Goal: Complete application form

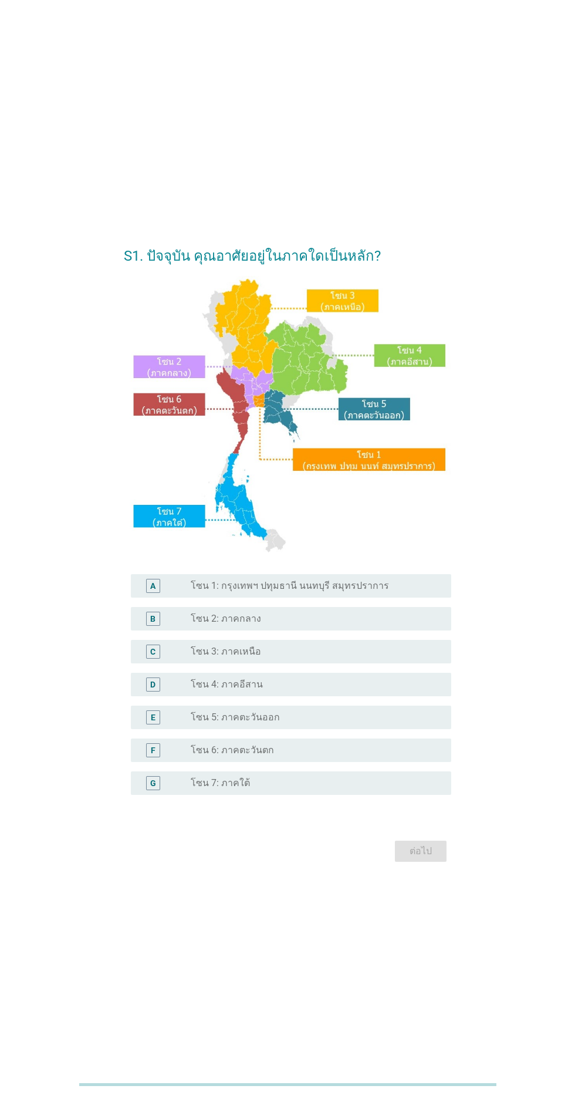
click at [256, 363] on img at bounding box center [287, 416] width 327 height 280
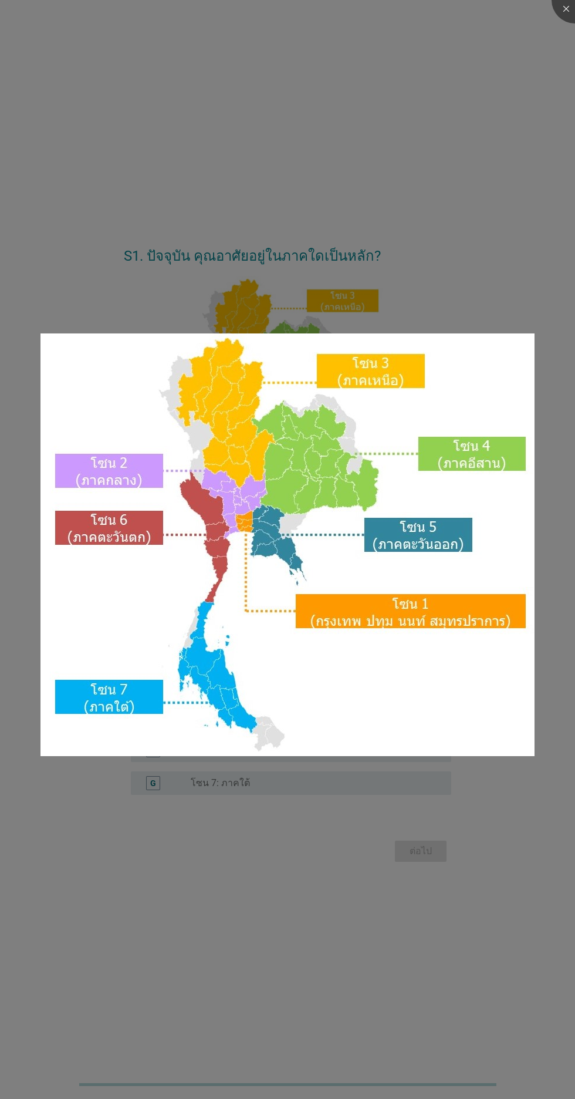
click at [297, 972] on div at bounding box center [287, 549] width 575 height 1099
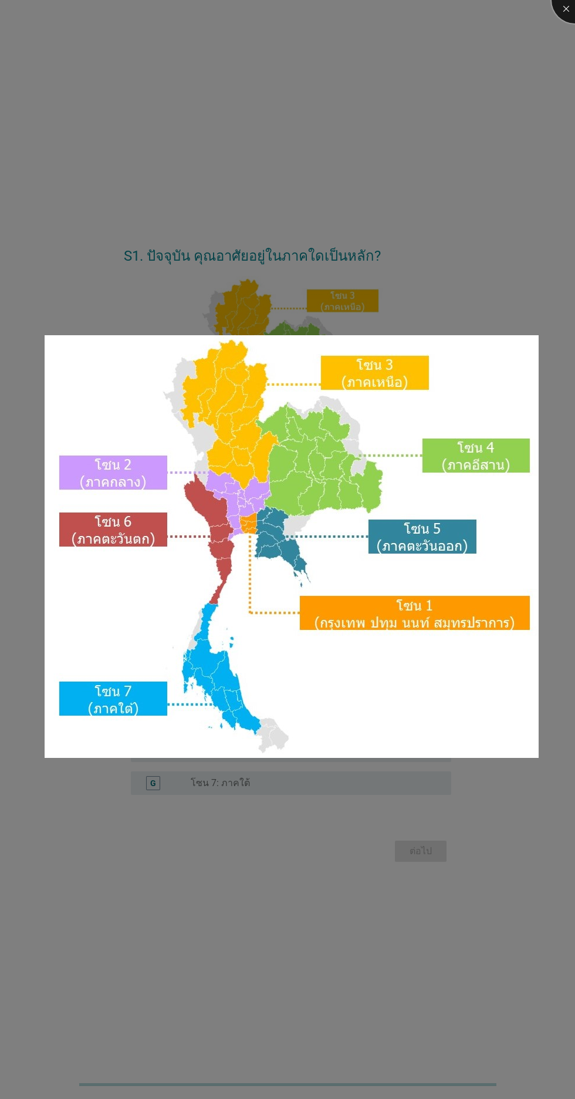
click at [563, 12] on div at bounding box center [575, 0] width 47 height 47
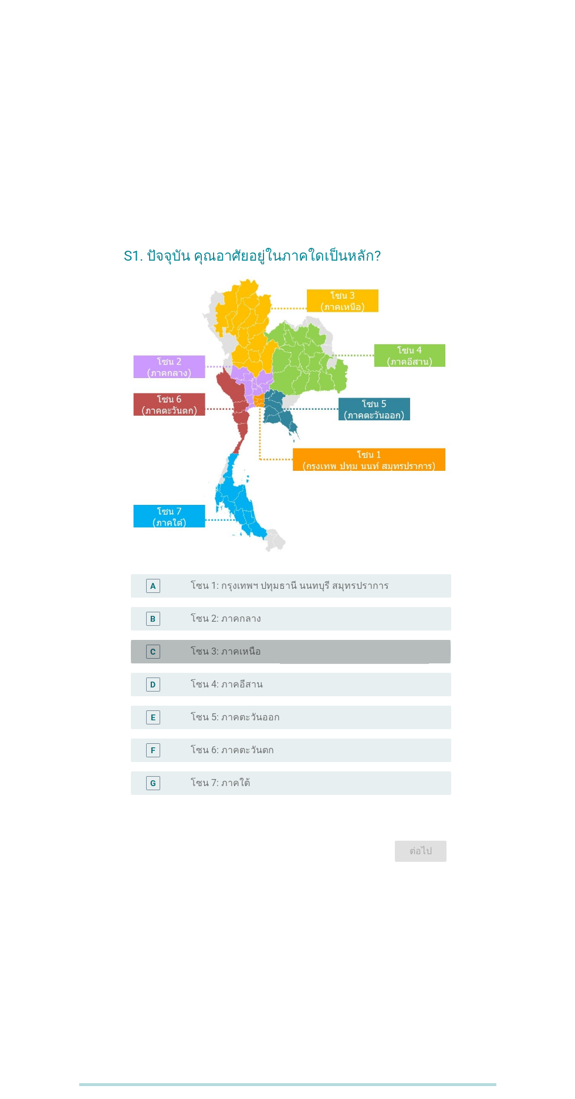
click at [341, 658] on div "radio_button_unchecked โซน 3: ภาคเหนือ" at bounding box center [312, 652] width 242 height 12
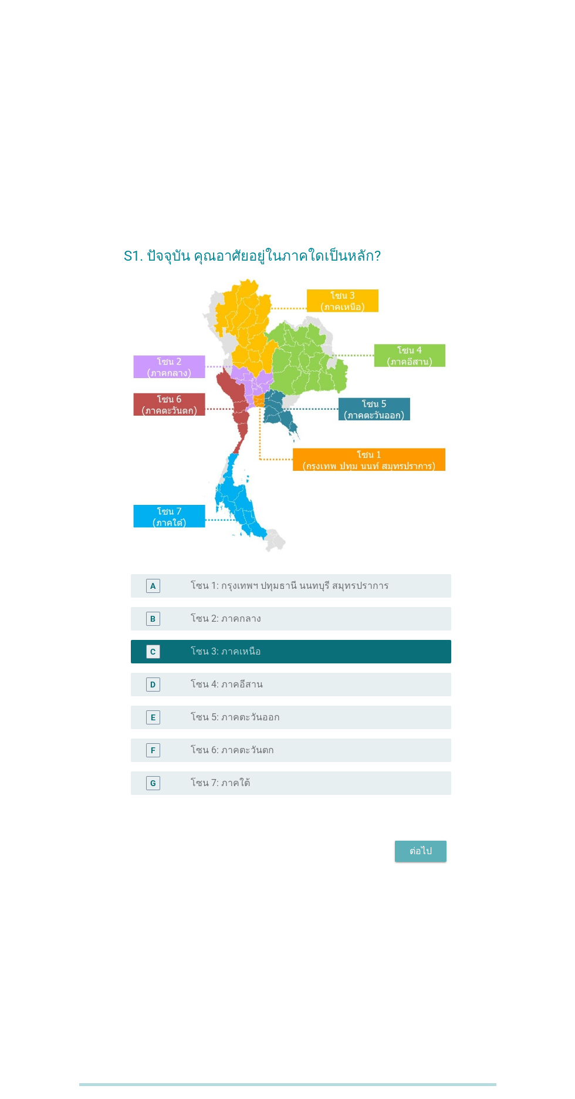
click at [425, 859] on div "ต่อไป" at bounding box center [421, 851] width 33 height 14
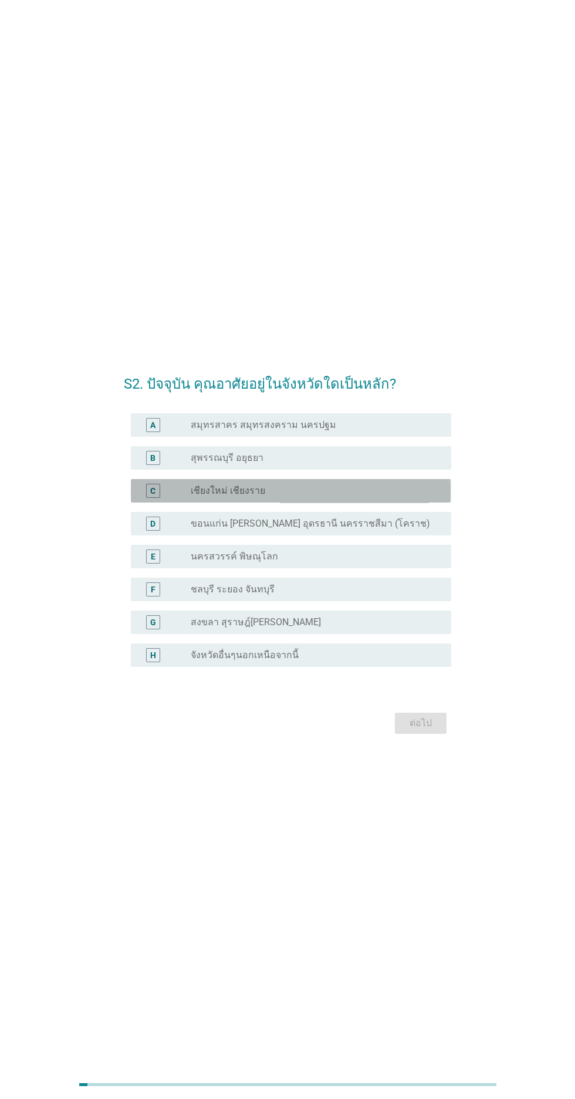
click at [381, 497] on div "radio_button_unchecked เชียงใหม่ เชียงราย" at bounding box center [312, 491] width 242 height 12
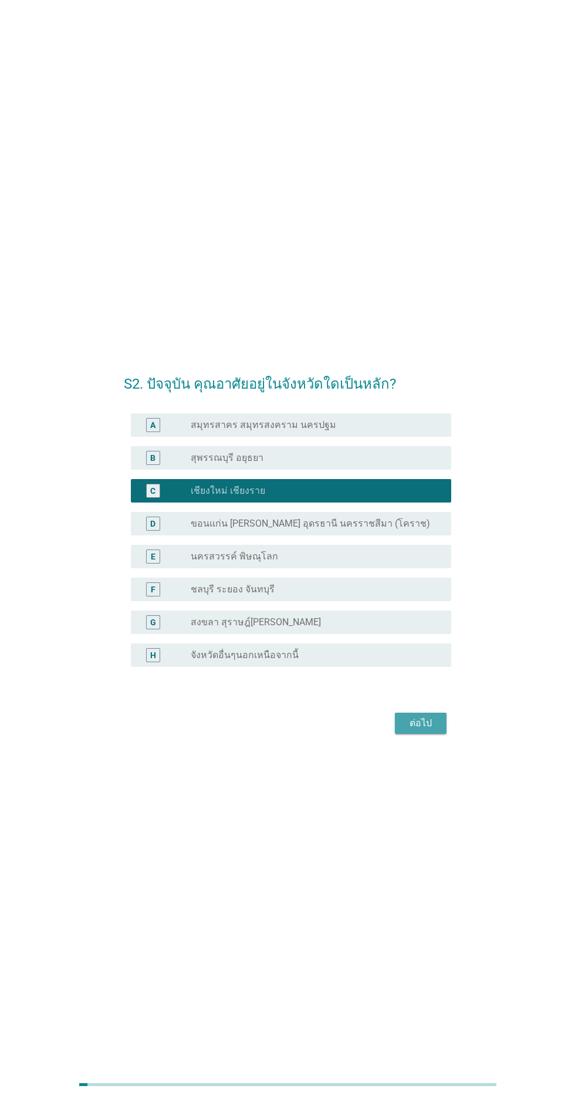
click at [415, 731] on div "ต่อไป" at bounding box center [421, 723] width 33 height 14
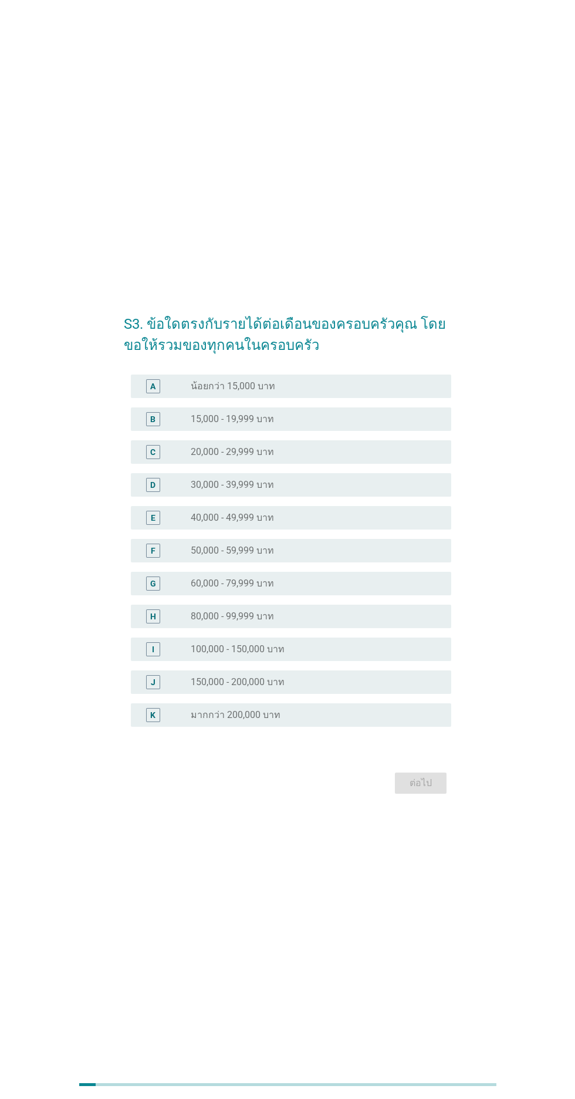
click at [405, 458] on div "radio_button_unchecked 20,000 - 29,999 บาท" at bounding box center [312, 452] width 242 height 12
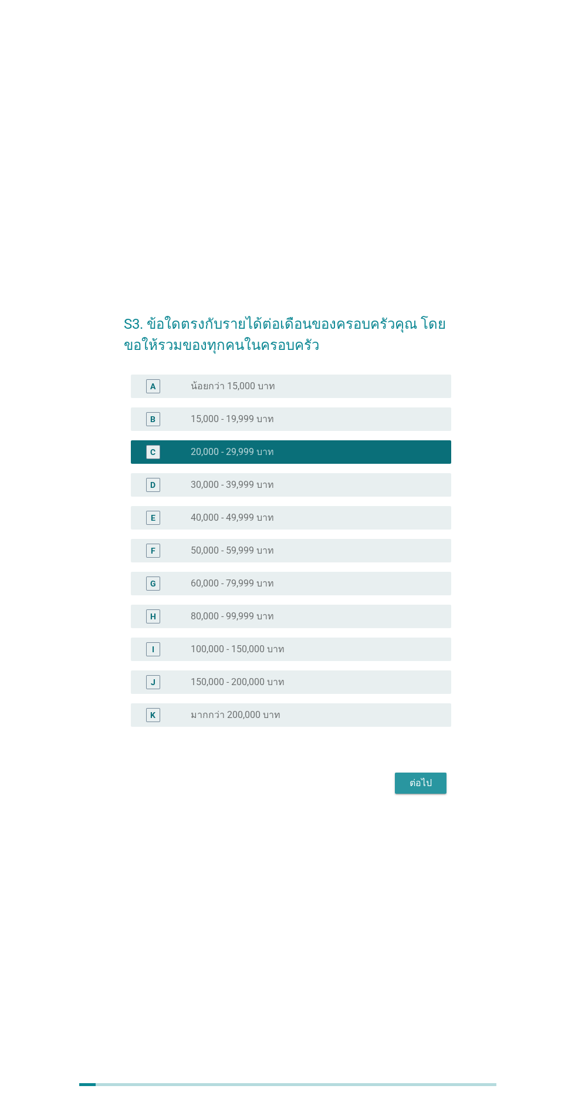
click at [417, 794] on button "ต่อไป" at bounding box center [421, 783] width 52 height 21
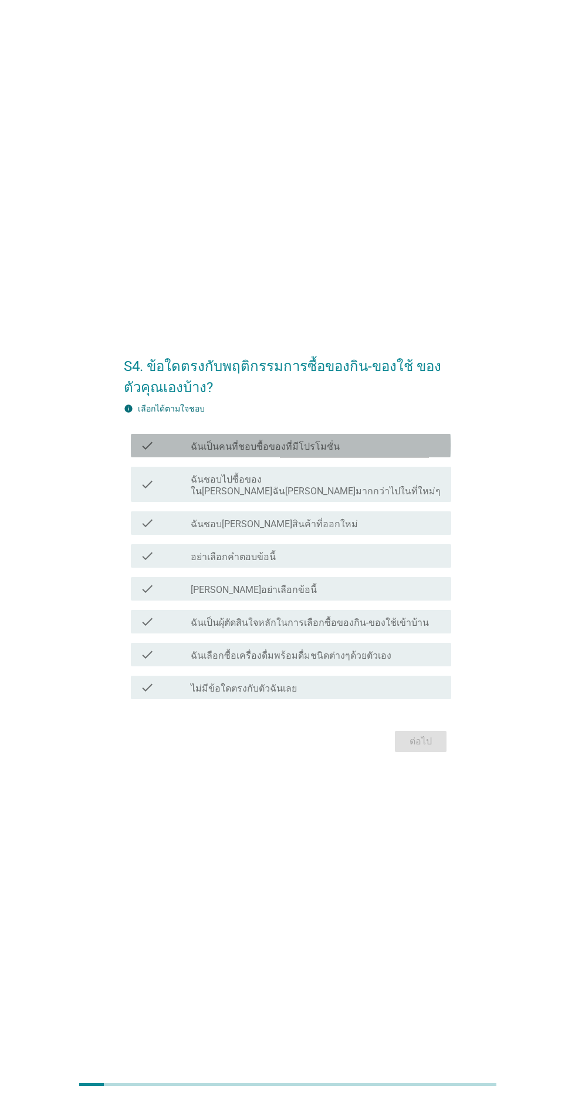
click at [421, 453] on div "check_box_outline_blank ฉันเป็นคนที่ชอบซื้อของที่มีโปรโมชั่น" at bounding box center [316, 446] width 251 height 14
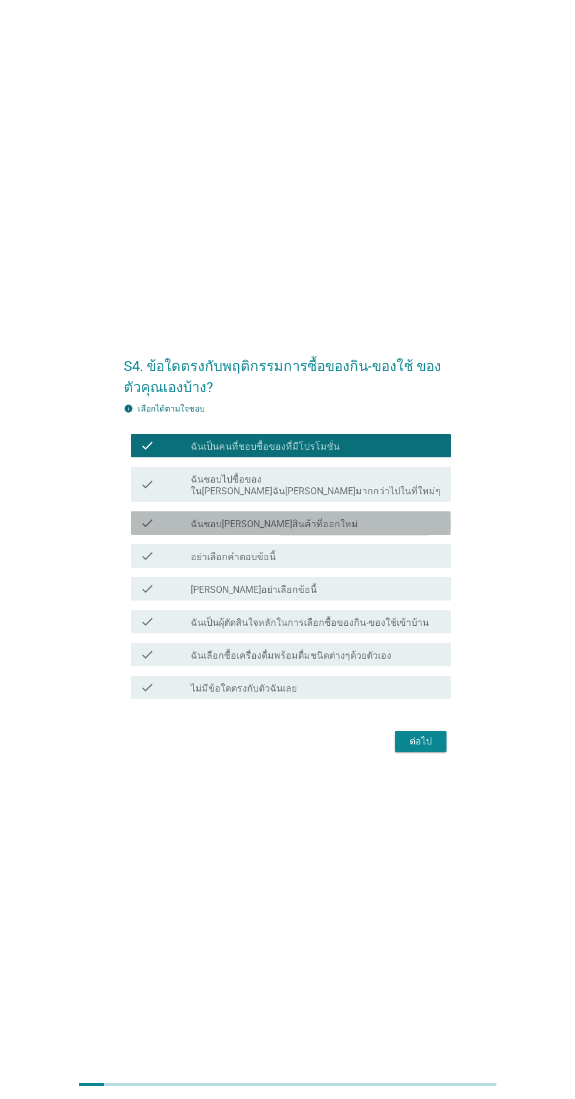
click at [398, 530] on div "check_box_outline_blank ฉันชอบ[PERSON_NAME]สินค้าที่ออกใหม่" at bounding box center [316, 523] width 251 height 14
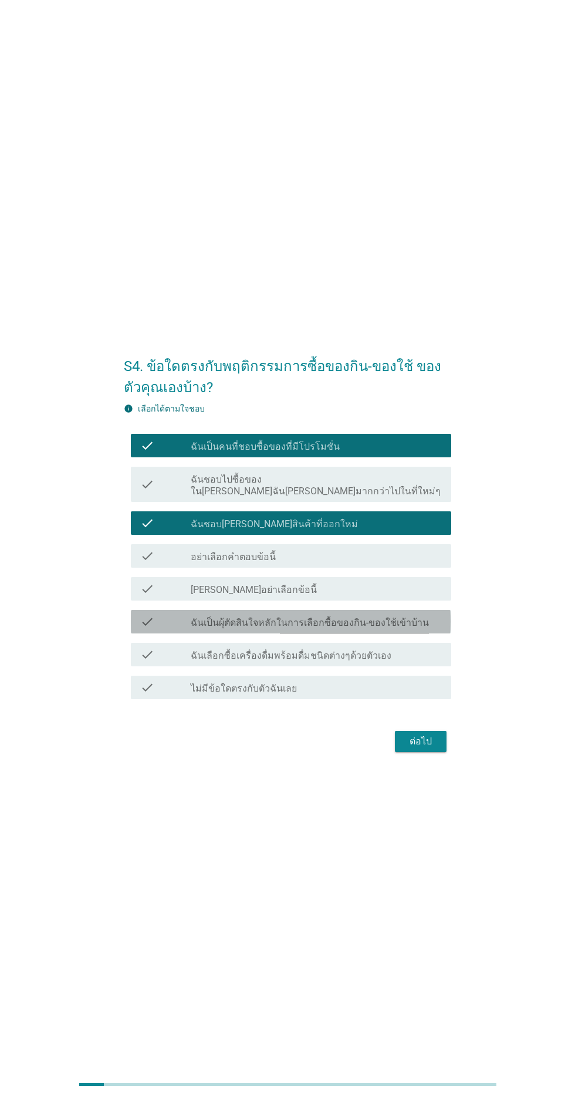
click at [409, 629] on label "ฉันเป็นผุ้ตัดสินใจหลักในการเลือกซื้อของกิน-ของใช้เข้าบ้าน" at bounding box center [310, 623] width 238 height 12
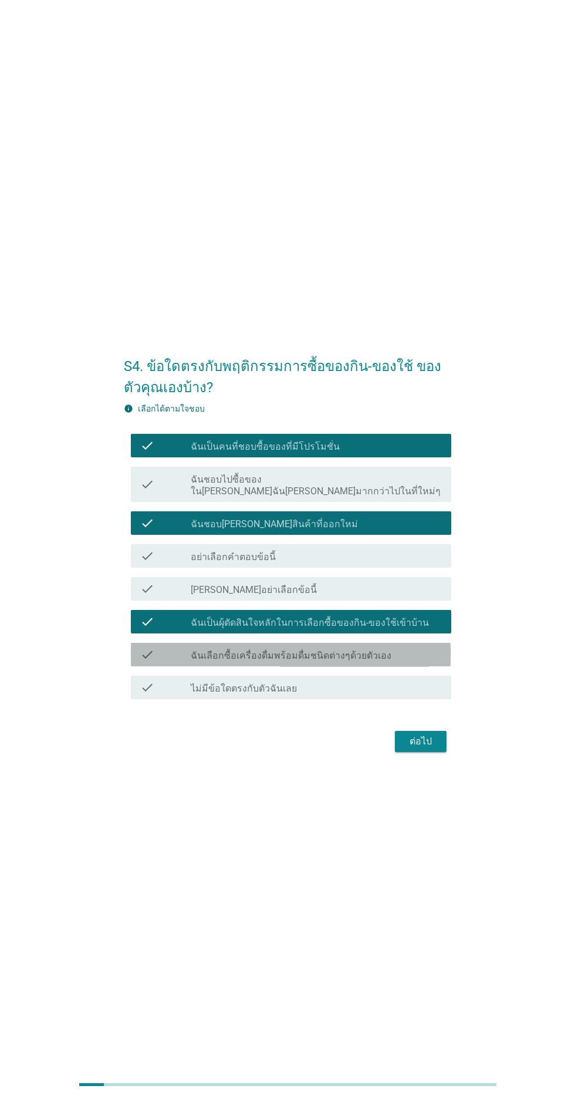
click at [381, 662] on label "ฉันเลือกซื้อเครื่องดื่มพร้อมดื่มชนิดต่างๆด้วยตัวเอง" at bounding box center [291, 656] width 201 height 12
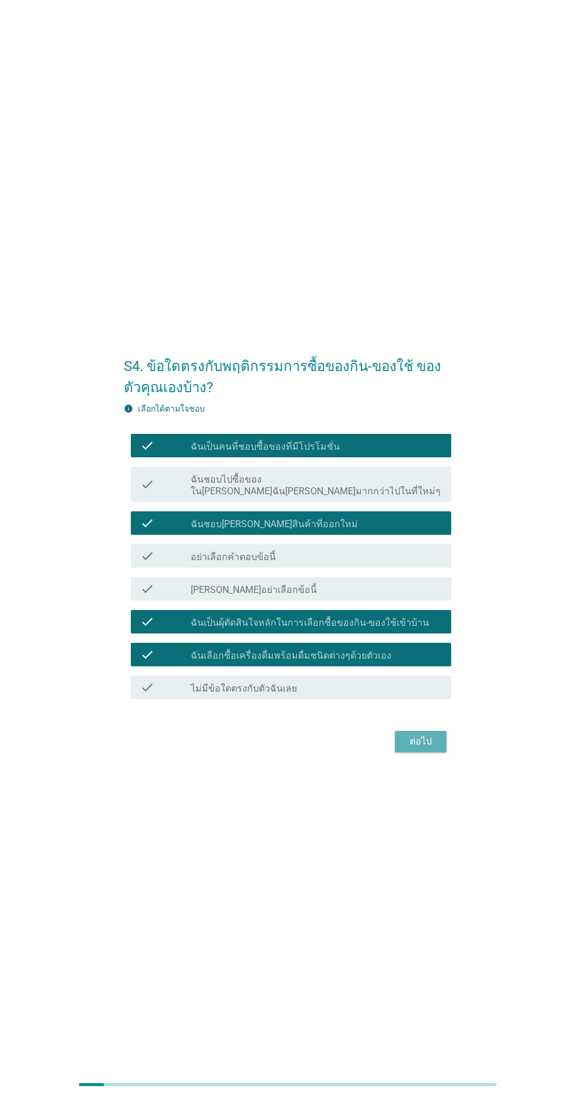
click at [429, 752] on button "ต่อไป" at bounding box center [421, 741] width 52 height 21
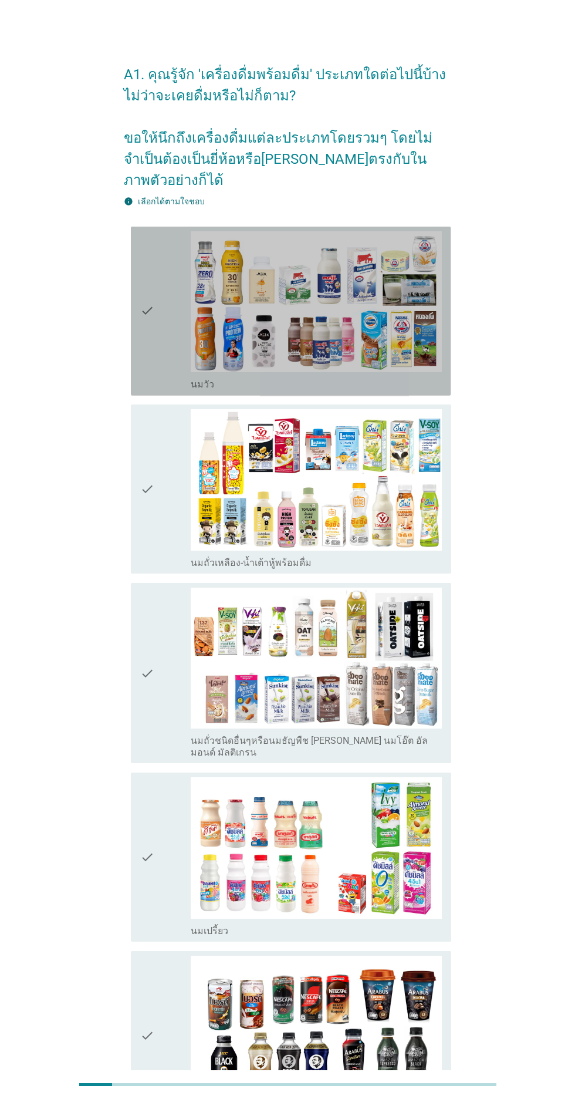
click at [145, 326] on icon "check" at bounding box center [147, 311] width 14 height 160
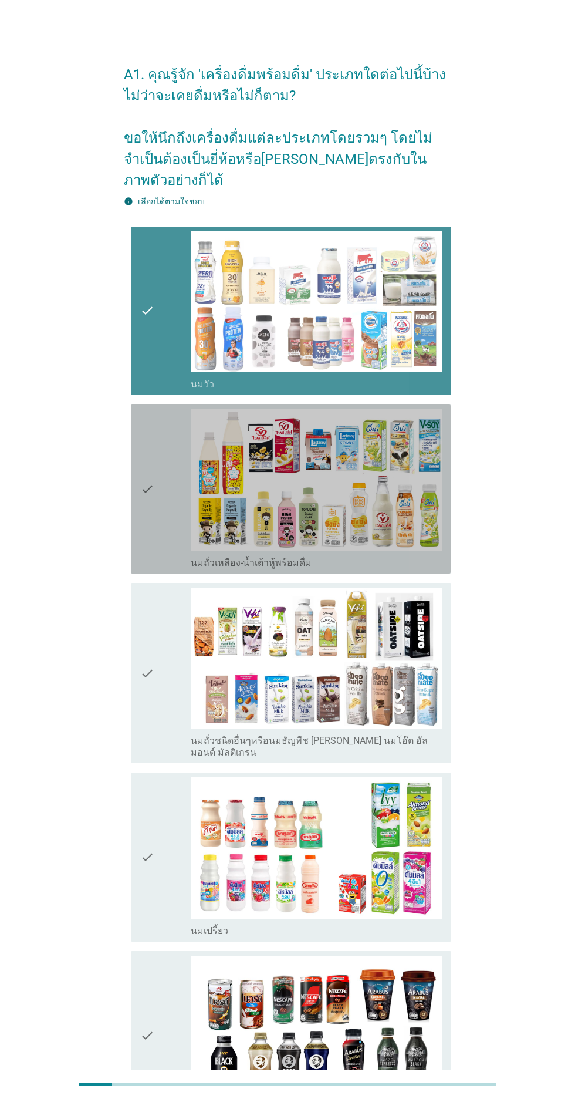
click at [143, 519] on icon "check" at bounding box center [147, 489] width 14 height 160
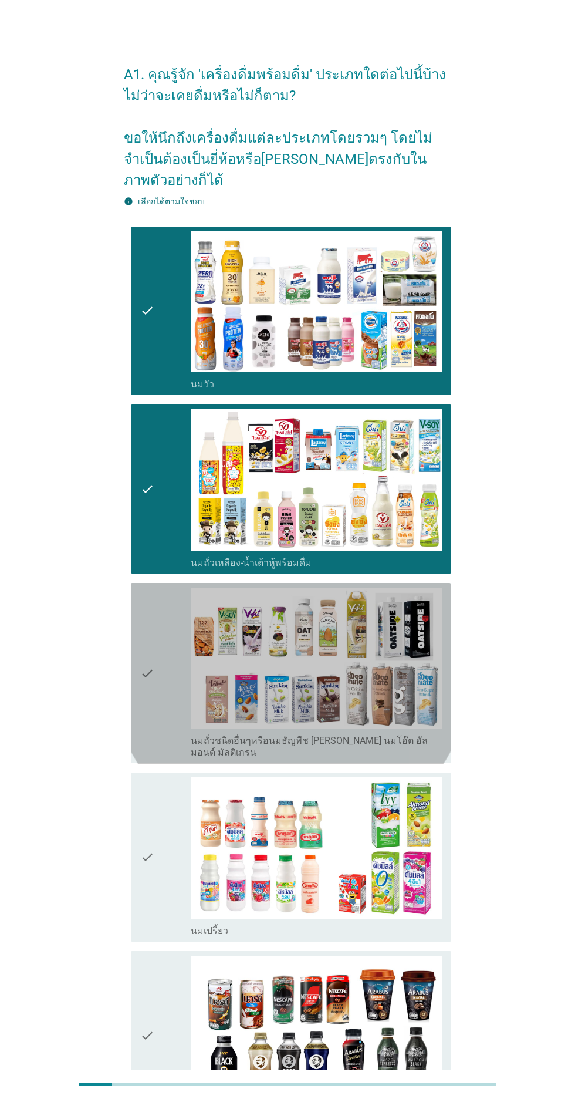
click at [147, 691] on icon "check" at bounding box center [147, 673] width 14 height 171
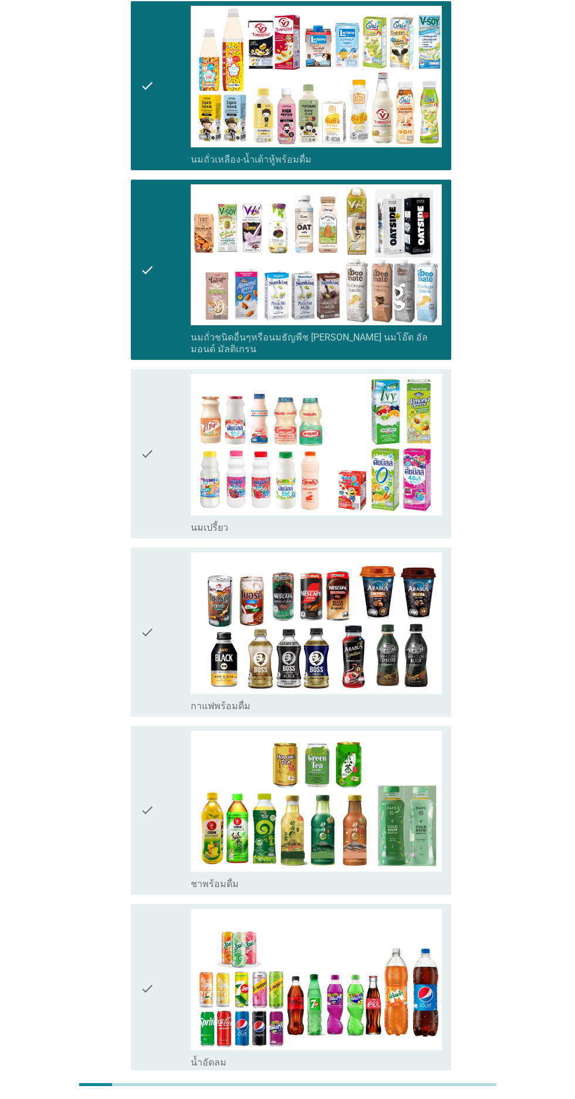
scroll to position [406, 0]
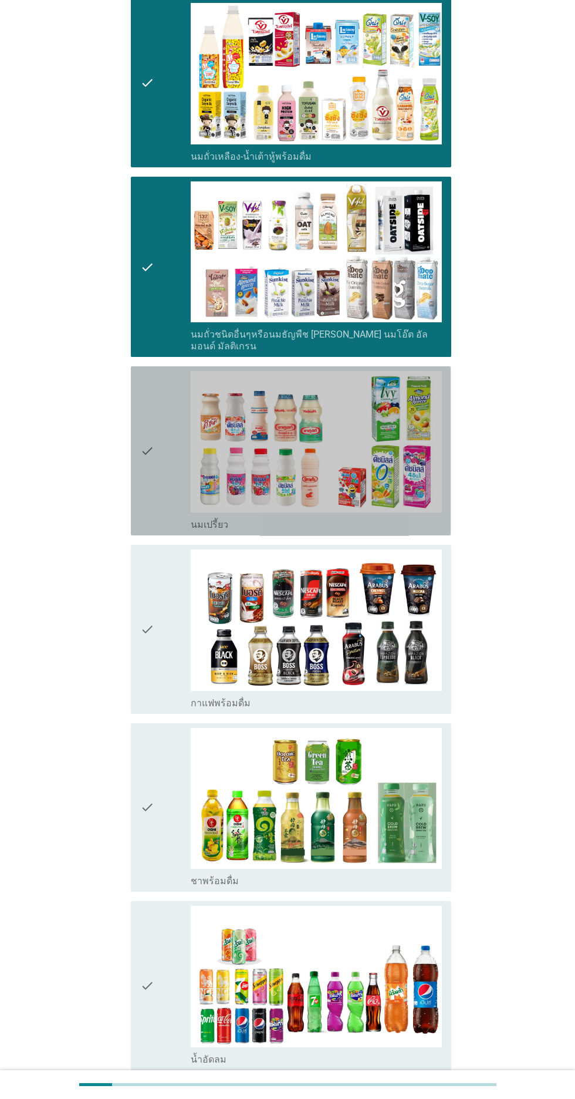
click at [144, 467] on icon "check" at bounding box center [147, 451] width 14 height 160
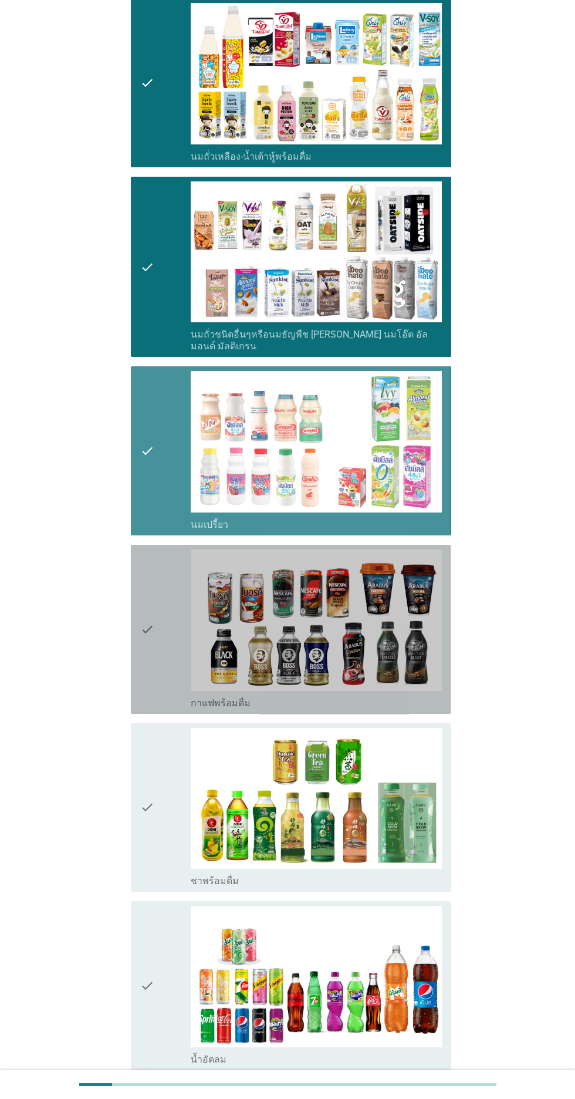
click at [133, 639] on div "check check_box_outline_blank กาแฟพร้อมดื่ม" at bounding box center [291, 629] width 320 height 169
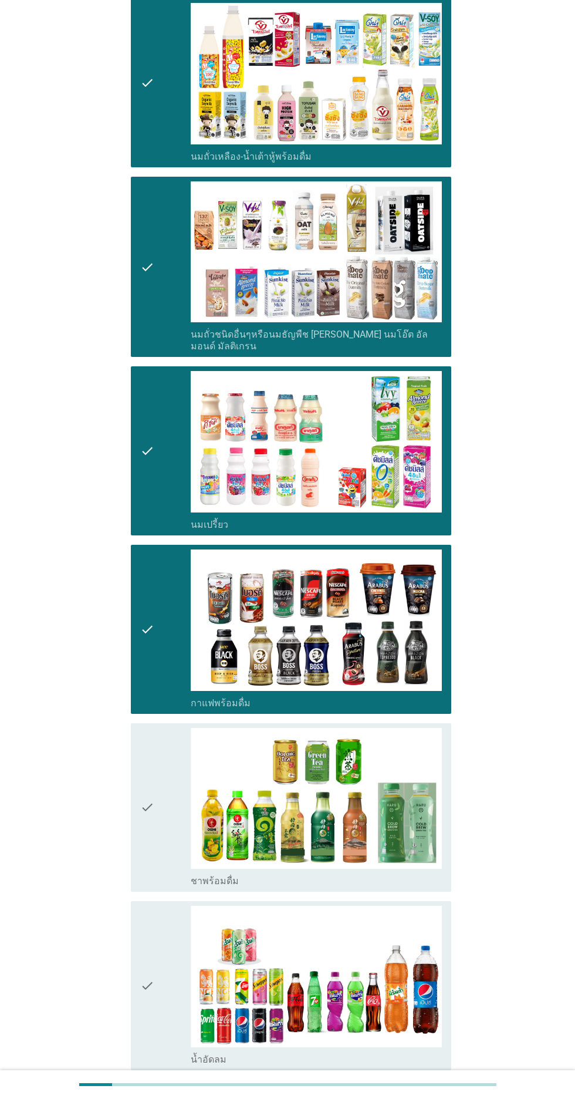
click at [136, 837] on div "check check_box_outline_blank ชาพร้อมดื่ม" at bounding box center [291, 807] width 320 height 169
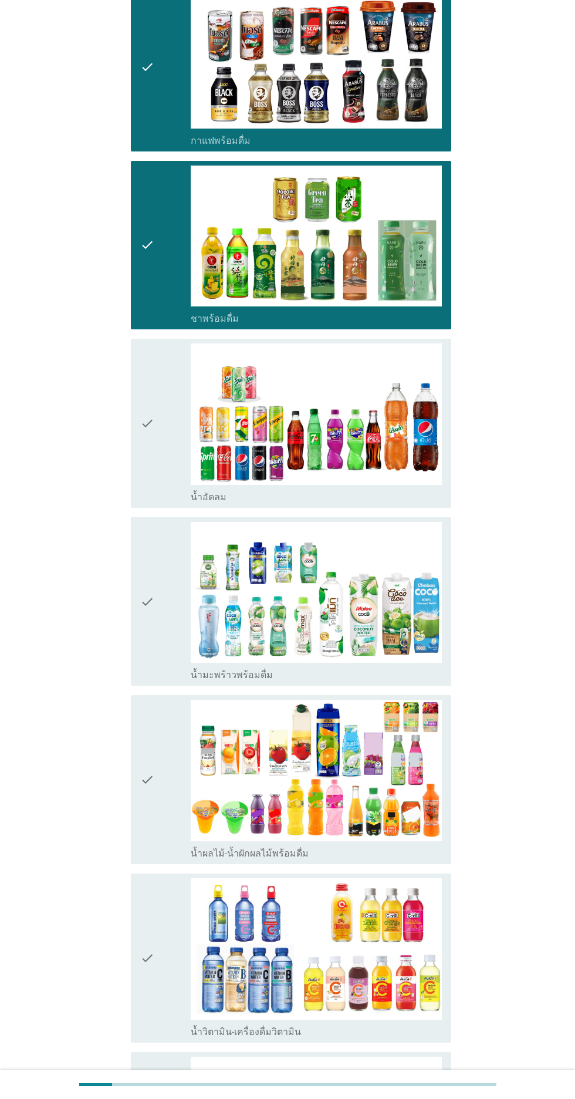
scroll to position [977, 0]
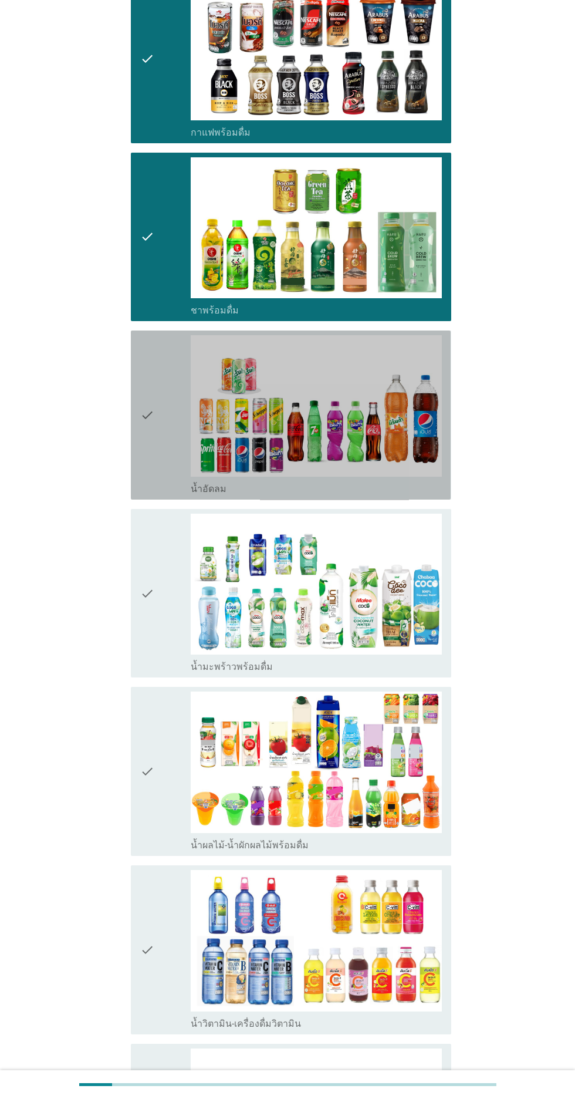
click at [152, 420] on icon "check" at bounding box center [147, 415] width 14 height 160
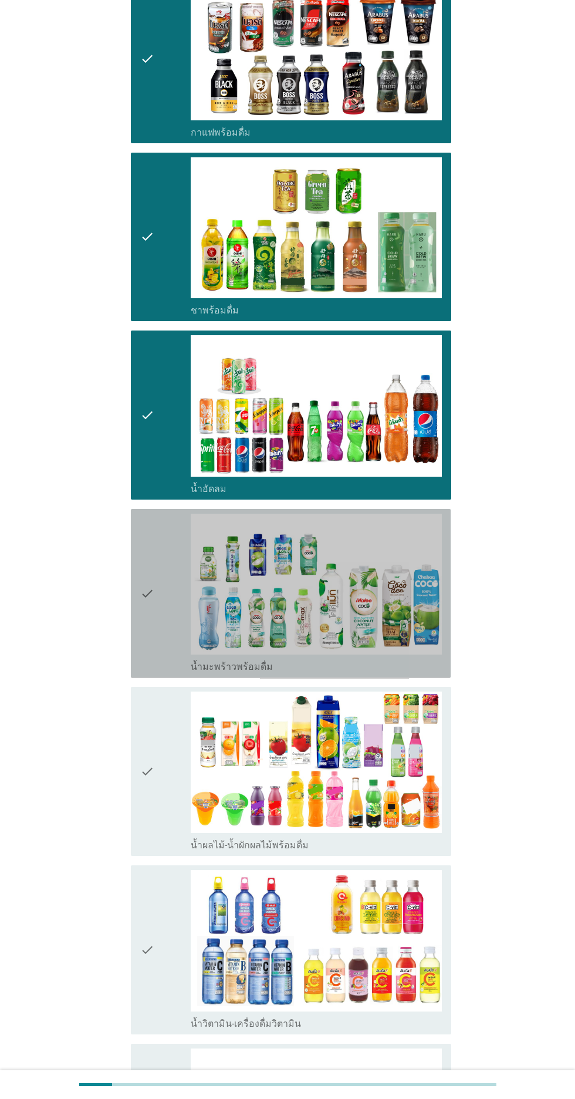
click at [156, 580] on div "check" at bounding box center [165, 594] width 51 height 160
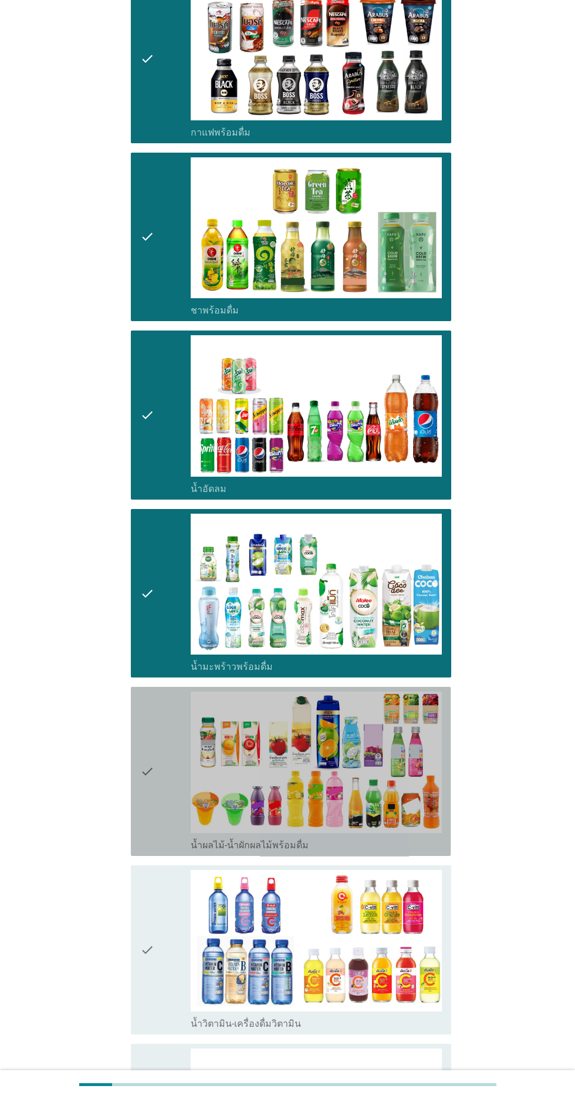
click at [144, 785] on icon "check" at bounding box center [147, 772] width 14 height 160
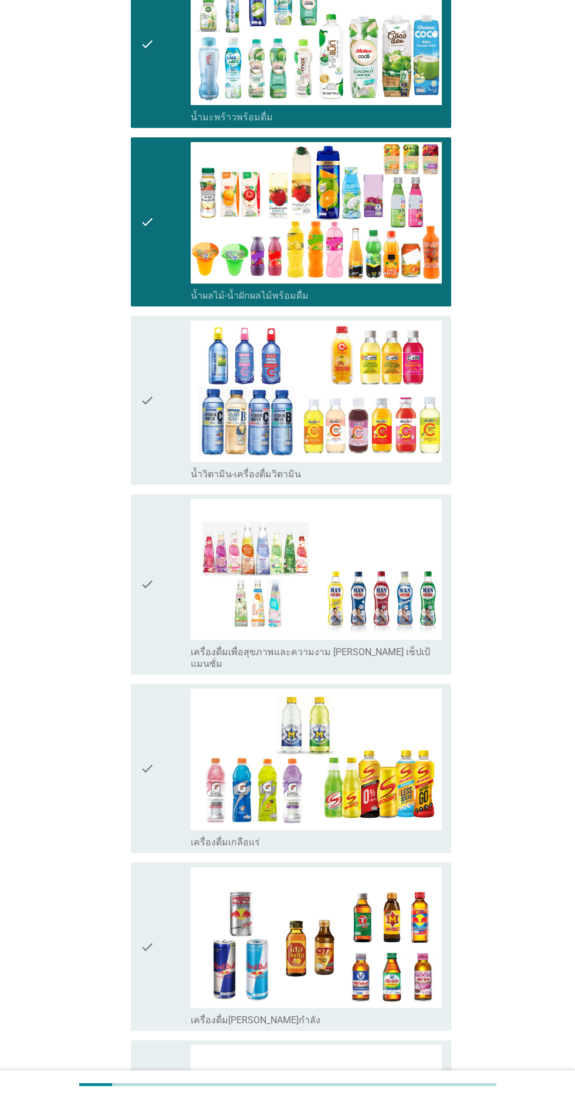
scroll to position [1536, 0]
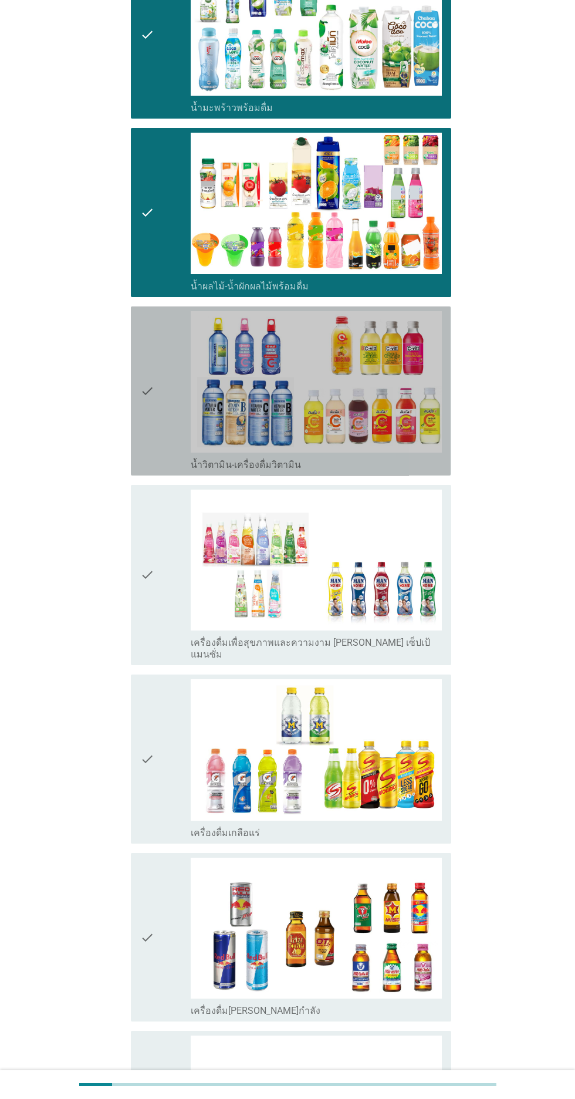
click at [153, 381] on icon "check" at bounding box center [147, 391] width 14 height 160
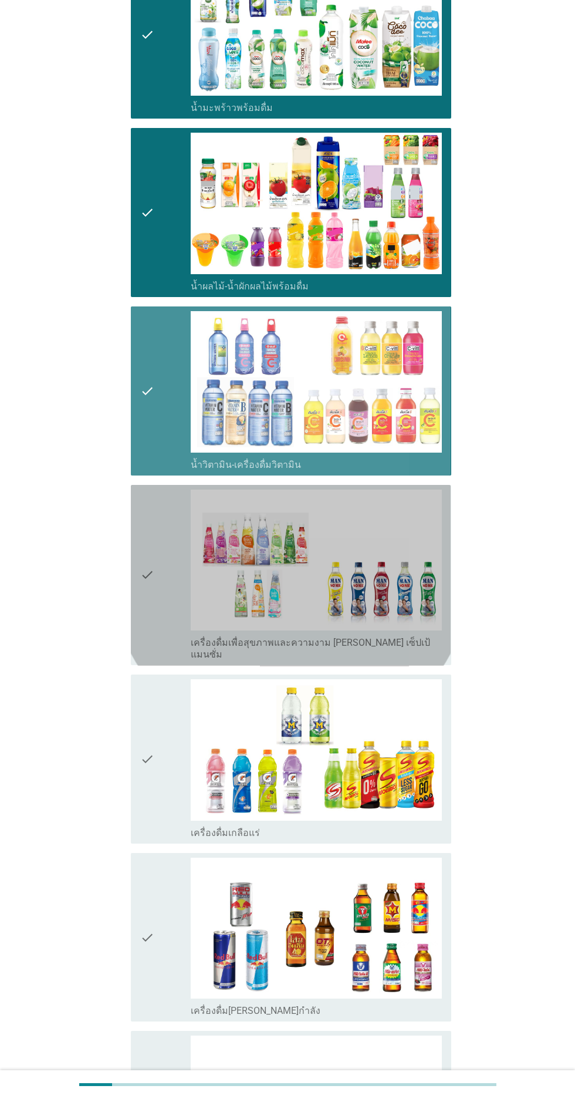
click at [141, 536] on icon "check" at bounding box center [147, 575] width 14 height 171
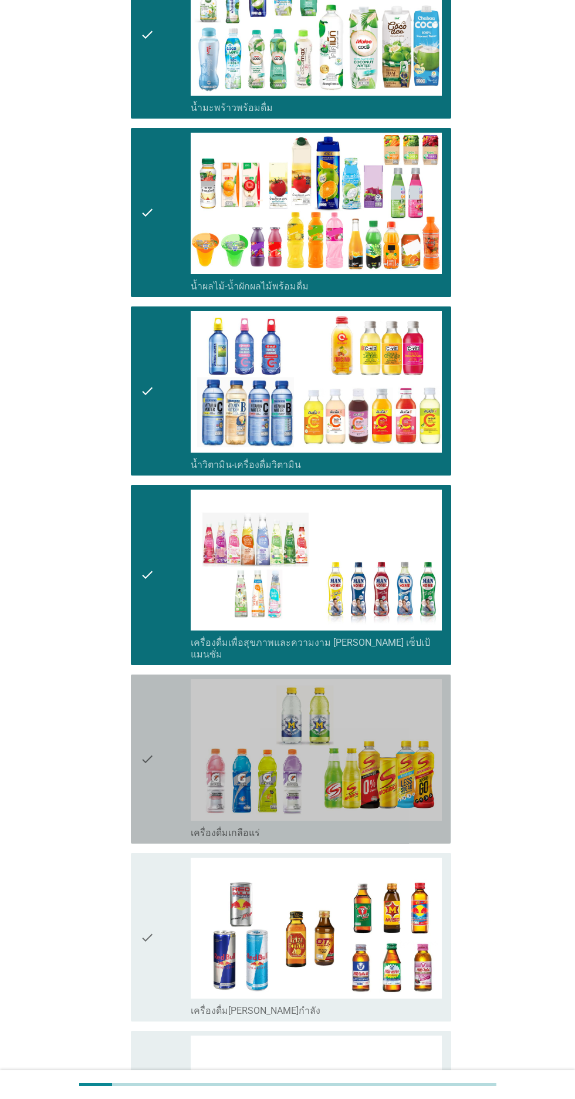
click at [137, 733] on div "check check_box_outline_blank เครื่องดื่มเกลือแร่" at bounding box center [291, 759] width 320 height 169
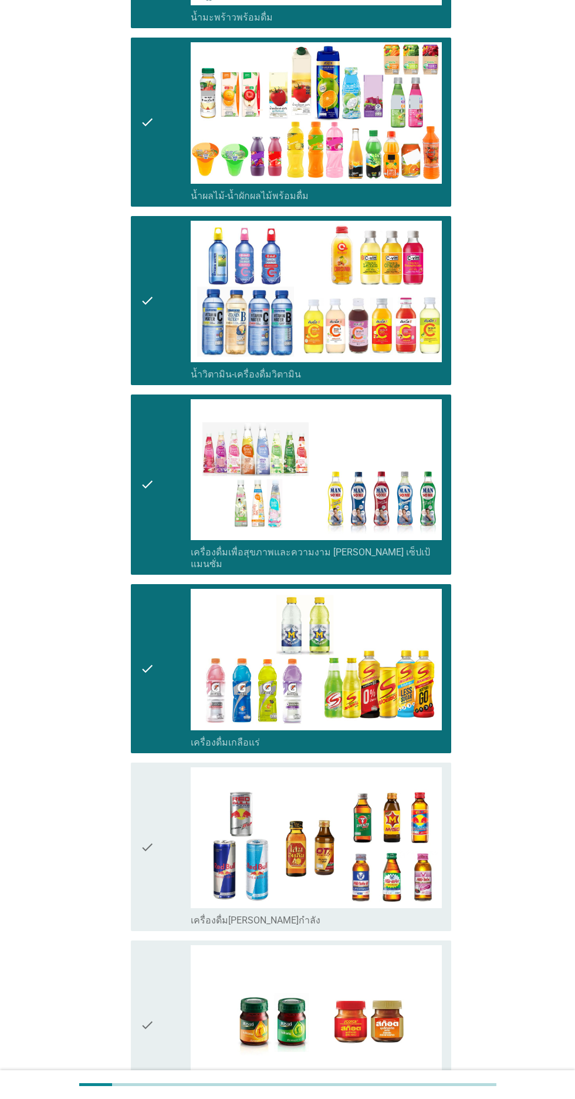
scroll to position [1691, 0]
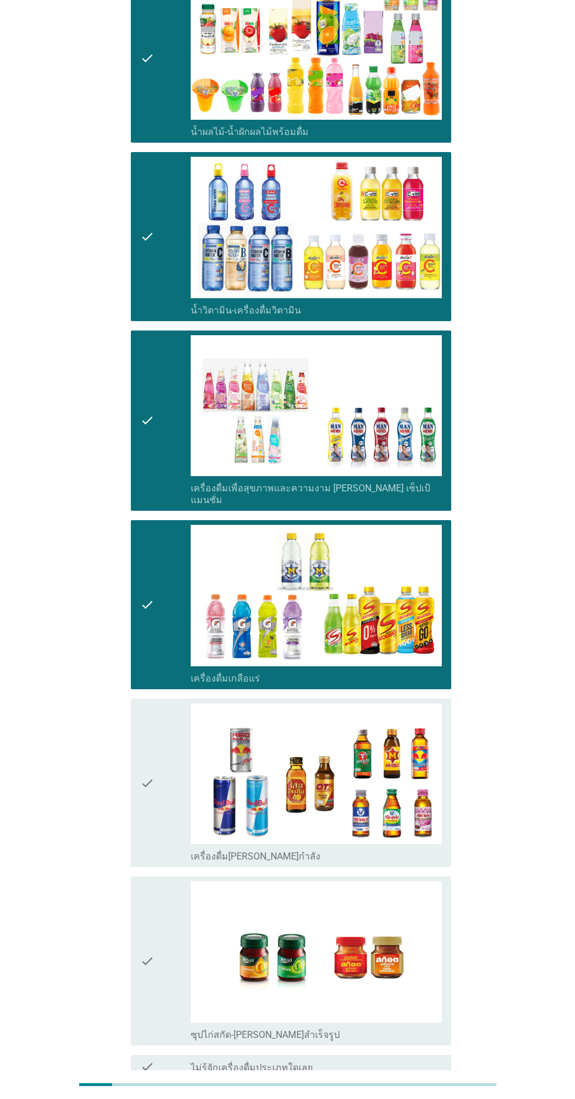
click at [147, 729] on icon "check" at bounding box center [147, 784] width 14 height 160
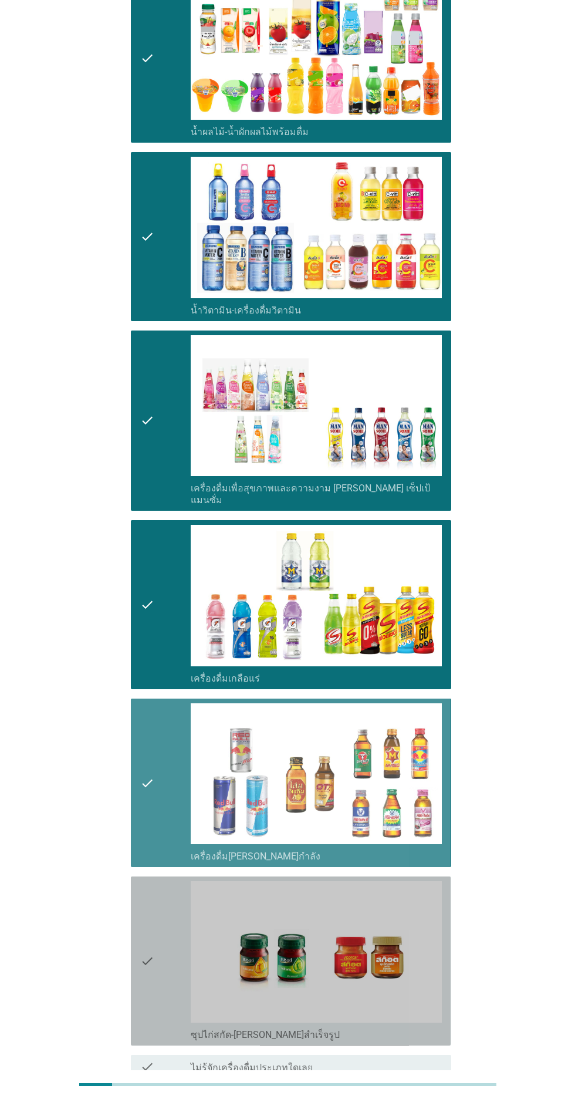
click at [141, 930] on icon "check" at bounding box center [147, 961] width 14 height 160
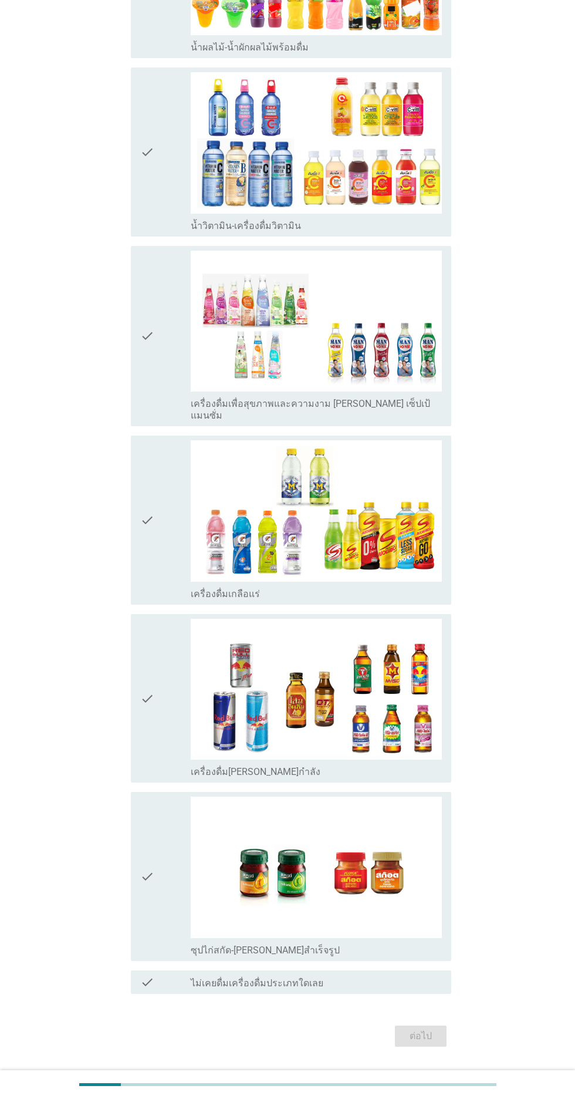
scroll to position [0, 0]
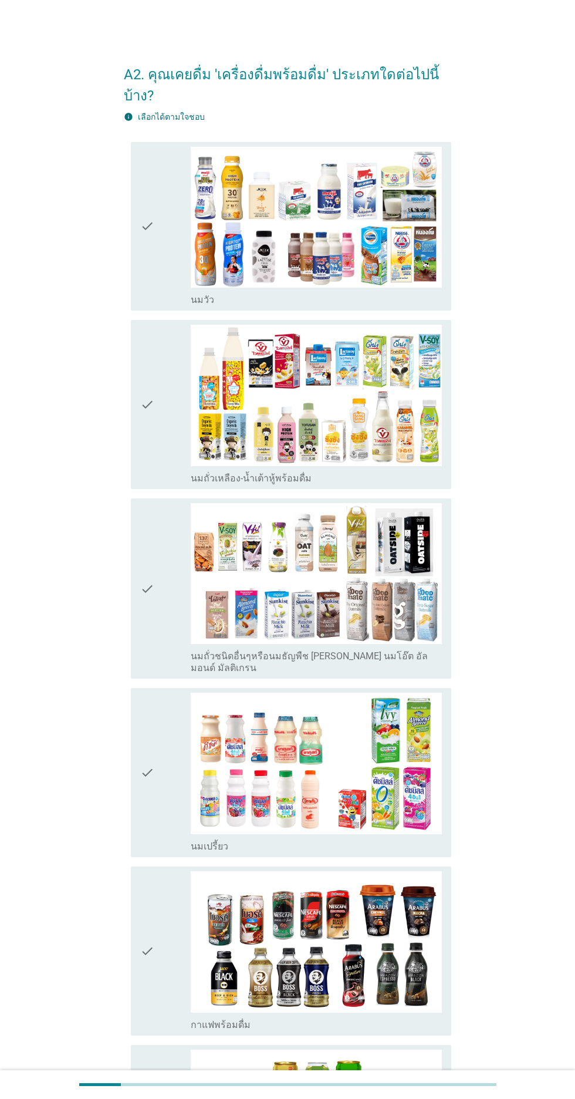
click at [147, 262] on icon "check" at bounding box center [147, 227] width 14 height 160
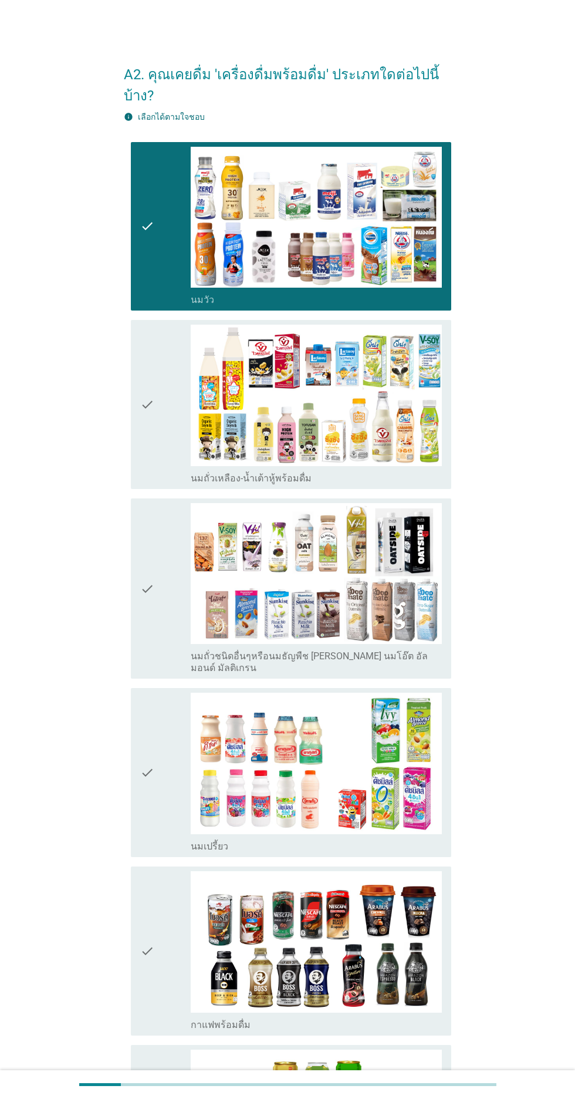
click at [137, 436] on div "check check_box_outline_blank นมถั่วเหลือง-น้ำเต้าหู้พร้อมดื่ม" at bounding box center [291, 404] width 320 height 169
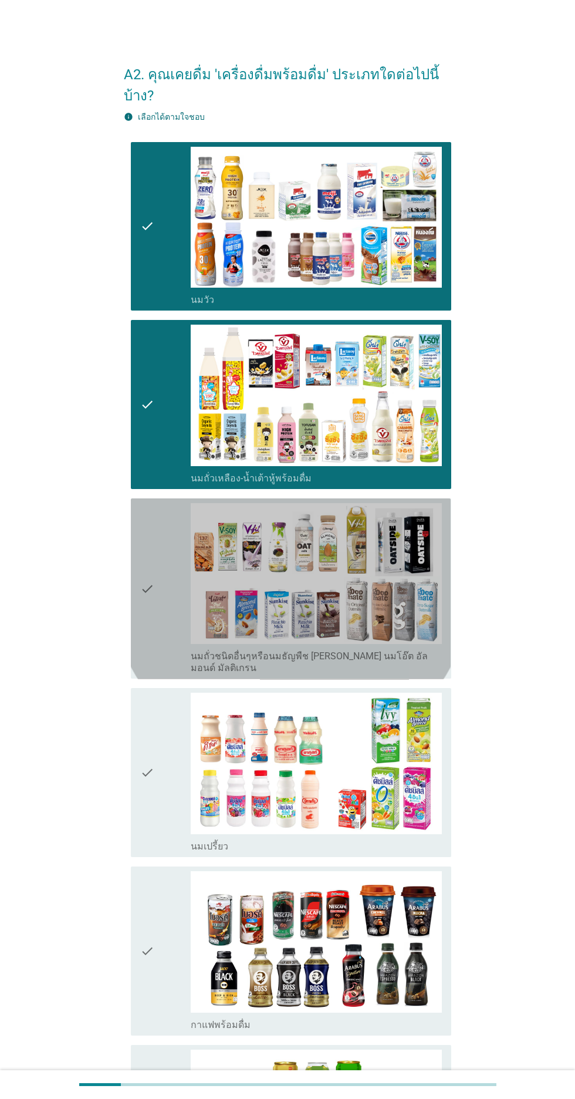
click at [146, 612] on icon "check" at bounding box center [147, 588] width 14 height 171
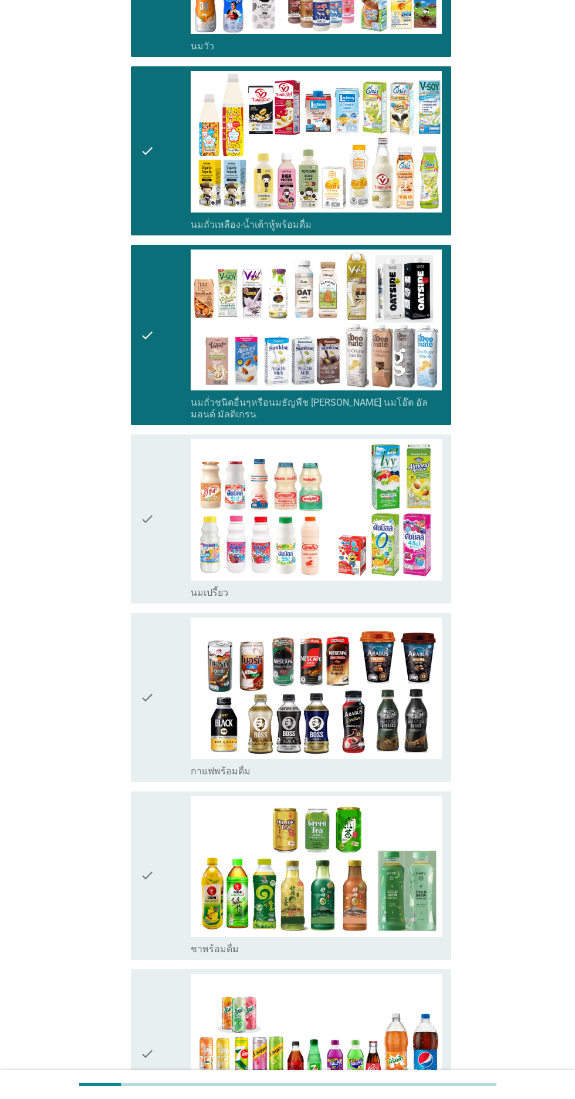
scroll to position [261, 0]
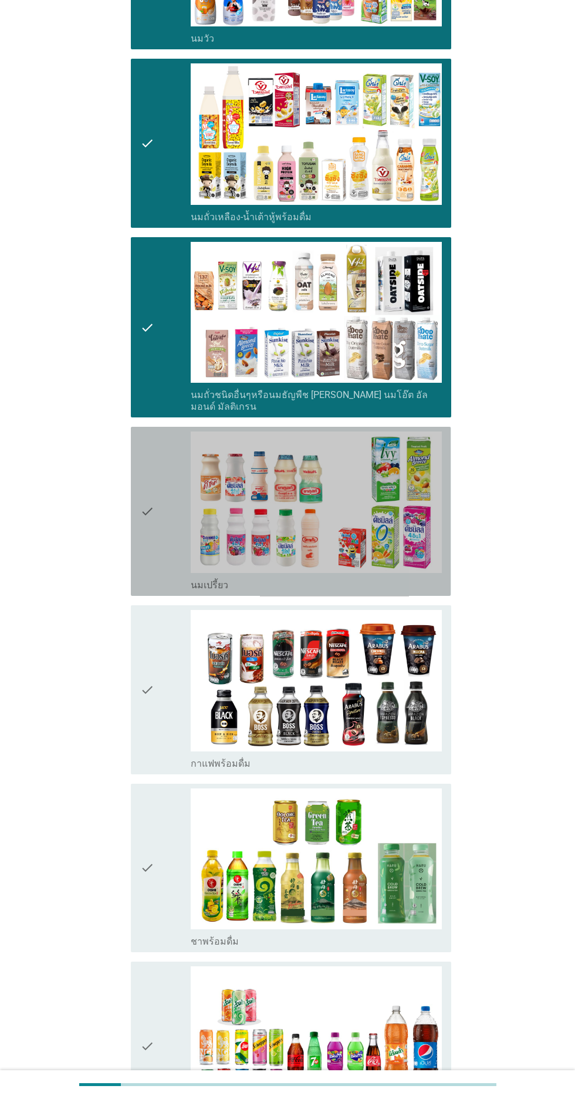
click at [131, 532] on div "check check_box_outline_blank นมเปรี้ยว" at bounding box center [291, 511] width 320 height 169
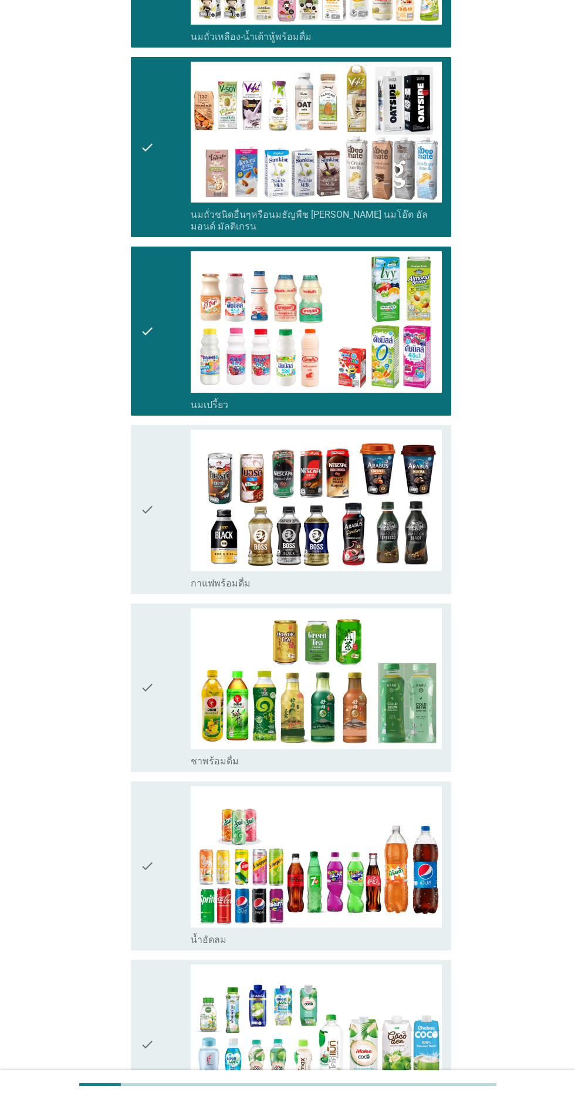
scroll to position [580, 0]
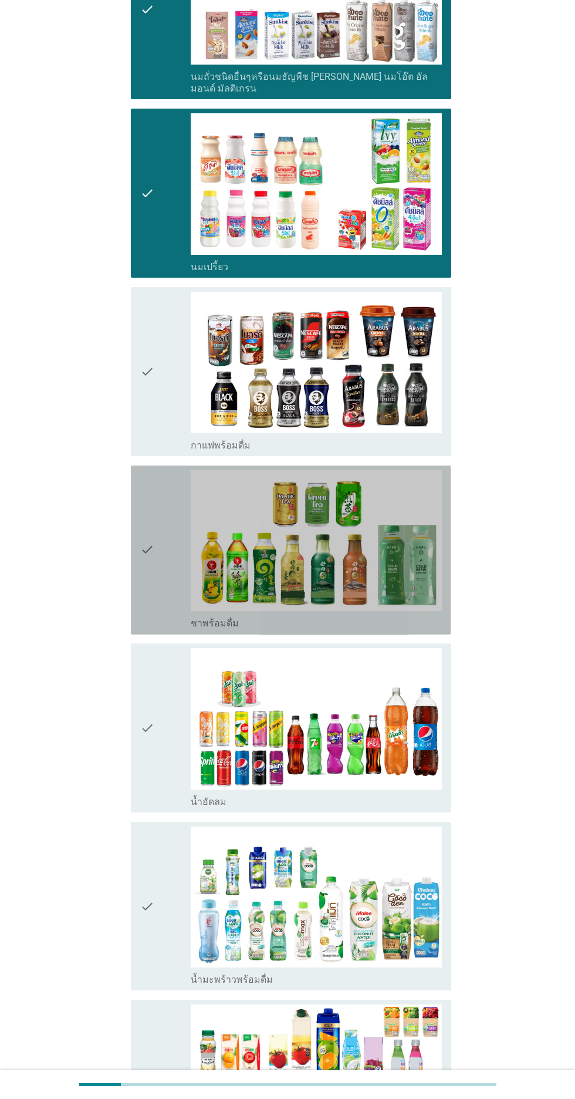
click at [136, 597] on div "check check_box_outline_blank ชาพร้อมดื่ม" at bounding box center [291, 550] width 320 height 169
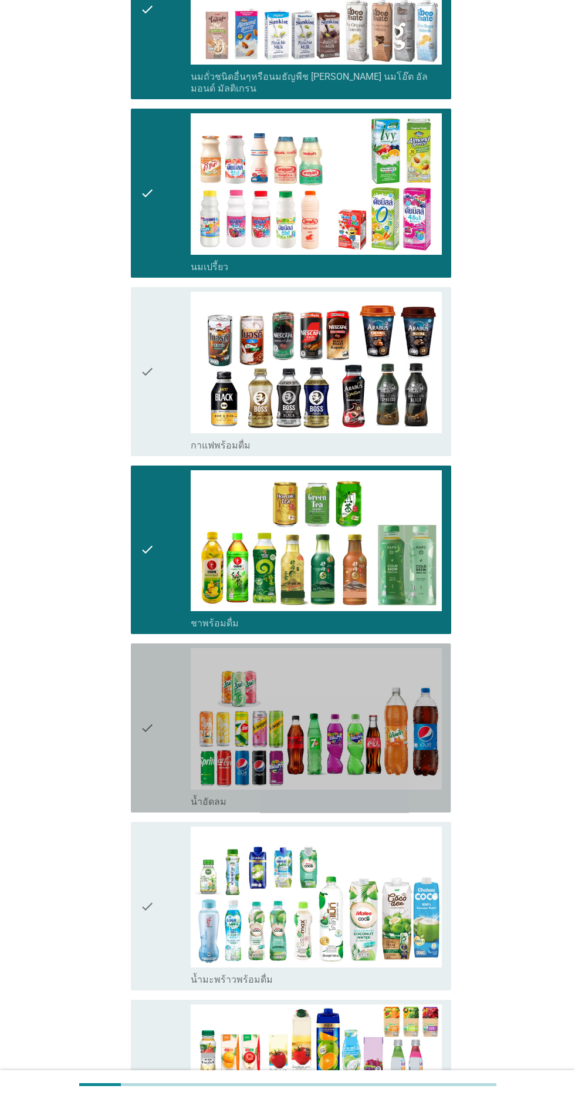
click at [135, 741] on div "check check_box_outline_blank น้ำอัดลม" at bounding box center [291, 728] width 320 height 169
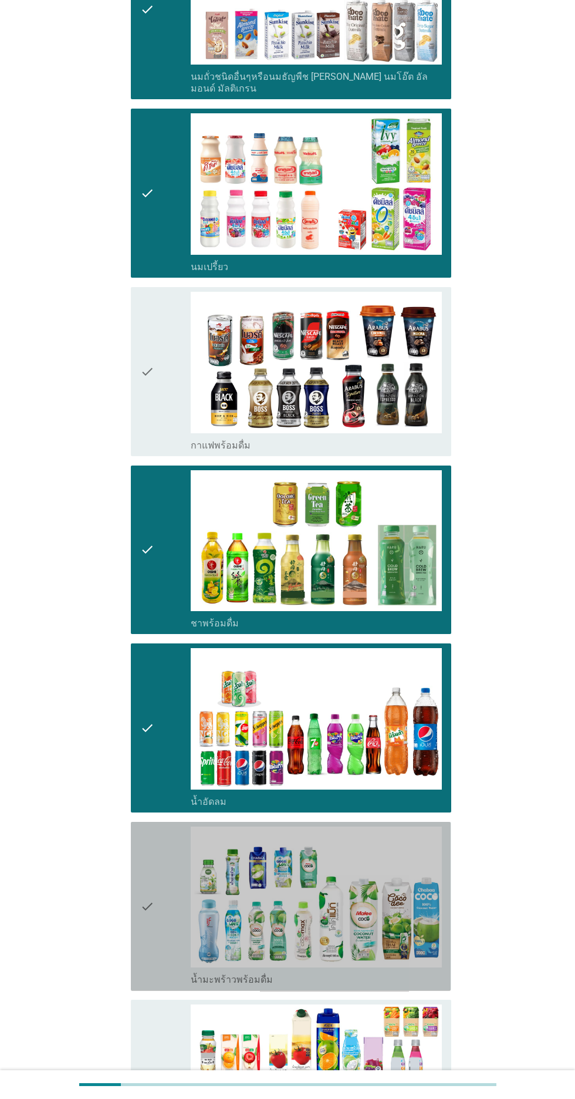
click at [149, 938] on icon "check" at bounding box center [147, 907] width 14 height 160
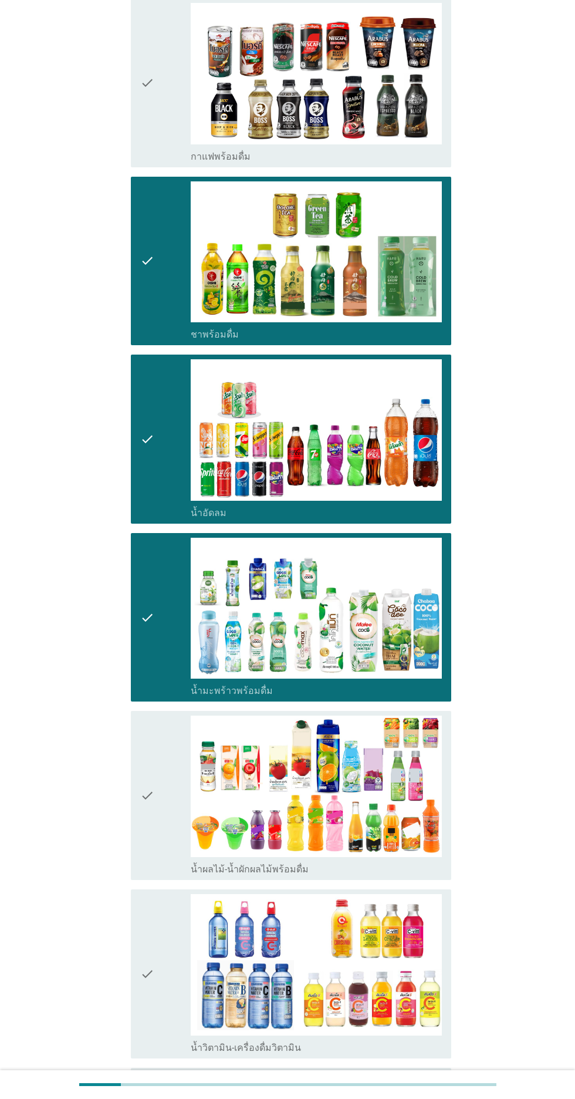
scroll to position [871, 0]
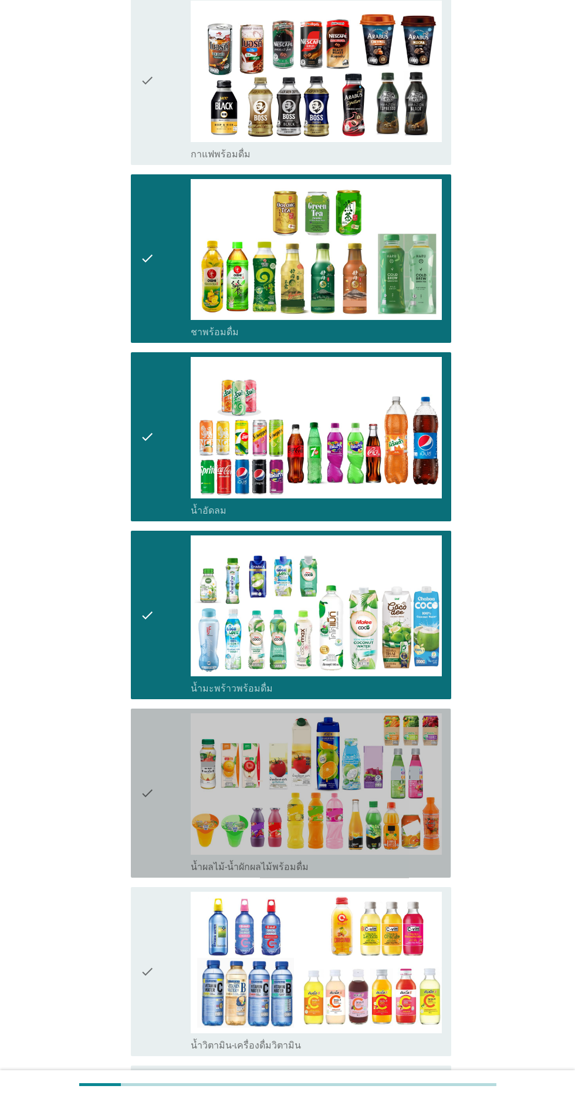
click at [140, 822] on icon "check" at bounding box center [147, 793] width 14 height 160
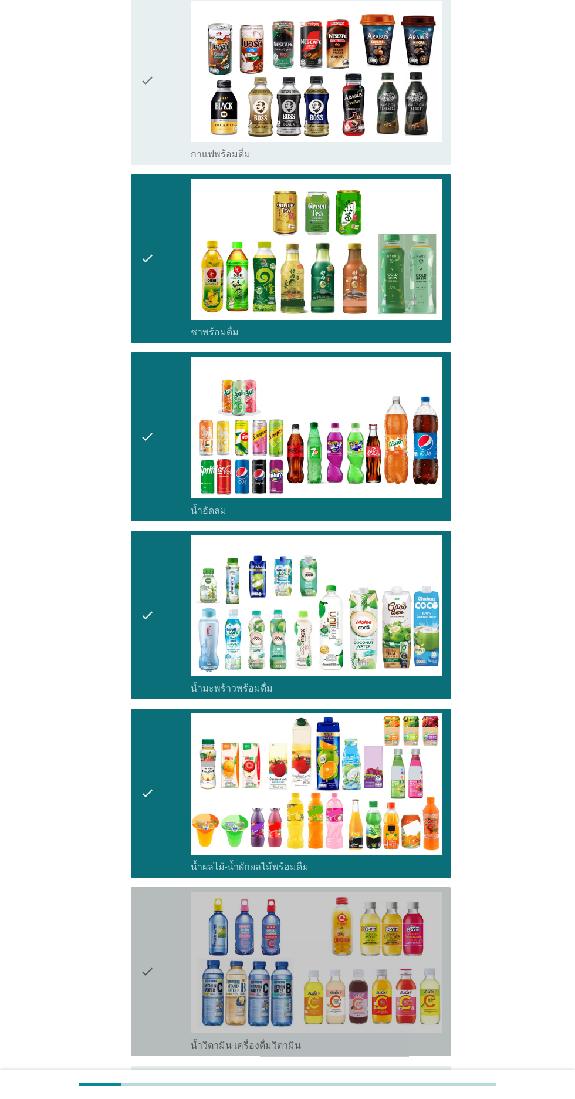
click at [147, 994] on icon "check" at bounding box center [147, 972] width 14 height 160
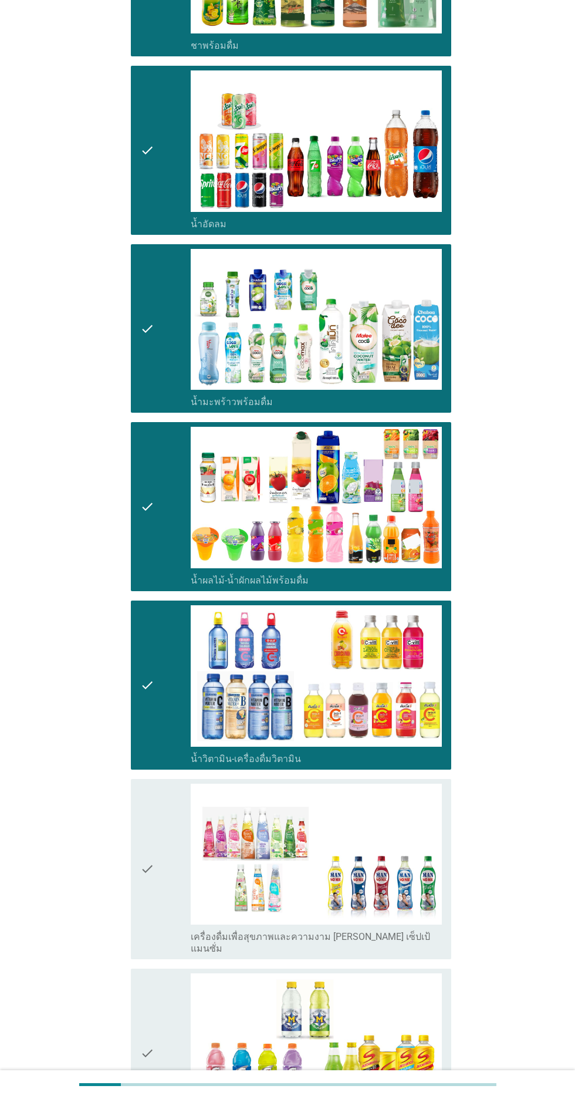
scroll to position [1157, 0]
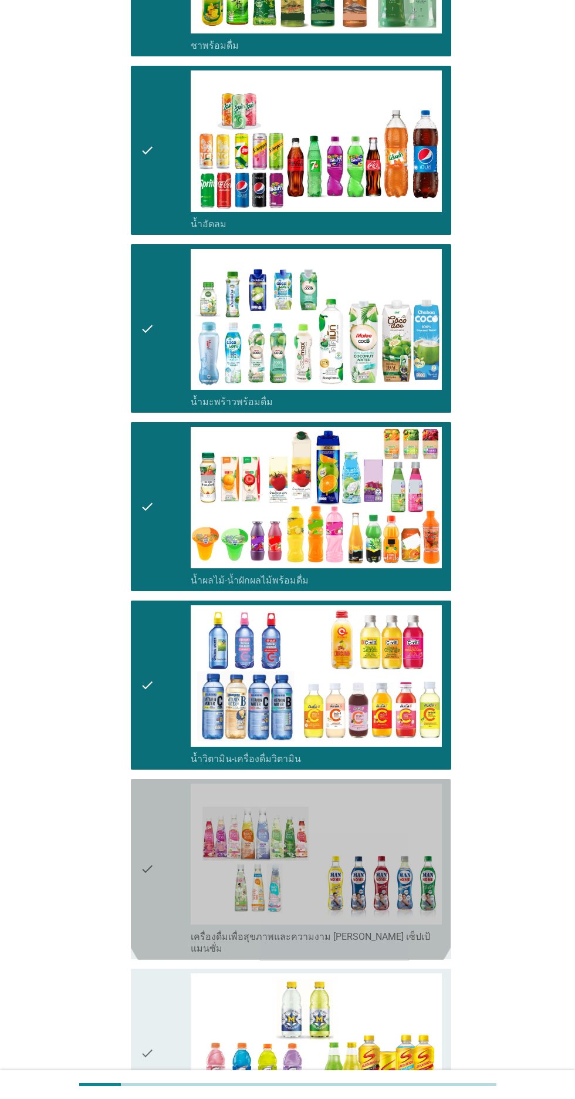
click at [143, 887] on icon "check" at bounding box center [147, 869] width 14 height 171
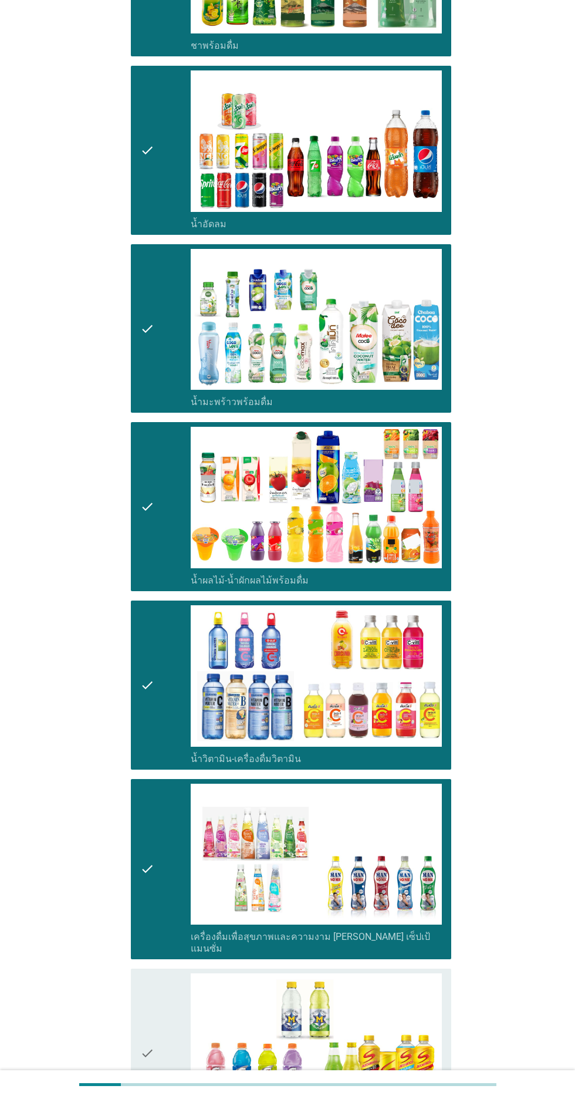
click at [152, 1035] on icon "check" at bounding box center [147, 1054] width 14 height 160
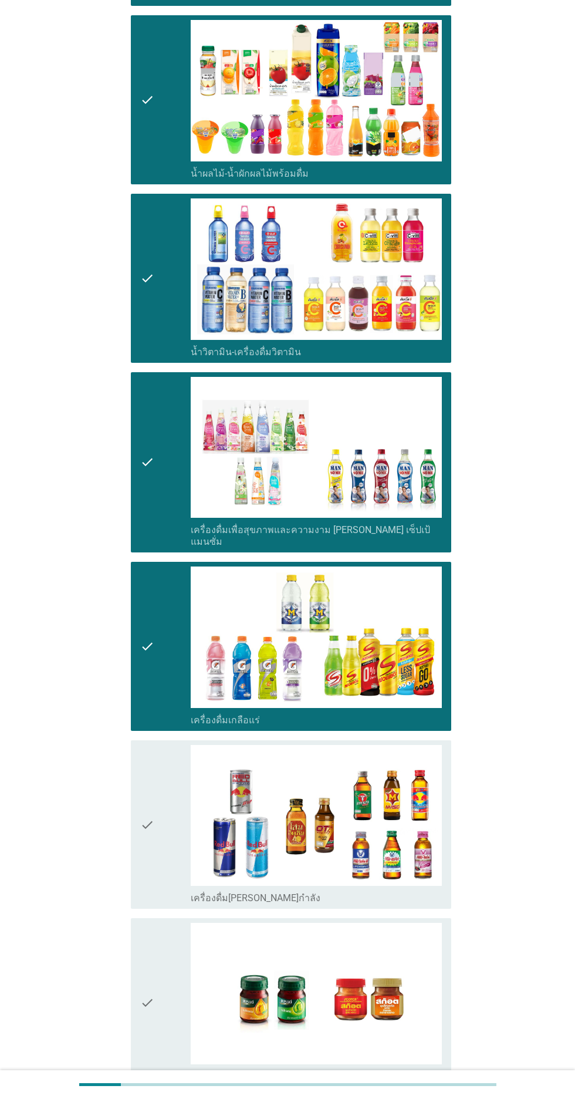
scroll to position [1606, 0]
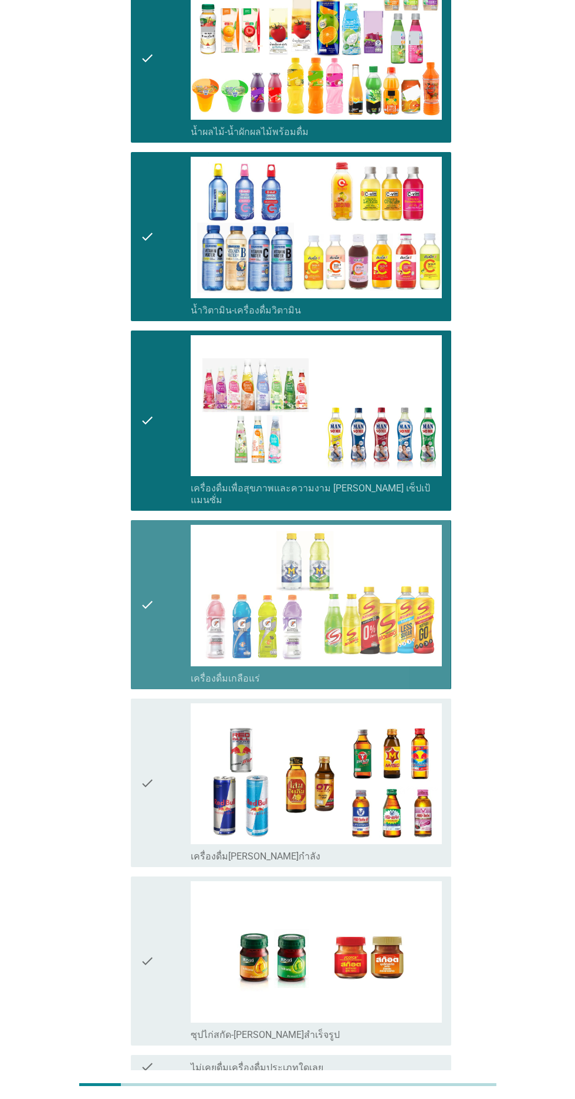
click at [167, 575] on div "check" at bounding box center [165, 605] width 51 height 160
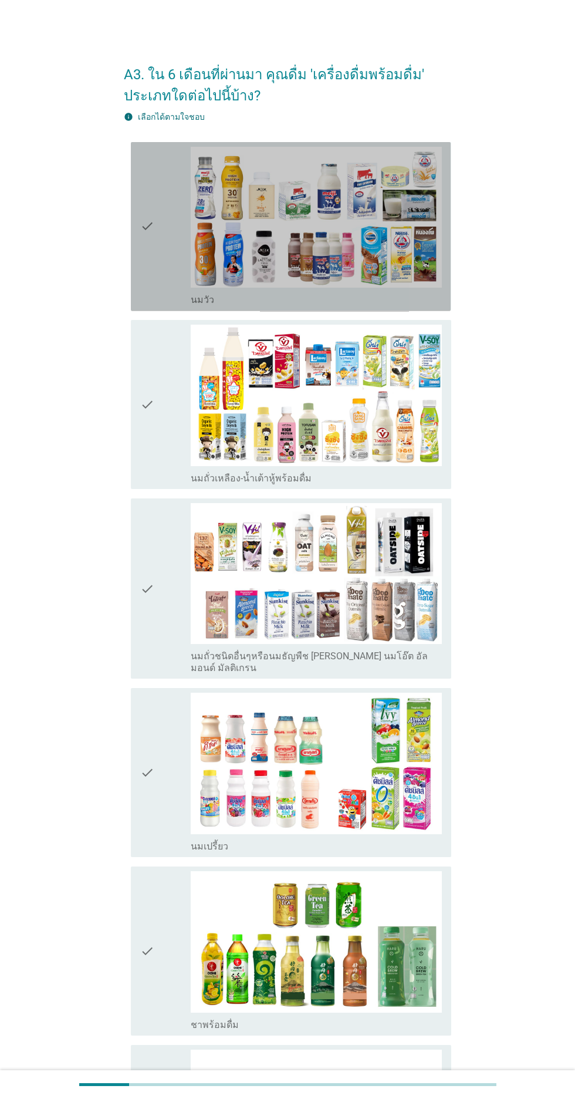
click at [144, 259] on icon "check" at bounding box center [147, 227] width 14 height 160
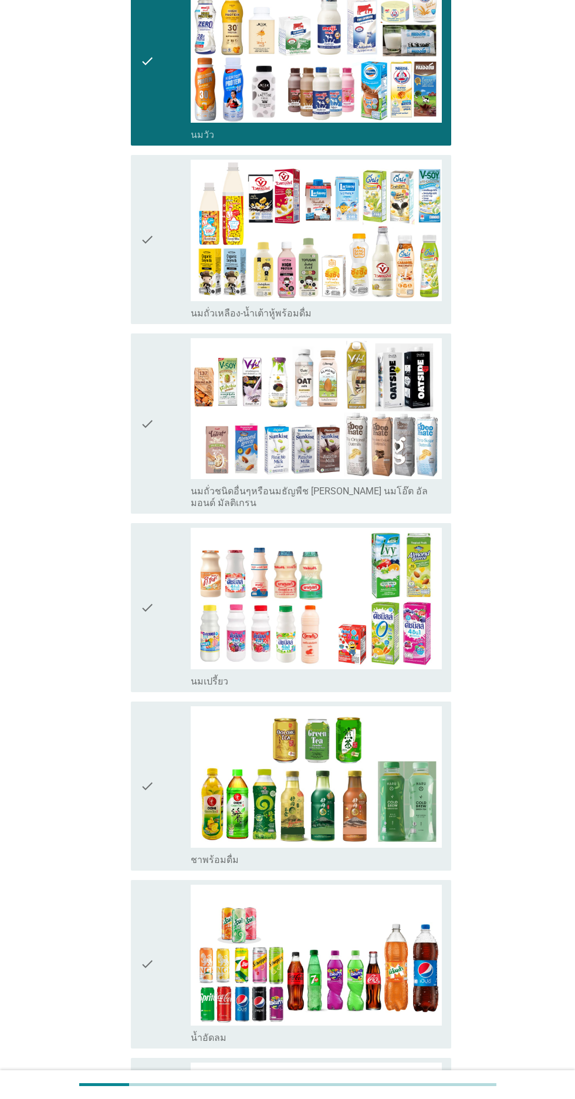
scroll to position [172, 0]
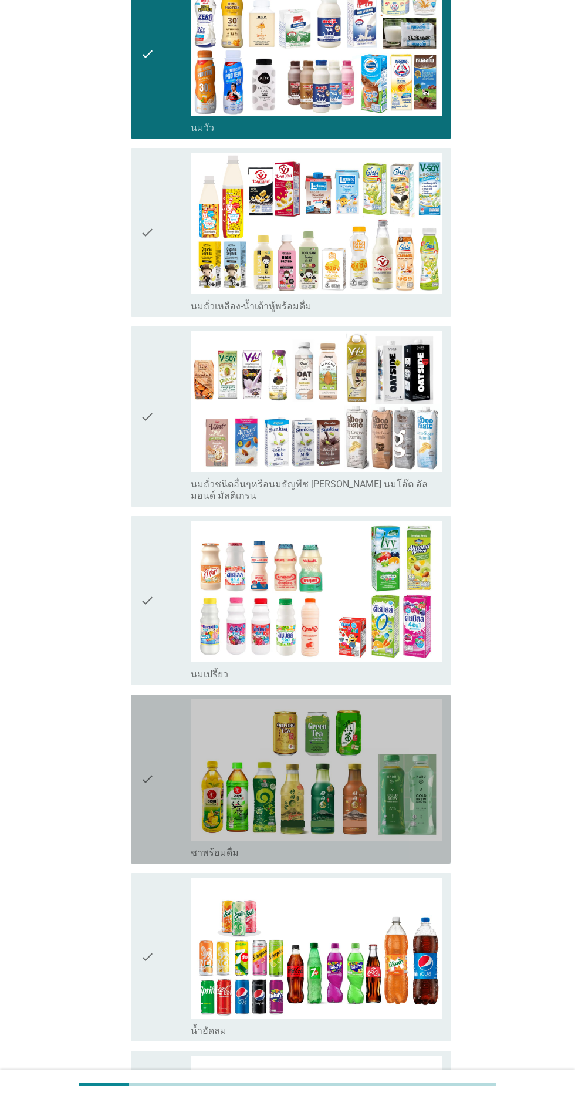
click at [137, 813] on div "check check_box ชาพร้อมดื่ม" at bounding box center [291, 779] width 320 height 169
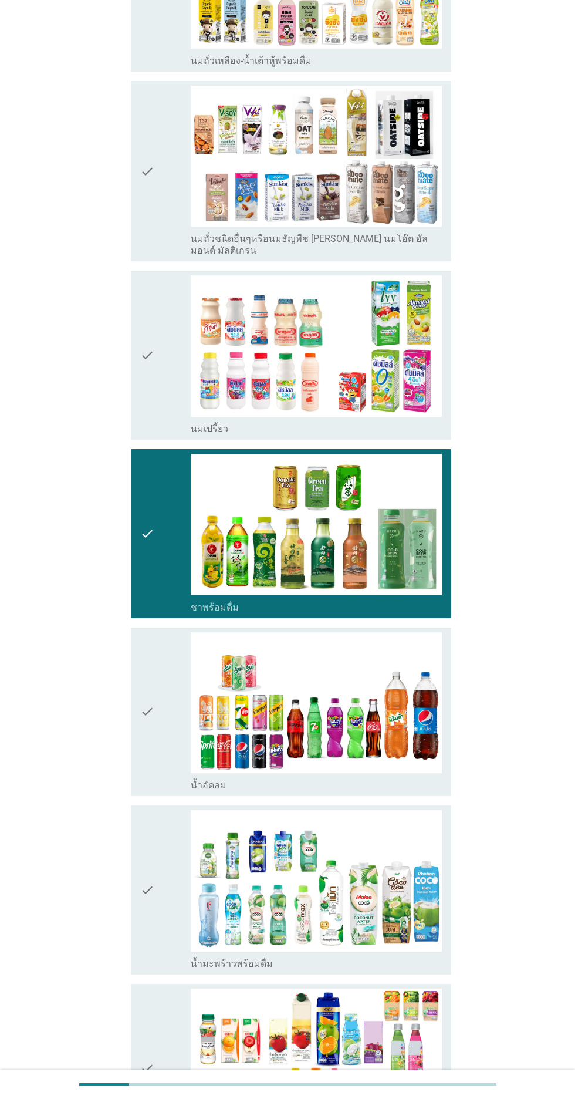
scroll to position [422, 0]
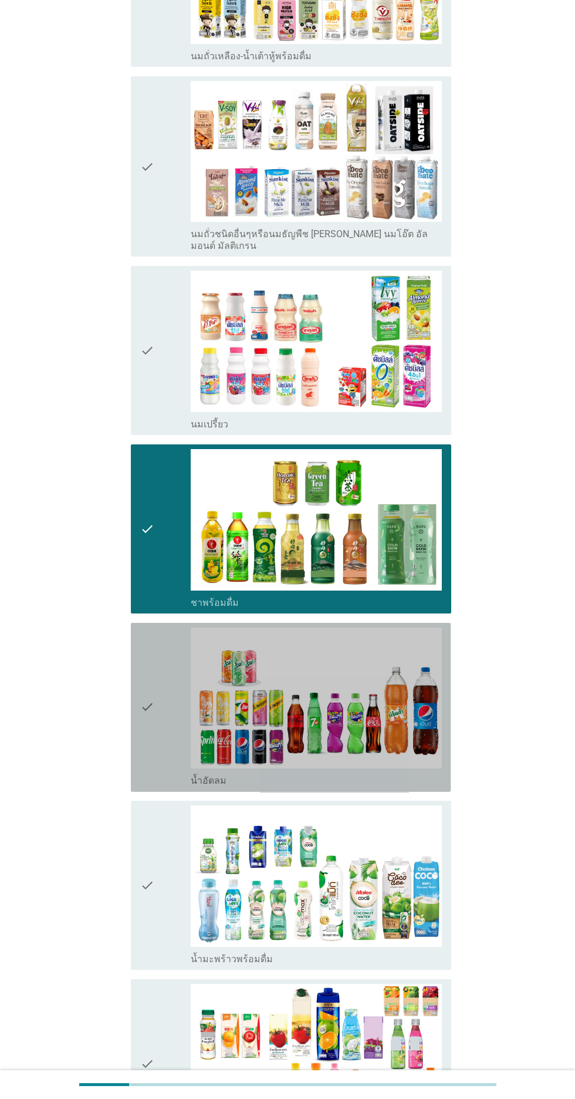
click at [143, 746] on icon "check" at bounding box center [147, 708] width 14 height 160
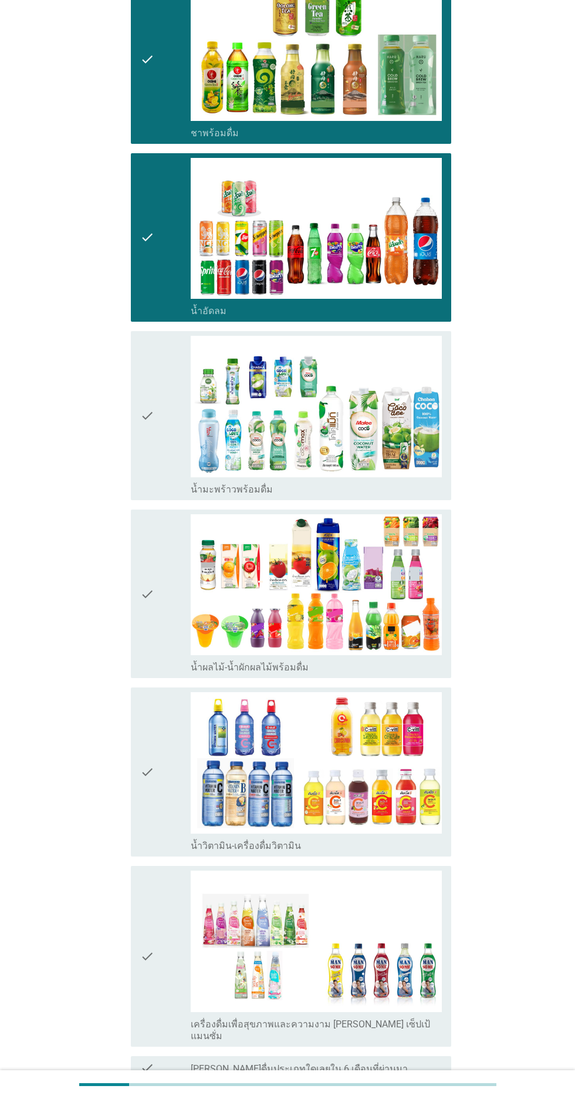
scroll to position [894, 0]
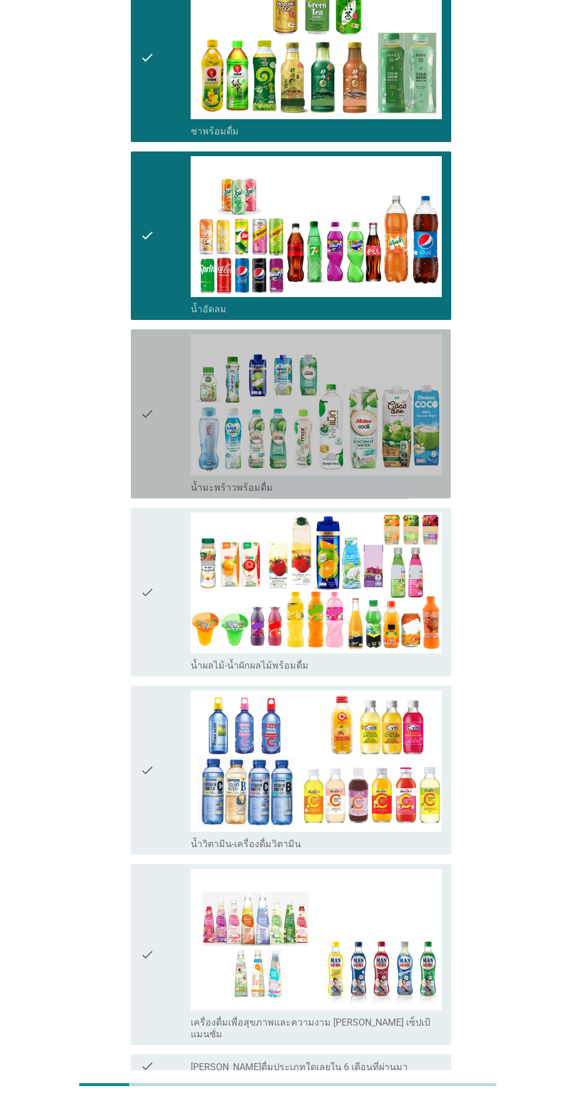
click at [147, 412] on icon "check" at bounding box center [147, 414] width 14 height 160
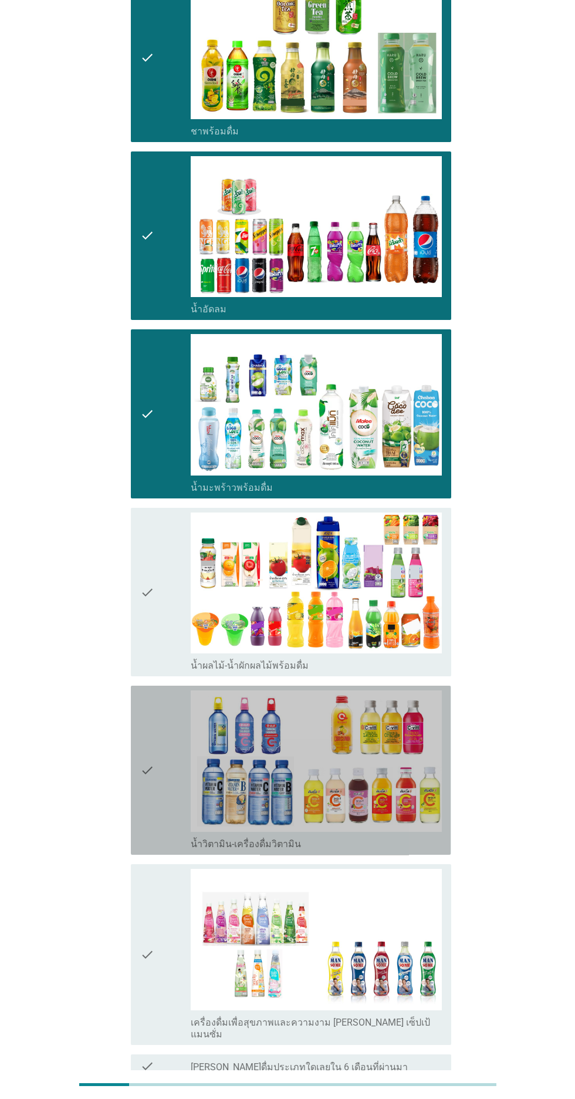
click at [133, 791] on div "check check_box น้ำวิตามิน-เครื่องดื่มวิตามิน" at bounding box center [291, 770] width 320 height 169
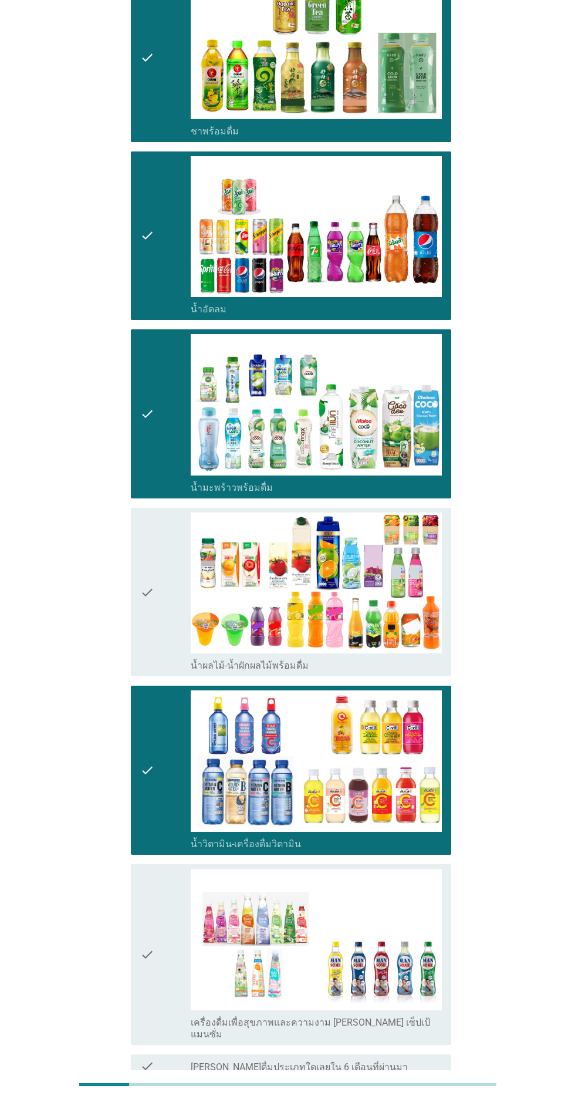
click at [413, 1099] on div "ต่อไป" at bounding box center [421, 1120] width 33 height 14
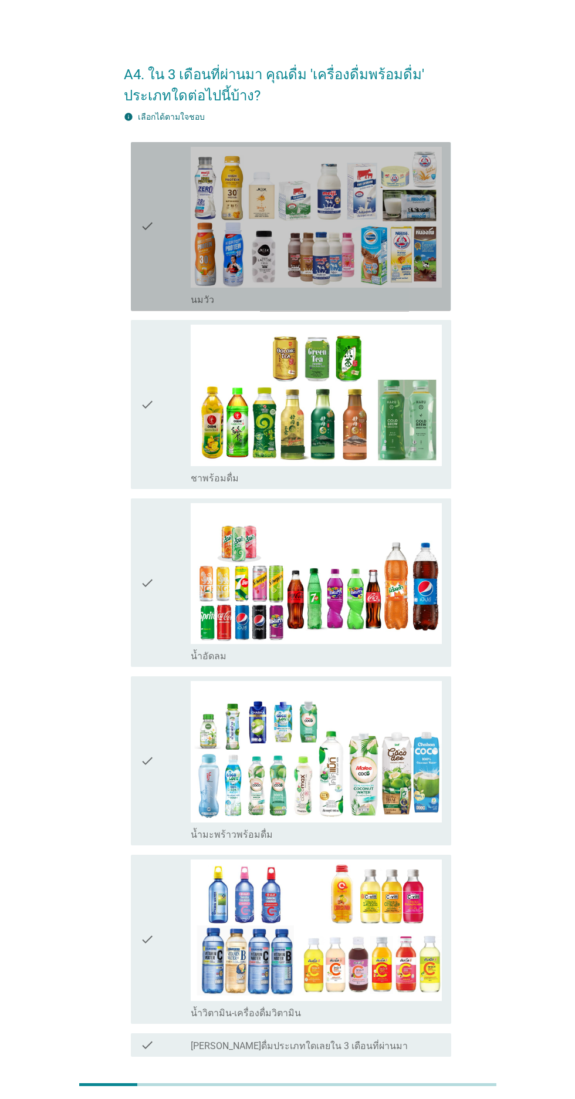
click at [159, 293] on div "check" at bounding box center [165, 227] width 51 height 160
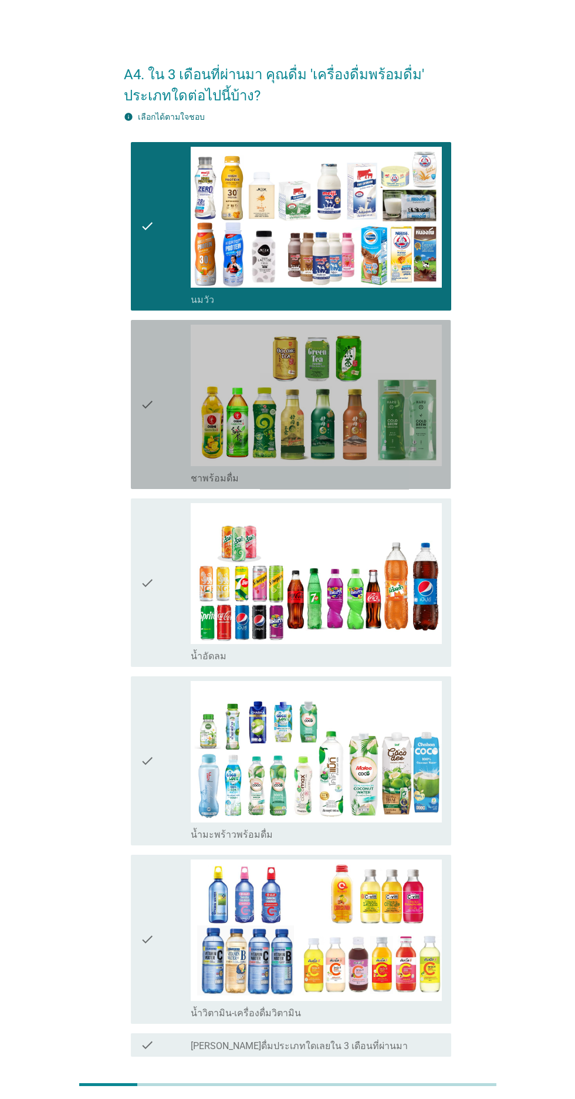
click at [146, 433] on icon "check" at bounding box center [147, 405] width 14 height 160
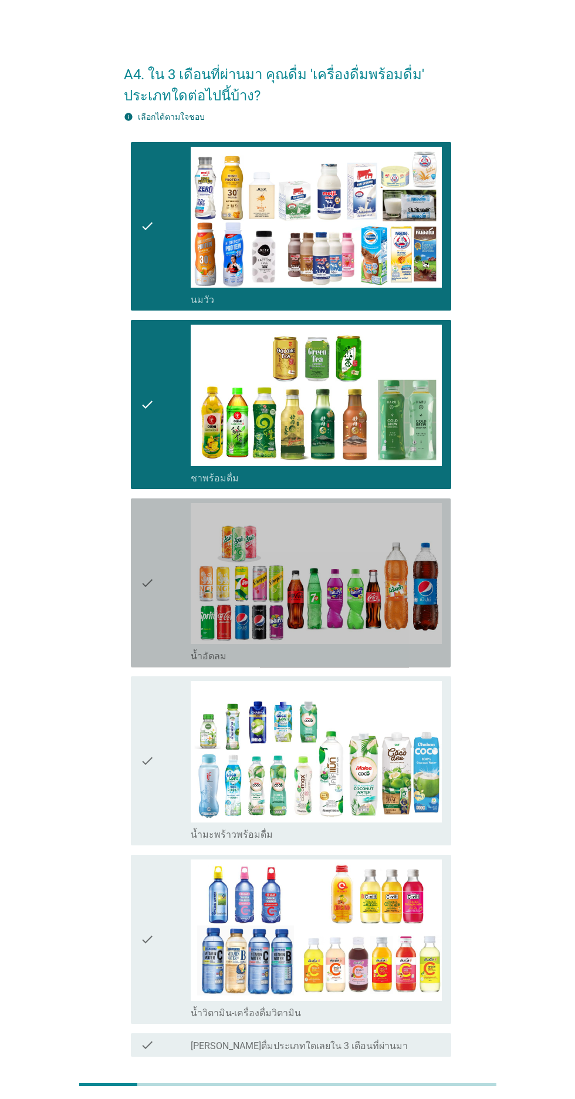
click at [145, 625] on icon "check" at bounding box center [147, 583] width 14 height 160
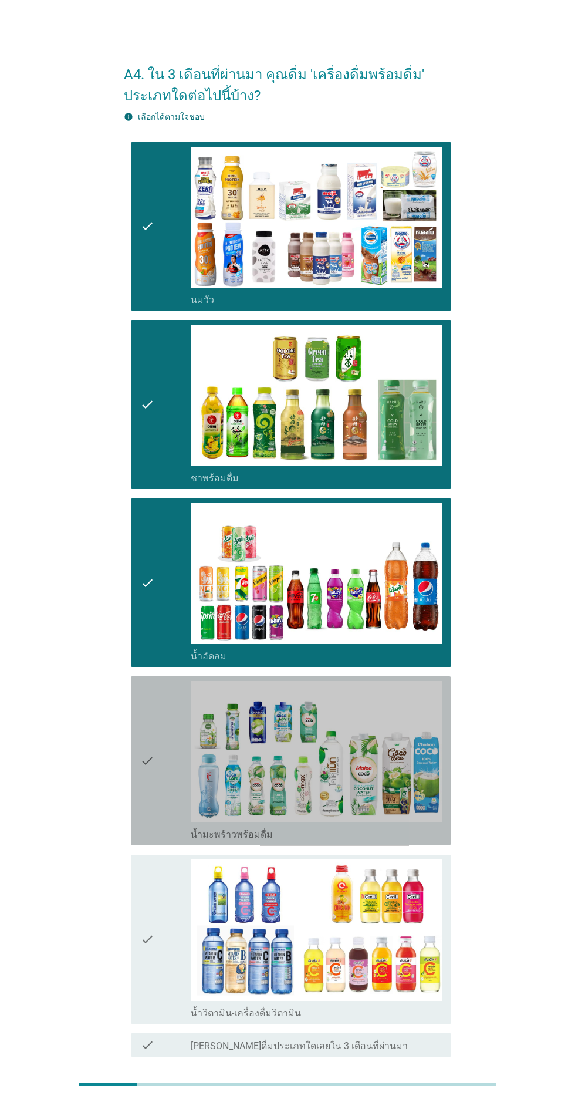
click at [147, 795] on icon "check" at bounding box center [147, 761] width 14 height 160
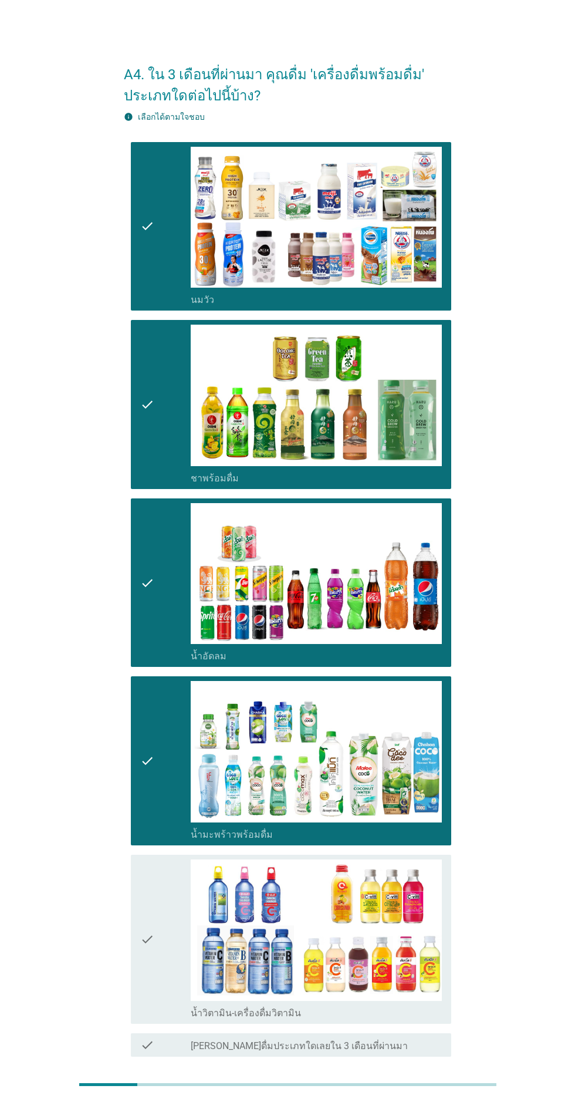
click at [423, 1099] on div "ต่อไป" at bounding box center [421, 1099] width 33 height 14
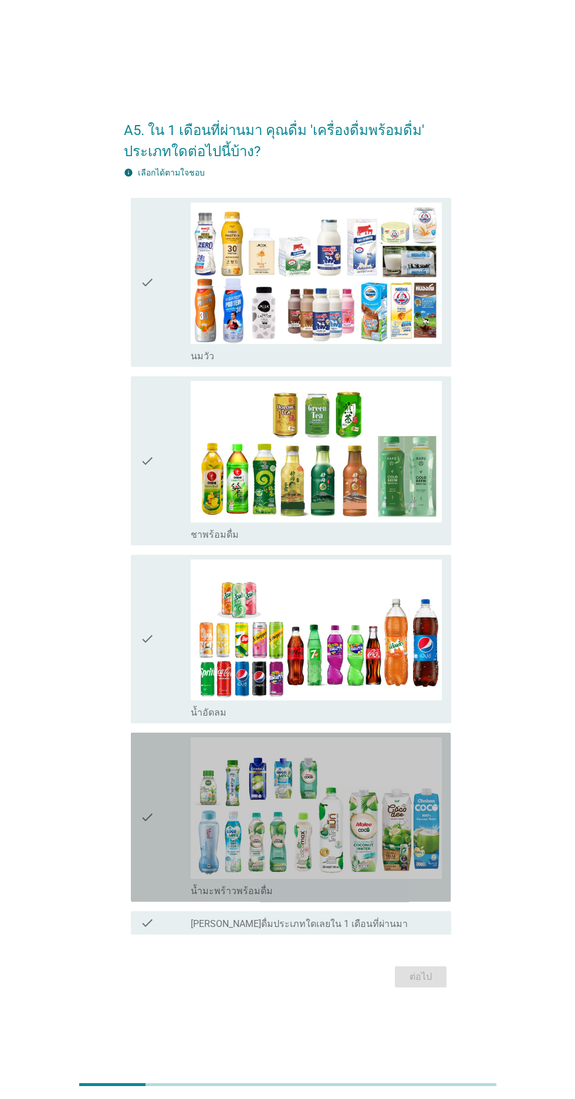
click at [144, 883] on icon "check" at bounding box center [147, 818] width 14 height 160
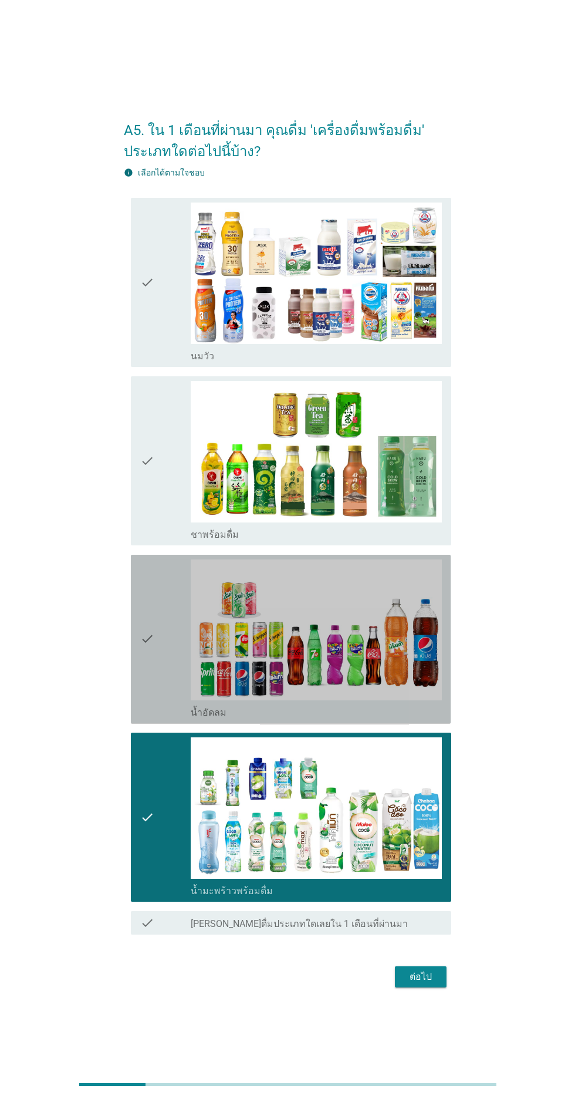
click at [158, 719] on div "check" at bounding box center [165, 640] width 51 height 160
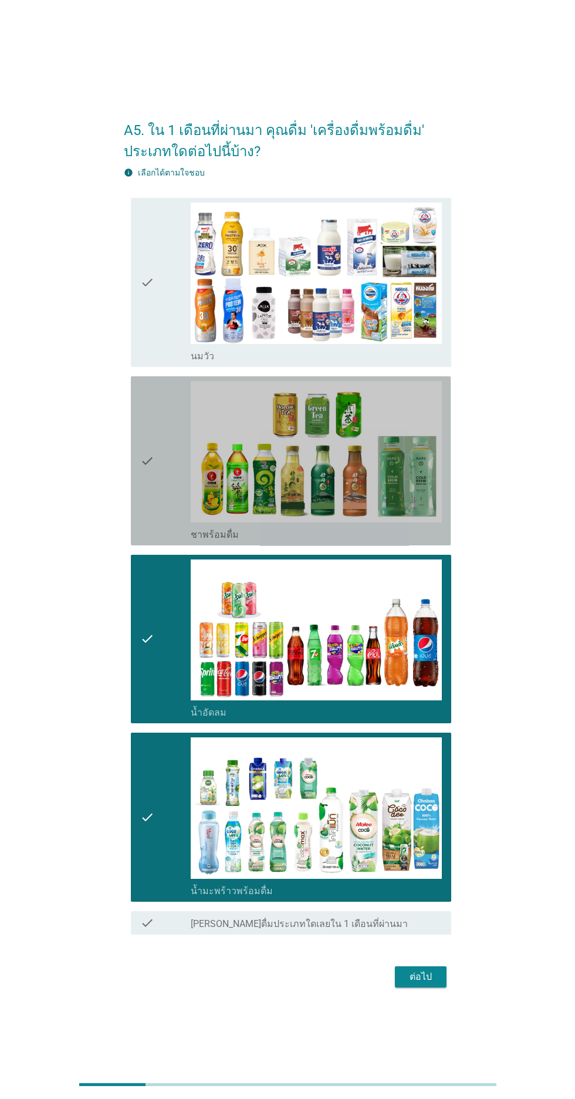
click at [138, 501] on div "check check_box ชาพร้อมดื่ม" at bounding box center [291, 460] width 320 height 169
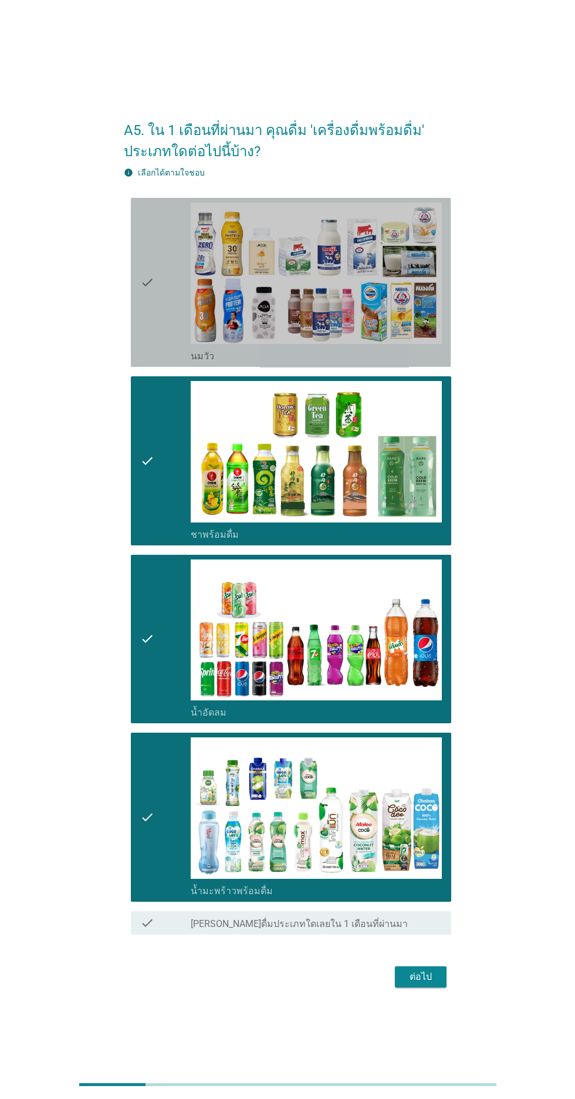
click at [146, 362] on icon "check" at bounding box center [147, 283] width 14 height 160
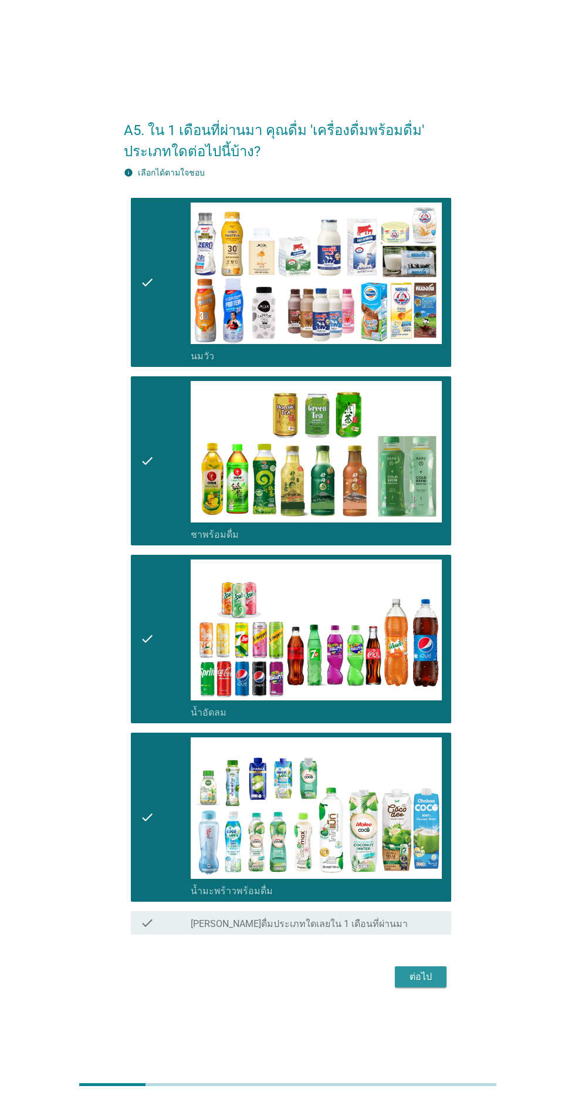
click at [410, 984] on div "ต่อไป" at bounding box center [421, 977] width 33 height 14
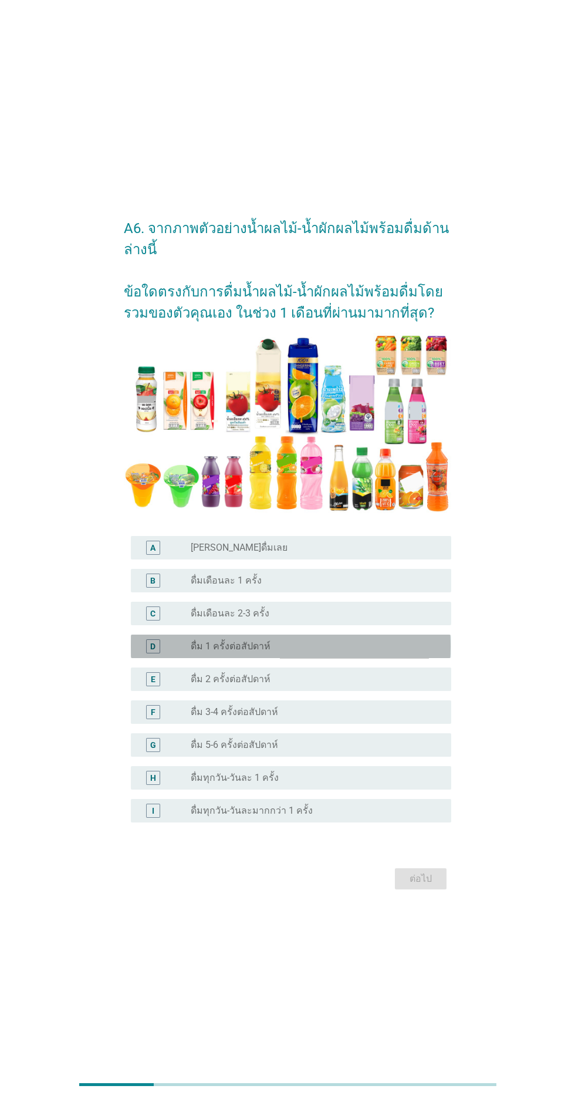
click at [417, 652] on div "radio_button_unchecked ดื่ม 1 ครั้งต่อสัปดาห์" at bounding box center [312, 647] width 242 height 12
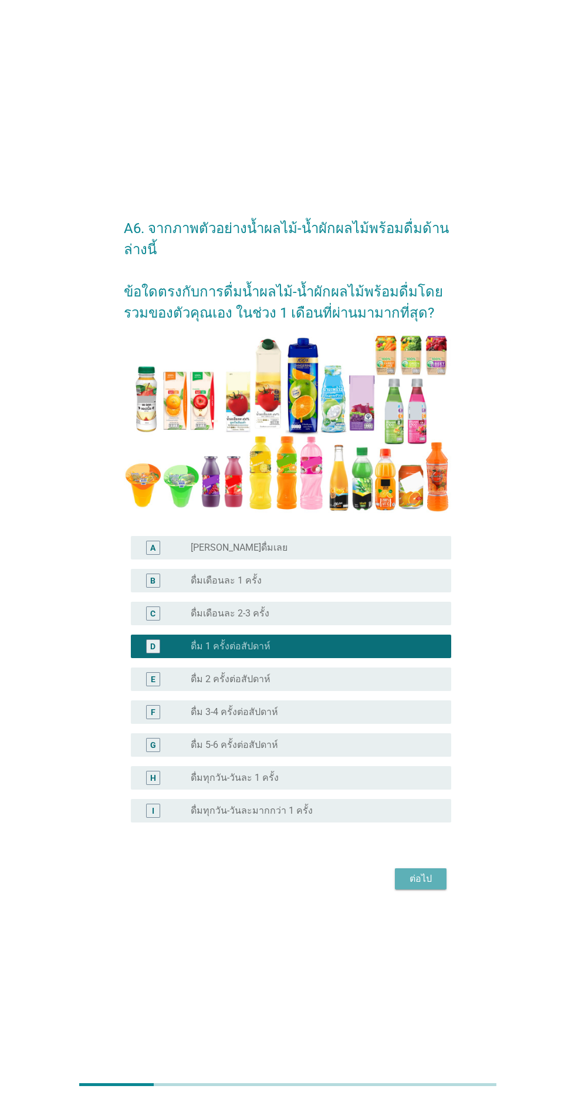
click at [445, 890] on button "ต่อไป" at bounding box center [421, 879] width 52 height 21
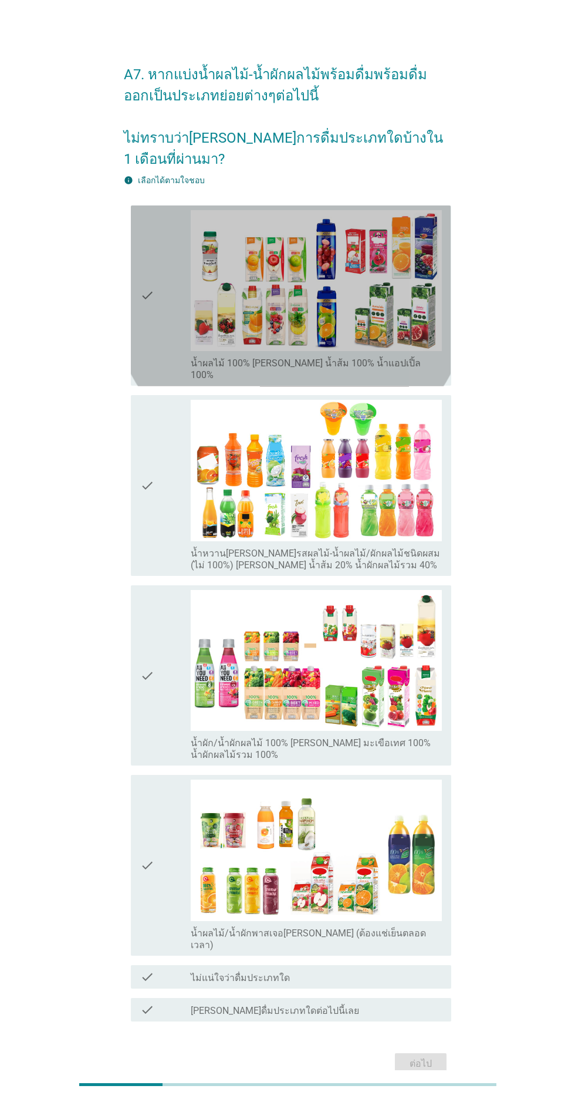
click at [149, 370] on icon "check" at bounding box center [147, 295] width 14 height 171
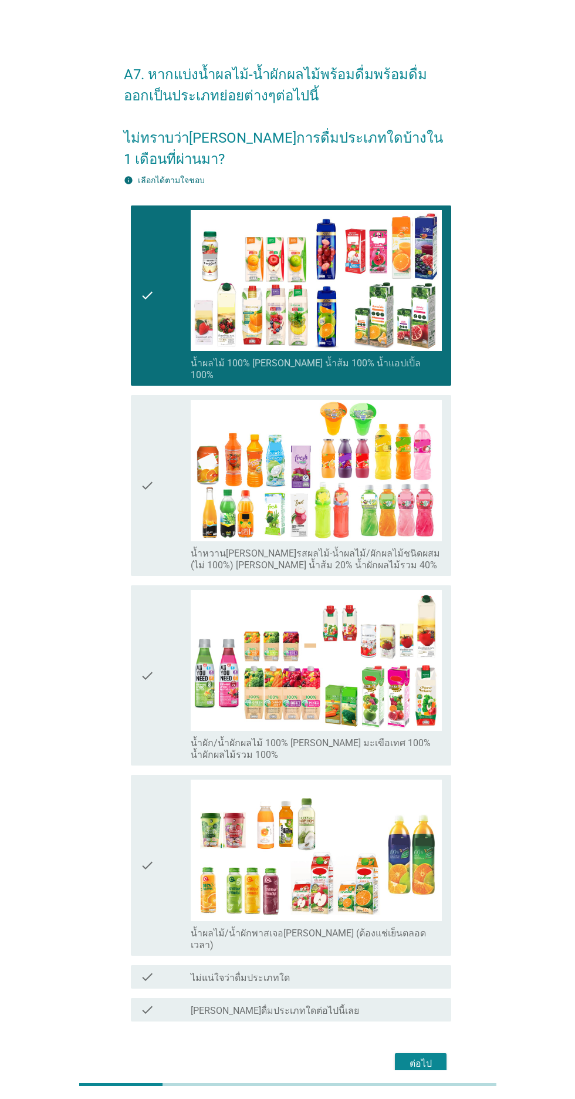
click at [138, 544] on div "check check_box_outline_blank น้ำหวาน[PERSON_NAME]รสผลไม้-น้ำผลไม้/ผักผลไม้ชนิด…" at bounding box center [291, 485] width 320 height 181
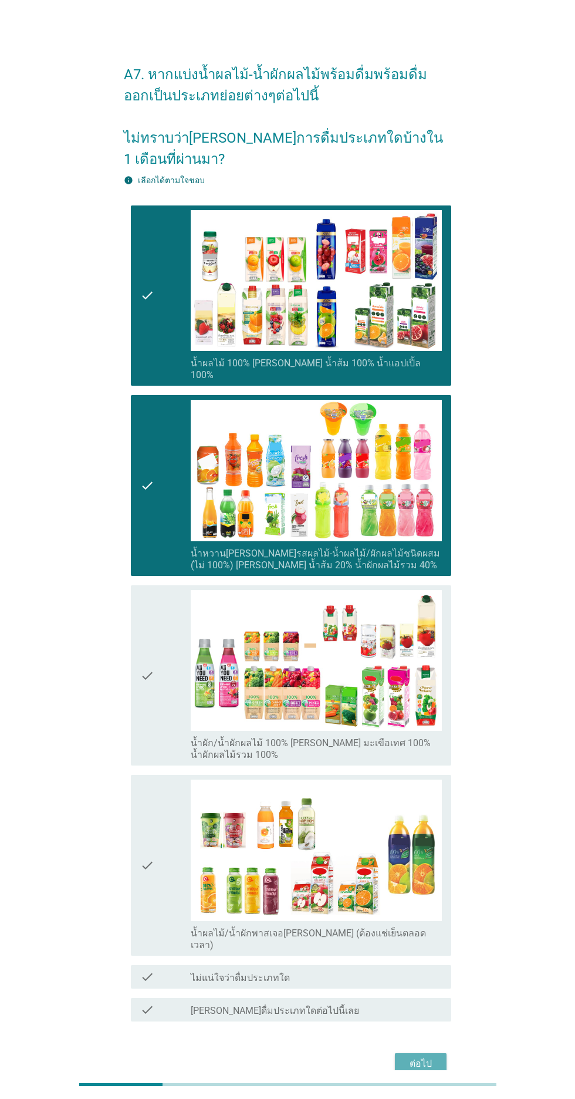
click at [417, 1071] on div "ต่อไป" at bounding box center [421, 1064] width 33 height 14
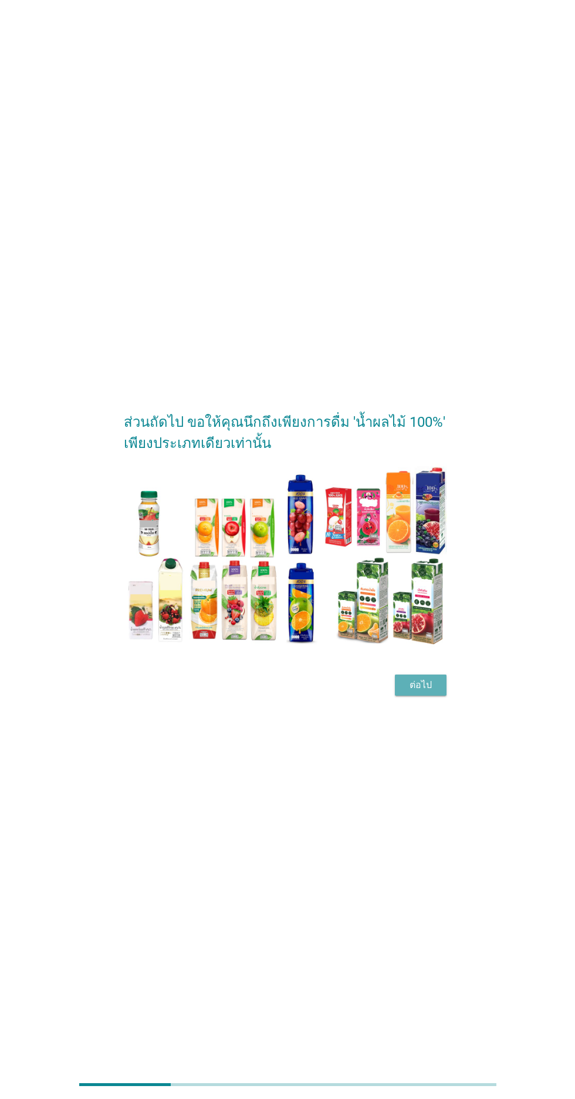
click at [413, 692] on div "ต่อไป" at bounding box center [421, 685] width 33 height 14
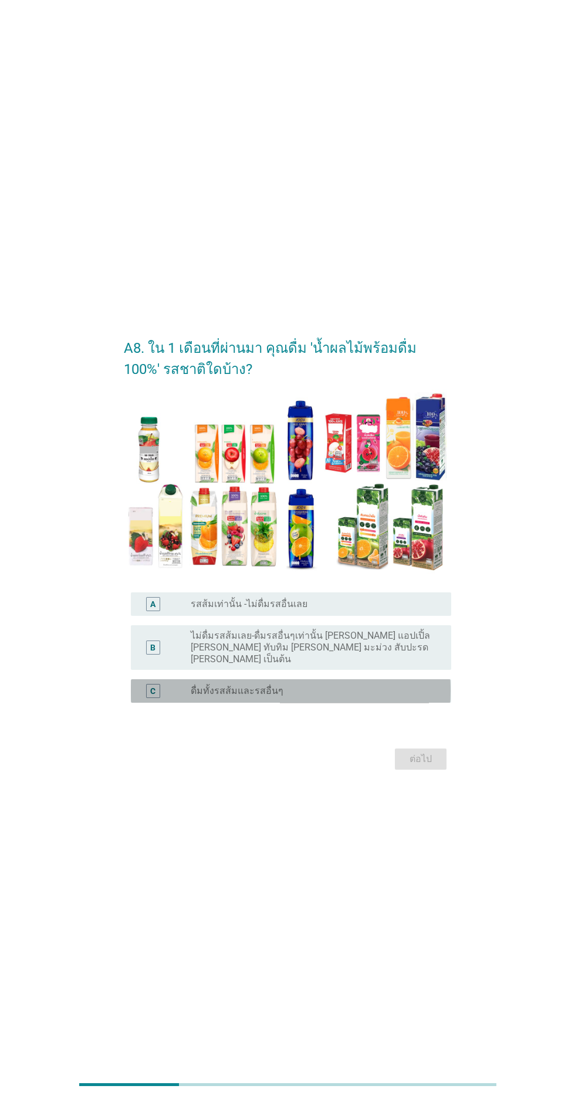
click at [418, 698] on div "radio_button_unchecked ดื่มทั้งรสส้มและรสอื่นๆ" at bounding box center [316, 691] width 251 height 14
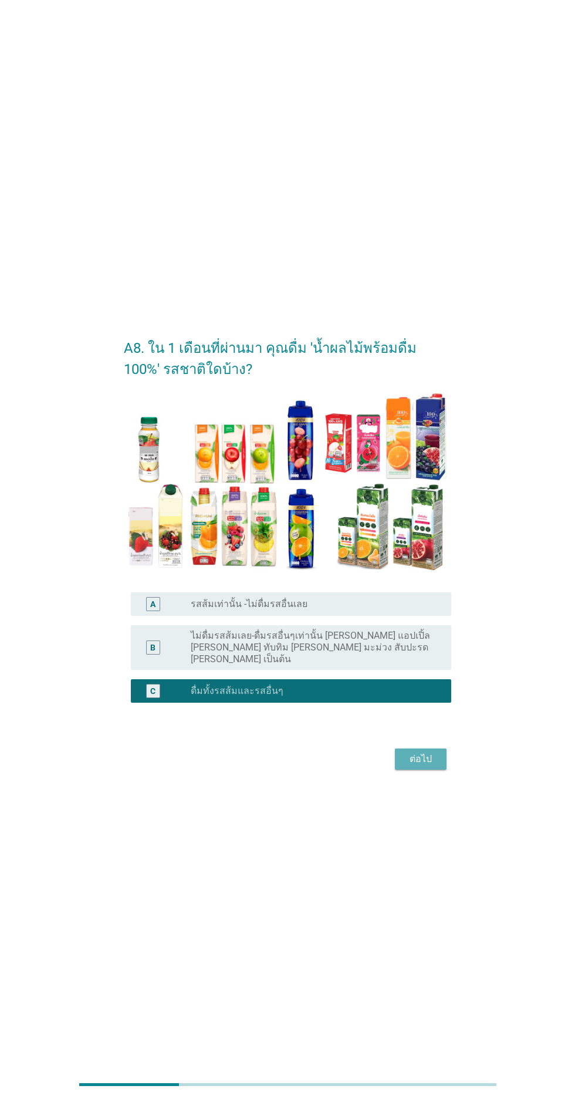
click at [429, 770] on button "ต่อไป" at bounding box center [421, 759] width 52 height 21
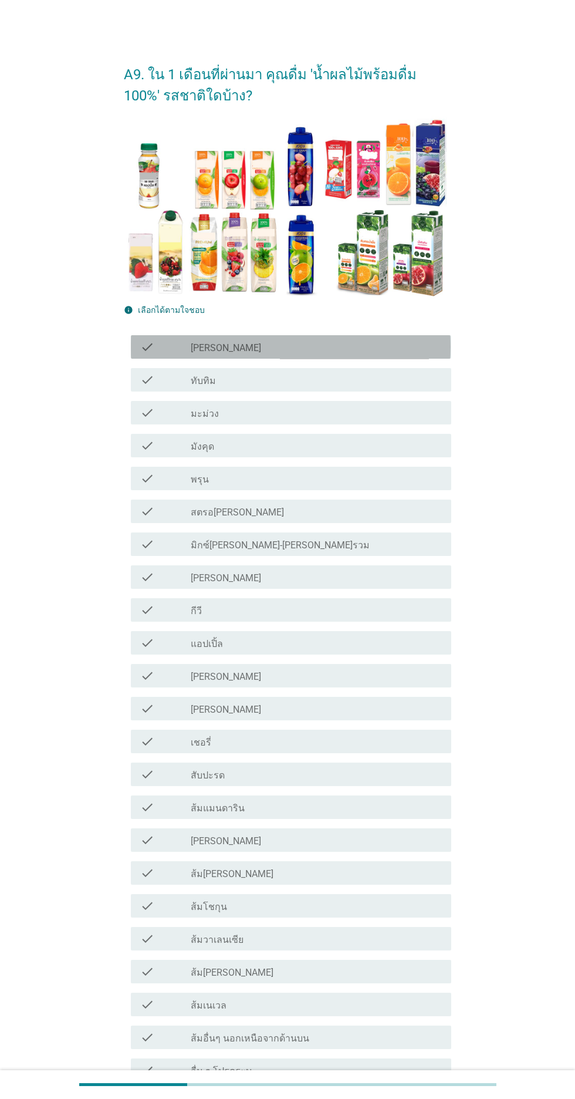
click at [406, 346] on div "check_box_outline_blank [PERSON_NAME]" at bounding box center [316, 347] width 251 height 14
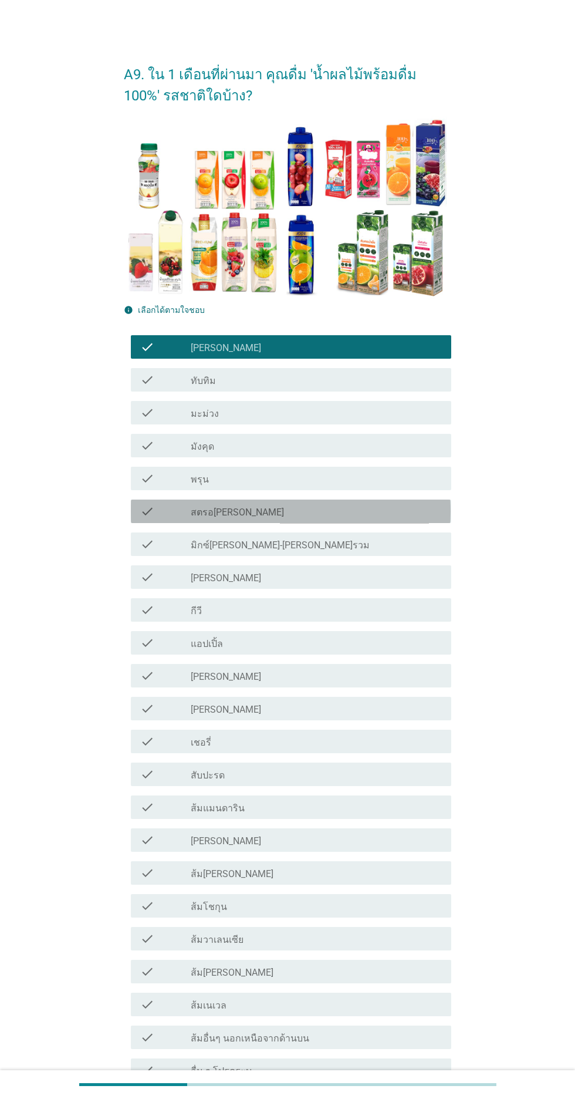
click at [355, 507] on div "check_box_outline_blank สตรอ[PERSON_NAME]" at bounding box center [316, 511] width 251 height 14
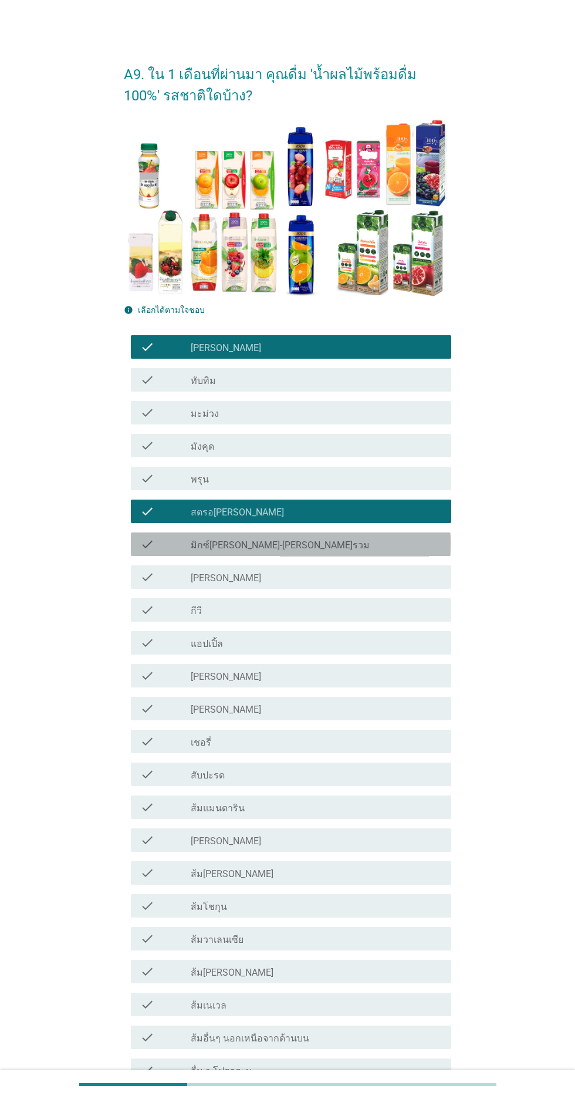
click at [377, 539] on div "check_box_outline_blank มิกซ์[PERSON_NAME]-[PERSON_NAME]รวม" at bounding box center [316, 544] width 251 height 14
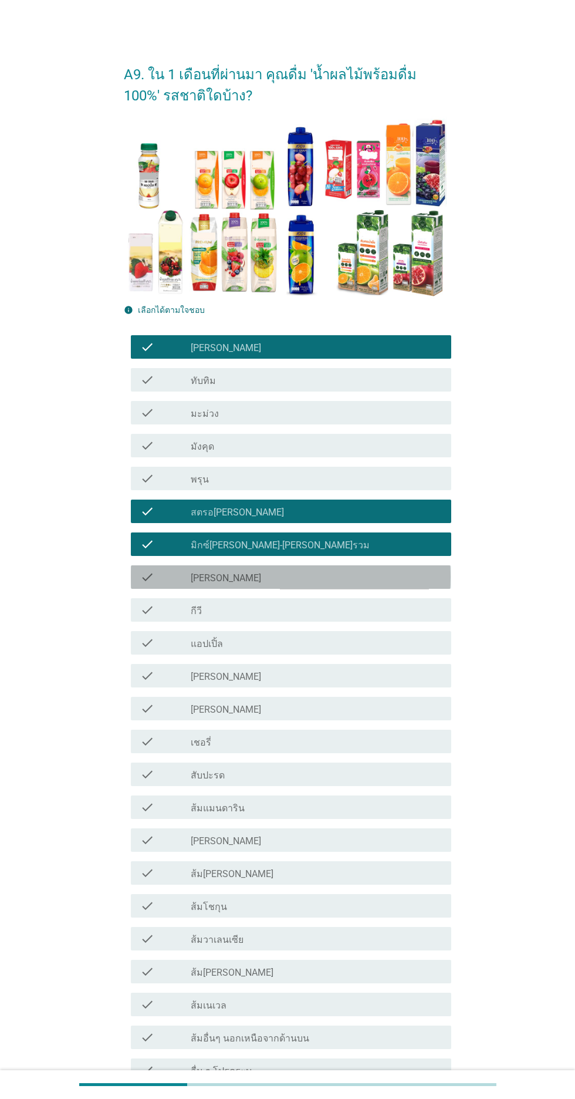
click at [363, 577] on div "check_box_outline_blank [PERSON_NAME]" at bounding box center [316, 577] width 251 height 14
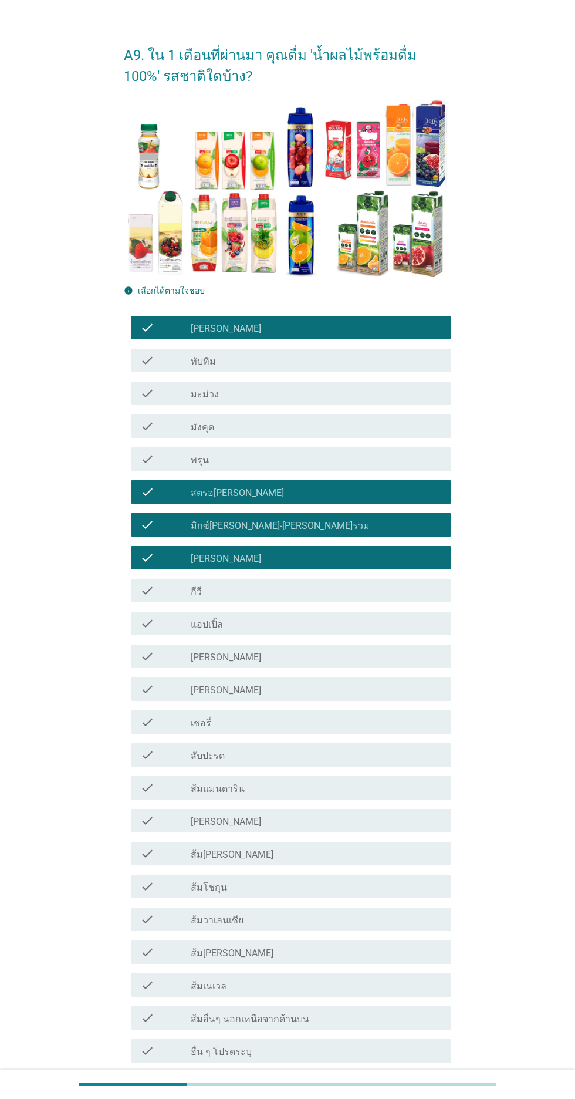
scroll to position [30, 0]
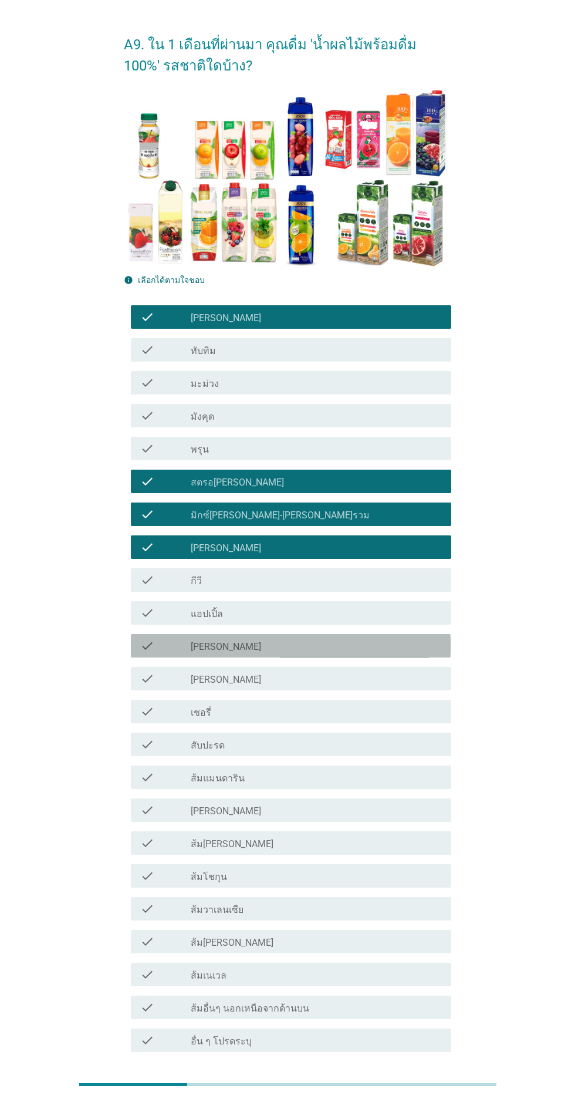
click at [355, 642] on div "check_box_outline_blank [PERSON_NAME]" at bounding box center [316, 646] width 251 height 14
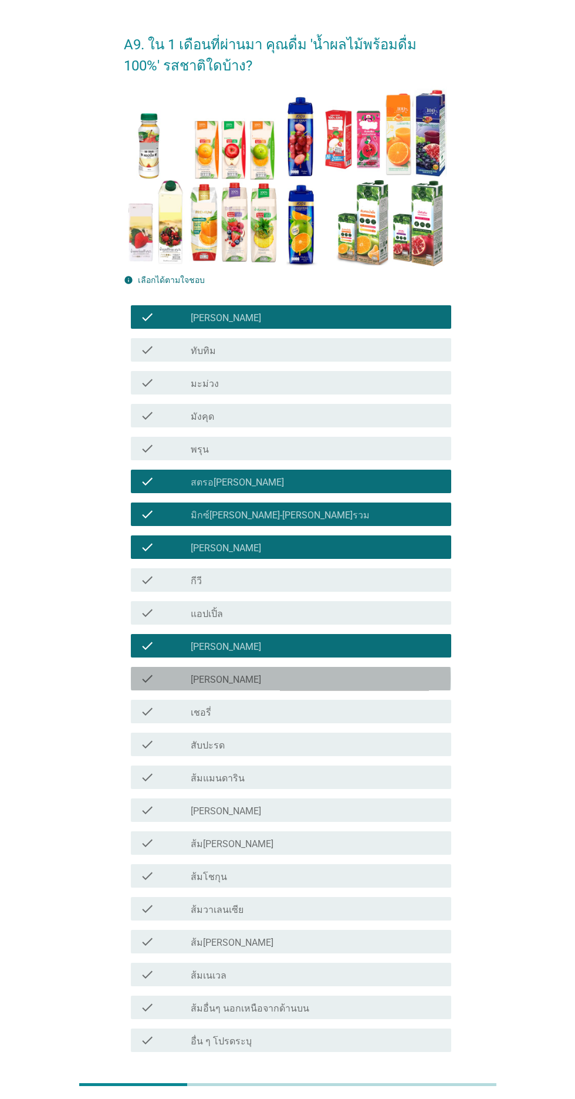
click at [356, 678] on div "check_box_outline_blank [PERSON_NAME]" at bounding box center [316, 679] width 251 height 14
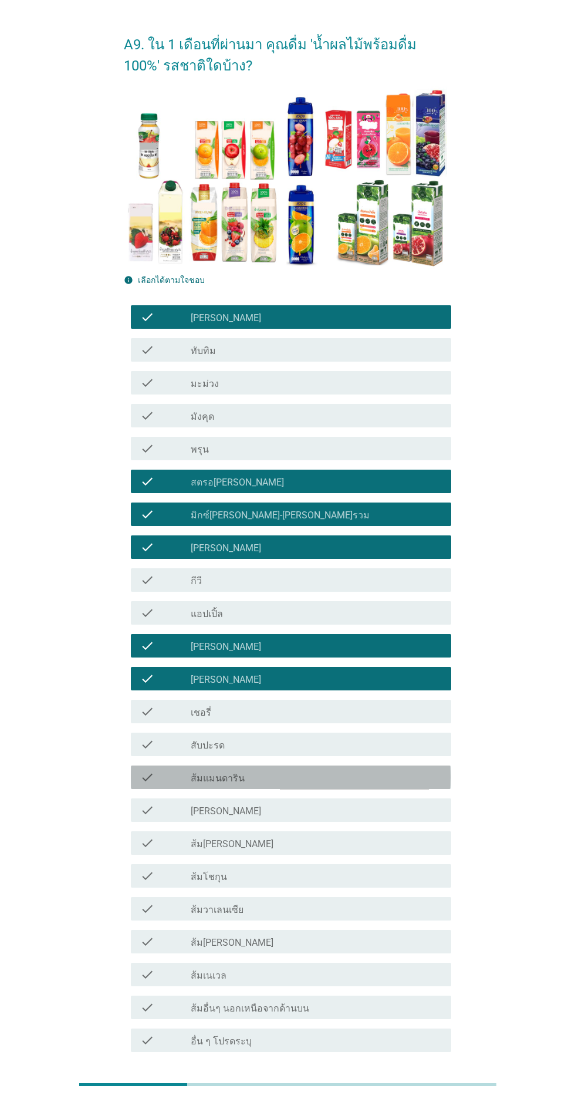
click at [336, 779] on div "check_box_outline_blank ส้มแมนดาริน" at bounding box center [316, 777] width 251 height 14
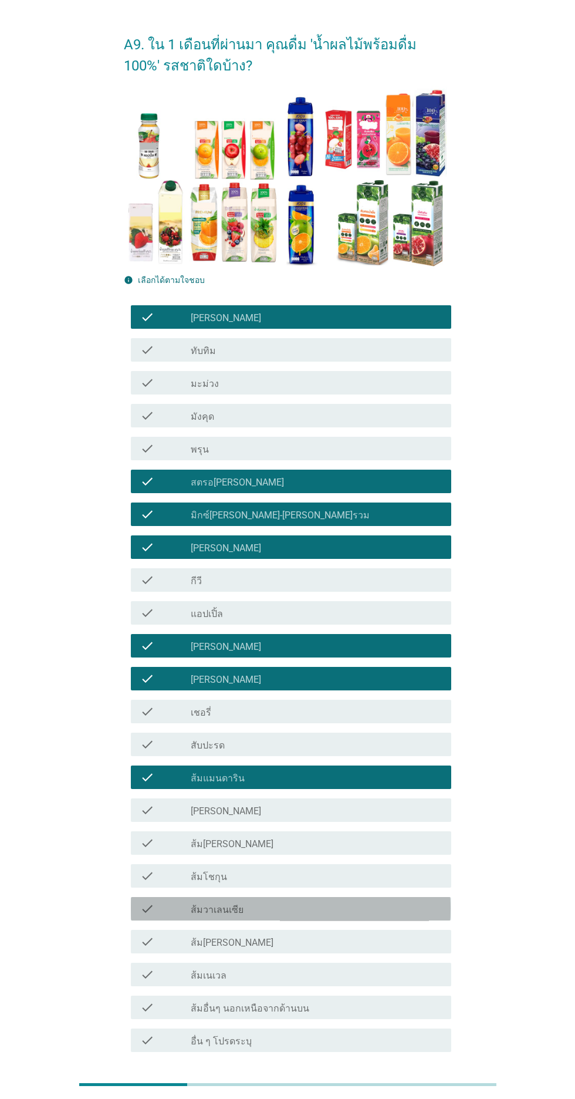
click at [306, 910] on div "check_box_outline_blank ส้มวาเลนเซีย" at bounding box center [316, 909] width 251 height 14
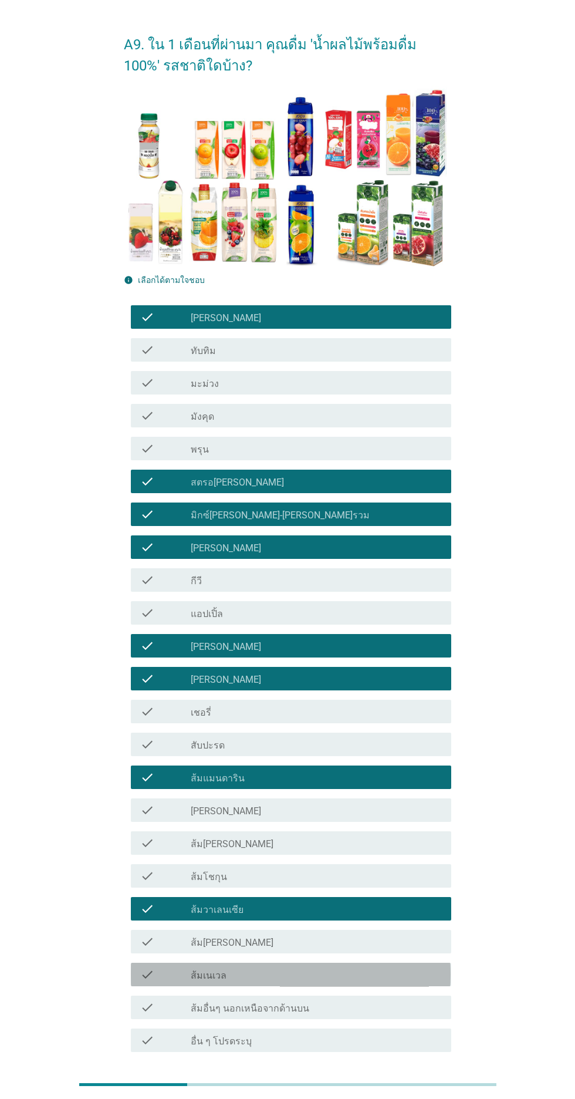
click at [320, 974] on div "check_box_outline_blank ส้มเนเวล" at bounding box center [316, 975] width 251 height 14
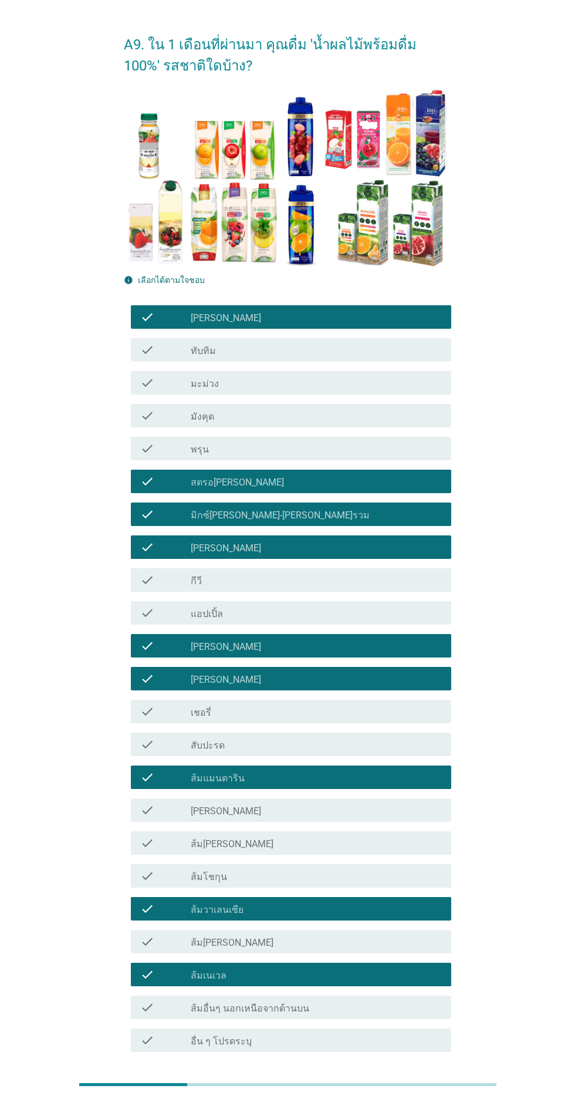
click at [416, 1096] on div "ต่อไป" at bounding box center [421, 1095] width 33 height 14
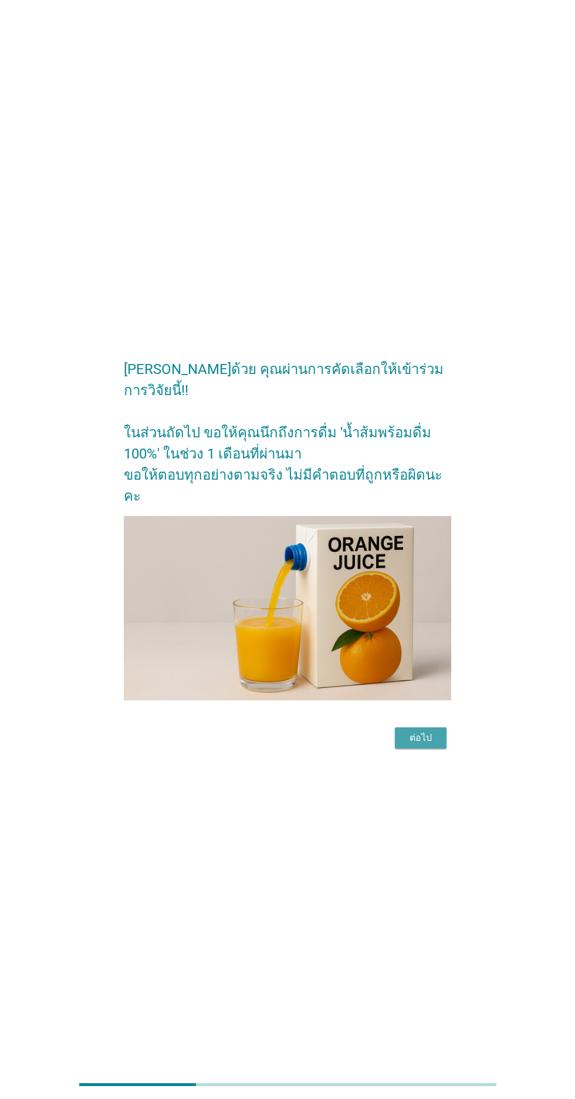
click at [415, 745] on div "ต่อไป" at bounding box center [421, 738] width 33 height 14
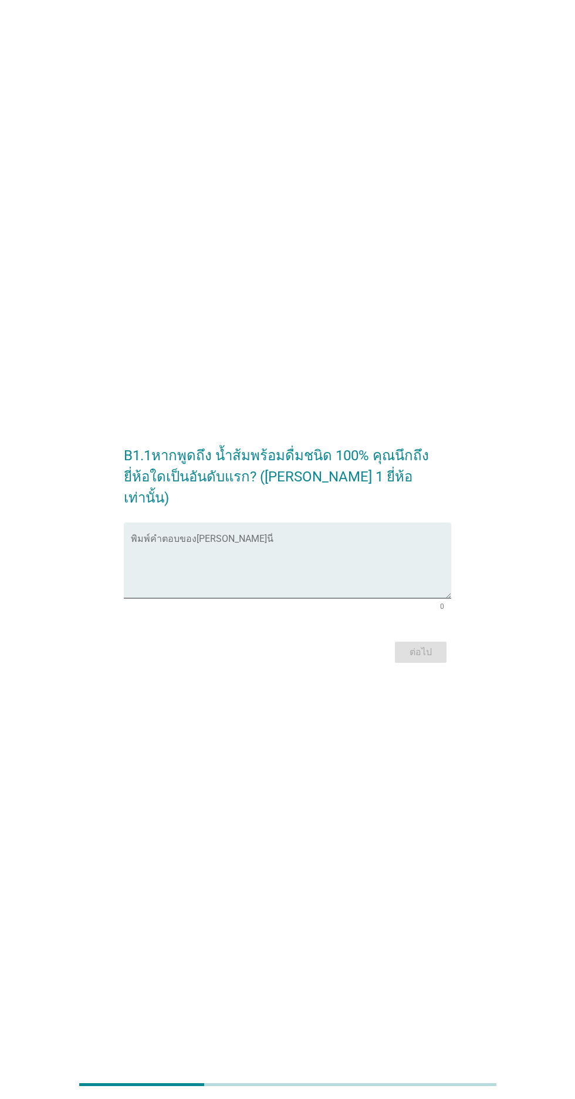
click at [389, 580] on textarea "พิมพ์คำตอบของคุณ ที่นี่" at bounding box center [291, 568] width 320 height 62
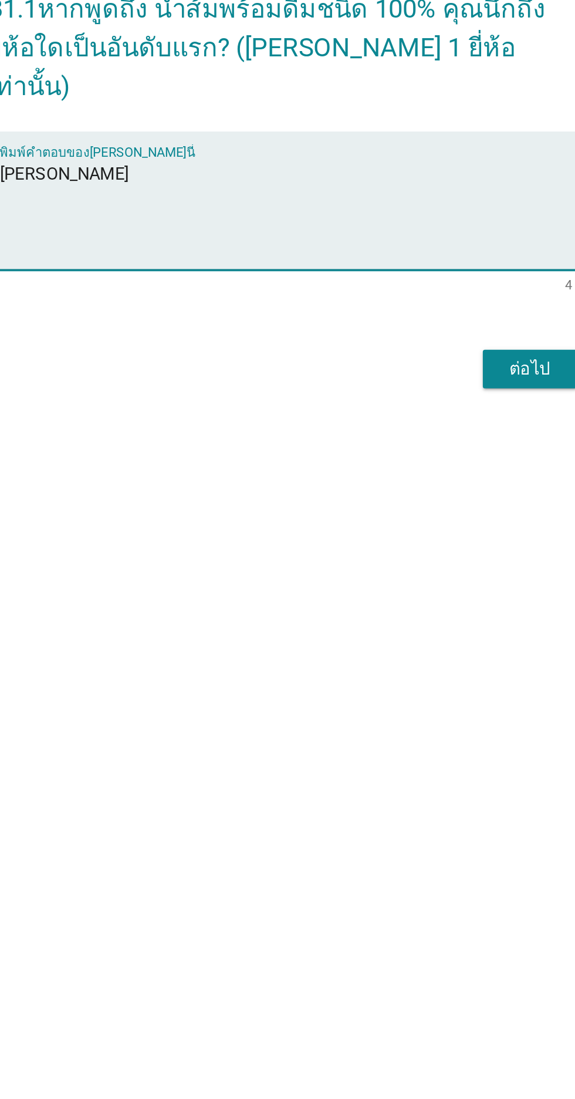
type textarea "[PERSON_NAME]"
click at [411, 659] on div "ต่อไป" at bounding box center [421, 652] width 33 height 14
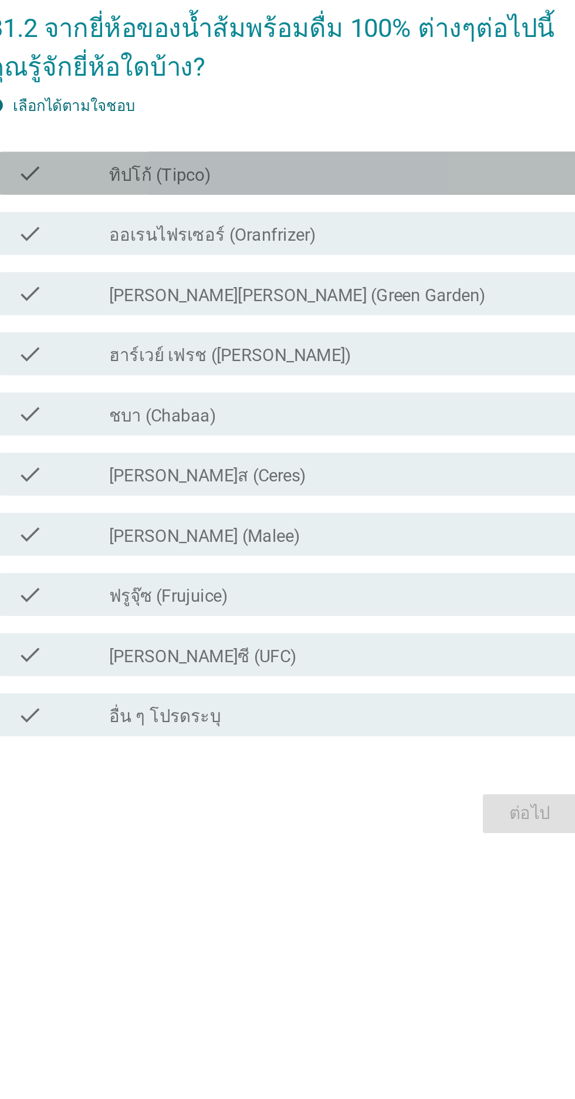
click at [375, 430] on div "check check_box_outline_blank ทิปโก้ (Tipco)" at bounding box center [291, 418] width 320 height 23
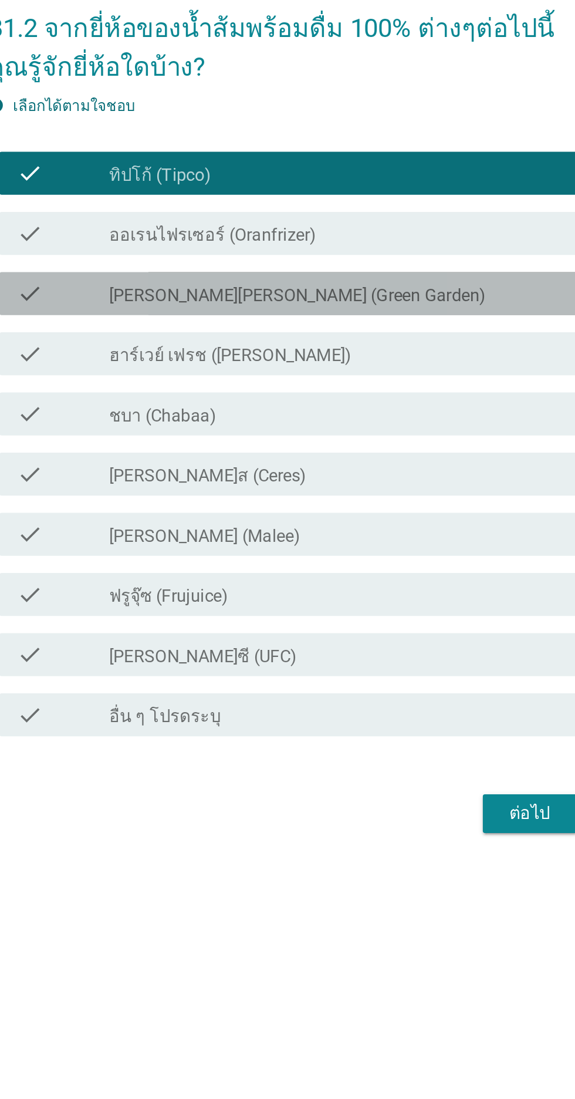
click at [378, 492] on div "check_box_outline_blank [PERSON_NAME][PERSON_NAME] (Green Garden)" at bounding box center [316, 484] width 251 height 14
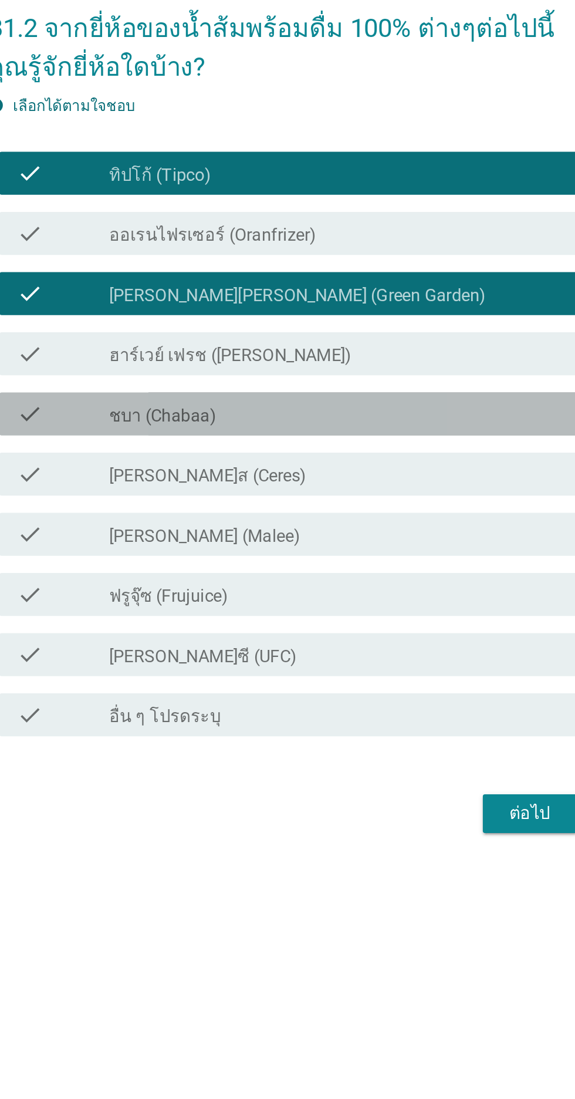
click at [334, 557] on div "check_box_outline_blank ชบา (Chabaa)" at bounding box center [316, 550] width 251 height 14
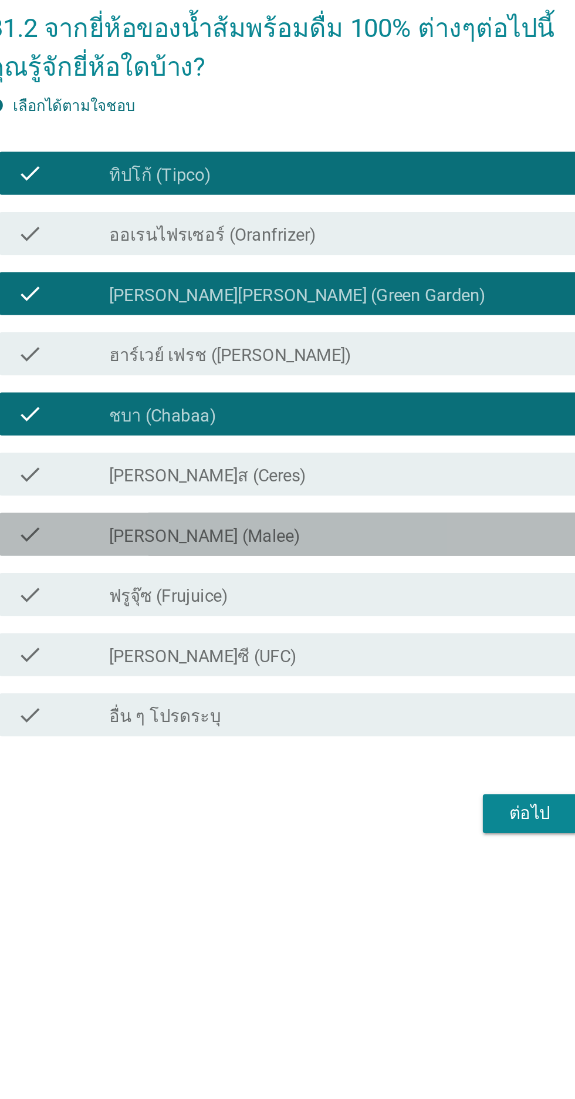
click at [368, 623] on div "check_box_outline_blank [PERSON_NAME] (Malee)" at bounding box center [316, 616] width 251 height 14
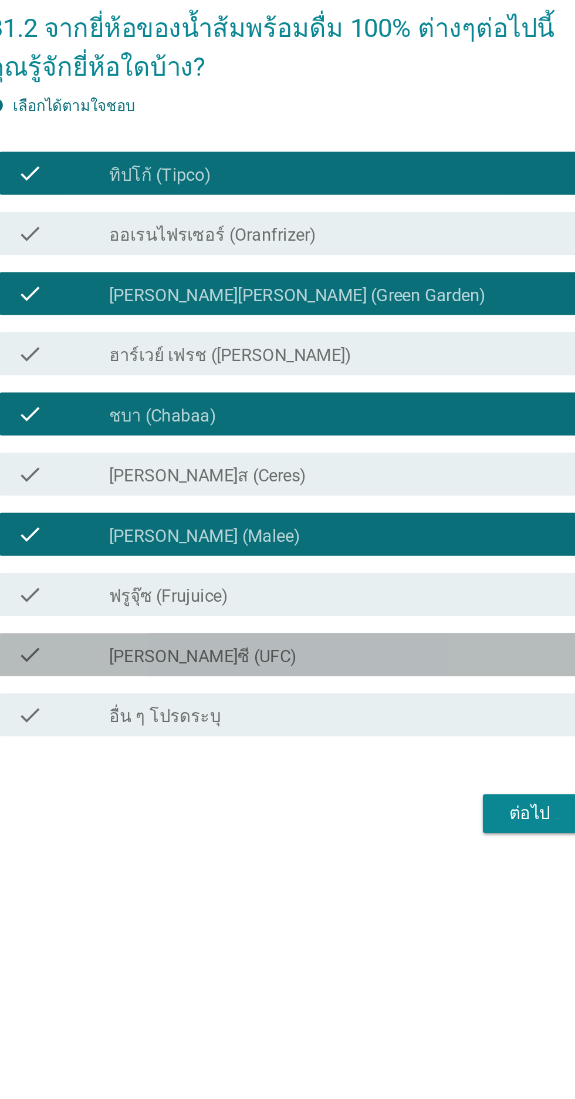
click at [368, 694] on div "check check_box_outline_blank [PERSON_NAME]ซี (UFC)" at bounding box center [291, 681] width 320 height 23
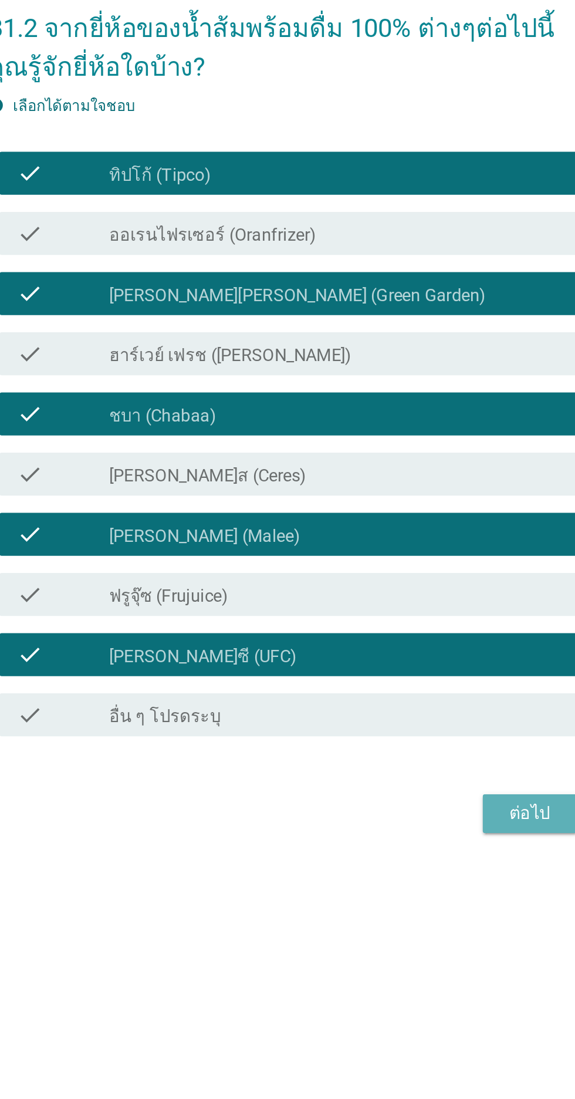
click at [411, 776] on div "ต่อไป" at bounding box center [421, 769] width 33 height 14
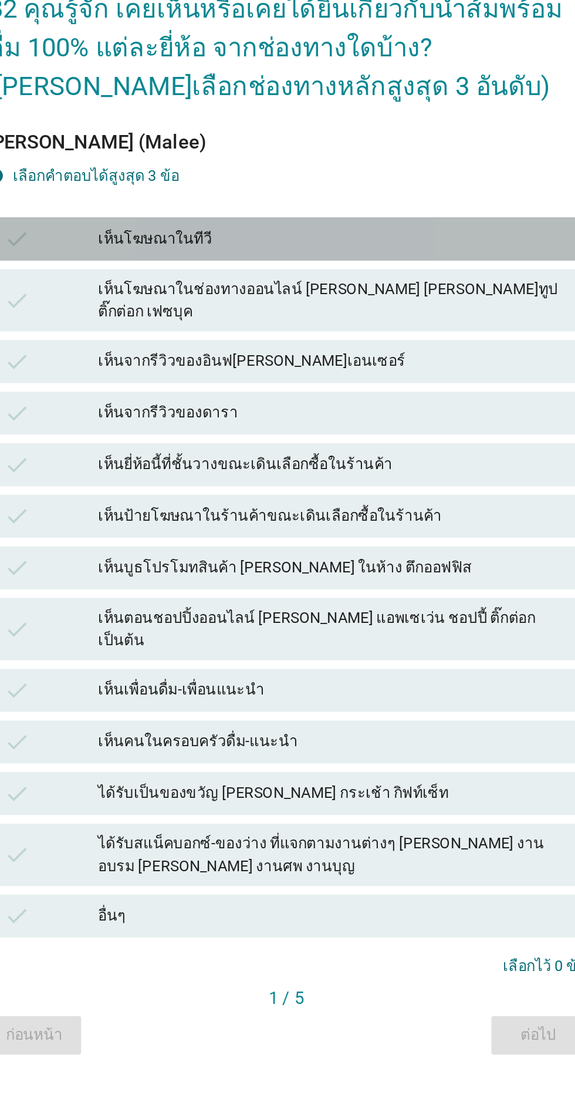
click at [366, 408] on div "เห็นโฆษณาในทีวี" at bounding box center [313, 401] width 257 height 14
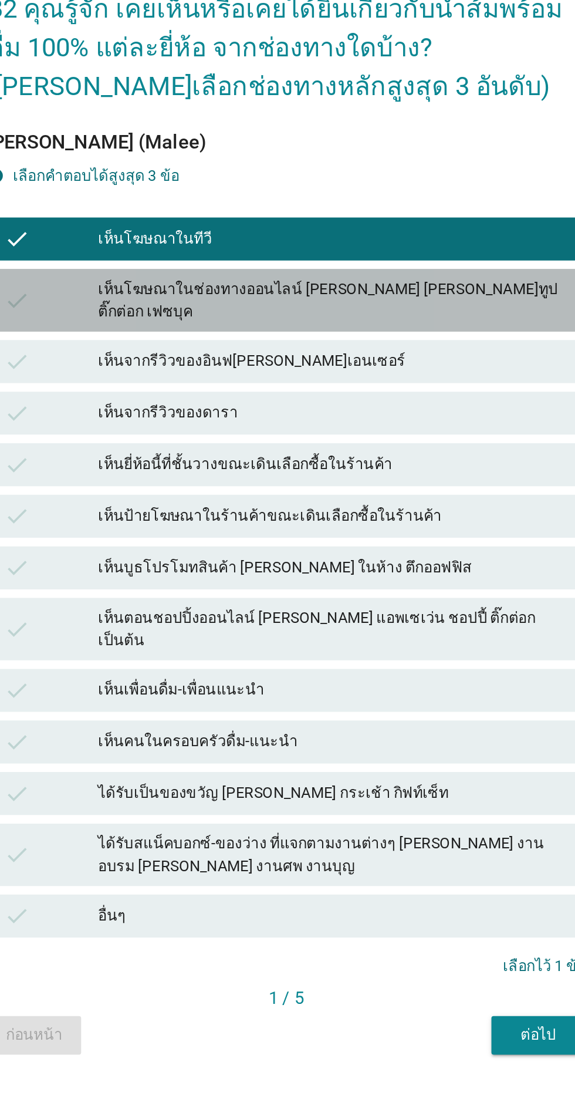
click at [389, 447] on div "เห็นโฆษณาในช่องทางออนไลน์ [PERSON_NAME] [PERSON_NAME]ทูป ติ๊กต่อก เฟซบุค" at bounding box center [313, 434] width 257 height 25
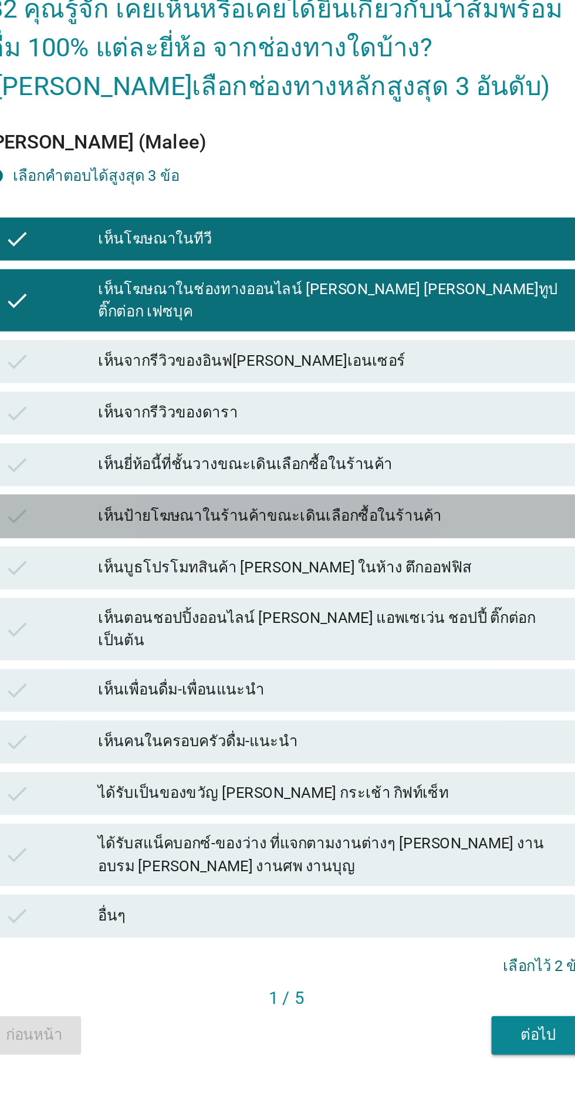
click at [396, 560] on div "เห็นป้ายโฆษณาในร้านค้าขณะเดินเลือกซื้อในร้านค้า" at bounding box center [313, 553] width 257 height 14
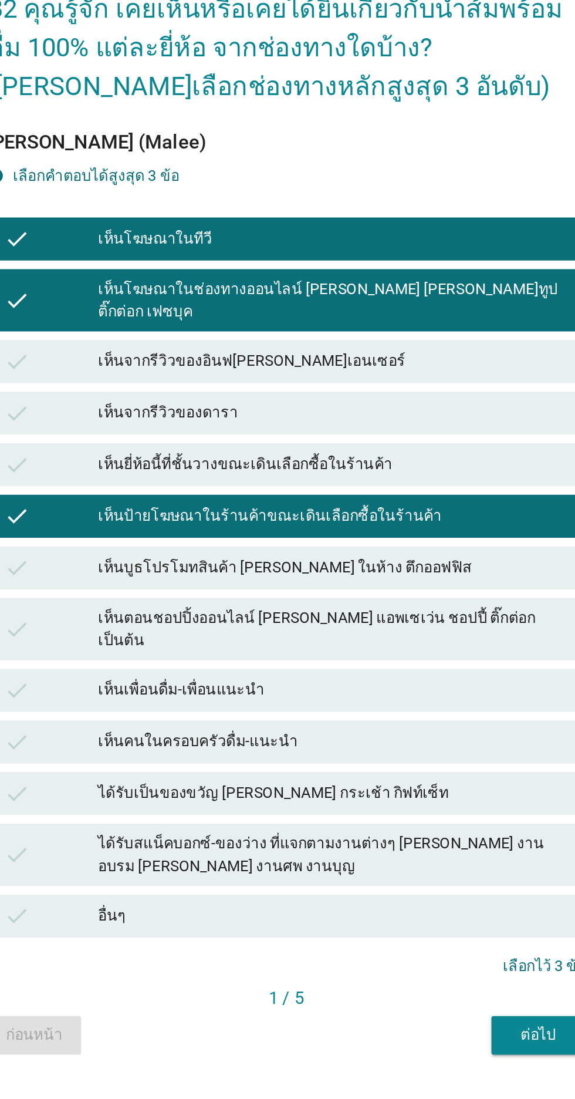
click at [405, 588] on div "เห็นบูธโปรโมทสินค้า [PERSON_NAME] ในห้าง ตึกออฟฟิส" at bounding box center [313, 581] width 257 height 14
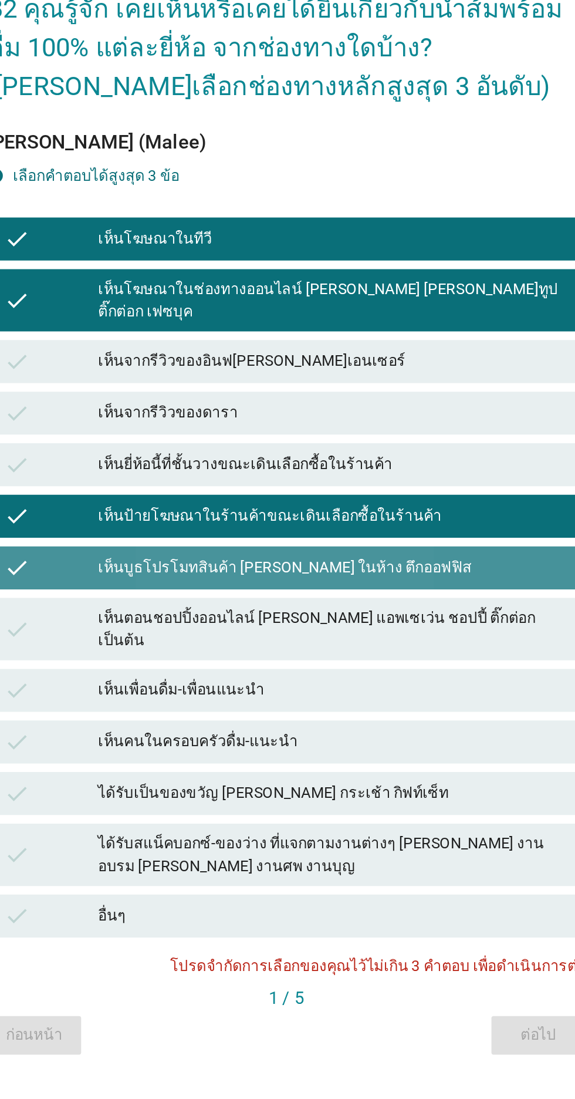
click at [403, 588] on div "เห็นบูธโปรโมทสินค้า [PERSON_NAME] ในห้าง ตึกออฟฟิส" at bounding box center [313, 581] width 257 height 14
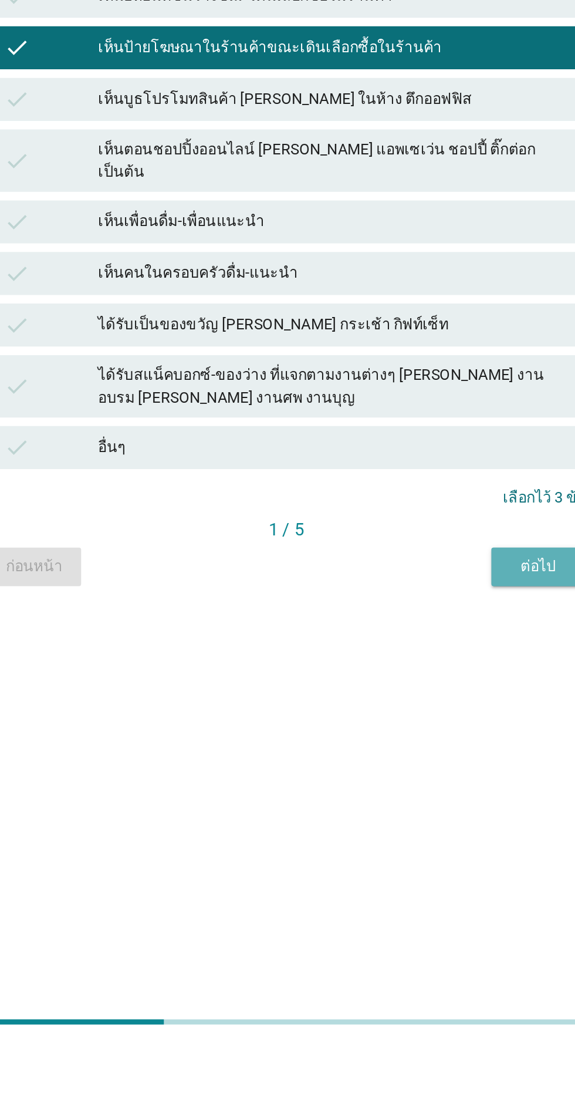
click at [418, 842] on div "ต่อไป" at bounding box center [425, 836] width 33 height 12
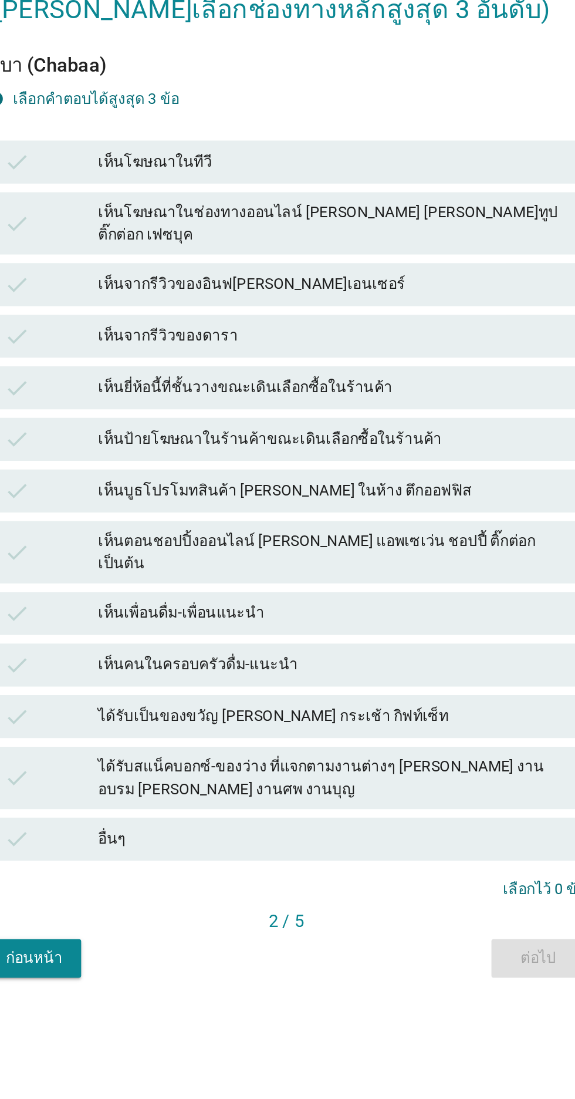
scroll to position [55, 0]
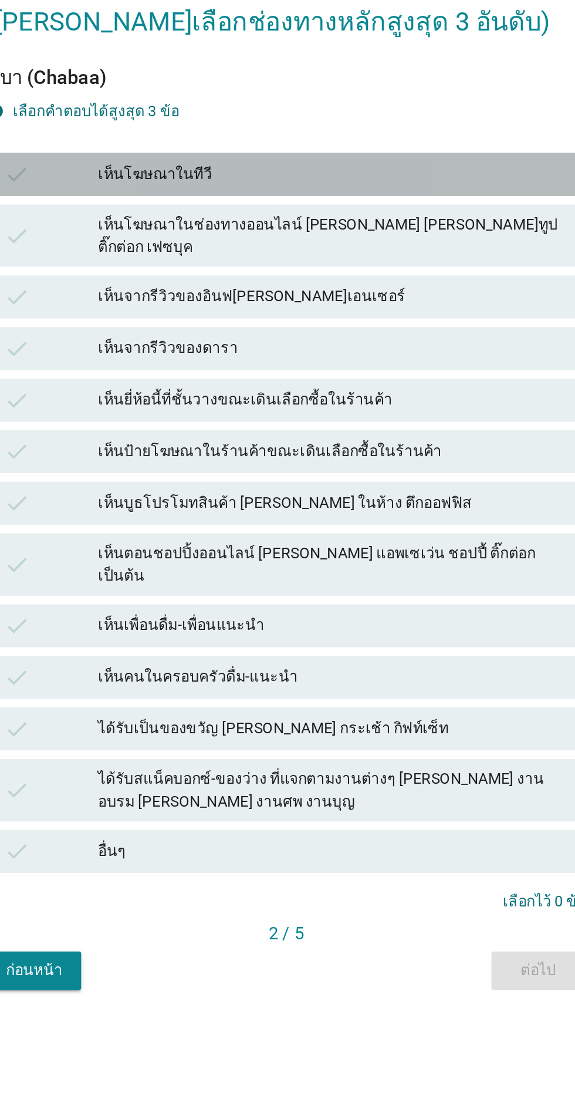
click at [391, 384] on div "check เห็นโฆษณาในทีวี" at bounding box center [287, 372] width 327 height 23
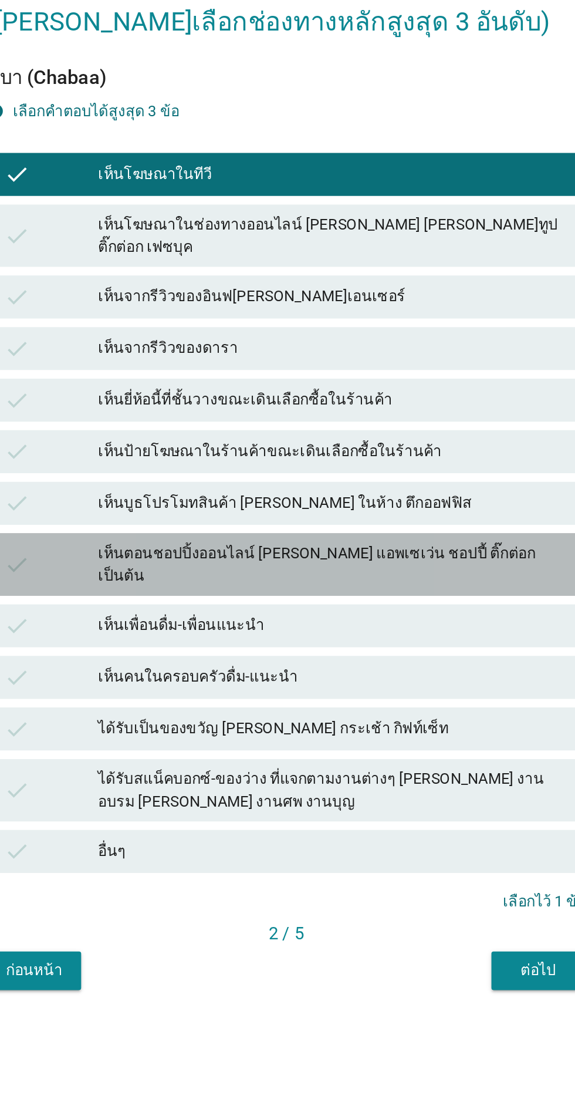
click at [409, 598] on div "เห็นตอนชอปปิ้งออนไลน์ [PERSON_NAME] แอพเซเว่น ชอปปี้ ติ๊กต่อก เป็นต้น" at bounding box center [313, 585] width 257 height 25
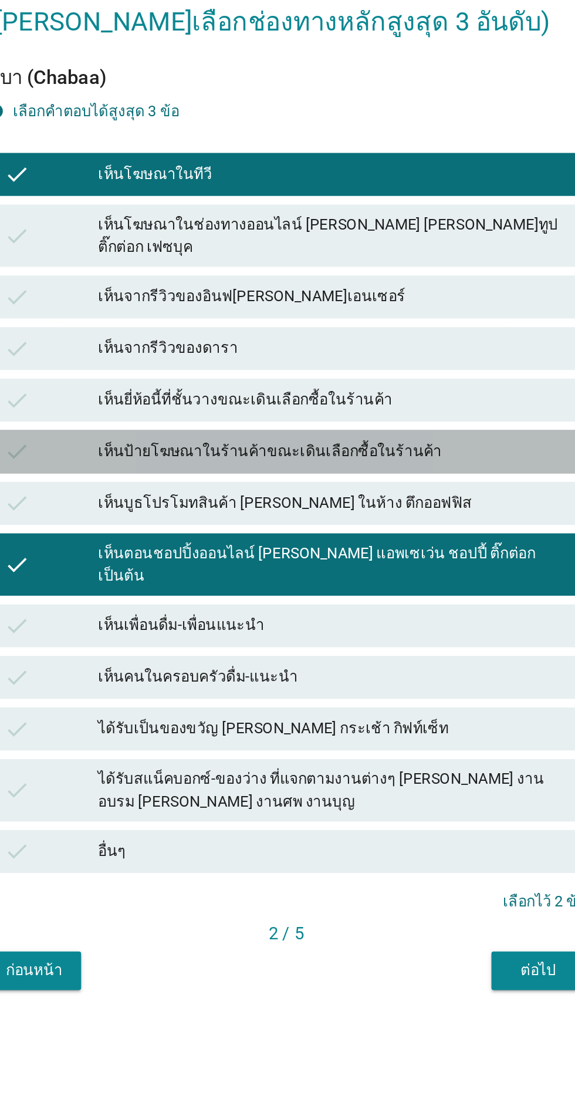
click at [423, 531] on div "เห็นป้ายโฆษณาในร้านค้าขณะเดินเลือกซื้อในร้านค้า" at bounding box center [313, 524] width 257 height 14
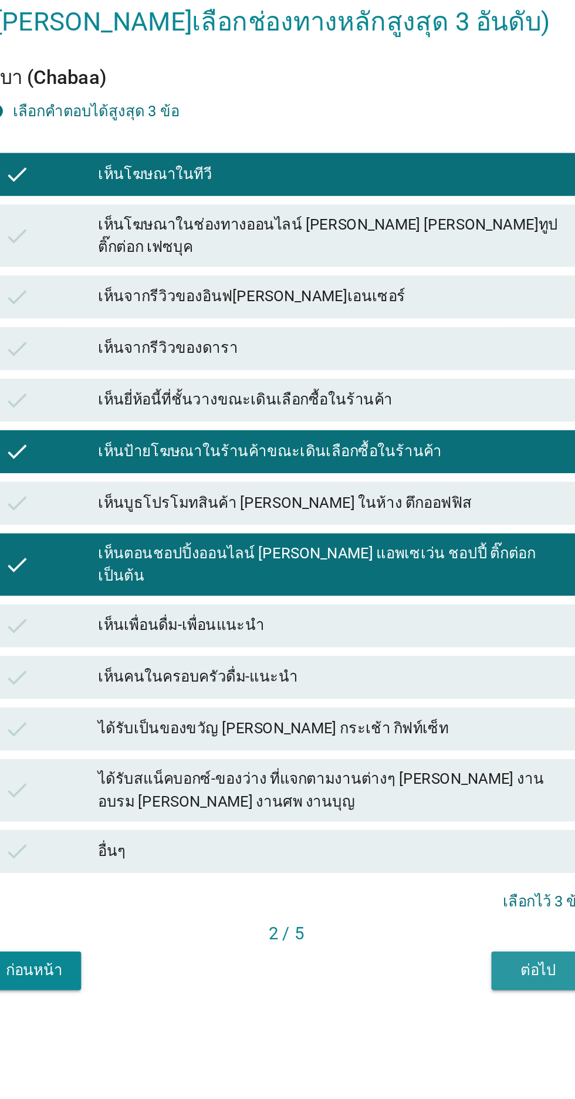
click at [409, 808] on button "ต่อไป" at bounding box center [426, 807] width 52 height 21
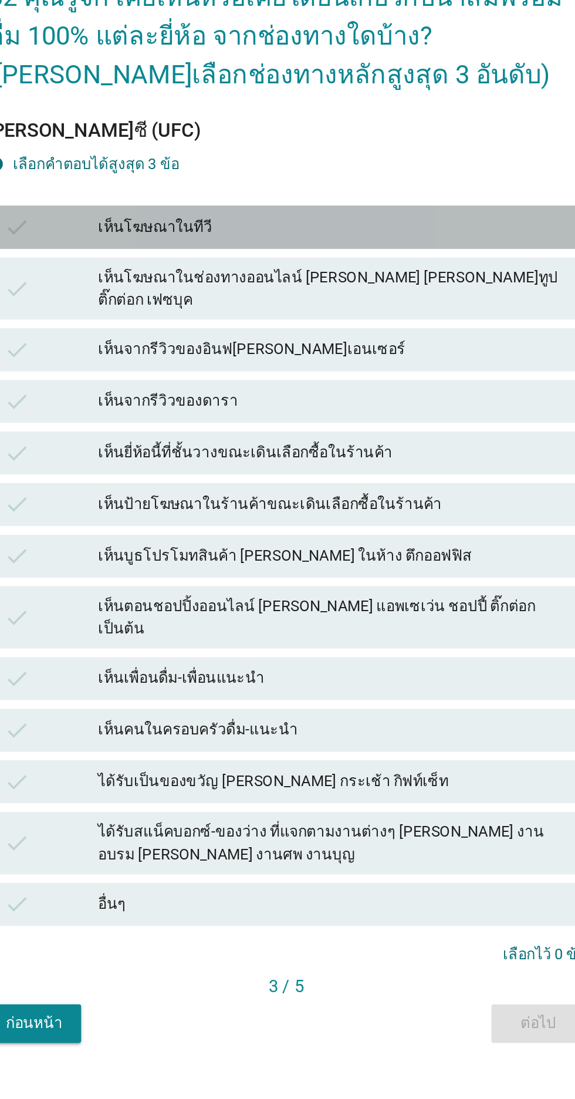
click at [408, 408] on div "เห็นโฆษณาในทีวี" at bounding box center [313, 401] width 257 height 14
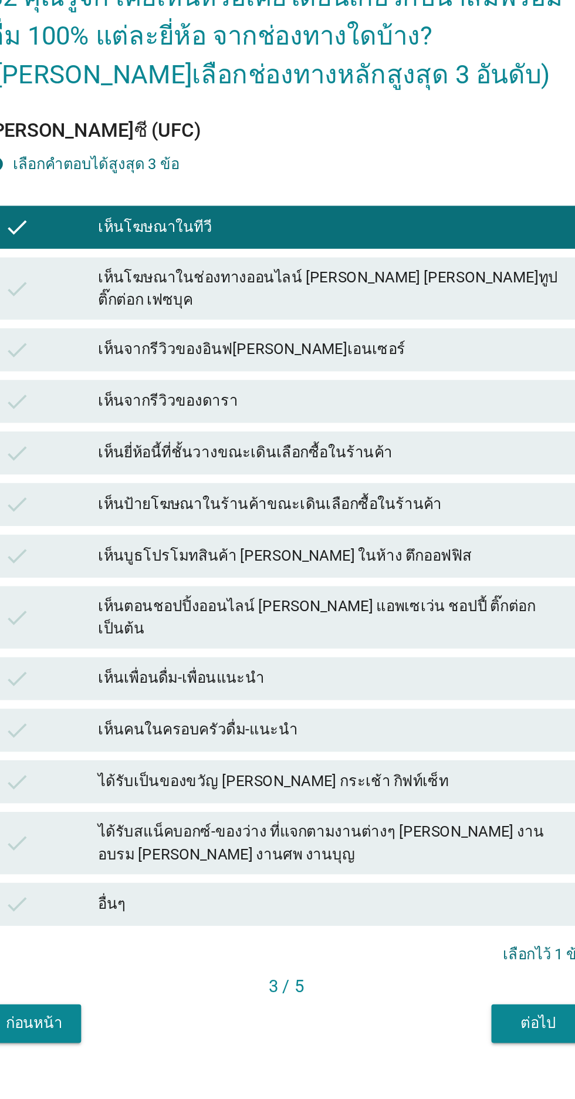
click at [385, 531] on div "เห็นยี่ห้อนี้ที่ชั้นวางขณะเดินเลือกซื้อในร้านค้า" at bounding box center [313, 524] width 257 height 14
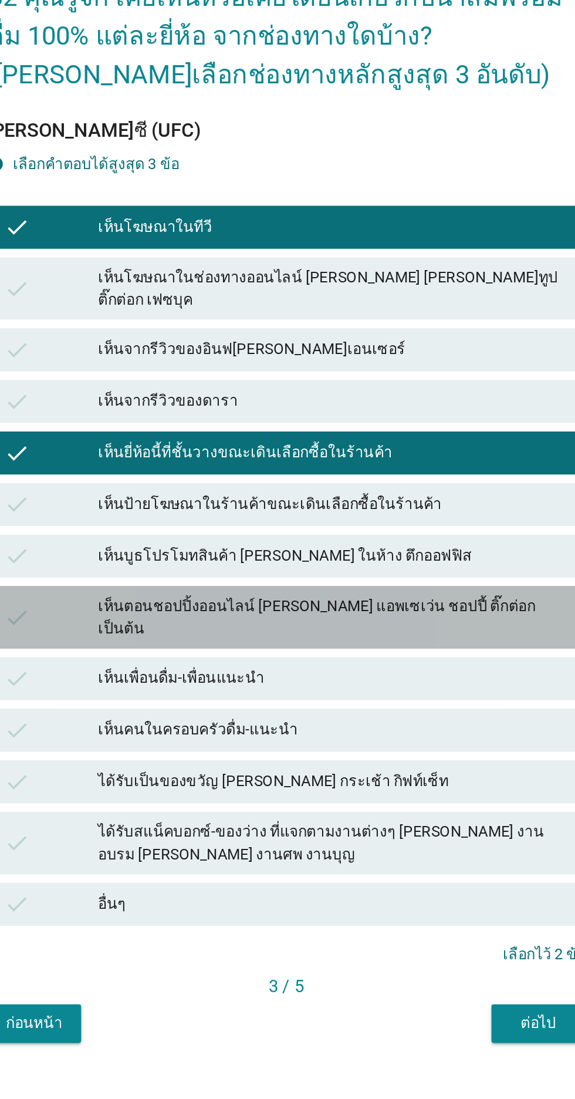
click at [368, 627] on div "เห็นตอนชอปปิ้งออนไลน์ [PERSON_NAME] แอพเซเว่น ชอปปี้ ติ๊กต่อก เป็นต้น" at bounding box center [313, 614] width 257 height 25
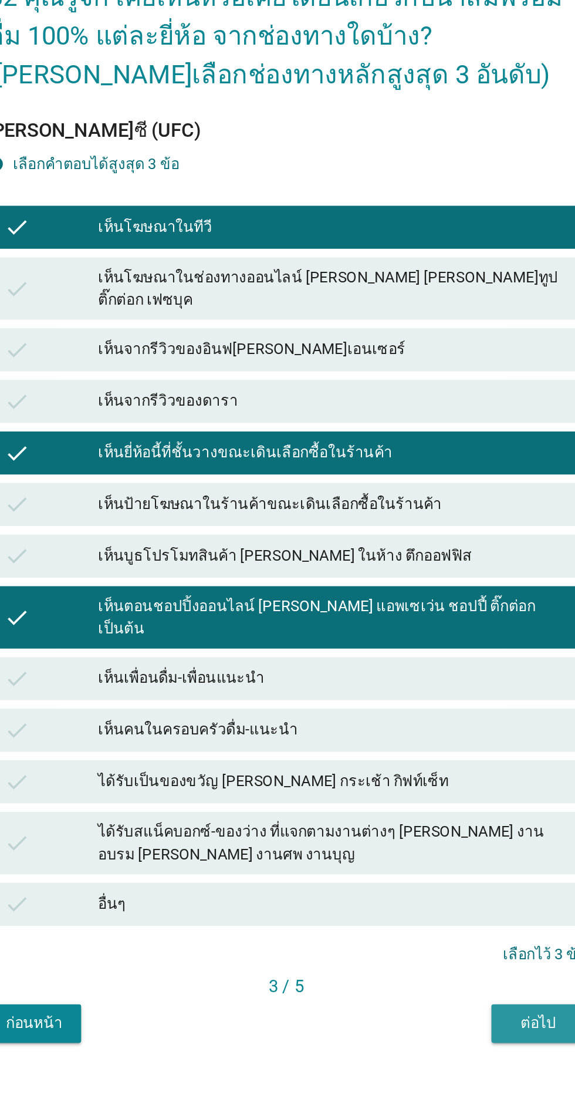
click at [406, 847] on button "ต่อไป" at bounding box center [426, 836] width 52 height 21
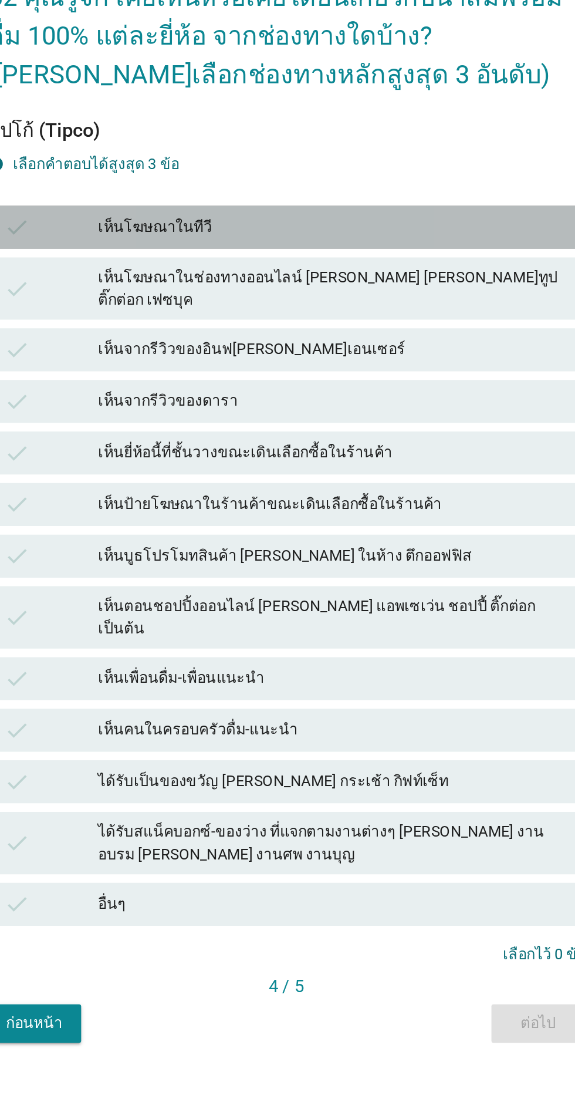
click at [377, 408] on div "เห็นโฆษณาในทีวี" at bounding box center [313, 401] width 257 height 14
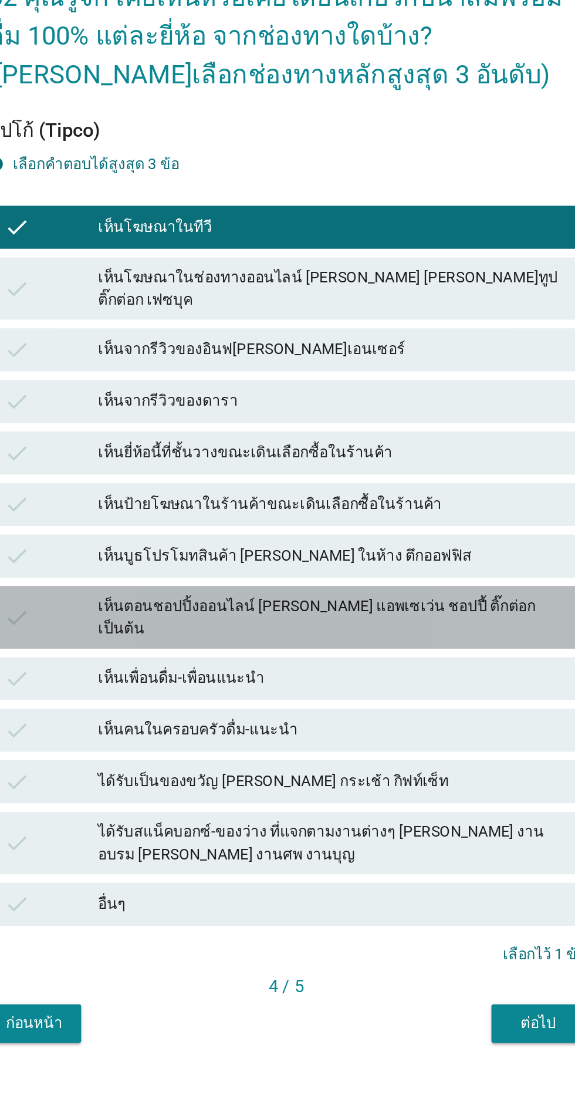
click at [398, 631] on div "check เห็นตอนชอปปิ้งออนไลน์ [PERSON_NAME] แอพเซเว่น ชอปปี้ ติ๊กต่อก เป็นต้น" at bounding box center [287, 614] width 327 height 34
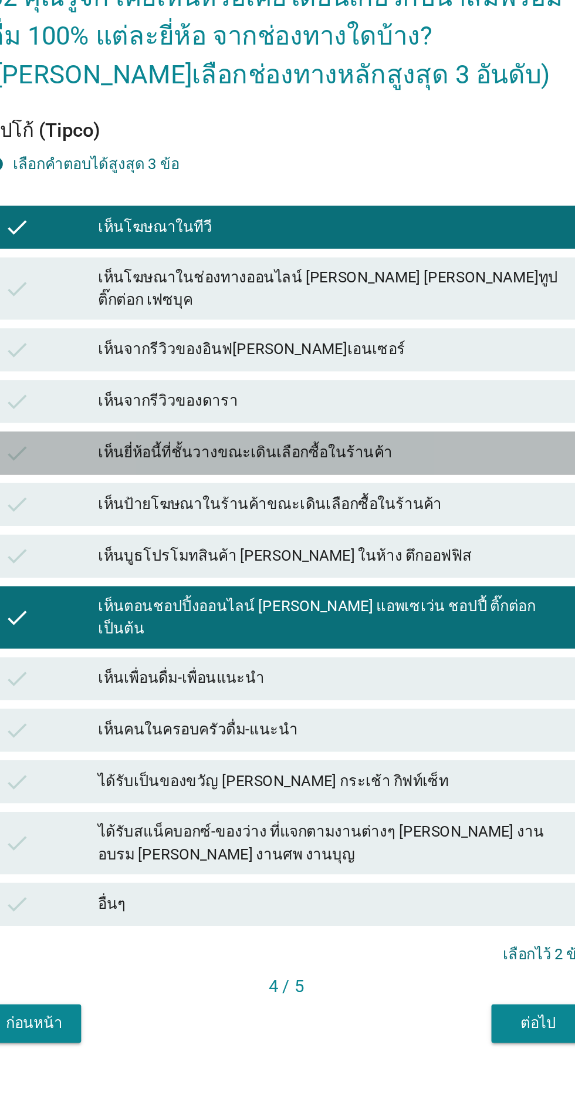
click at [406, 536] on div "check เห็นยี่ห้อนี้ที่ชั้นวางขณะเดินเลือกซื้อในร้านค้า" at bounding box center [287, 524] width 327 height 23
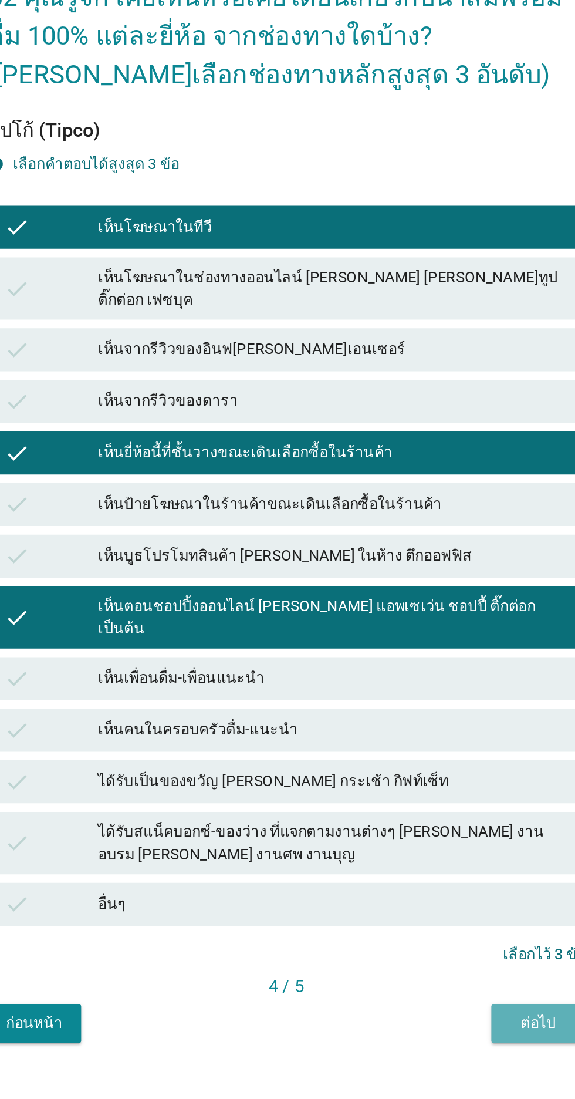
click at [408, 847] on button "ต่อไป" at bounding box center [426, 836] width 52 height 21
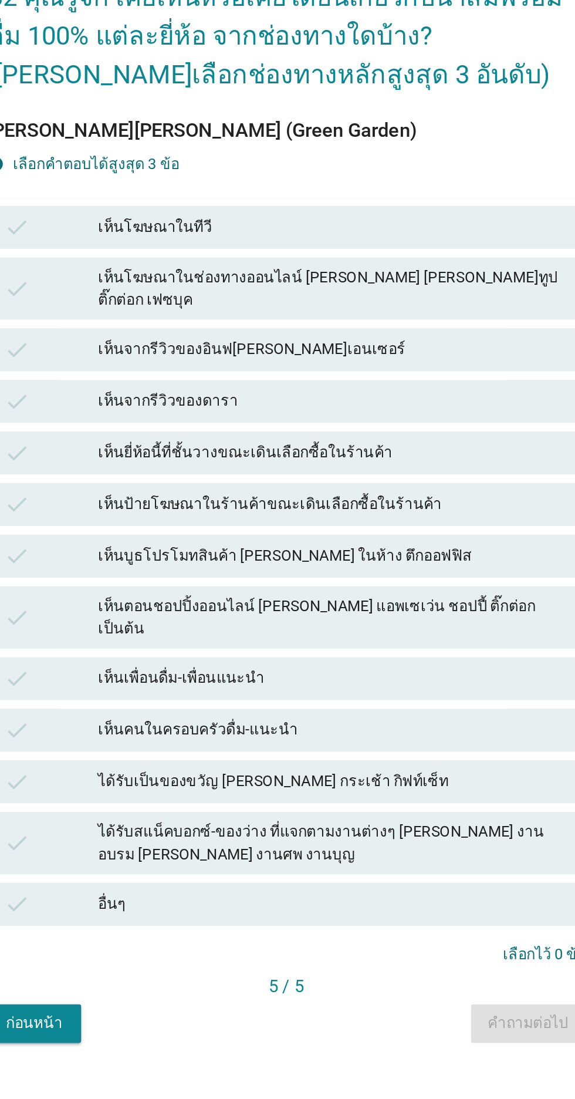
click at [379, 408] on div "เห็นโฆษณาในทีวี" at bounding box center [313, 401] width 257 height 14
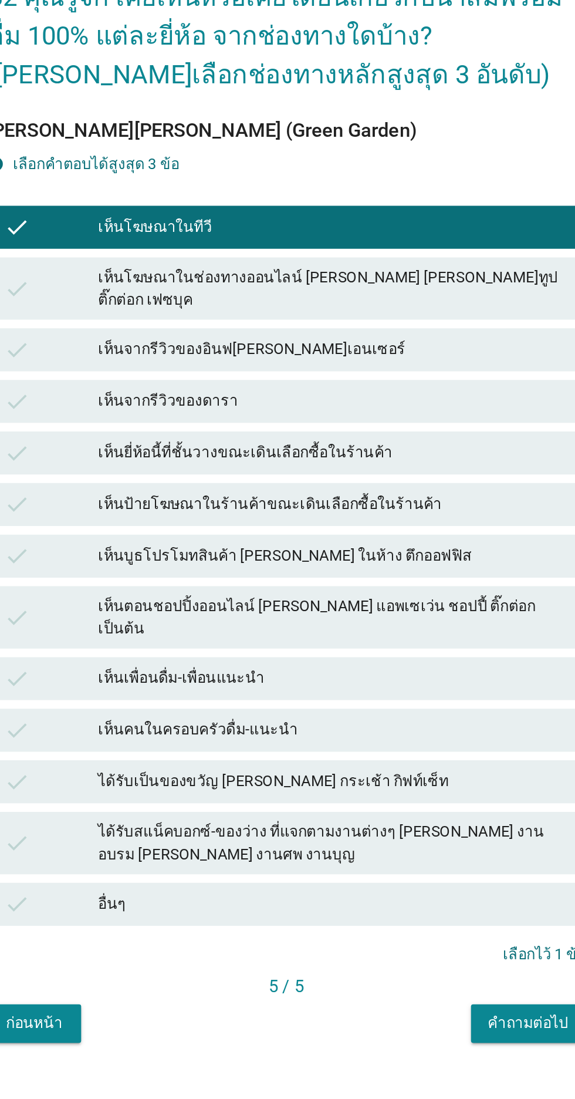
click at [382, 408] on div "เห็นโฆษณาในทีวี" at bounding box center [313, 401] width 257 height 14
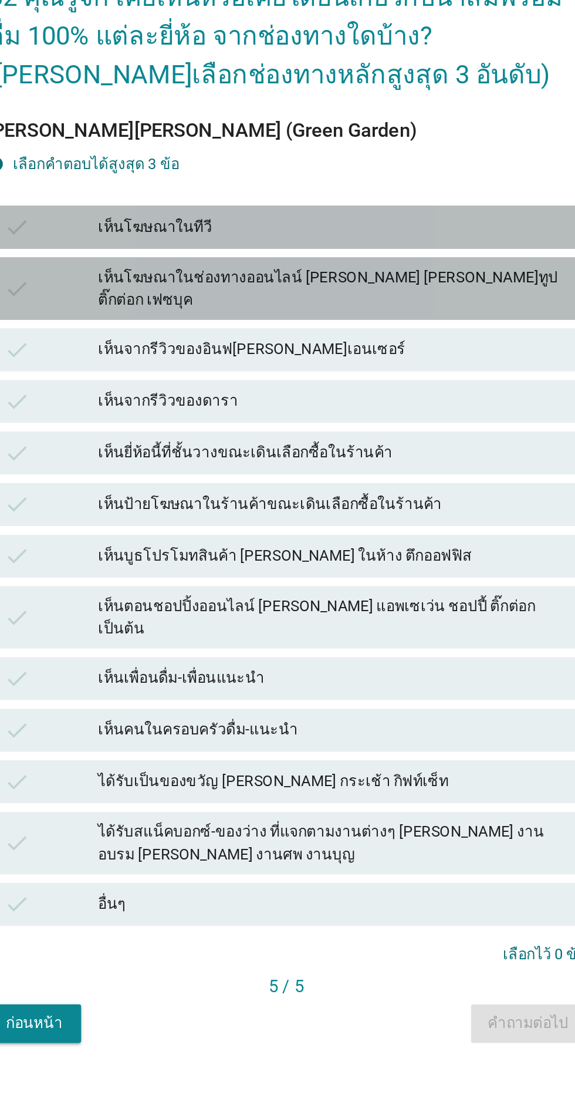
click at [376, 447] on div "เห็นโฆษณาในช่องทางออนไลน์ [PERSON_NAME] [PERSON_NAME]ทูป ติ๊กต่อก เฟซบุค" at bounding box center [313, 434] width 257 height 25
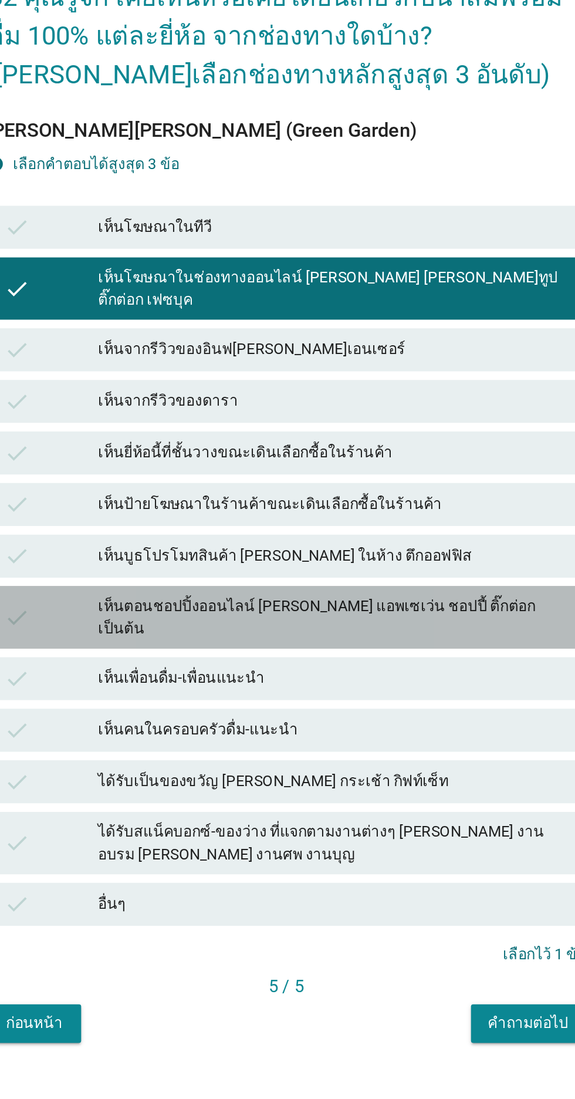
click at [404, 627] on div "เห็นตอนชอปปิ้งออนไลน์ [PERSON_NAME] แอพเซเว่น ชอปปี้ ติ๊กต่อก เป็นต้น" at bounding box center [313, 614] width 257 height 25
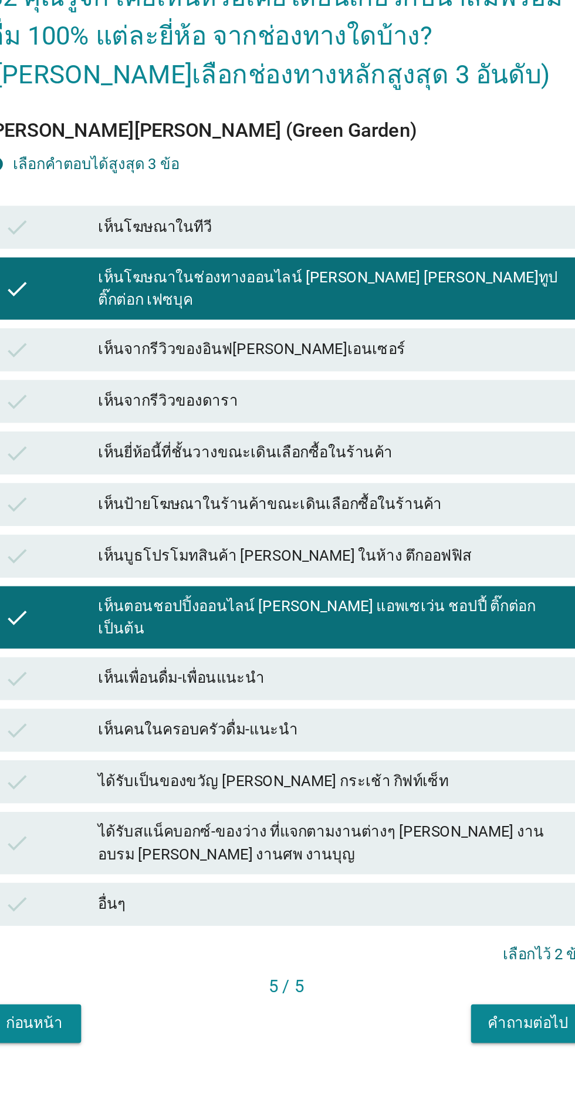
click at [403, 560] on div "เห็นป้ายโฆษณาในร้านค้าขณะเดินเลือกซื้อในร้านค้า" at bounding box center [313, 553] width 257 height 14
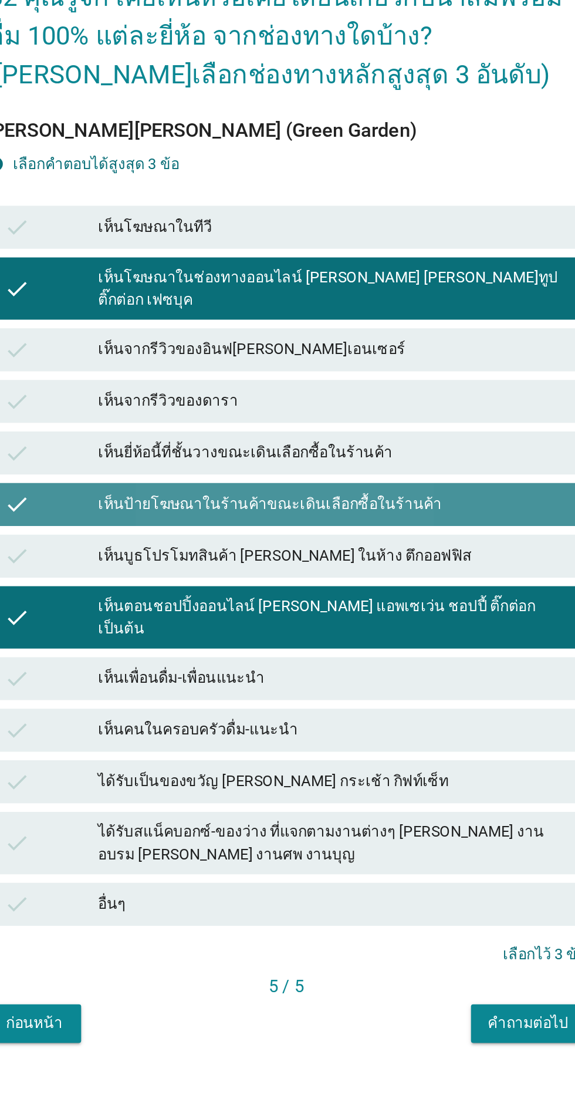
click at [400, 560] on div "เห็นป้ายโฆษณาในร้านค้าขณะเดินเลือกซื้อในร้านค้า" at bounding box center [313, 553] width 257 height 14
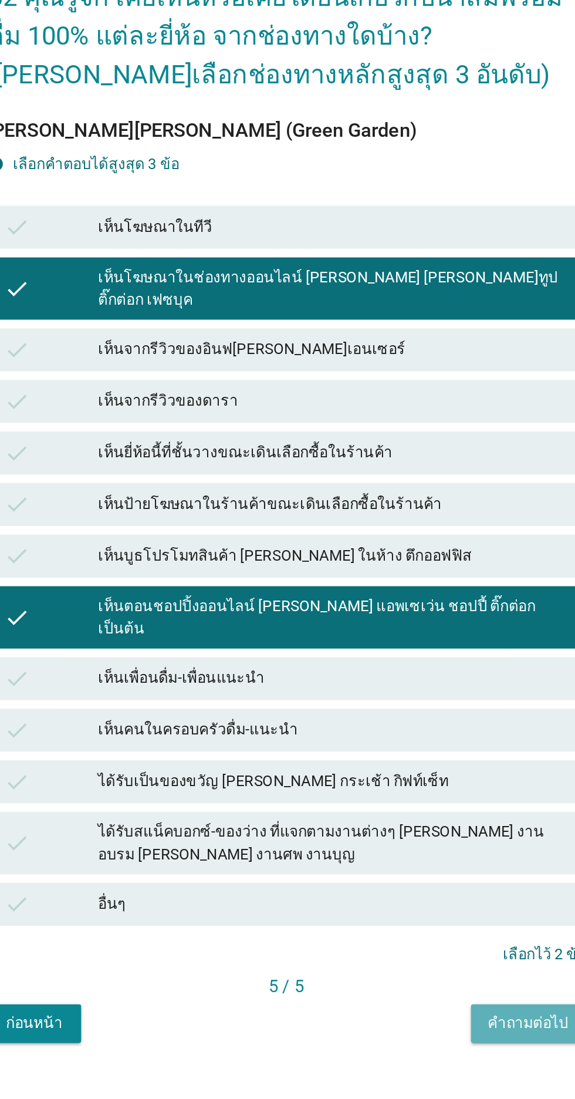
click at [402, 842] on div "คำถามต่อไป" at bounding box center [420, 836] width 44 height 12
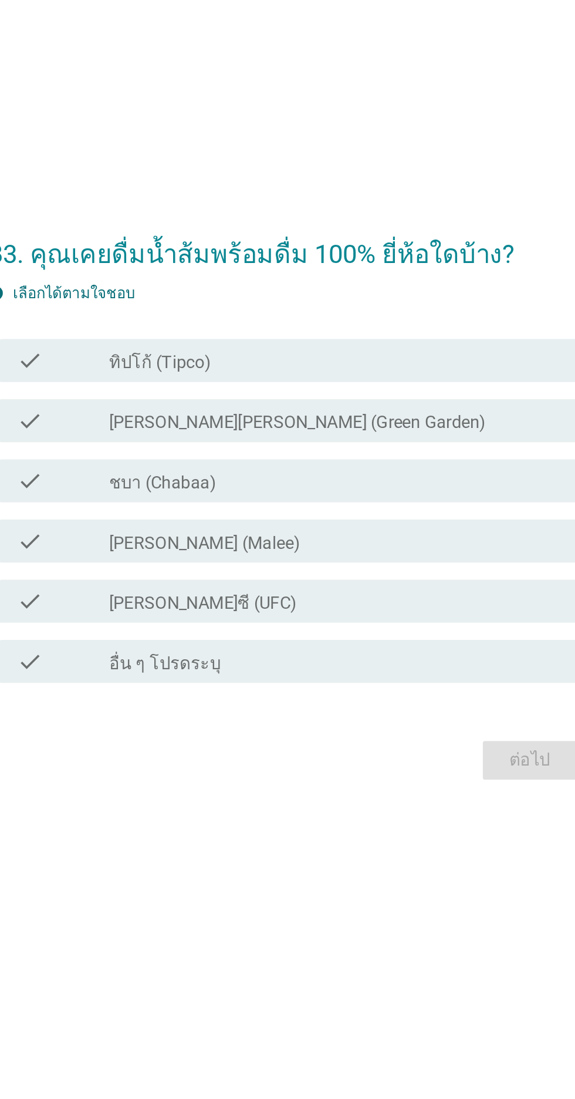
scroll to position [118, 0]
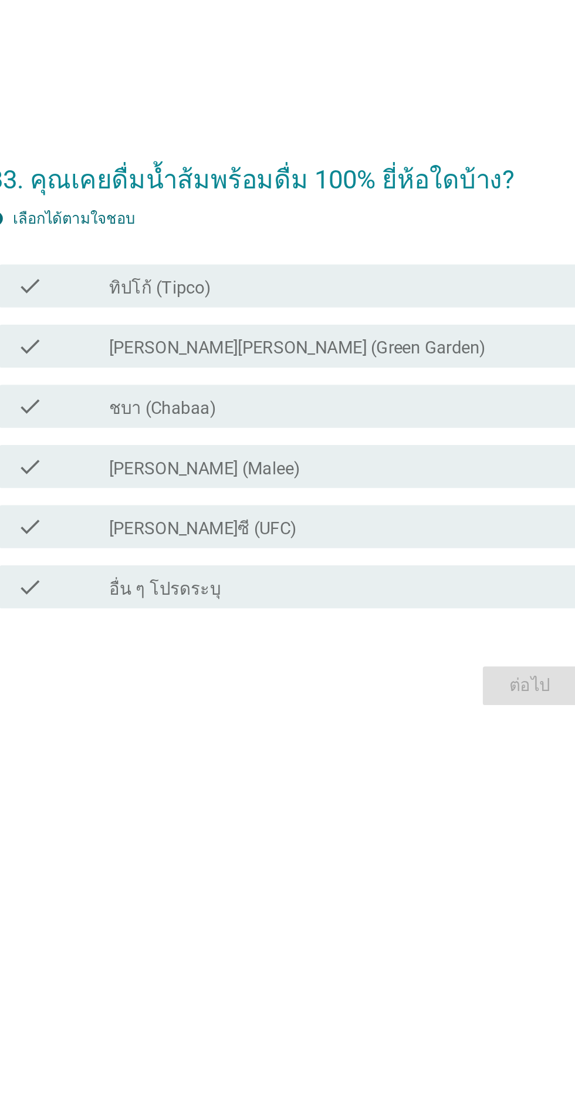
click at [352, 438] on div "check_box_outline_blank ทิปโก้ (Tipco)" at bounding box center [316, 445] width 251 height 14
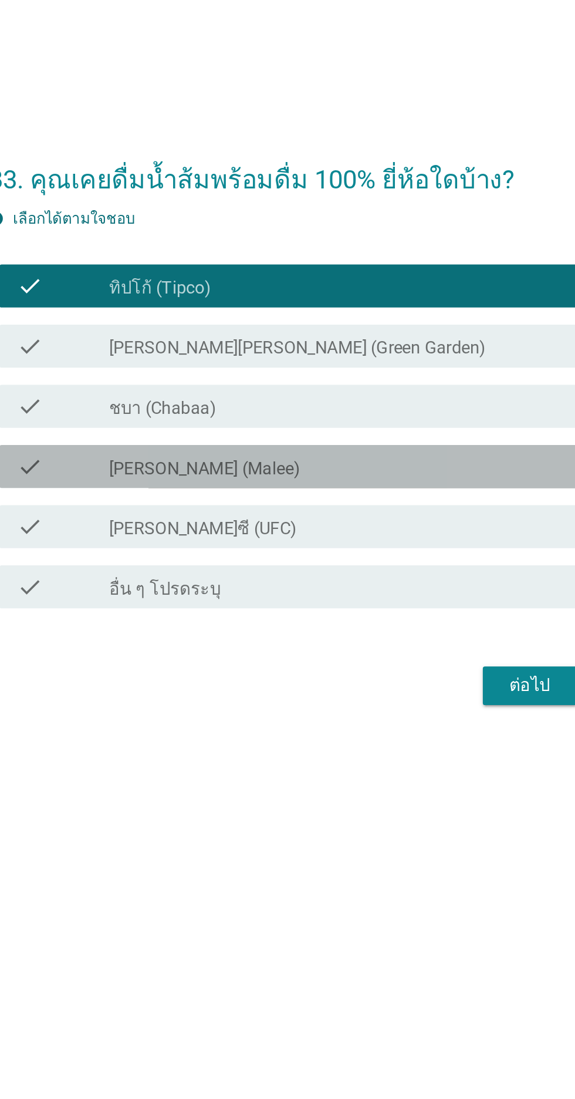
click at [349, 537] on div "check_box_outline_blank [PERSON_NAME] (Malee)" at bounding box center [316, 544] width 251 height 14
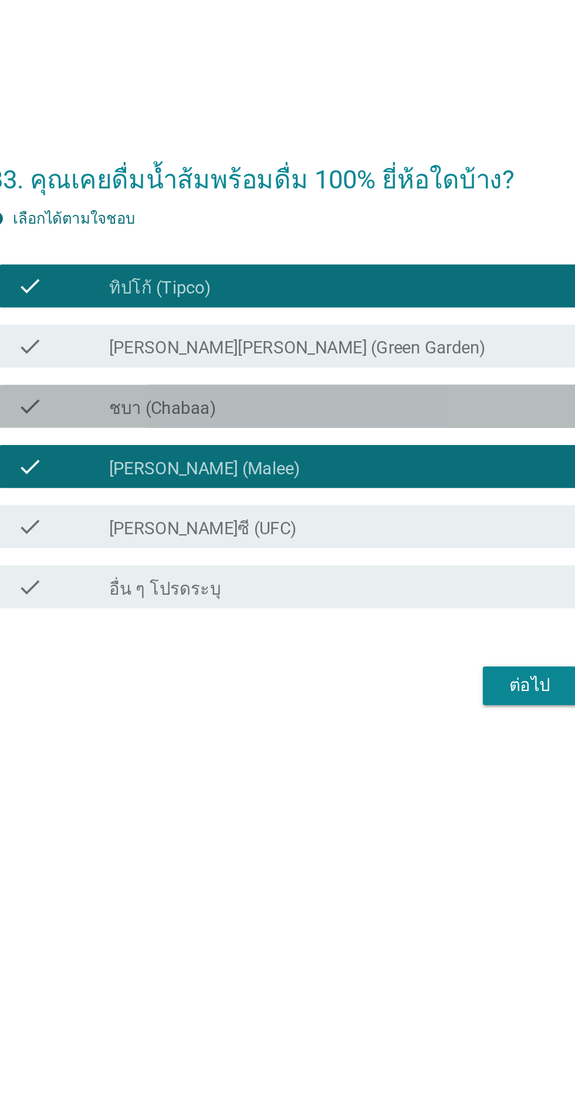
click at [356, 504] on div "check_box_outline_blank ชบา (Chabaa)" at bounding box center [316, 511] width 251 height 14
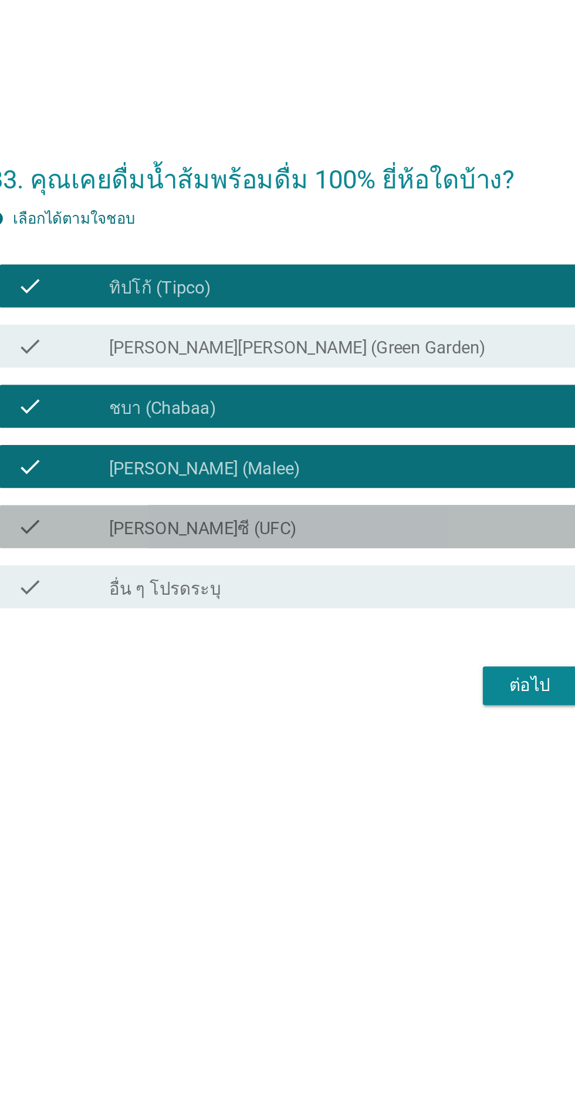
click at [424, 570] on div "check_box_outline_blank [PERSON_NAME]ซี (UFC)" at bounding box center [316, 577] width 251 height 14
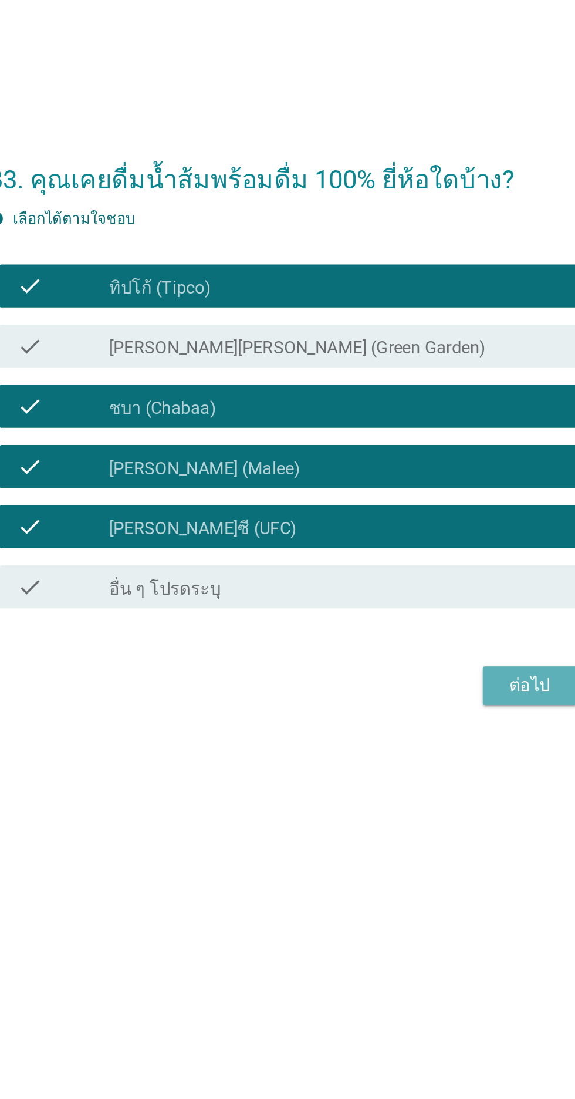
click at [423, 653] on button "ต่อไป" at bounding box center [421, 663] width 52 height 21
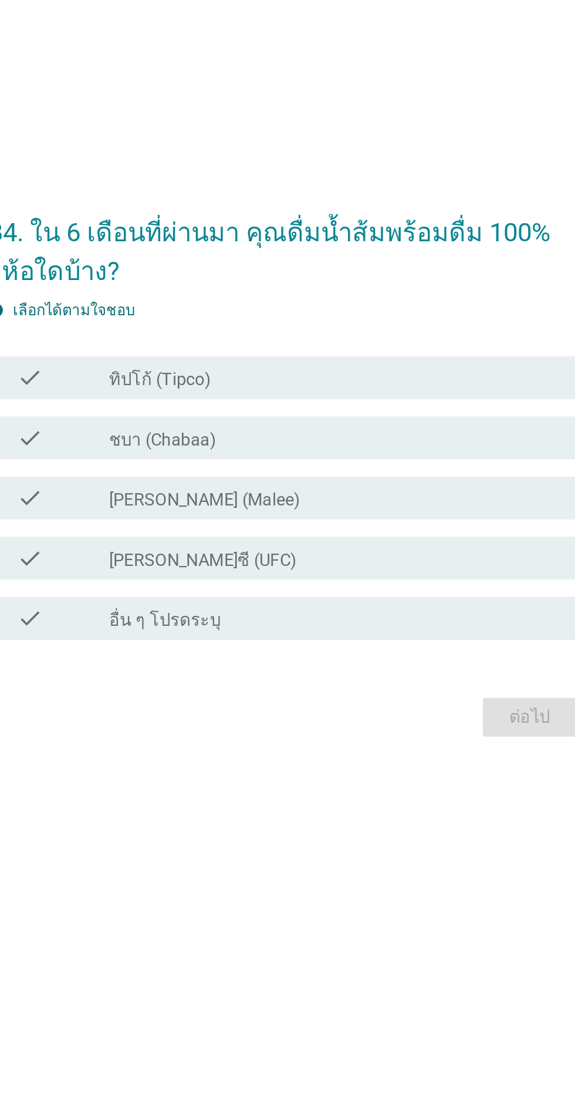
click at [429, 496] on div "check check_box_outline_blank ทิปโก้ (Tipco)" at bounding box center [291, 484] width 320 height 23
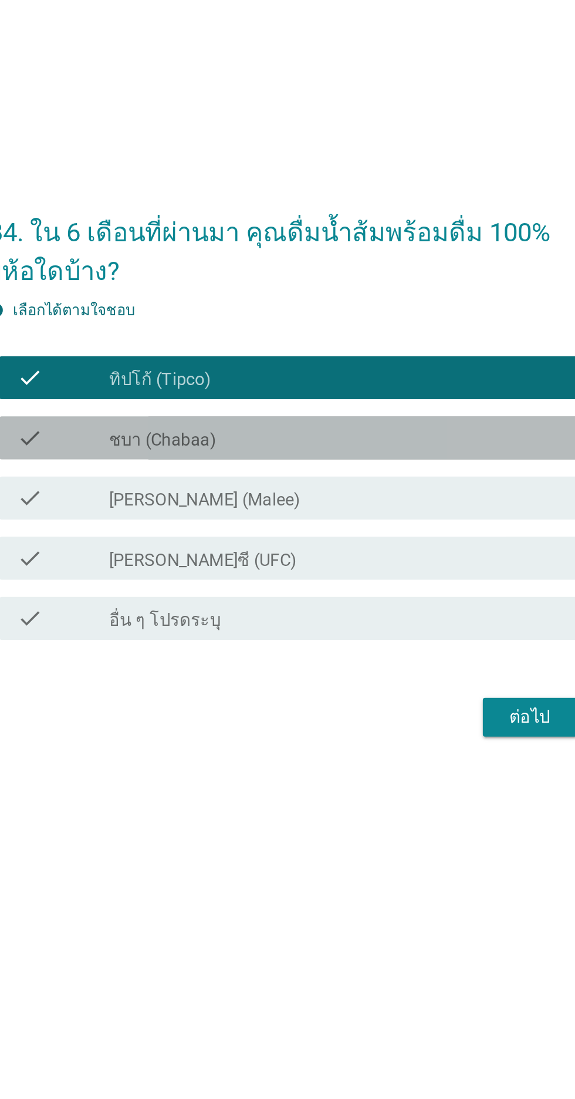
click at [393, 529] on div "check check_box ชบา (Chabaa)" at bounding box center [291, 517] width 320 height 23
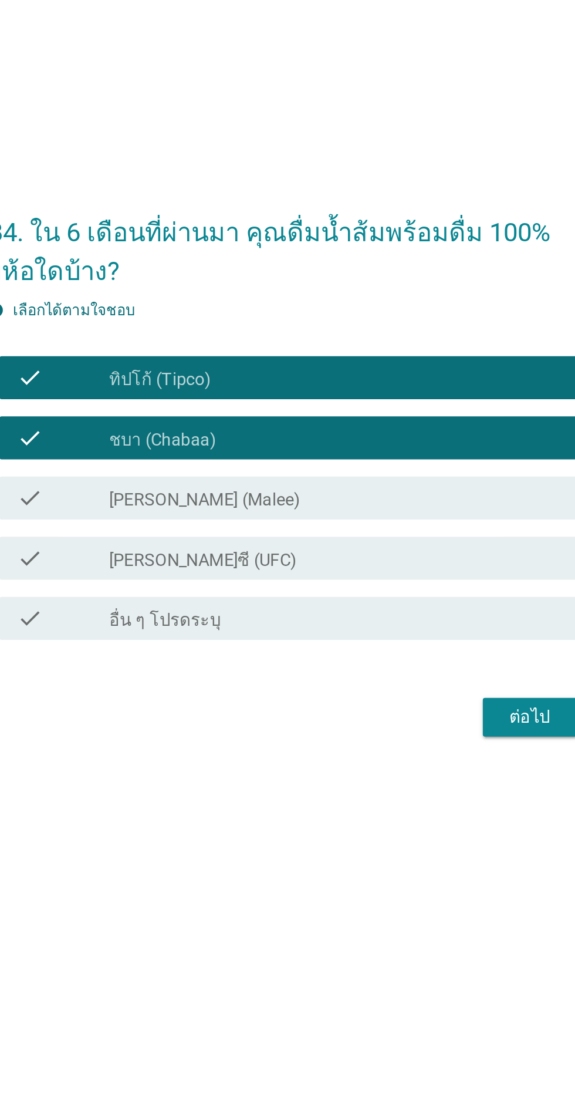
click at [392, 524] on div "check_box ชบา (Chabaa)" at bounding box center [316, 517] width 251 height 14
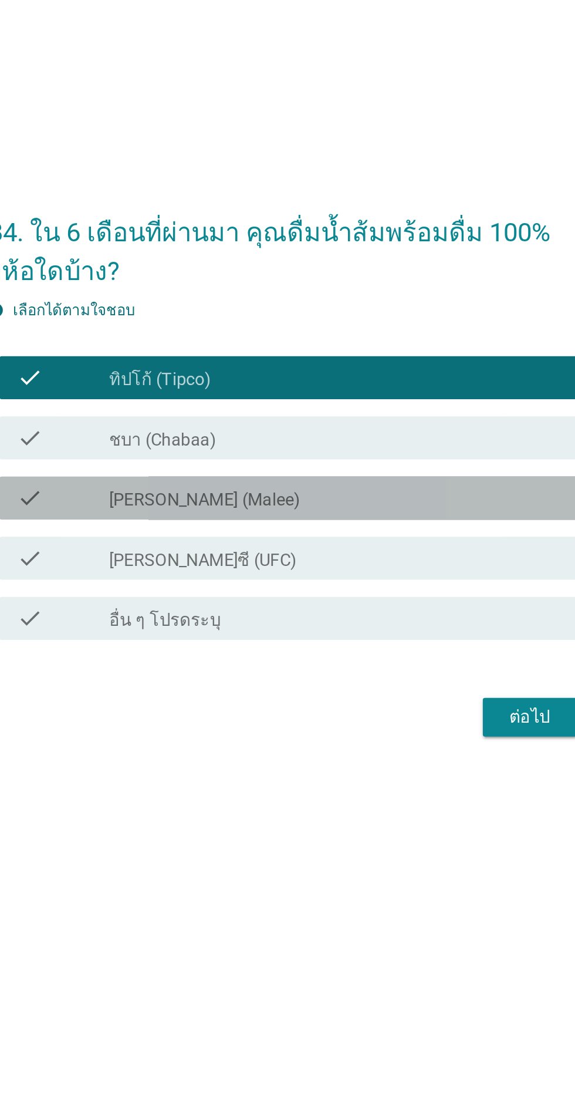
click at [377, 557] on div "check_box [PERSON_NAME] (Malee)" at bounding box center [316, 550] width 251 height 14
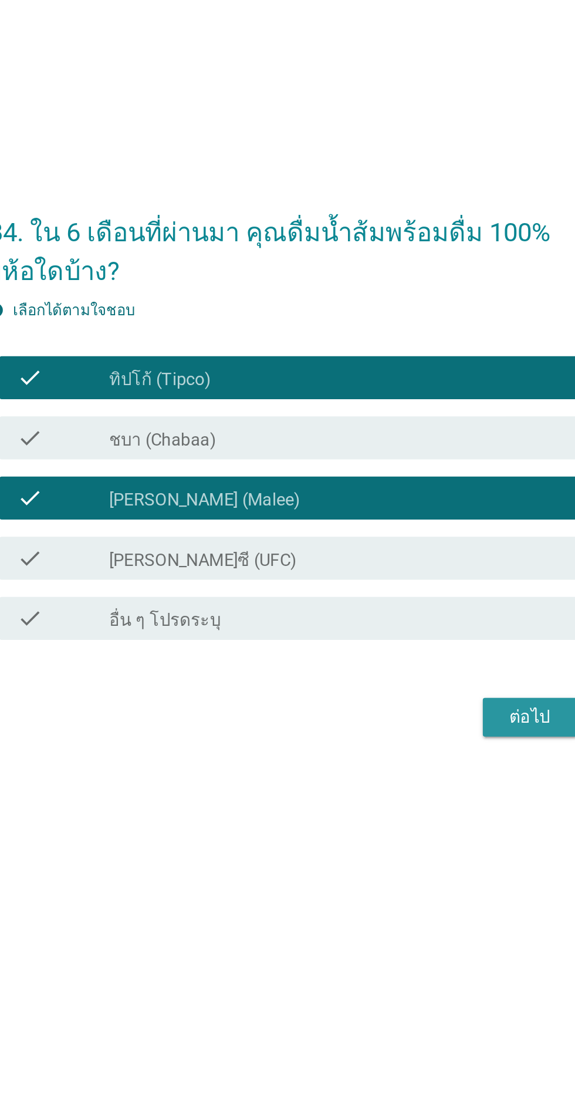
click at [409, 677] on div "ต่อไป" at bounding box center [421, 670] width 33 height 14
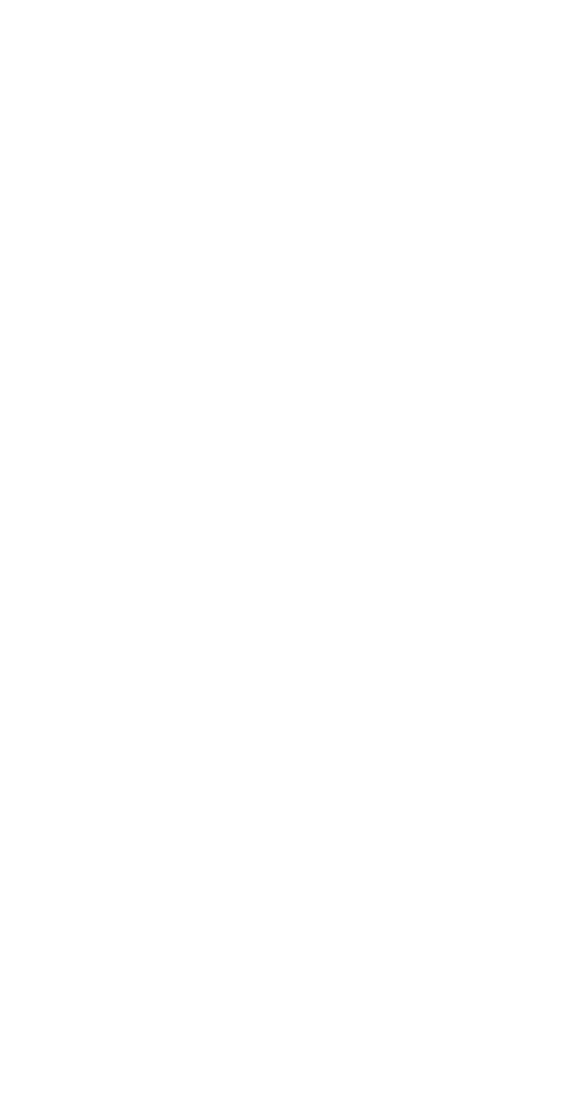
scroll to position [33, 0]
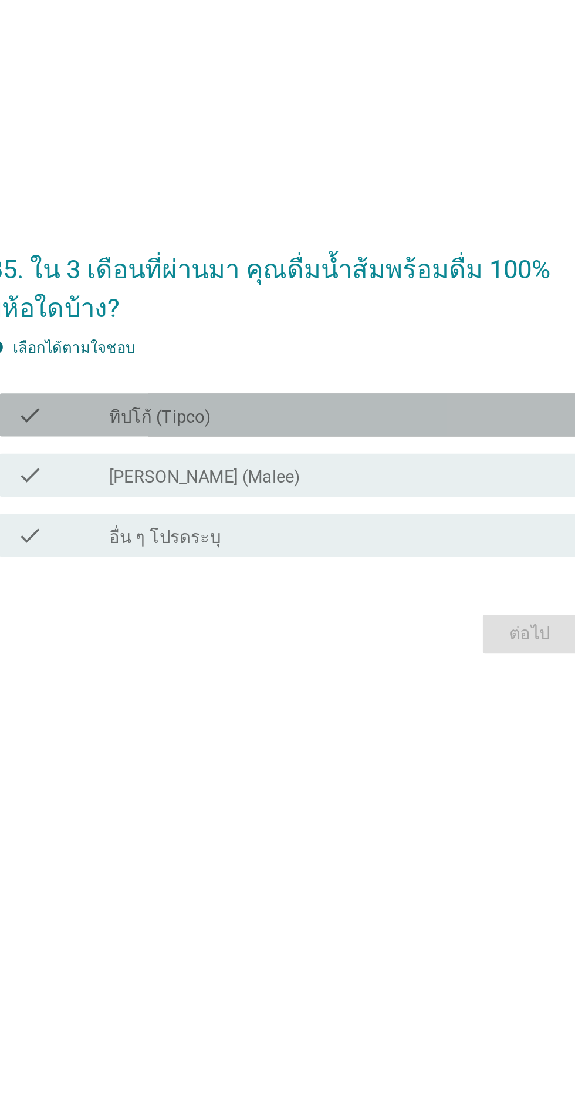
click at [406, 512] on div "check_box_outline_blank ทิปโก้ (Tipco)" at bounding box center [316, 505] width 251 height 14
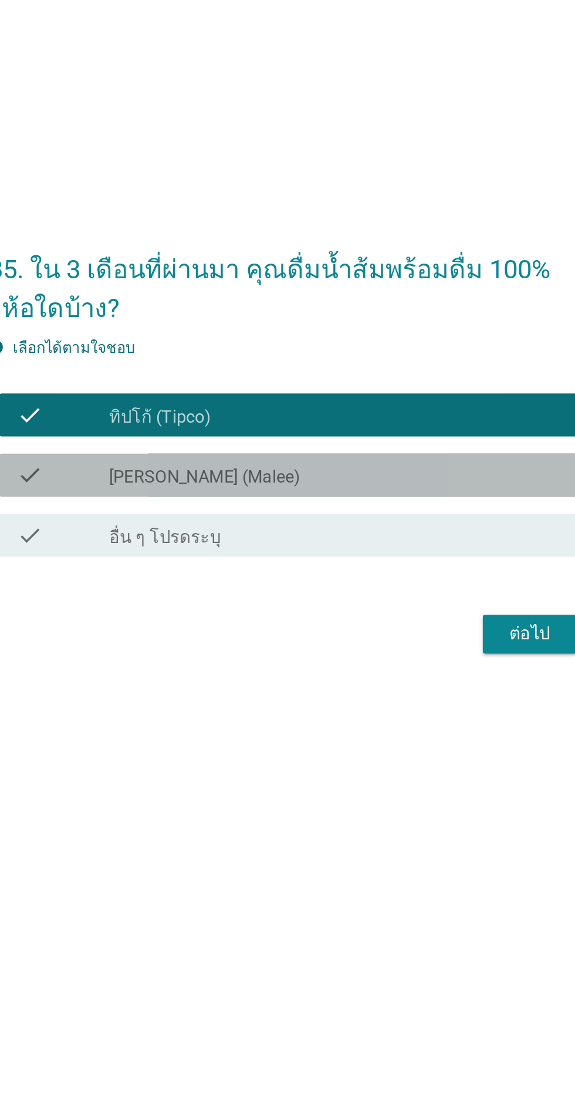
click at [401, 545] on div "check_box [PERSON_NAME] (Malee)" at bounding box center [316, 538] width 251 height 14
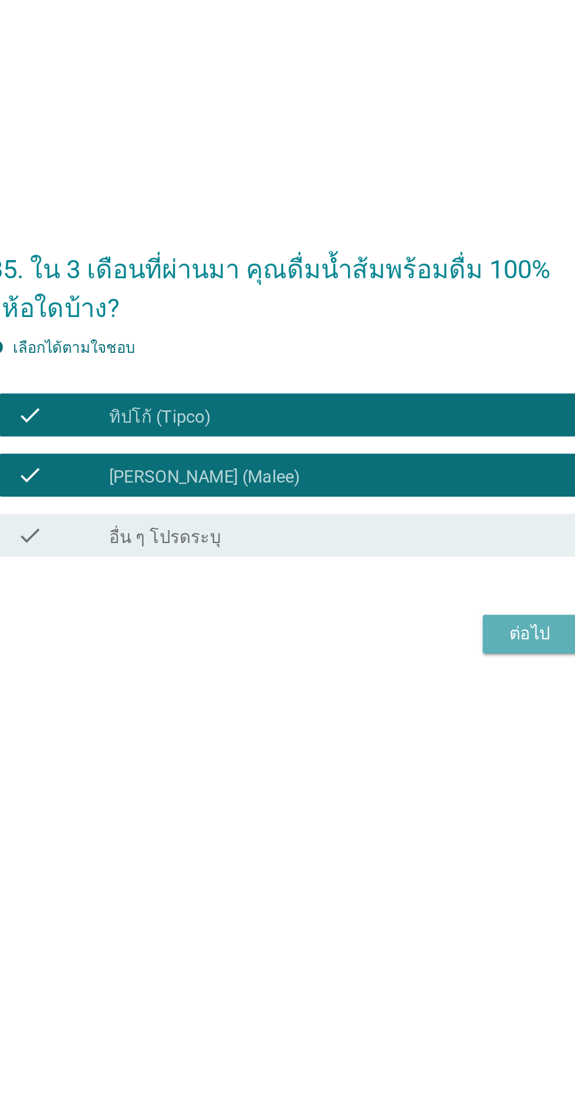
click at [416, 632] on div "ต่อไป" at bounding box center [421, 625] width 33 height 14
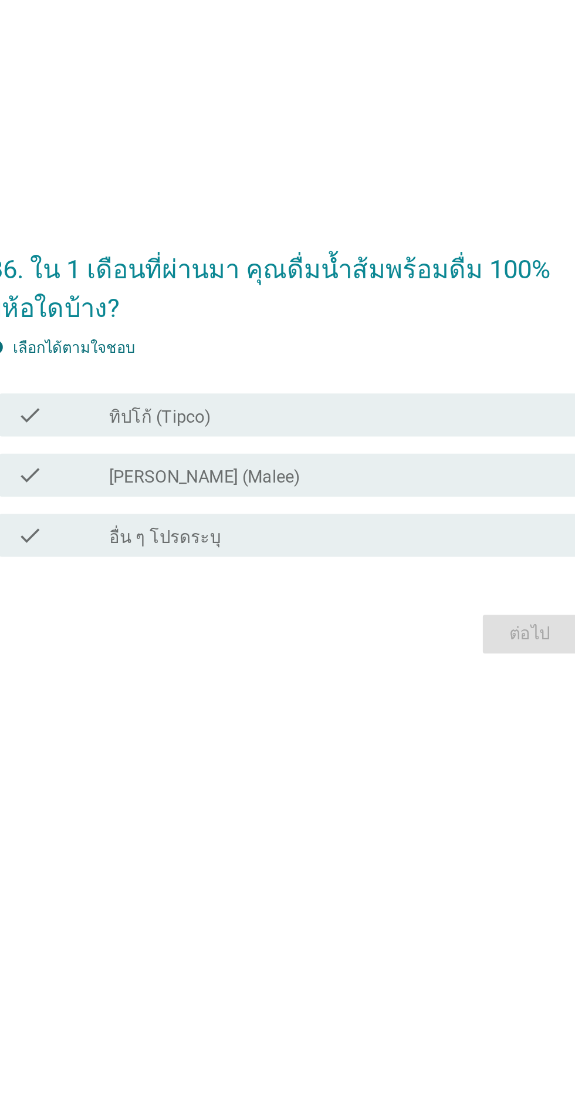
scroll to position [0, 0]
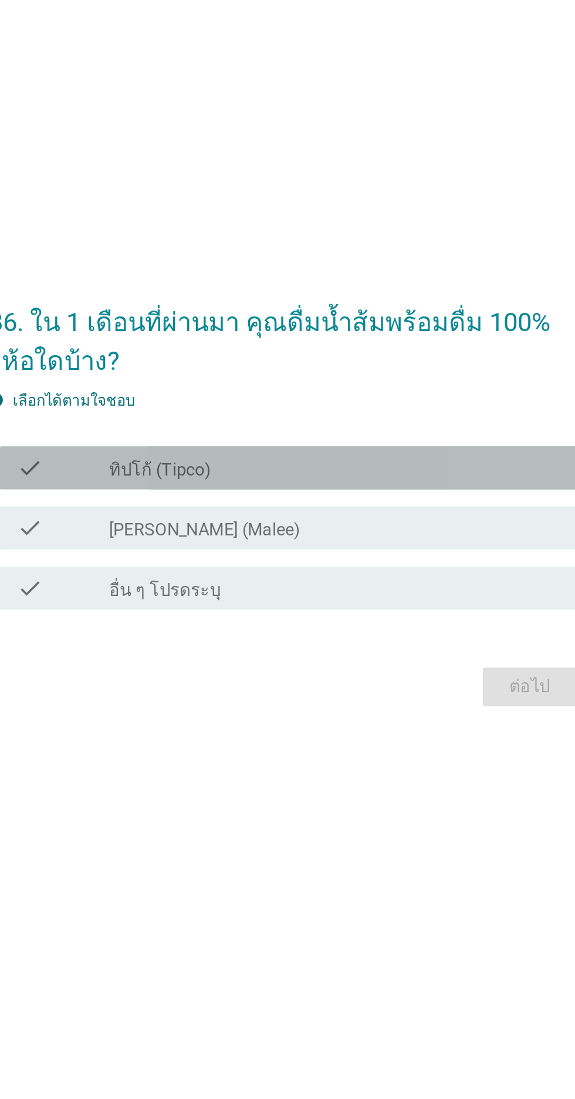
click at [396, 546] on div "check check_box_outline_blank ทิปโก้ (Tipco)" at bounding box center [291, 533] width 320 height 23
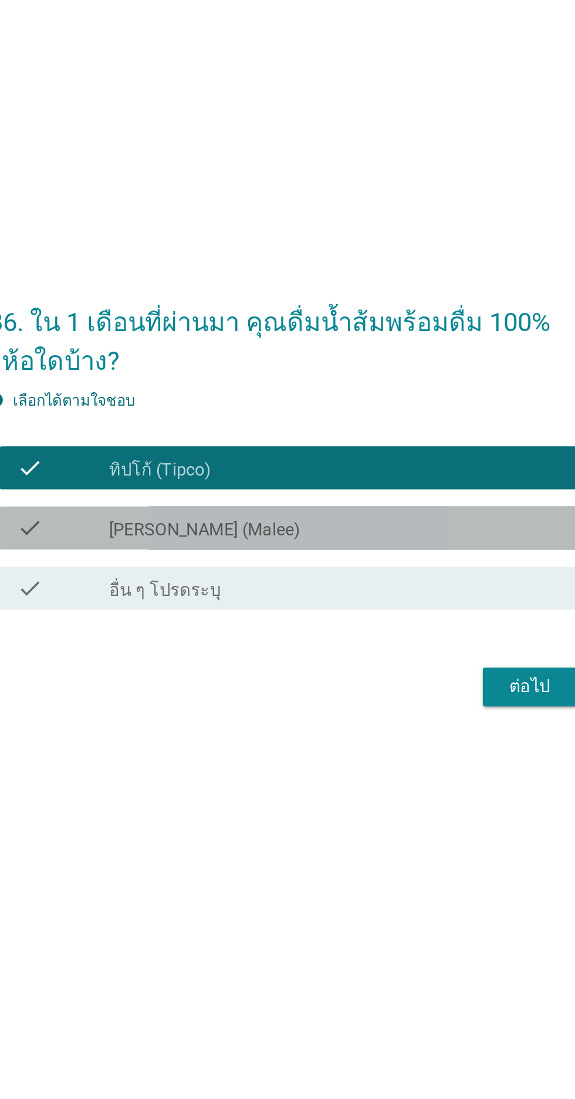
click at [386, 578] on div "check check_box [PERSON_NAME] (Malee)" at bounding box center [291, 566] width 320 height 23
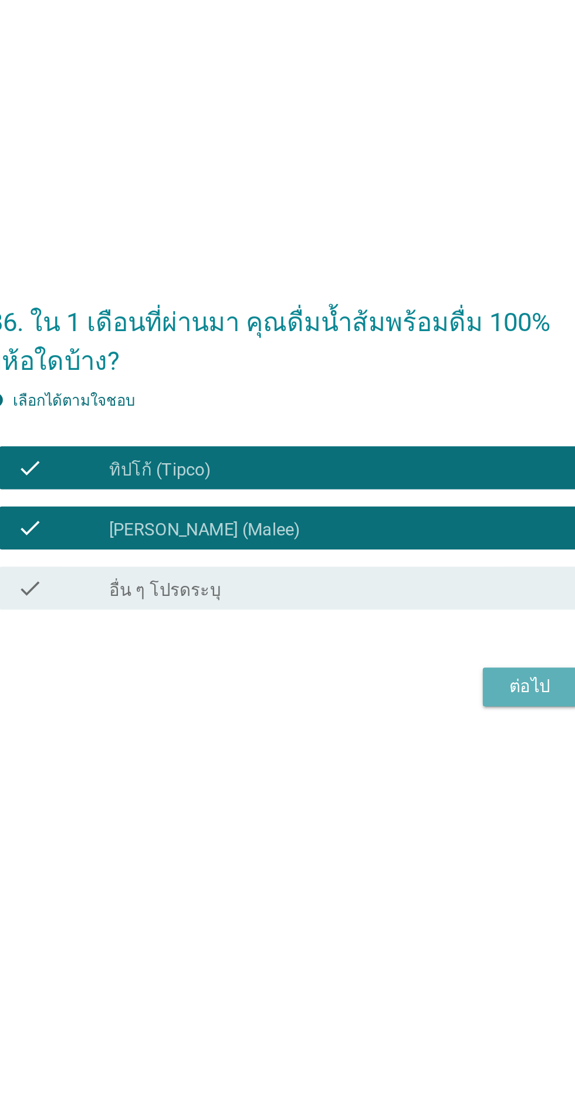
click at [407, 661] on div "ต่อไป" at bounding box center [421, 654] width 33 height 14
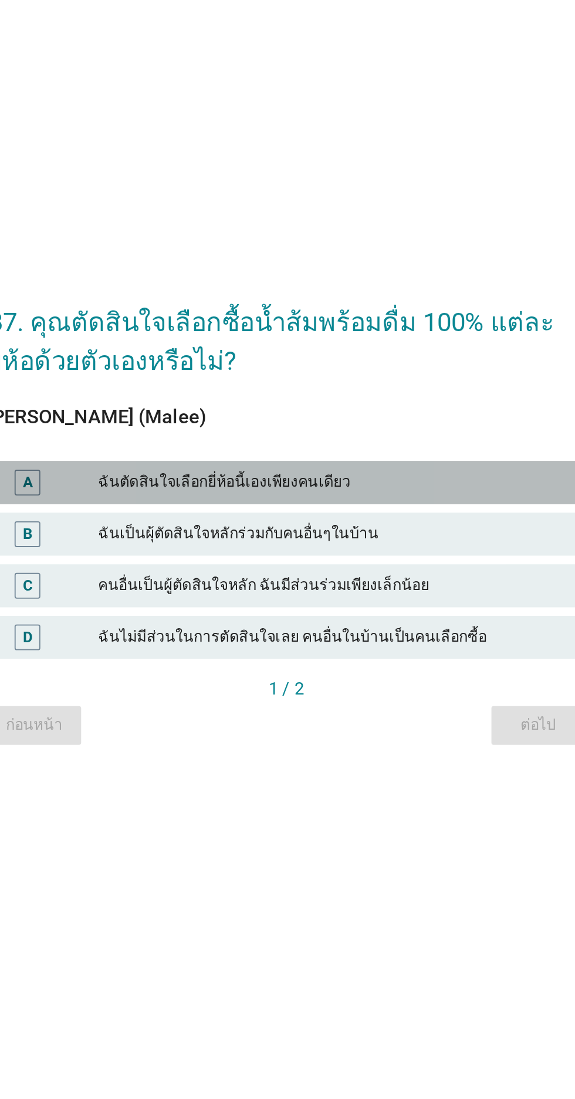
click at [426, 540] on div "ฉันตัดสินใจเลือกยี่ห้อนี้เองเพียงคนเดียว" at bounding box center [313, 533] width 257 height 14
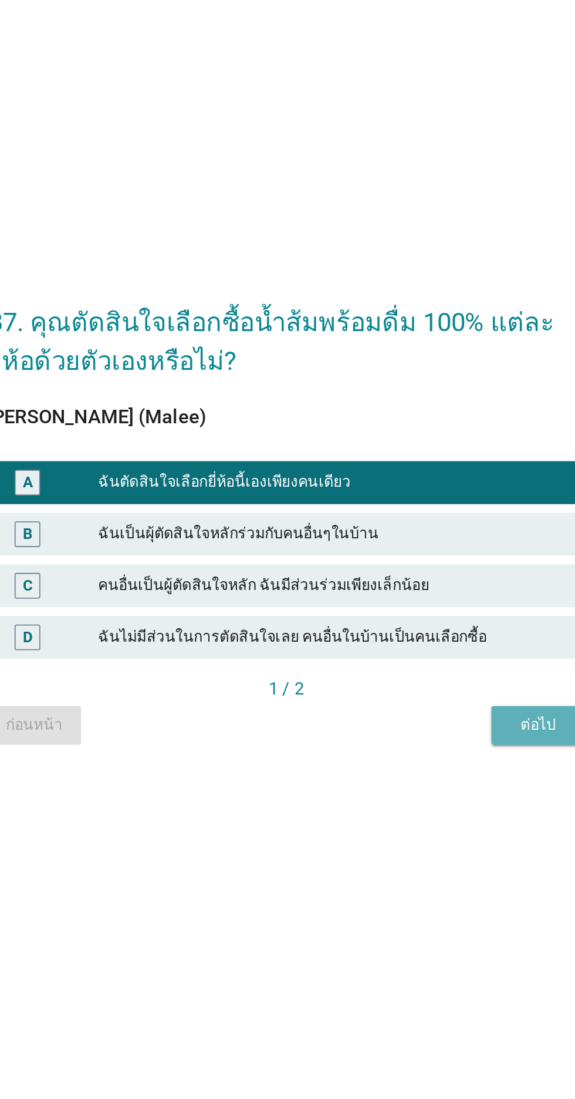
click at [419, 672] on div "ต่อไป" at bounding box center [425, 665] width 33 height 12
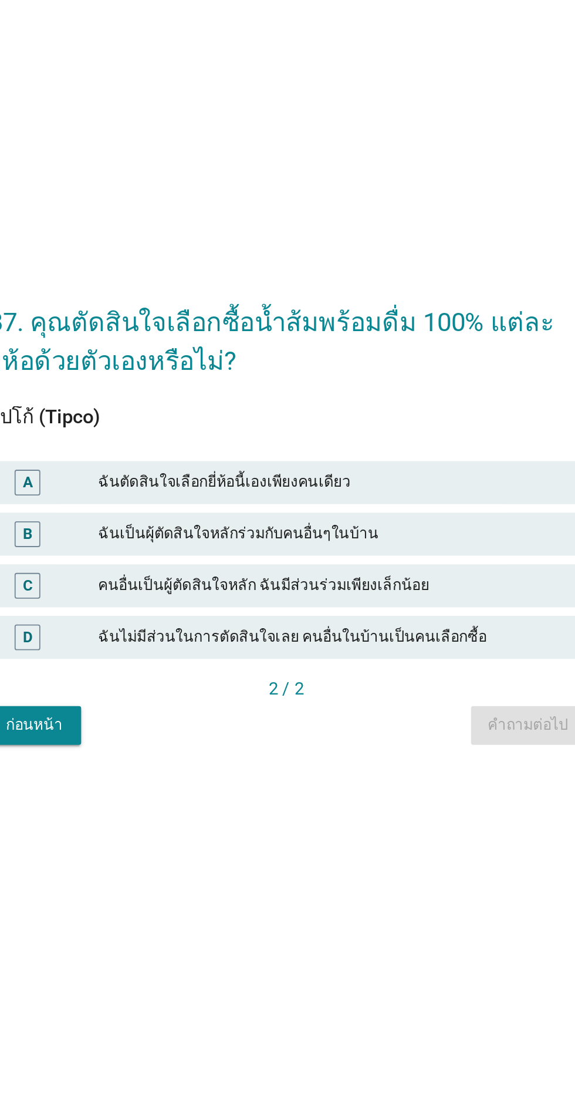
click at [413, 540] on div "ฉันตัดสินใจเลือกยี่ห้อนี้เองเพียงคนเดียว" at bounding box center [313, 533] width 257 height 14
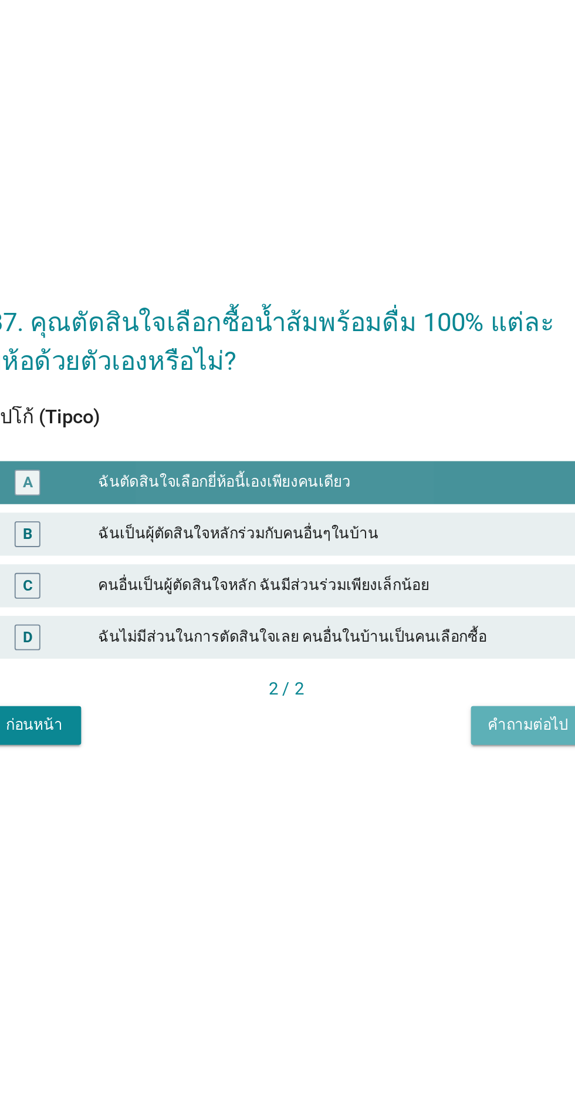
click at [410, 676] on button "คำถามต่อไป" at bounding box center [420, 665] width 63 height 21
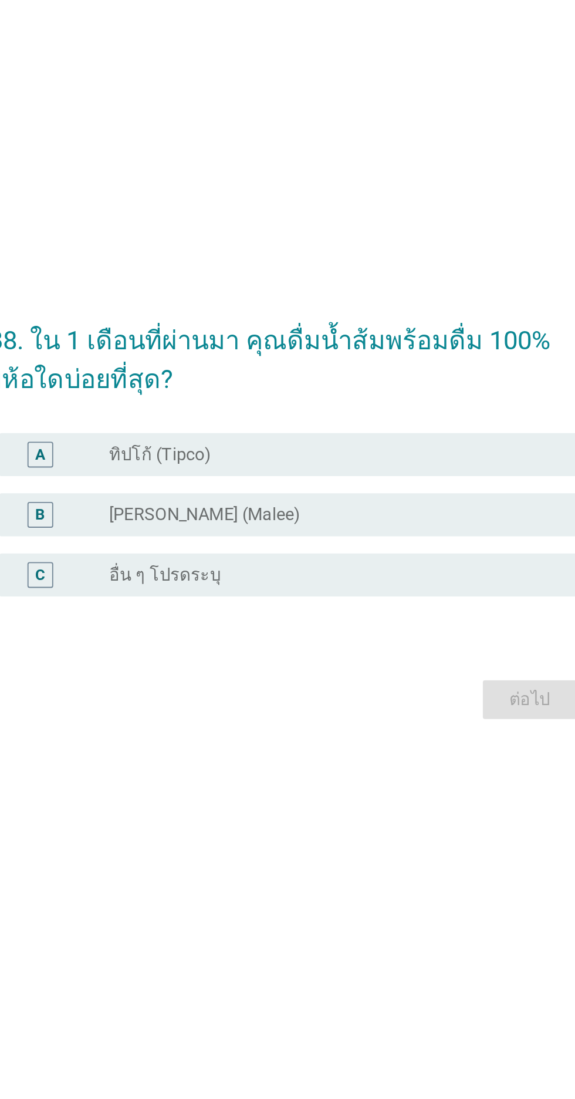
scroll to position [10, 0]
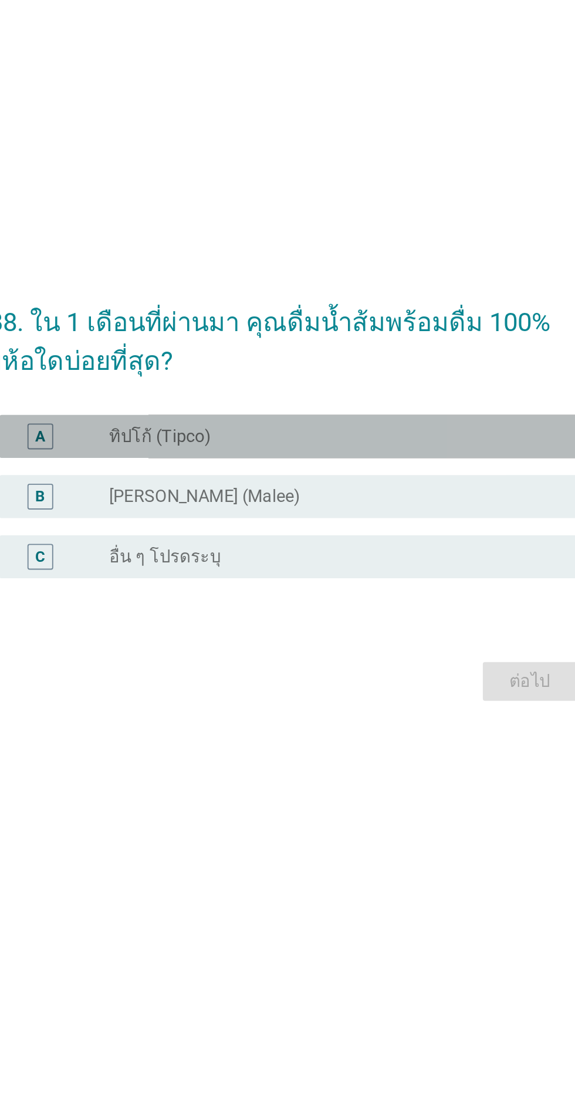
click at [425, 514] on div "radio_button_unchecked ทิปโก้ (Tipco)" at bounding box center [312, 508] width 242 height 12
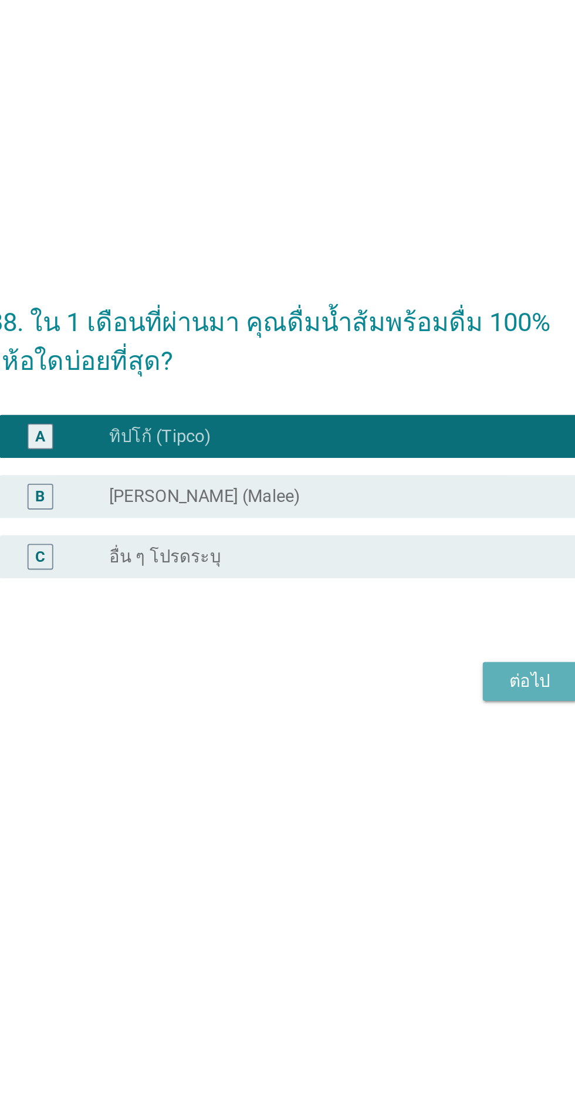
click at [414, 649] on div "ต่อไป" at bounding box center [421, 642] width 33 height 14
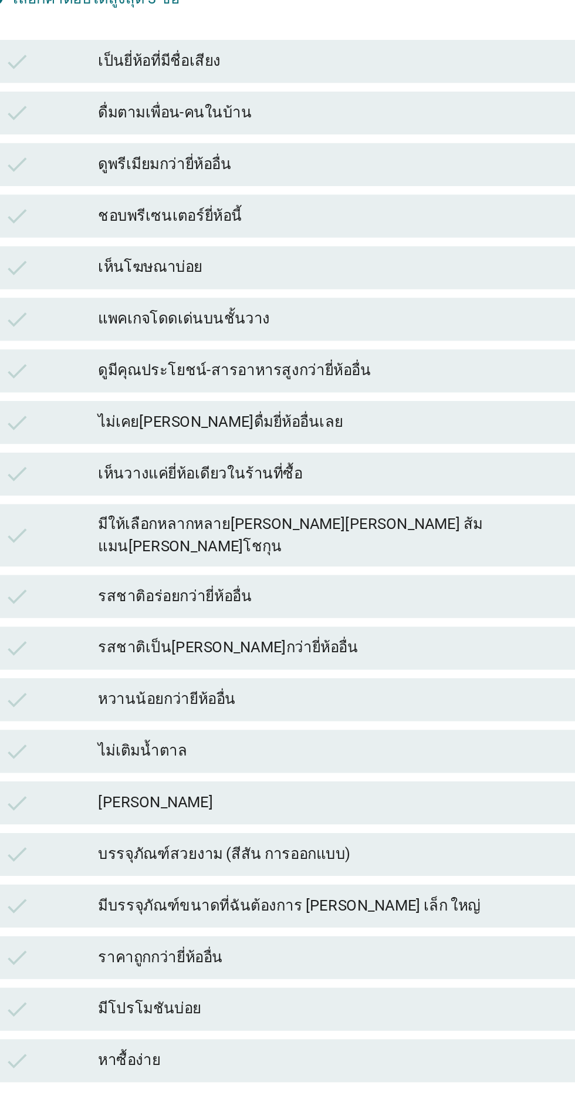
scroll to position [0, 0]
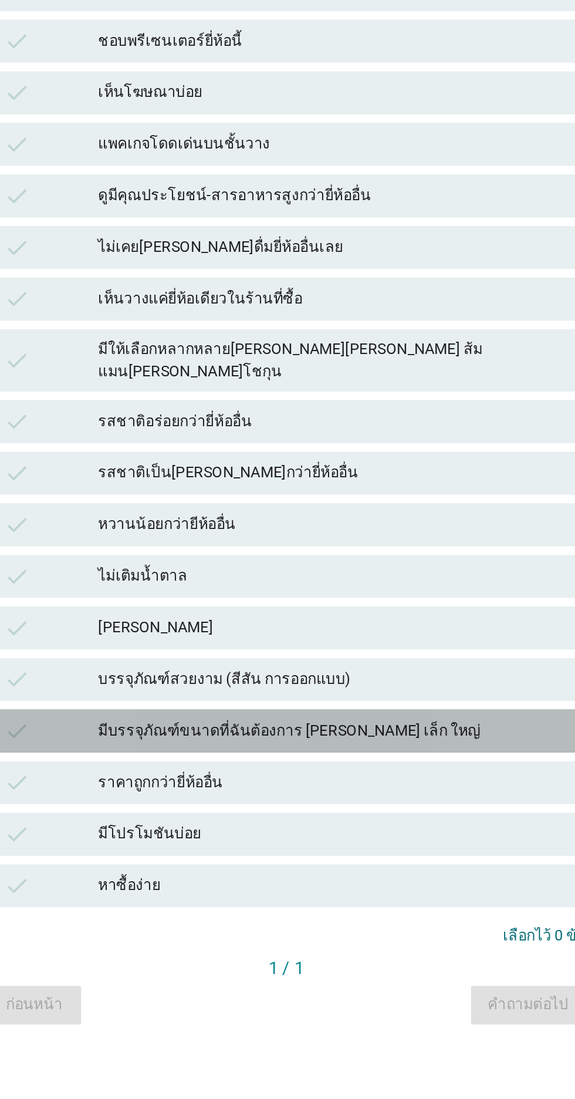
click at [390, 786] on div "check มีบรรจุภัณฑ์ขนาดที่ฉันต้องการ [PERSON_NAME] เล็ก ใหญ่" at bounding box center [287, 774] width 327 height 23
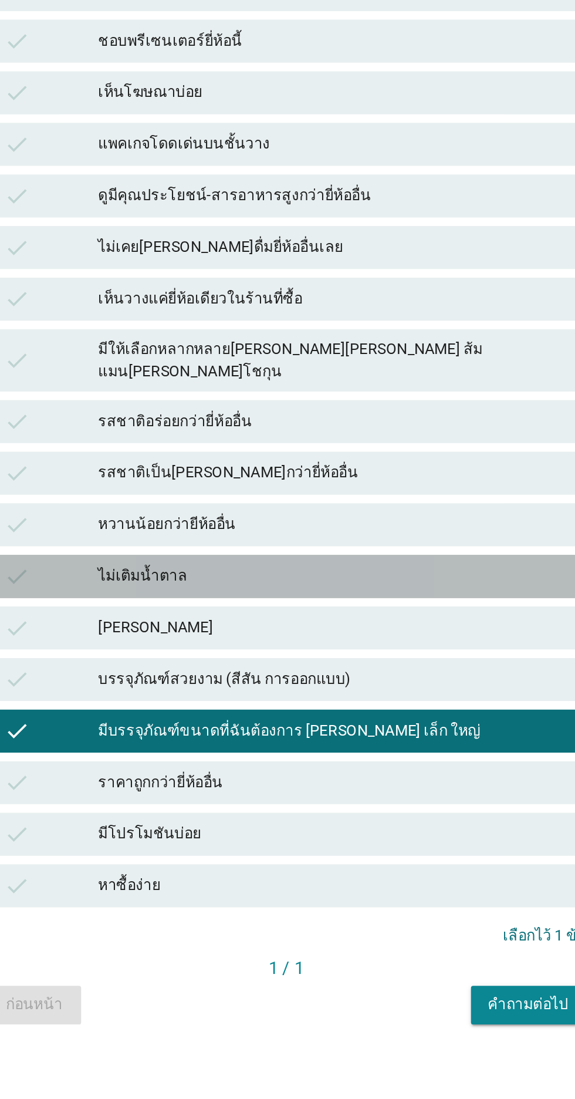
click at [383, 697] on div "ไม่เติมน้ำตาล" at bounding box center [313, 690] width 257 height 14
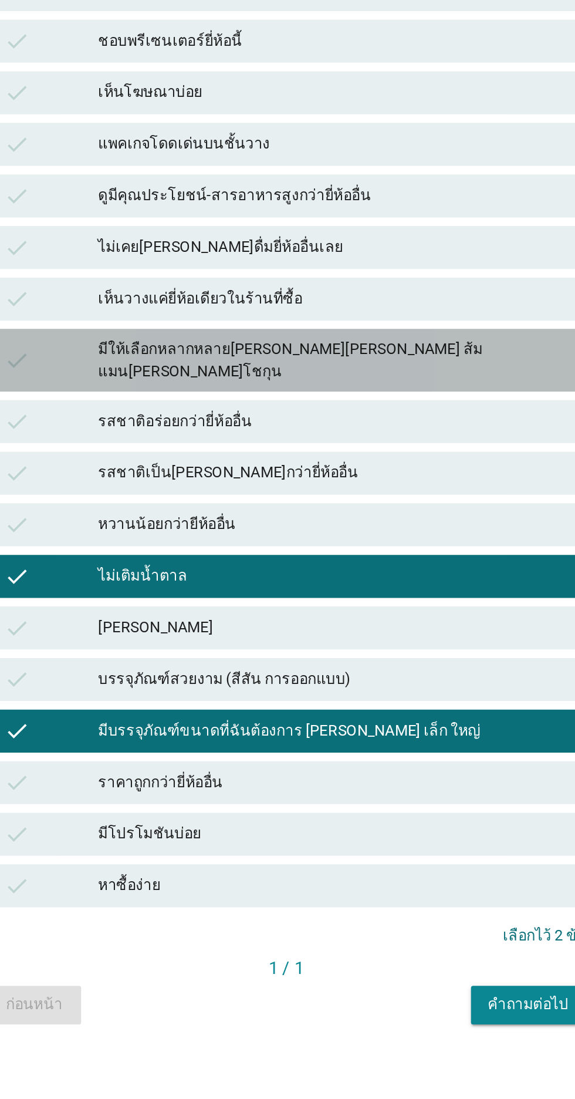
click at [403, 584] on div "มีให้เลือกหลากหลาย[PERSON_NAME][PERSON_NAME] ส้มแมน[PERSON_NAME]โชกุน" at bounding box center [313, 572] width 257 height 25
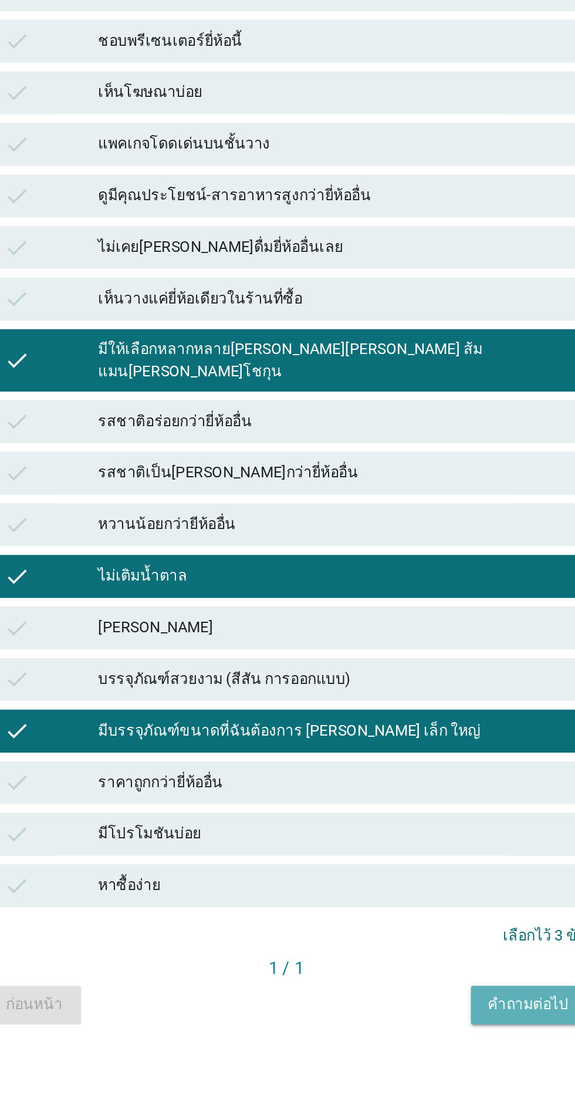
click at [400, 930] on div "คำถามต่อไป" at bounding box center [420, 924] width 44 height 12
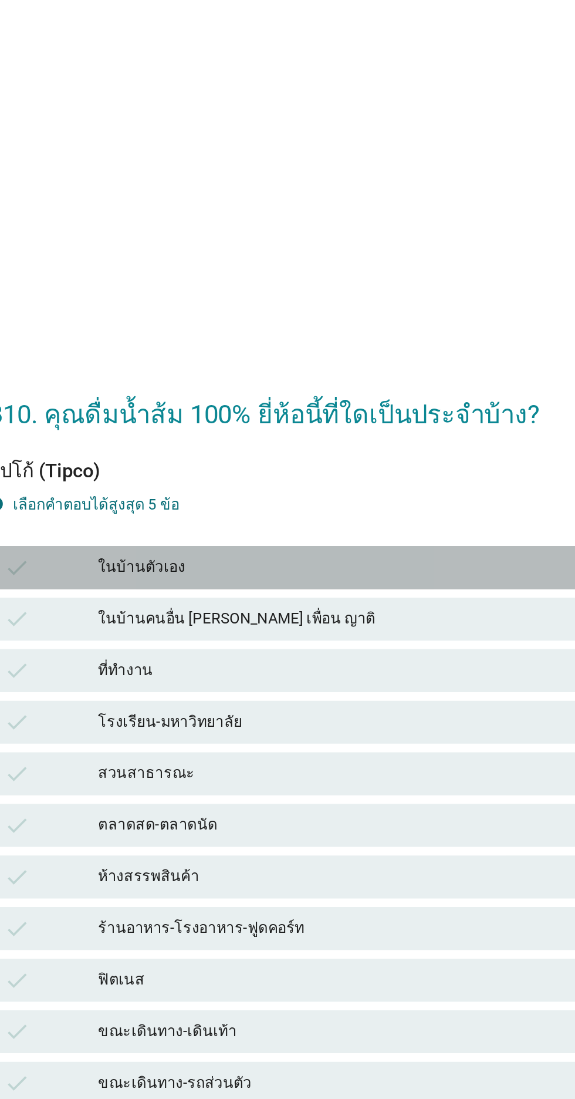
click at [425, 417] on div "ในบ้านตัวเอง" at bounding box center [313, 410] width 257 height 14
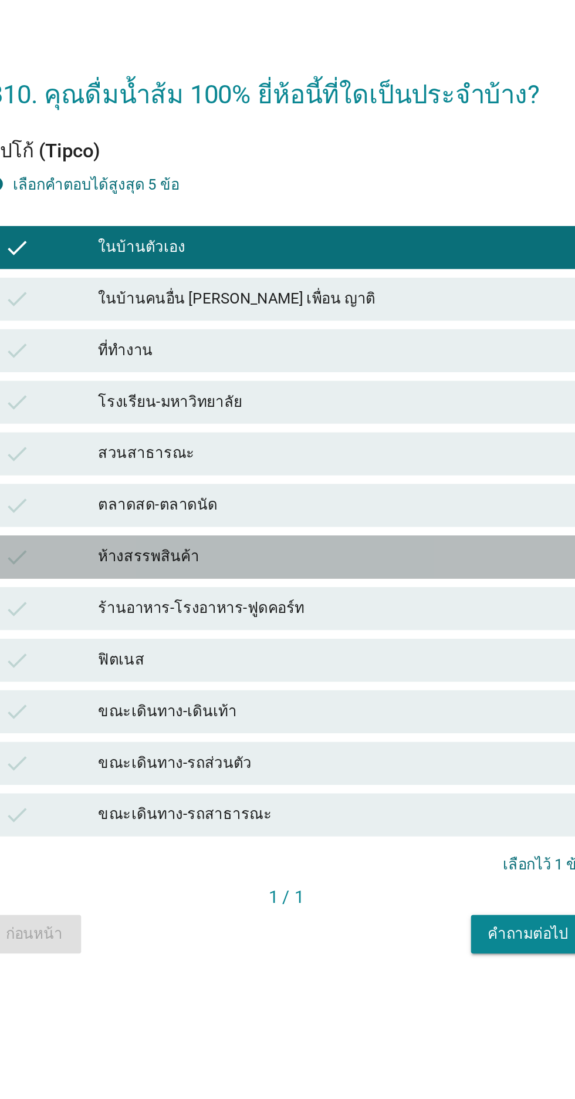
click at [415, 586] on div "ห้างสรรพสินค้า" at bounding box center [313, 579] width 257 height 14
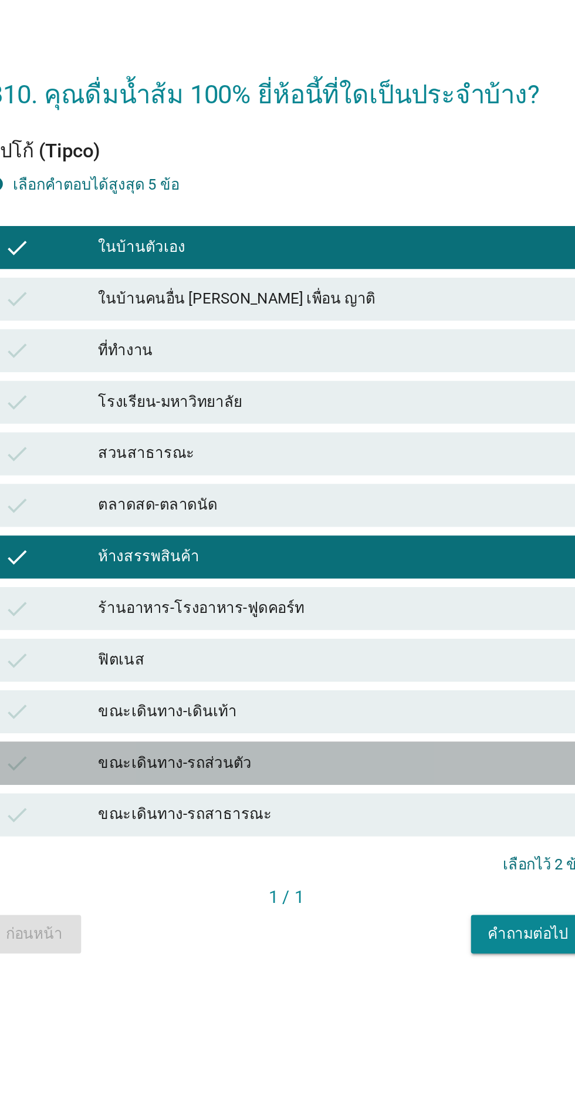
click at [366, 704] on div "check ขณะเดินทาง-รถส่วนตัว" at bounding box center [287, 691] width 327 height 23
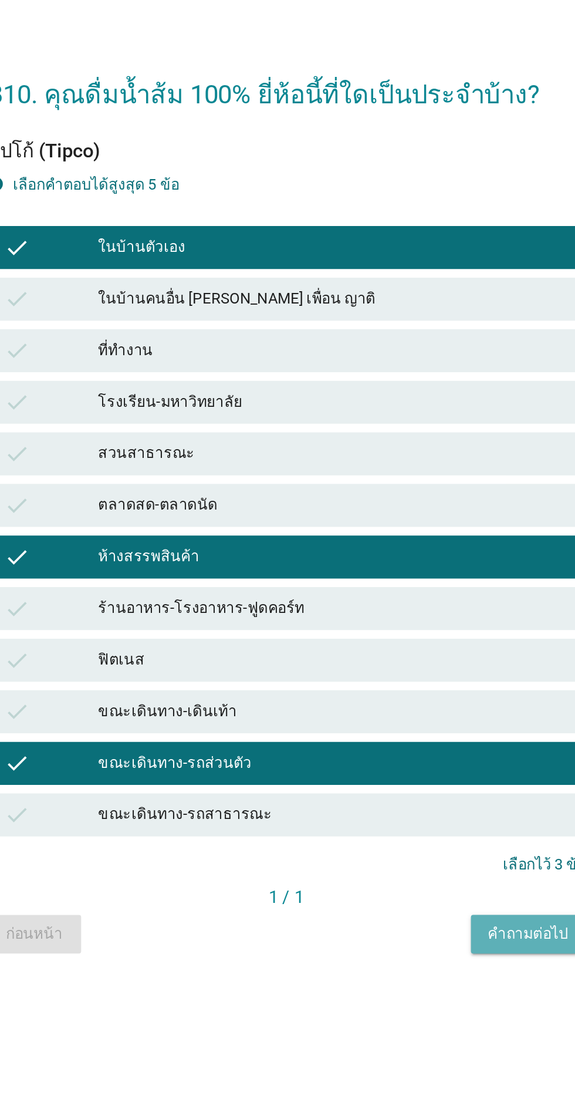
click at [407, 796] on button "คำถามต่อไป" at bounding box center [420, 785] width 63 height 21
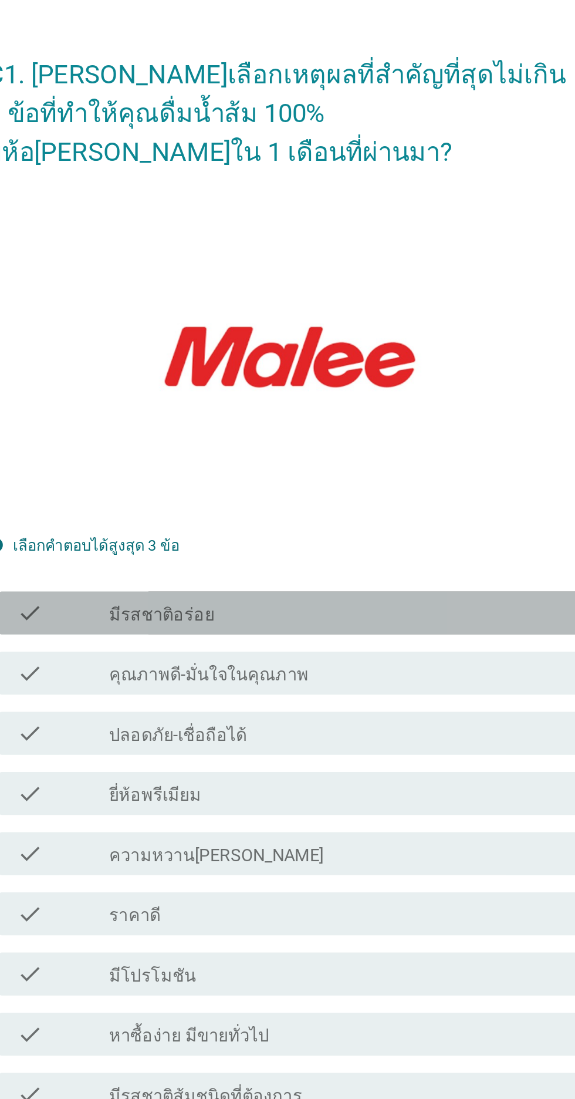
click at [395, 496] on div "check check_box_outline_blank มีรสชาติอร่อย" at bounding box center [291, 484] width 320 height 23
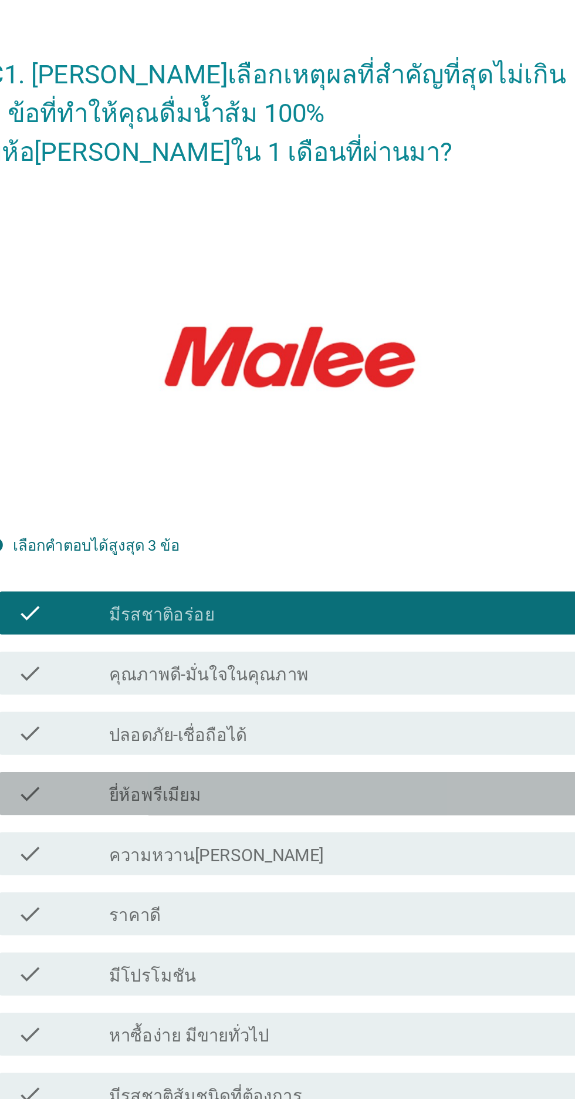
click at [359, 590] on div "check_box_outline_blank ยี่ห้อพรีเมียม" at bounding box center [316, 583] width 251 height 14
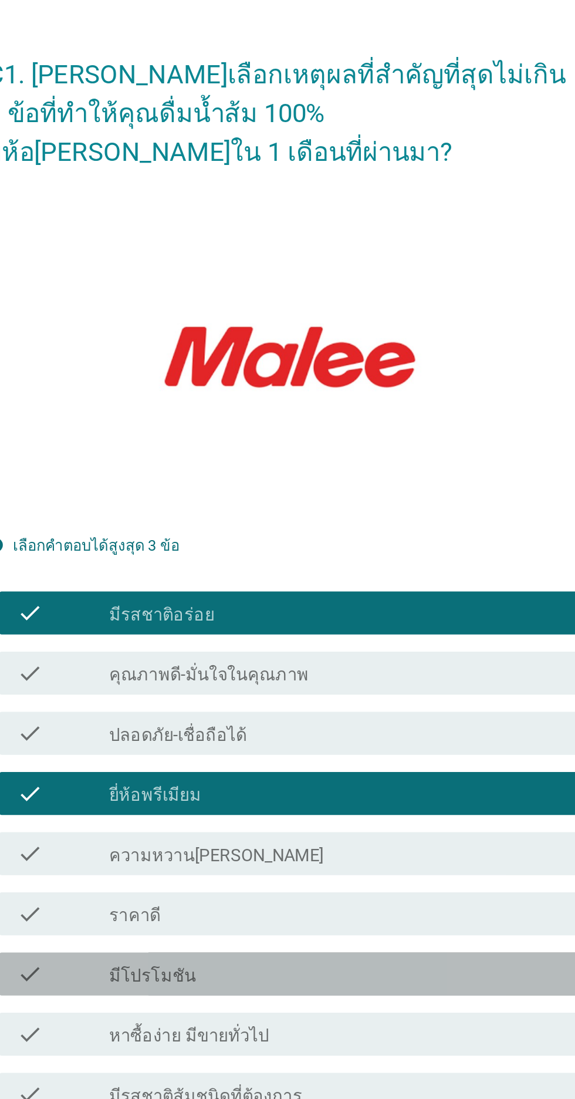
click at [352, 689] on div "check_box_outline_blank มีโปรโมชัน" at bounding box center [316, 682] width 251 height 14
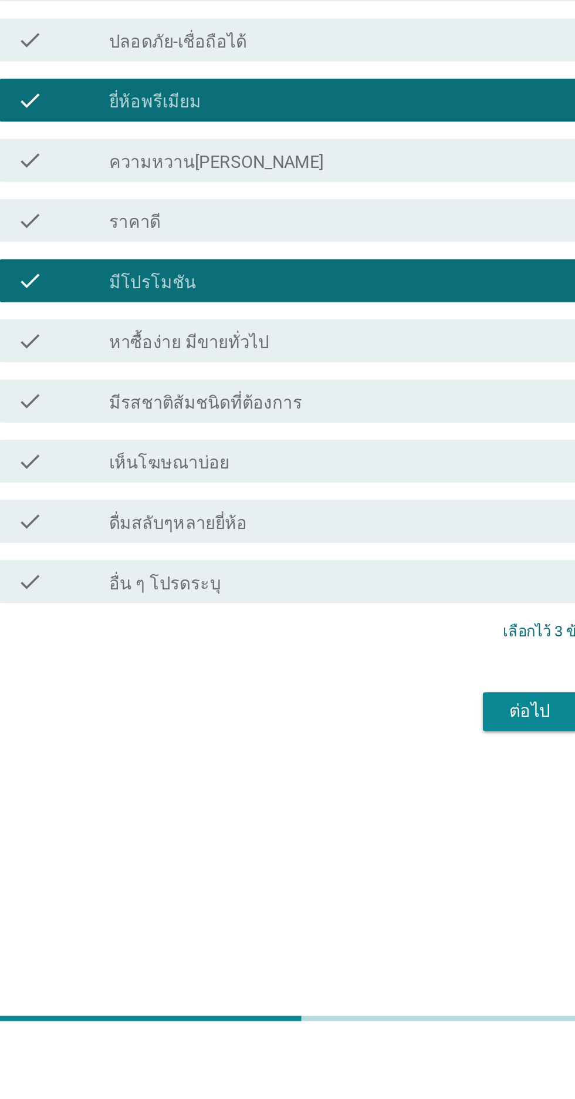
scroll to position [28, 0]
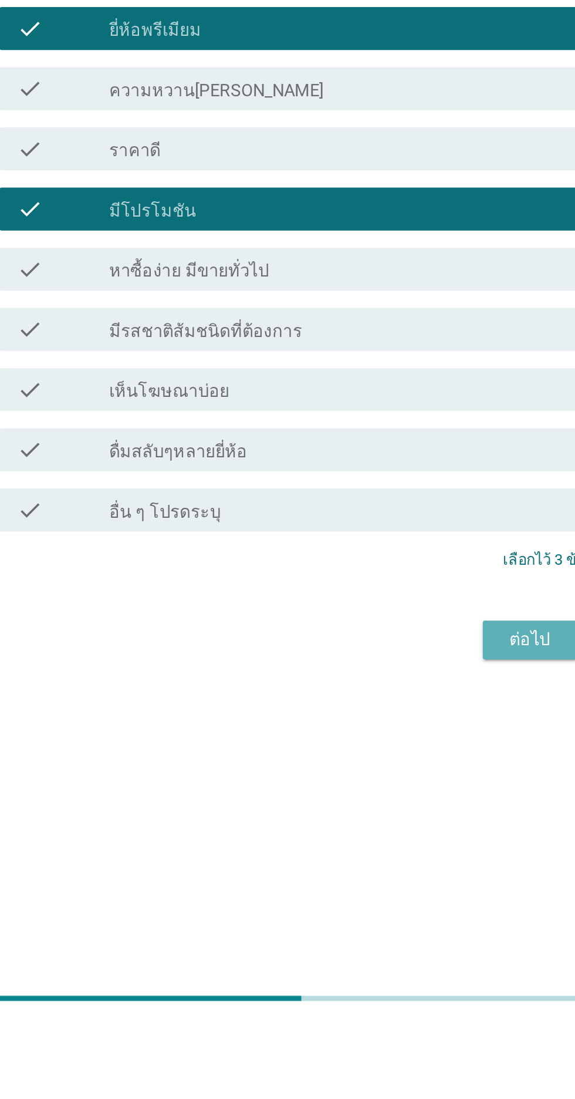
click at [407, 896] on div "ต่อไป" at bounding box center [421, 889] width 33 height 14
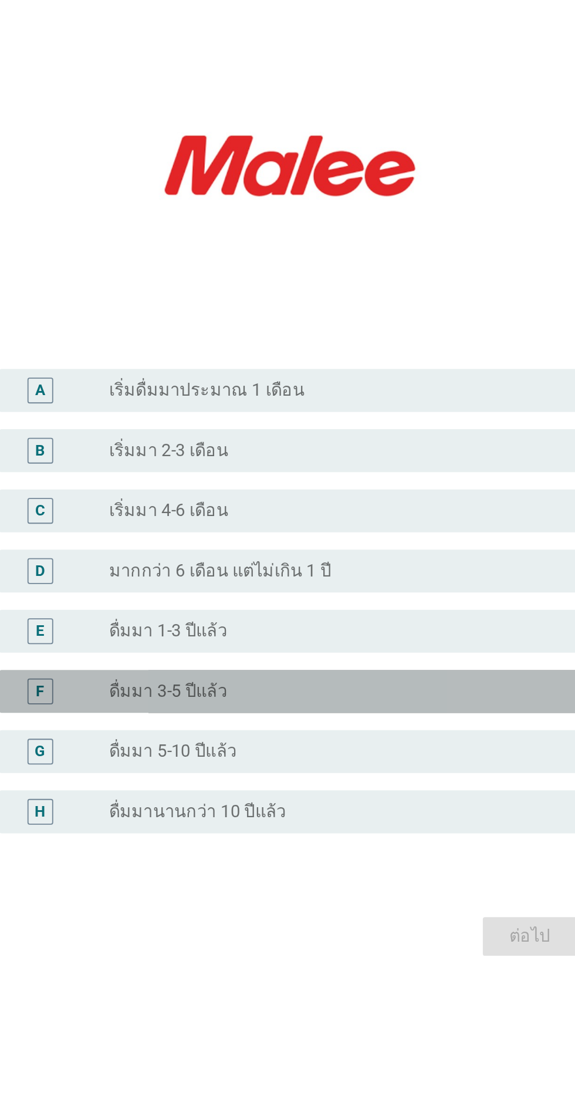
click at [363, 703] on div "radio_button_unchecked ดื่มมา 3-5 ปีแล้ว" at bounding box center [312, 697] width 242 height 12
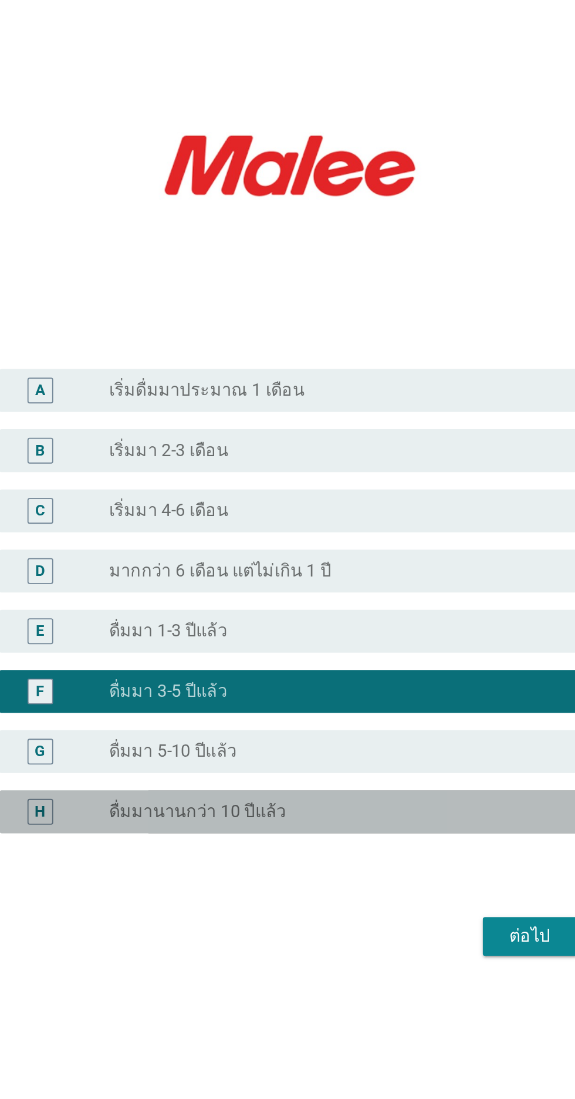
click at [377, 769] on div "radio_button_unchecked ดื่มมานานกว่า 10 ปีแล้ว" at bounding box center [312, 763] width 242 height 12
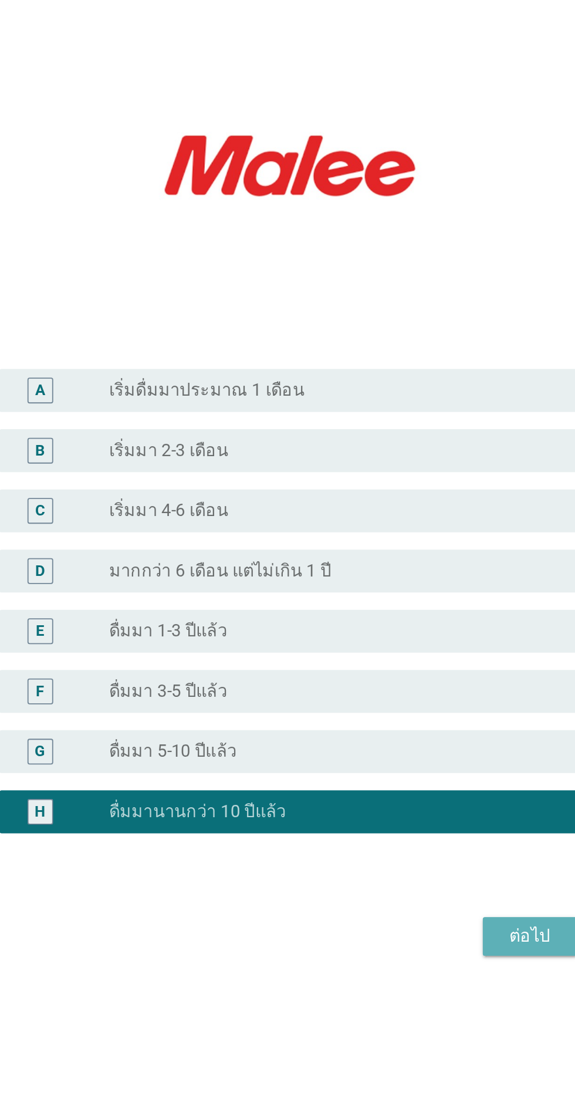
click at [396, 842] on button "ต่อไป" at bounding box center [421, 830] width 52 height 21
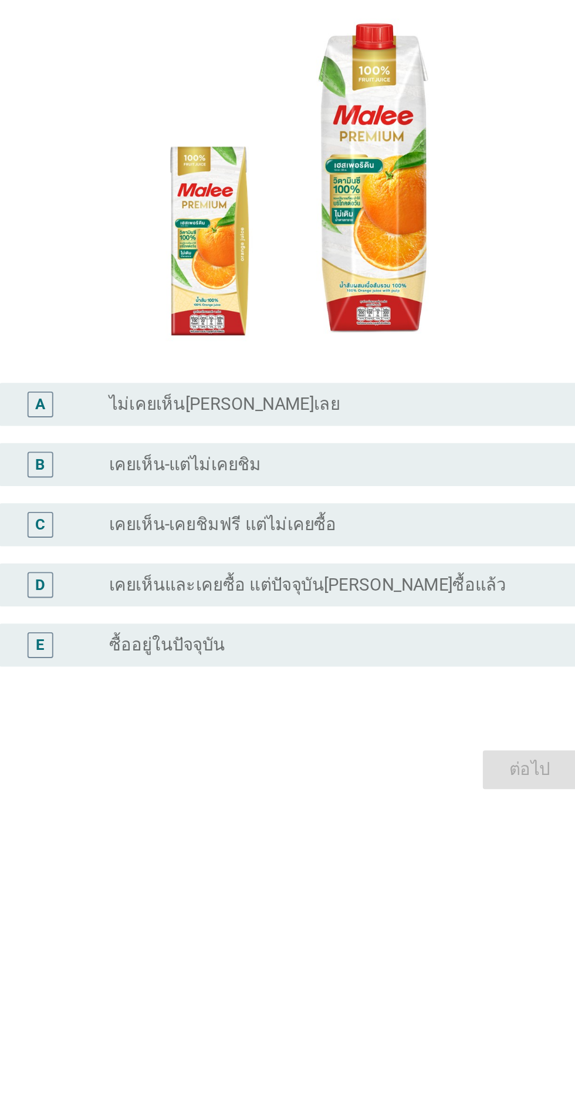
scroll to position [26, 0]
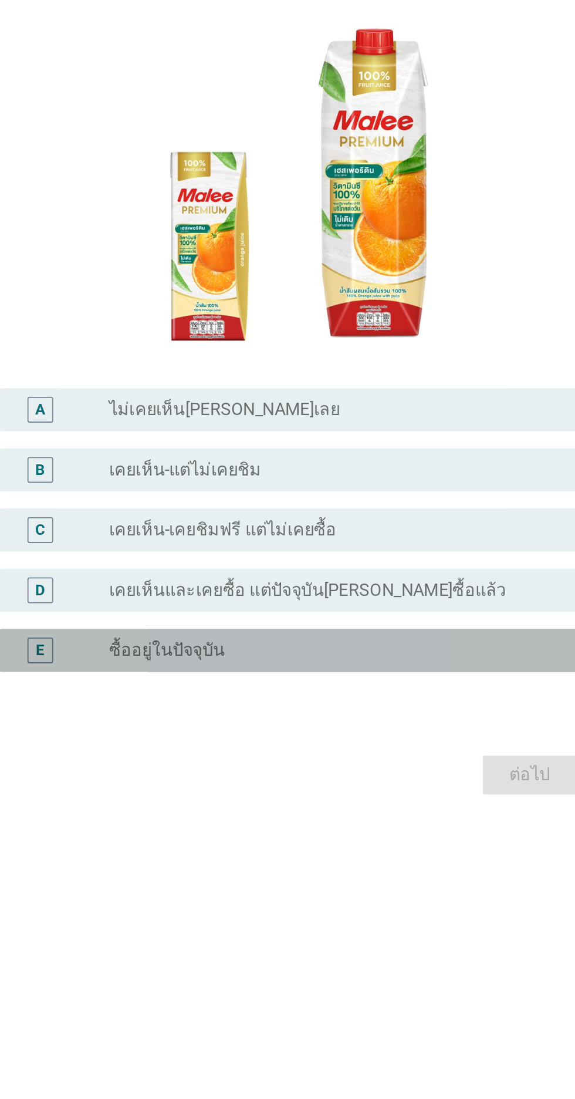
click at [391, 710] on div "E radio_button_unchecked ซื้ออยู่ในปัจจุบัน" at bounding box center [291, 697] width 320 height 23
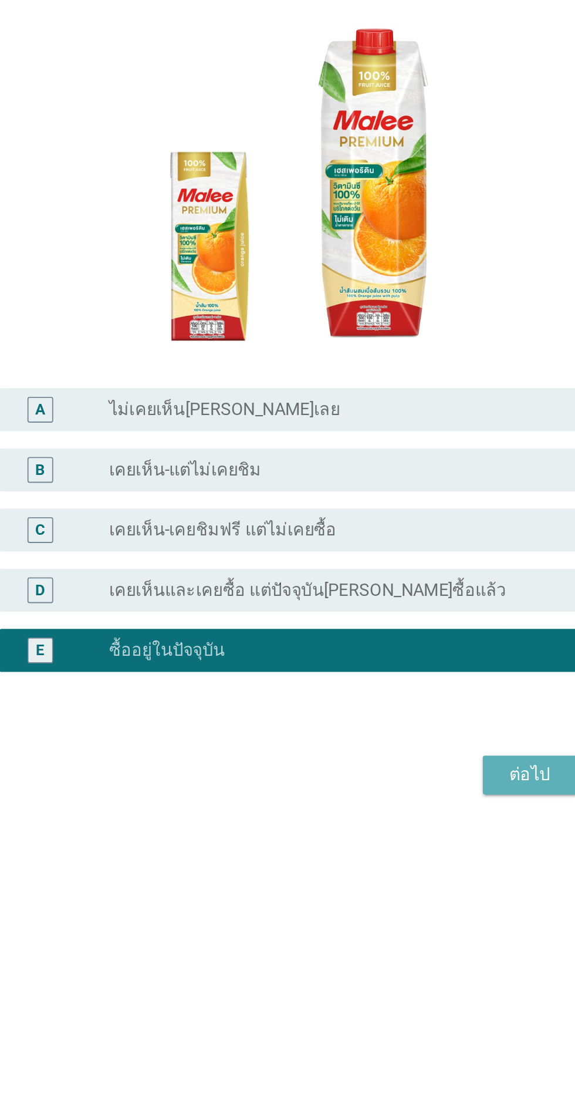
click at [402, 777] on button "ต่อไป" at bounding box center [421, 766] width 52 height 21
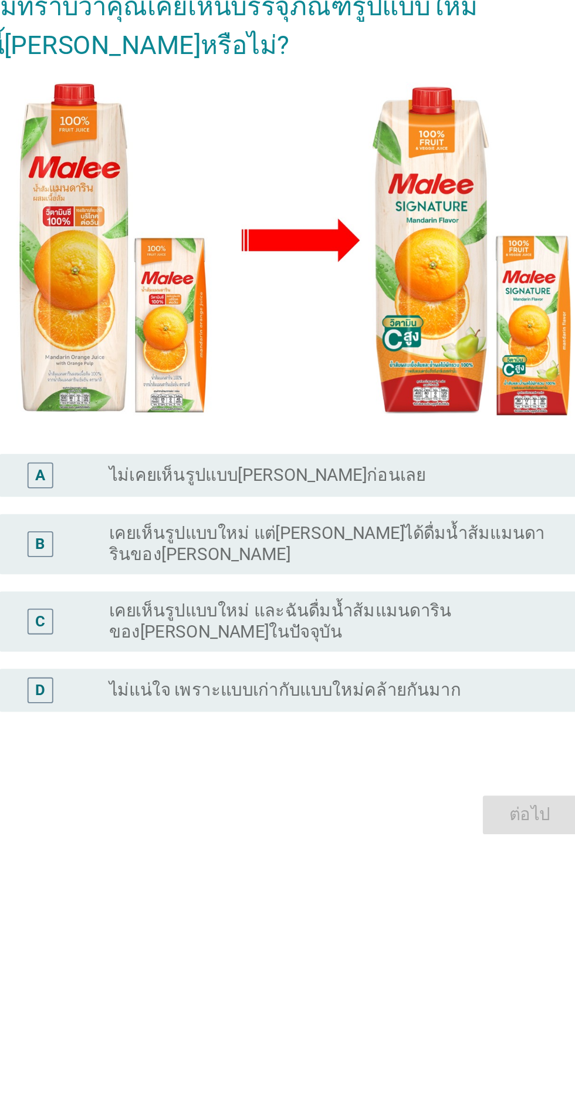
scroll to position [0, 0]
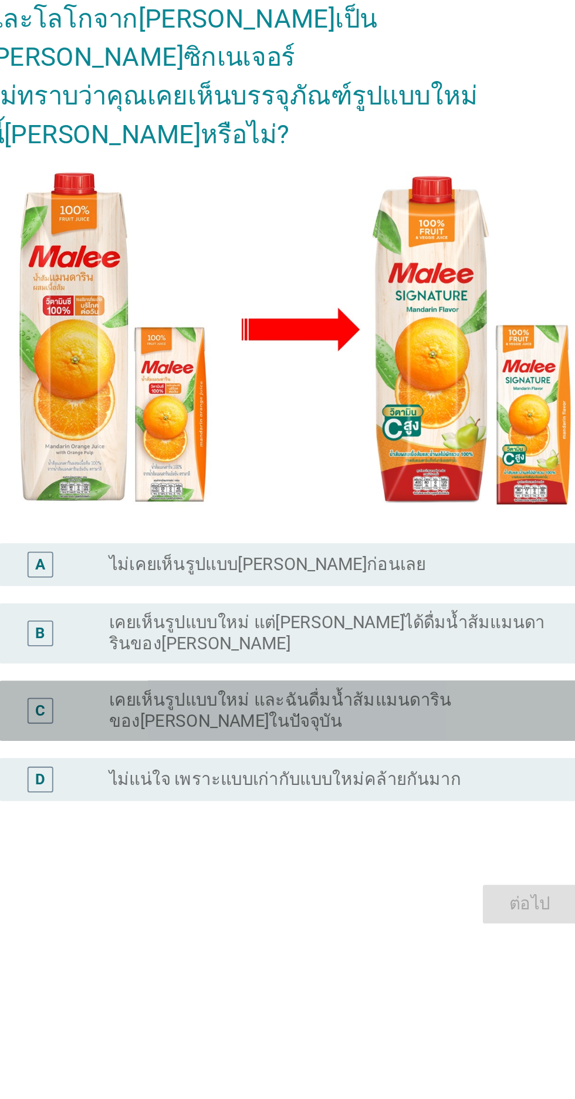
click at [402, 723] on label "เคยเห็นรูปแบบใหม่ และฉันดื่มน้ำส้มแมนดารินของ[PERSON_NAME]ในปัจจุบัน" at bounding box center [312, 710] width 242 height 23
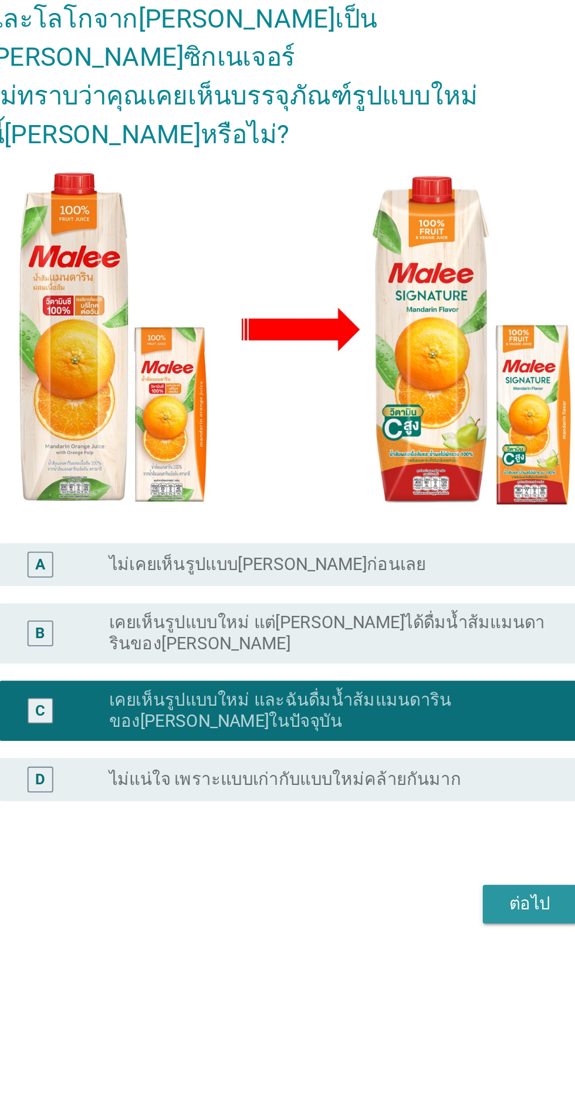
click at [402, 827] on button "ต่อไป" at bounding box center [421, 816] width 52 height 21
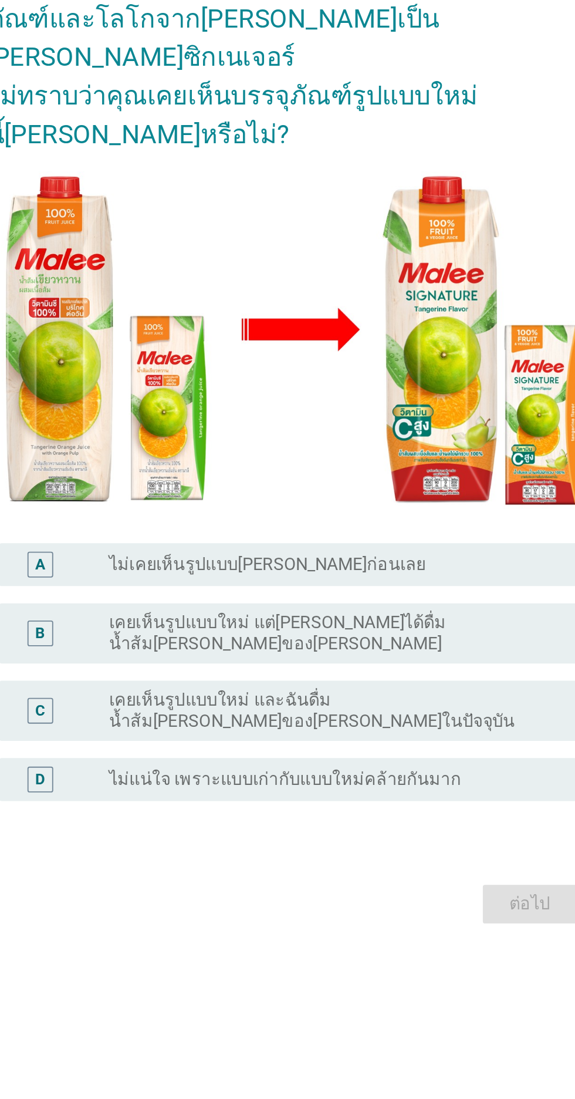
click at [409, 723] on label "เคยเห็นรูปแบบใหม่ และฉันดื่มน้ำส้ม[PERSON_NAME]ของ[PERSON_NAME]ในปัจจุบัน" at bounding box center [312, 710] width 242 height 23
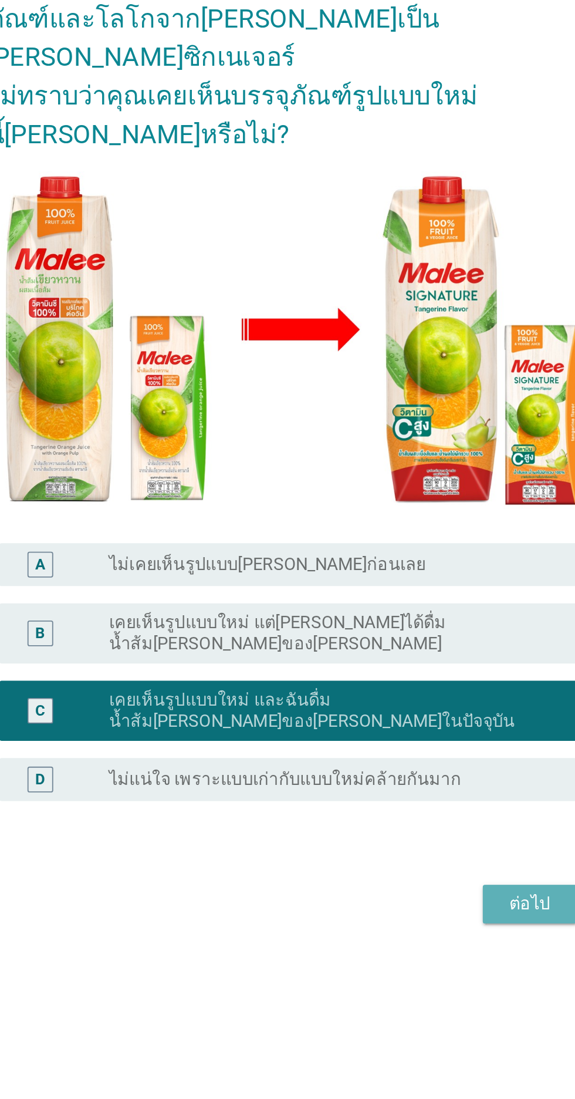
click at [399, 827] on button "ต่อไป" at bounding box center [421, 816] width 52 height 21
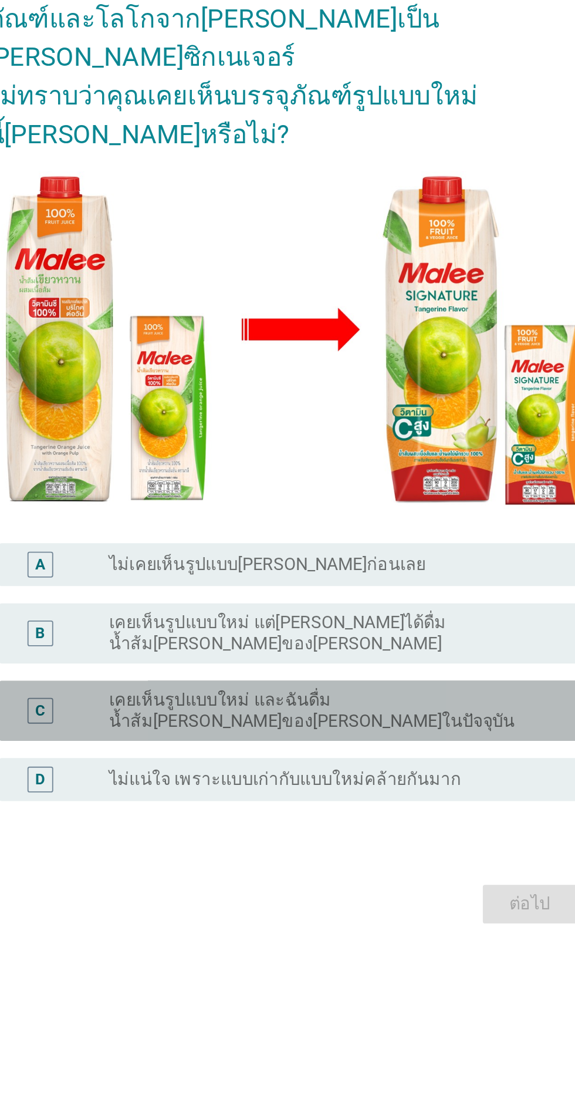
click at [399, 723] on label "เคยเห็นรูปแบบใหม่ และฉันดื่มน้ำส้ม[PERSON_NAME]ของ[PERSON_NAME]ในปัจจุบัน" at bounding box center [312, 710] width 242 height 23
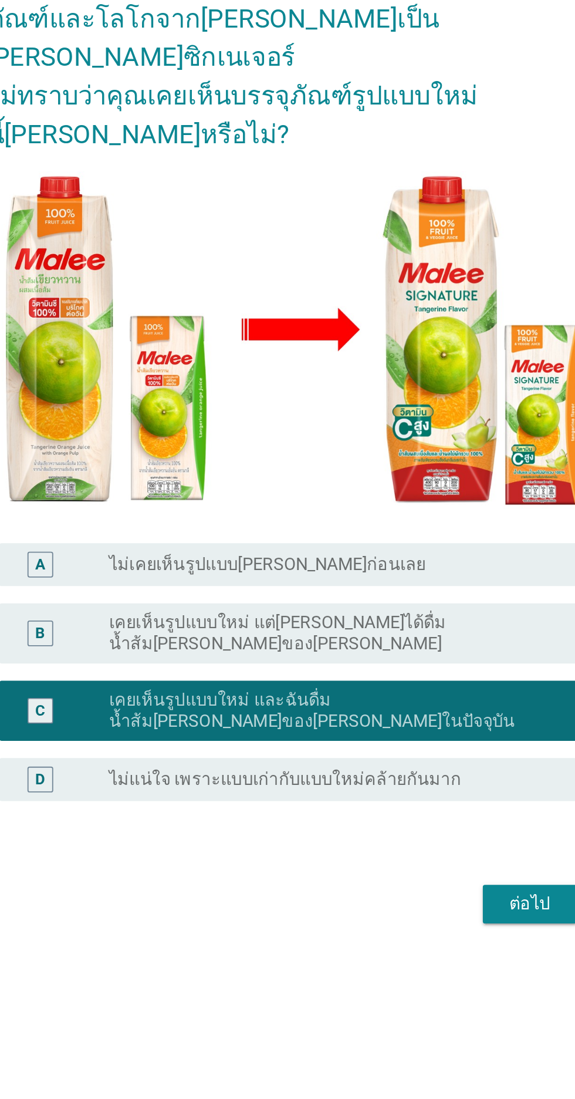
click at [397, 827] on button "ต่อไป" at bounding box center [421, 816] width 52 height 21
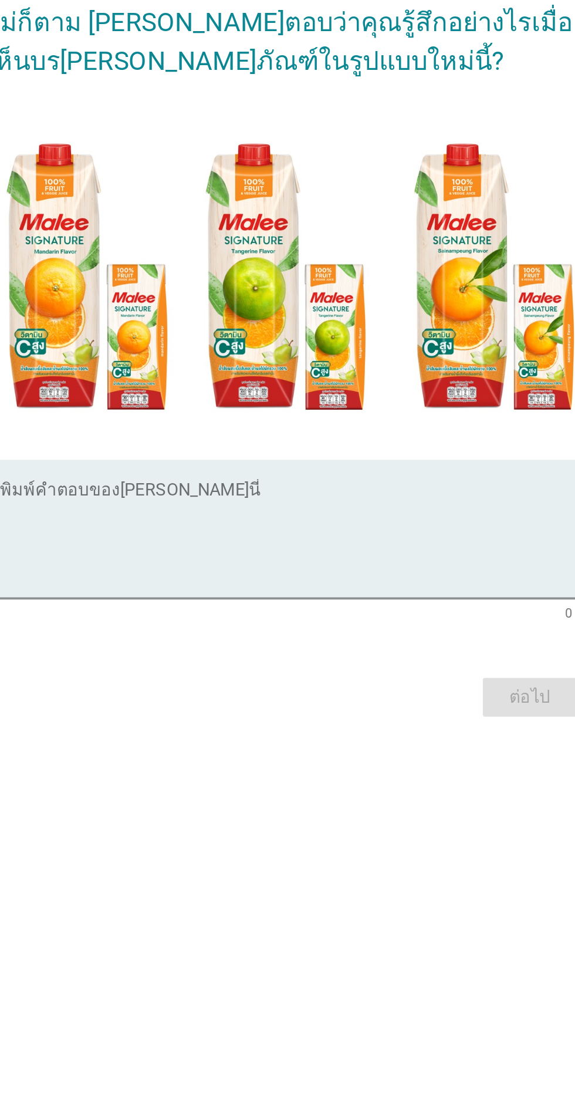
scroll to position [26, 0]
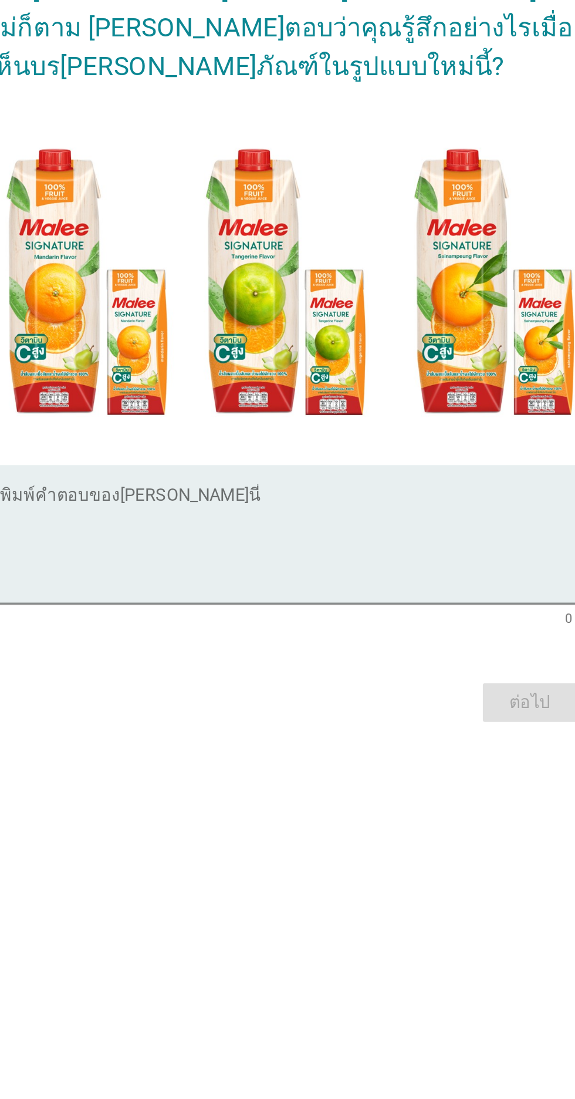
click at [369, 665] on textarea "พิมพ์คำตอบของคุณ ที่นี่" at bounding box center [291, 649] width 320 height 62
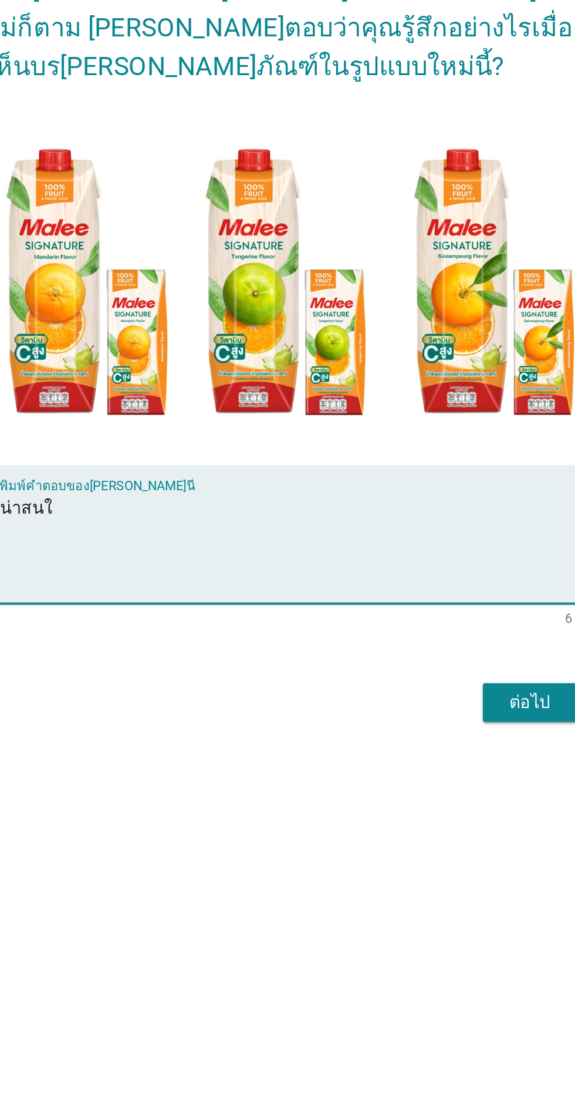
type textarea "น่าสนใจ"
type textarea "น่าสนใจ รูปแบบ สีสัน"
click at [393, 590] on img at bounding box center [287, 498] width 327 height 184
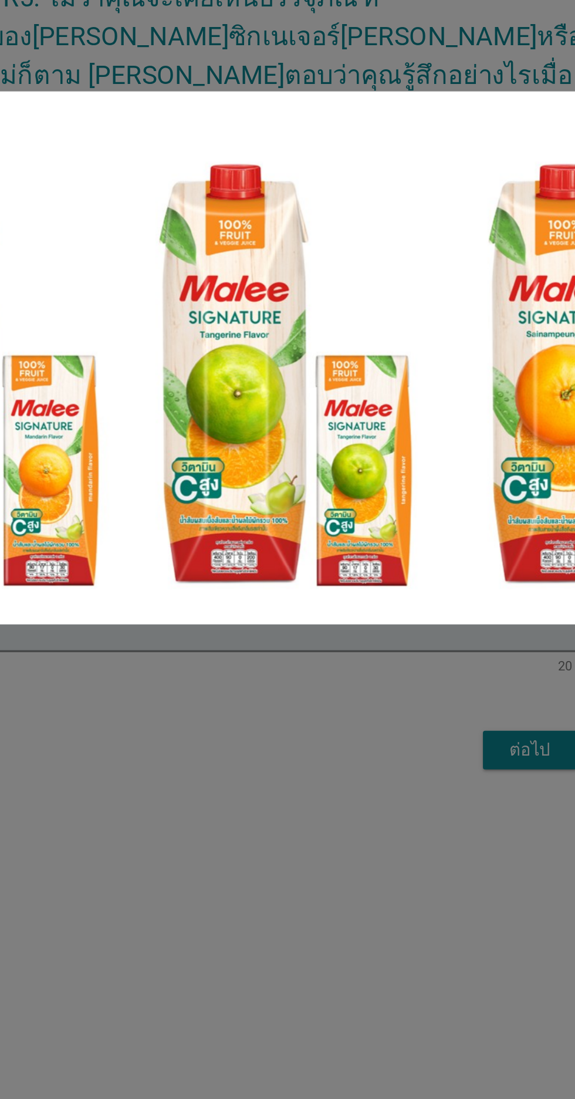
click at [320, 748] on div at bounding box center [287, 549] width 575 height 1099
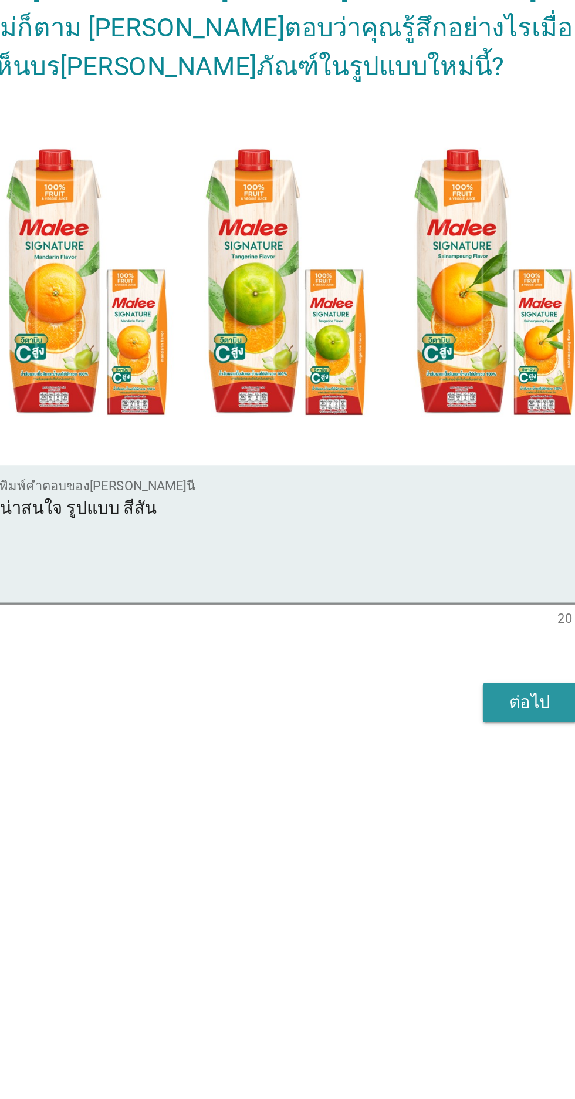
click at [424, 740] on div "ต่อไป" at bounding box center [421, 733] width 33 height 14
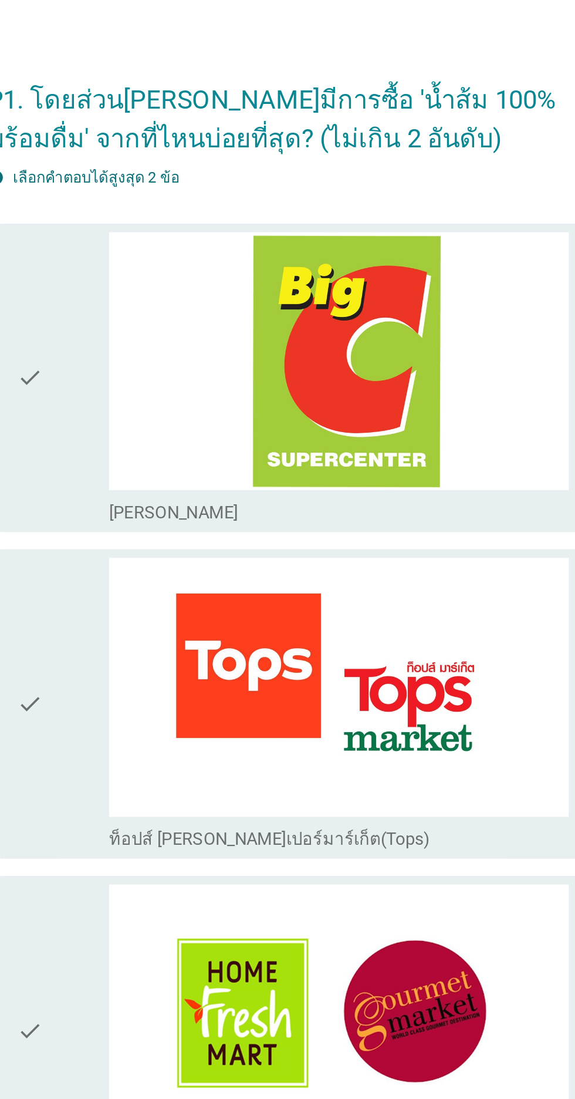
scroll to position [0, 0]
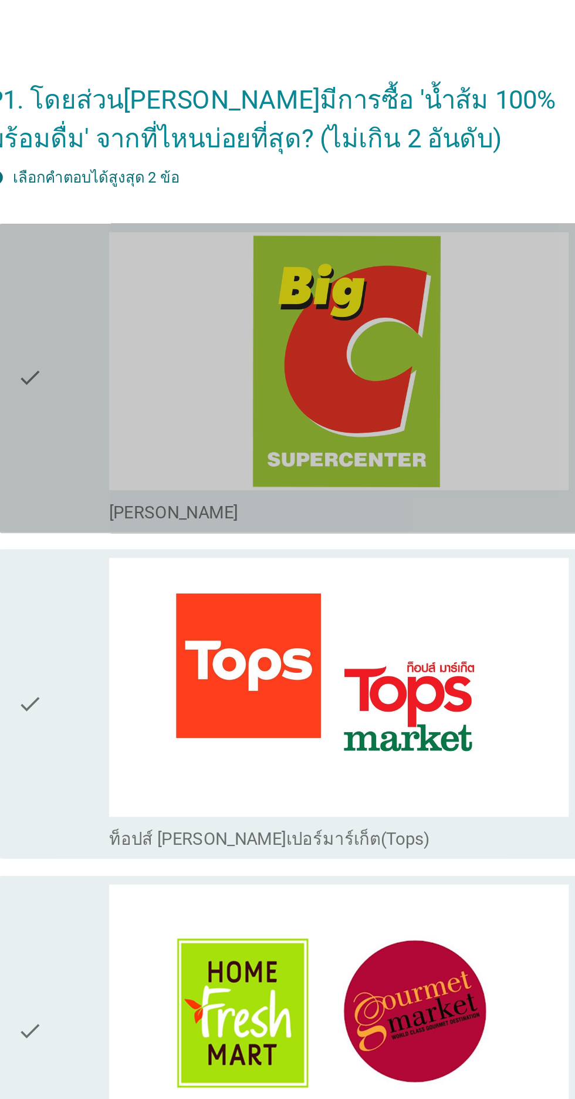
click at [403, 228] on img at bounding box center [316, 218] width 251 height 142
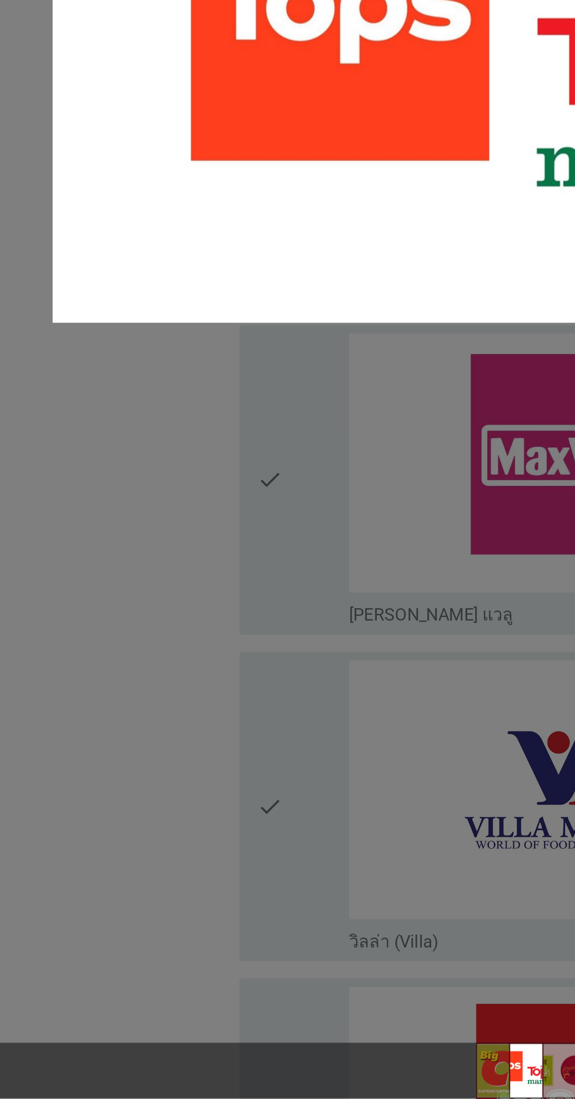
click at [223, 733] on div at bounding box center [287, 549] width 575 height 1099
click at [110, 808] on div at bounding box center [287, 549] width 575 height 1099
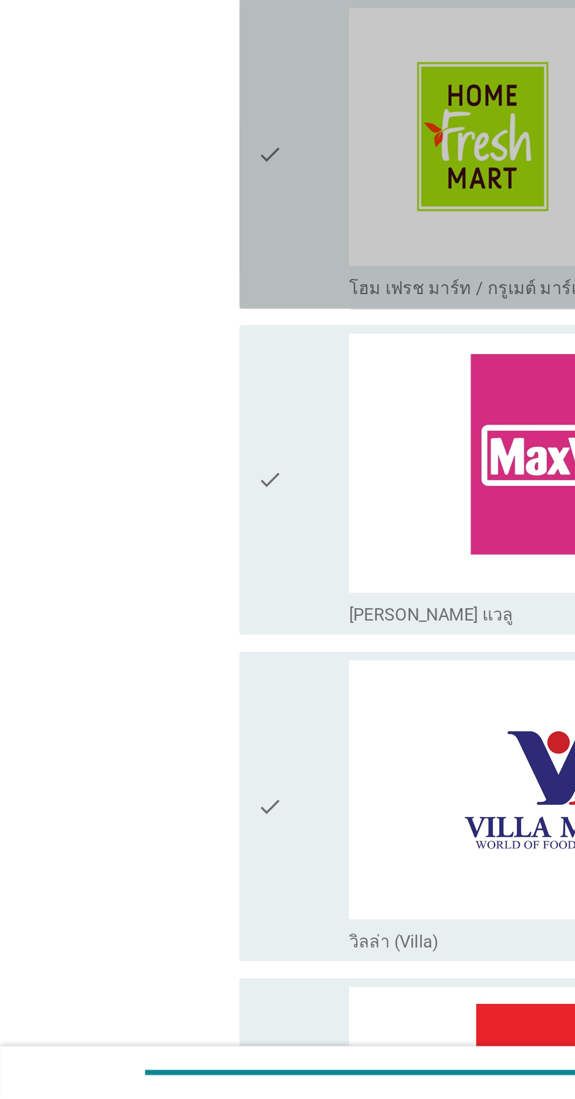
click at [159, 648] on div "check" at bounding box center [165, 583] width 51 height 160
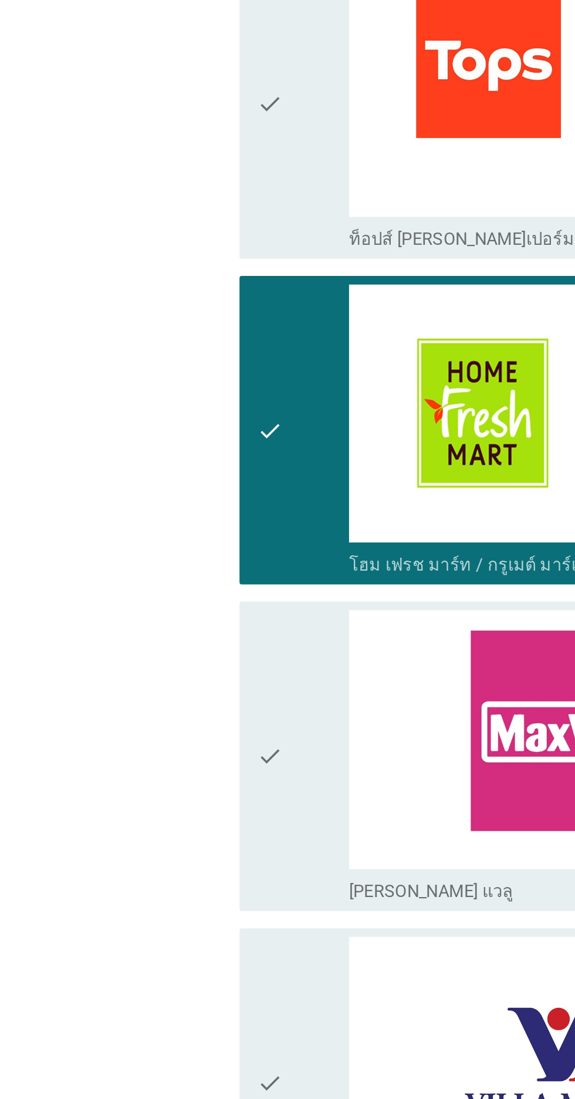
click at [143, 616] on icon "check" at bounding box center [147, 583] width 14 height 160
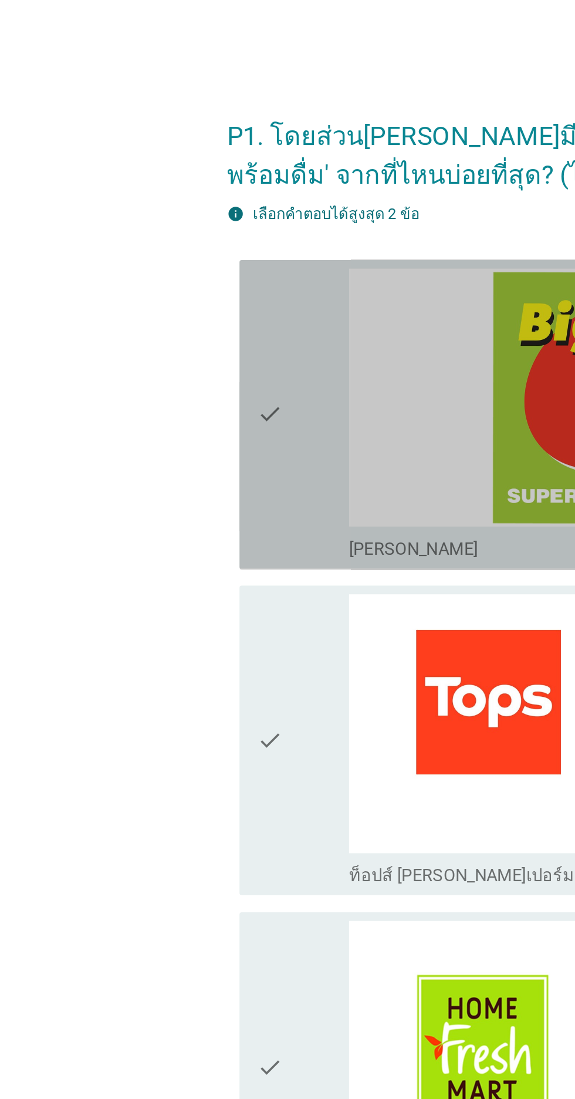
click at [136, 284] on div "check check_box_outline_blank [PERSON_NAME]" at bounding box center [291, 226] width 320 height 169
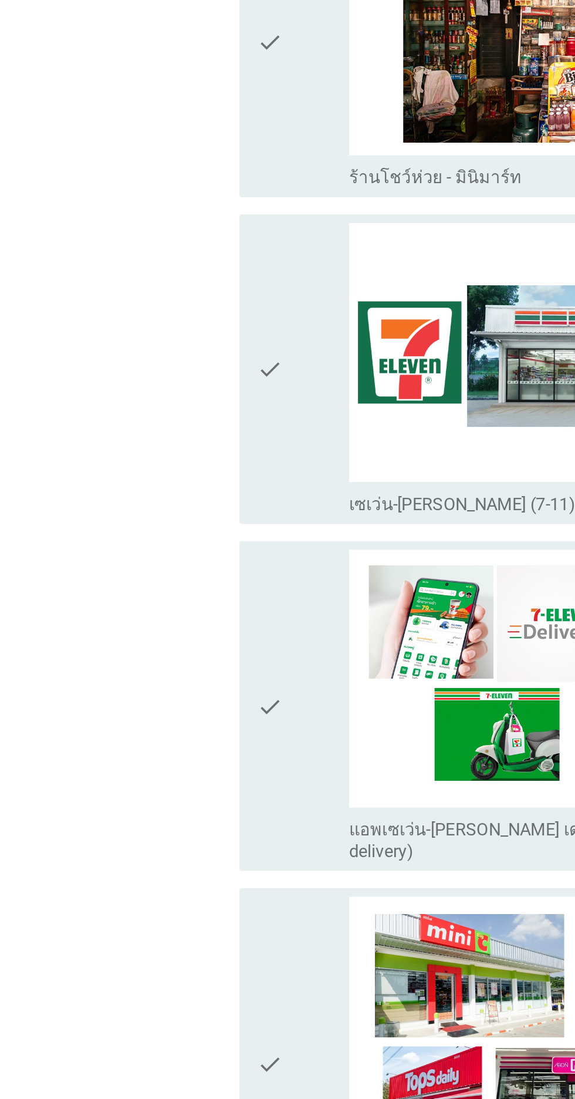
scroll to position [1853, 0]
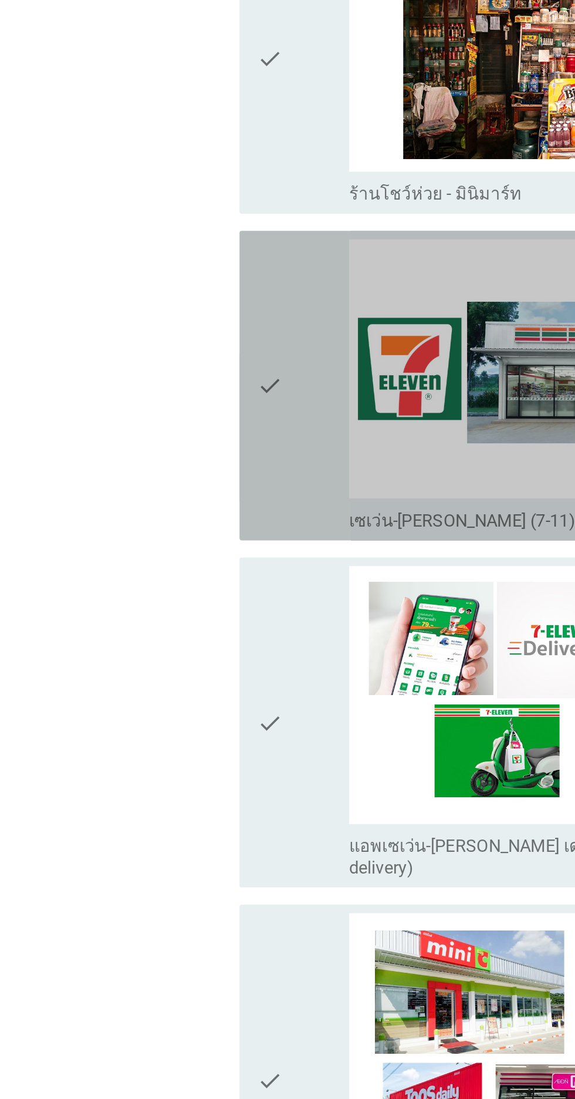
click at [135, 430] on div "check check_box_outline_blank เซเว่น-[PERSON_NAME] (7-11) - ซื้อหน้าร้าน" at bounding box center [291, 402] width 320 height 169
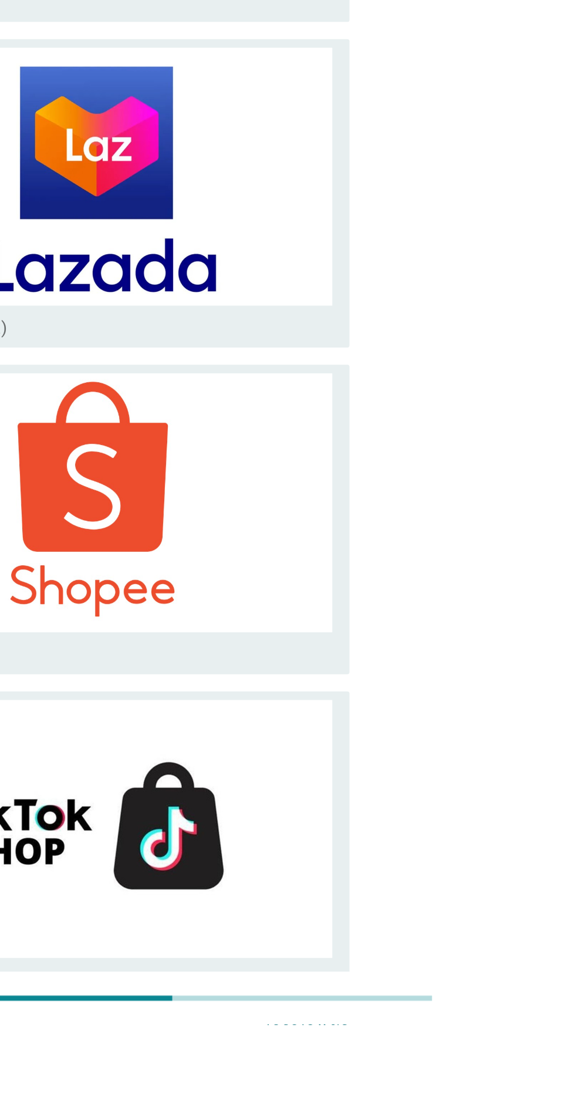
scroll to position [2371, 0]
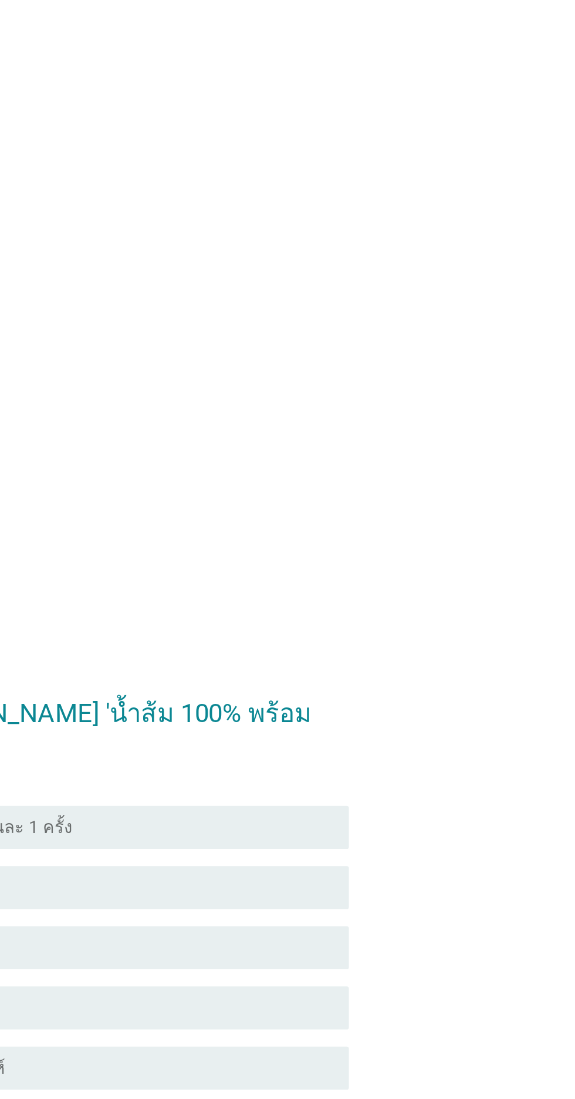
scroll to position [0, 0]
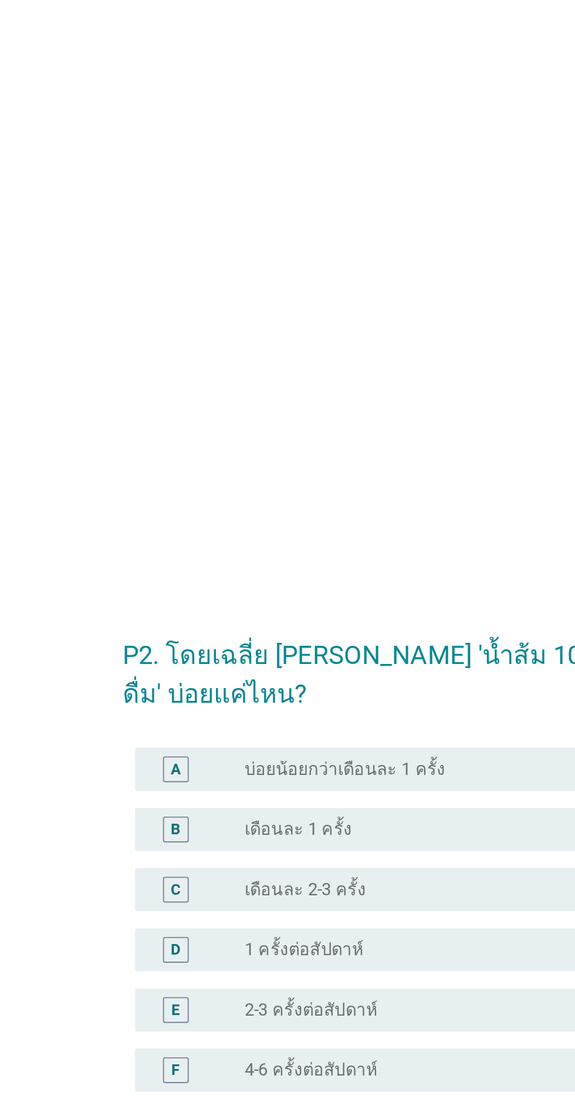
click at [335, 458] on div "radio_button_unchecked บ่อยน้อยกว่าเดือนละ 1 ครั้ง" at bounding box center [312, 452] width 242 height 12
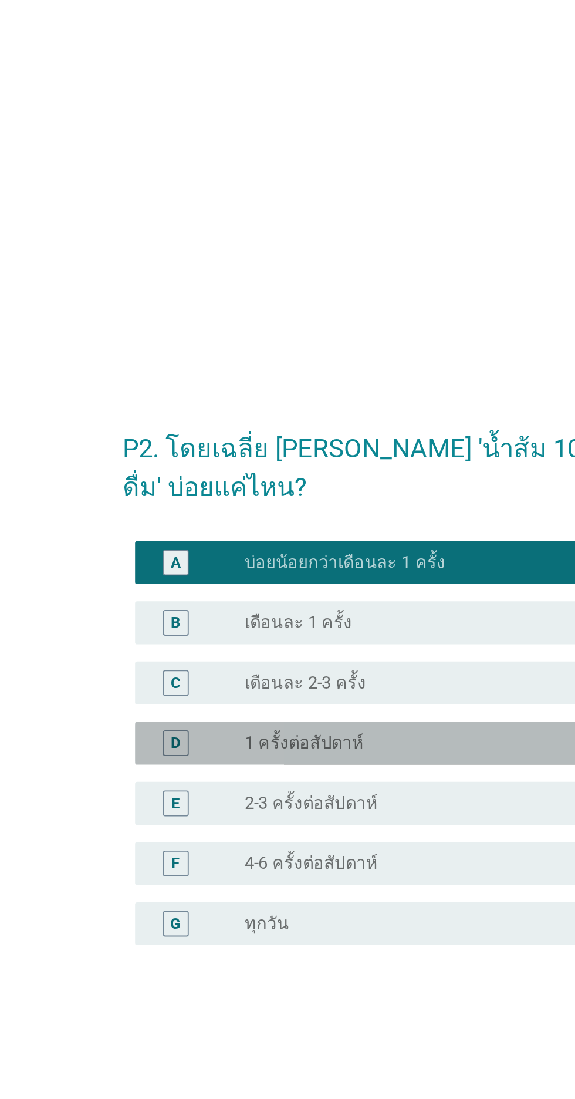
click at [305, 563] on div "D radio_button_unchecked 1 ครั้งต่อสัปดาห์" at bounding box center [291, 550] width 320 height 23
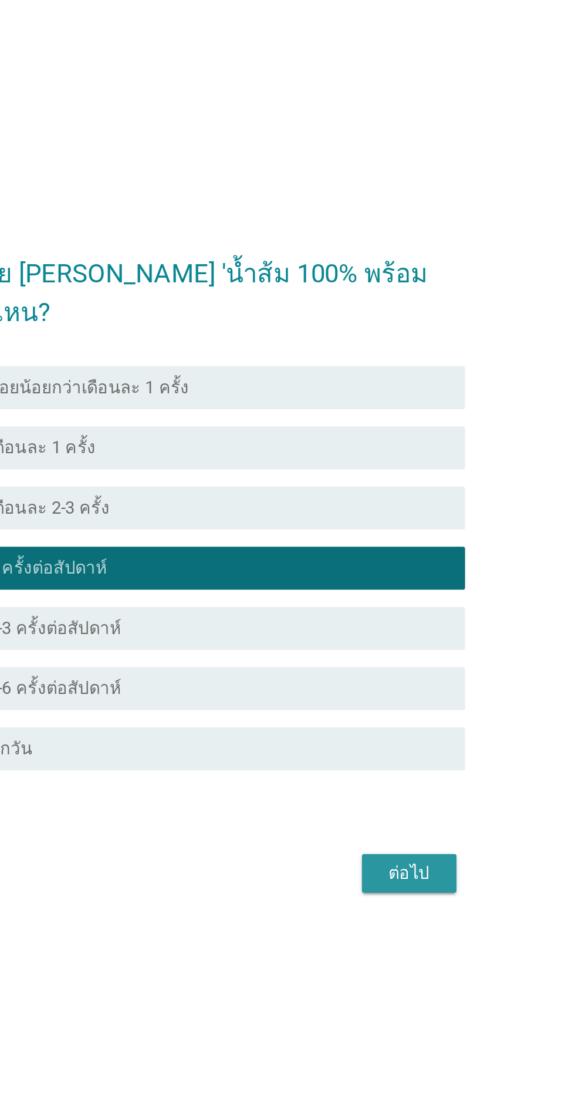
click at [426, 725] on div "ต่อไป" at bounding box center [421, 718] width 33 height 14
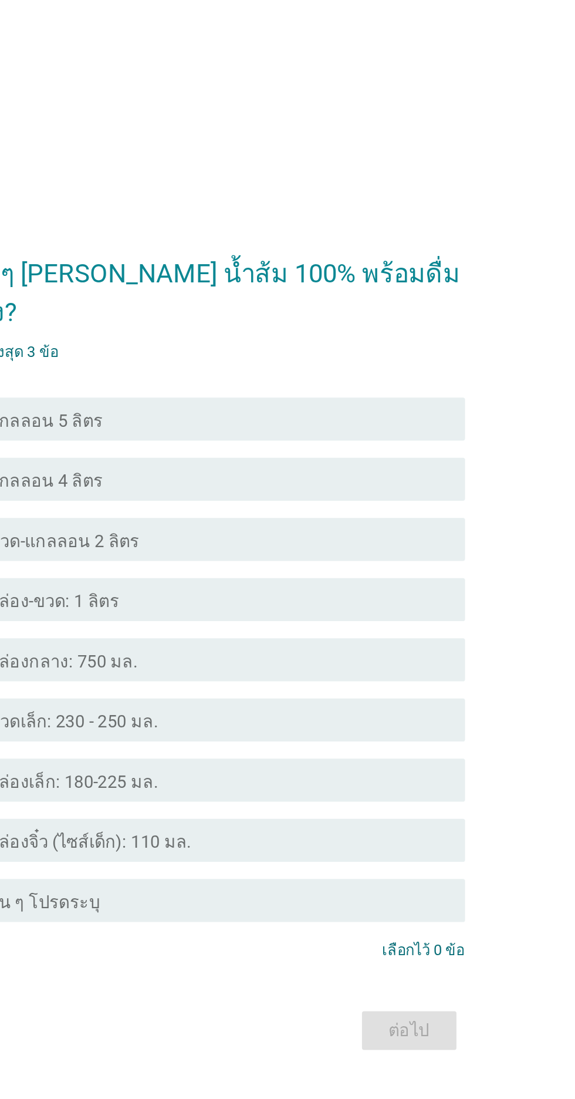
click at [429, 471] on div "check check_box_outline_blank แกลลอน 4 ลิตร" at bounding box center [291, 458] width 320 height 23
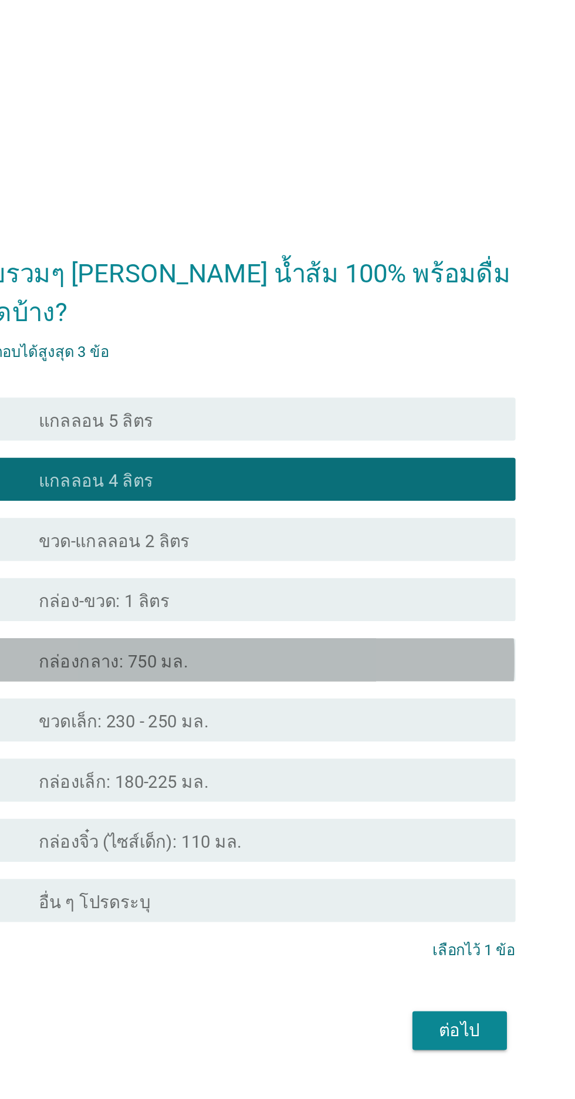
click at [406, 565] on div "check_box_outline_blank กล่องกลาง: 750 มล." at bounding box center [316, 558] width 251 height 14
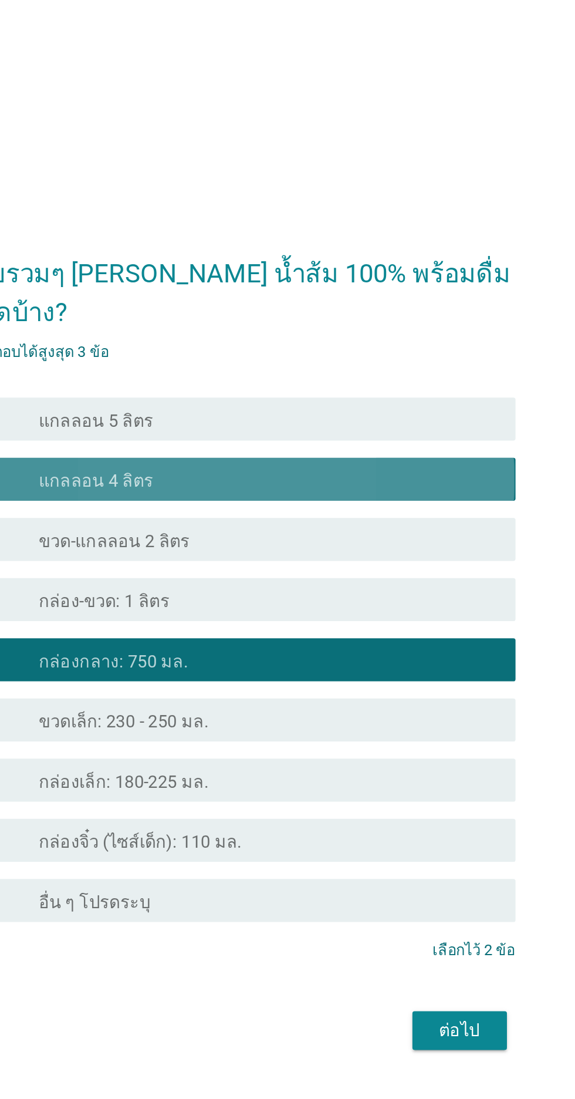
click at [399, 466] on div "check_box_outline_blank แกลลอน 4 ลิตร" at bounding box center [316, 459] width 251 height 14
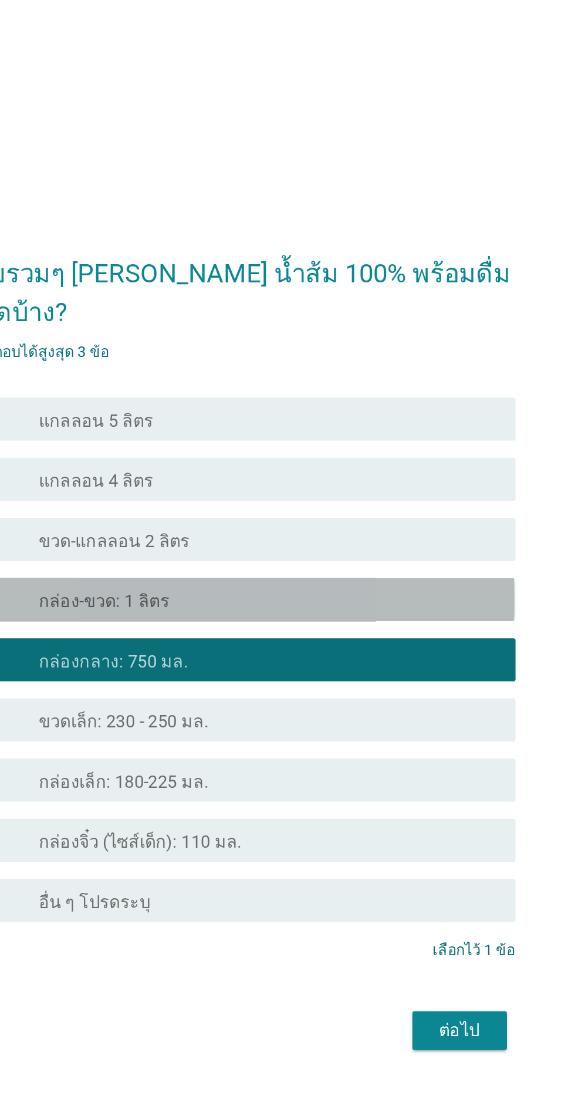
click at [388, 532] on div "check_box_outline_blank กล่อง-ขวด: 1 ลิตร" at bounding box center [316, 525] width 251 height 14
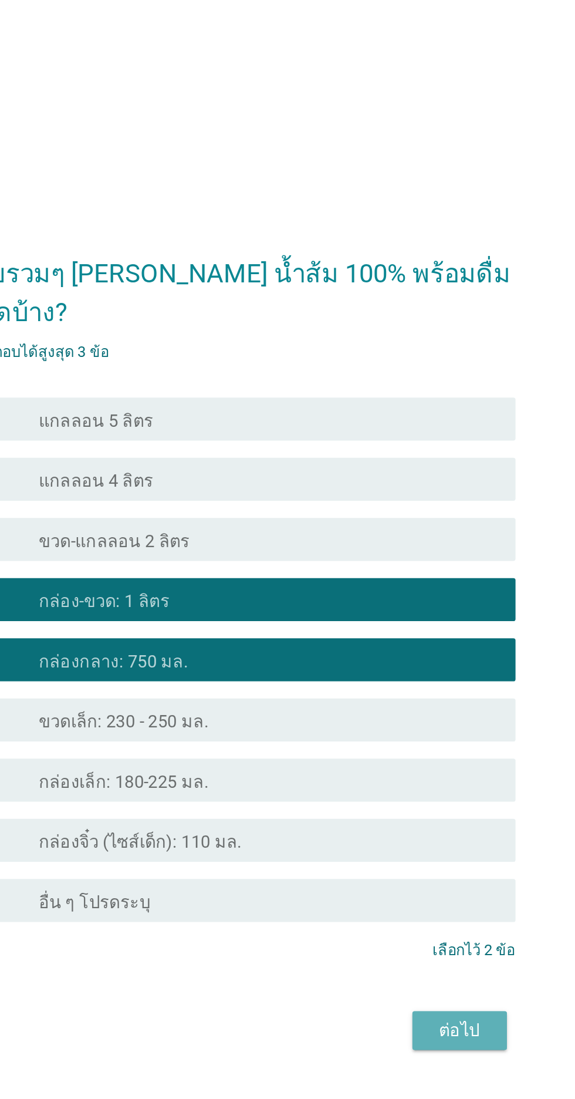
click at [418, 768] on div "ต่อไป" at bounding box center [421, 760] width 33 height 14
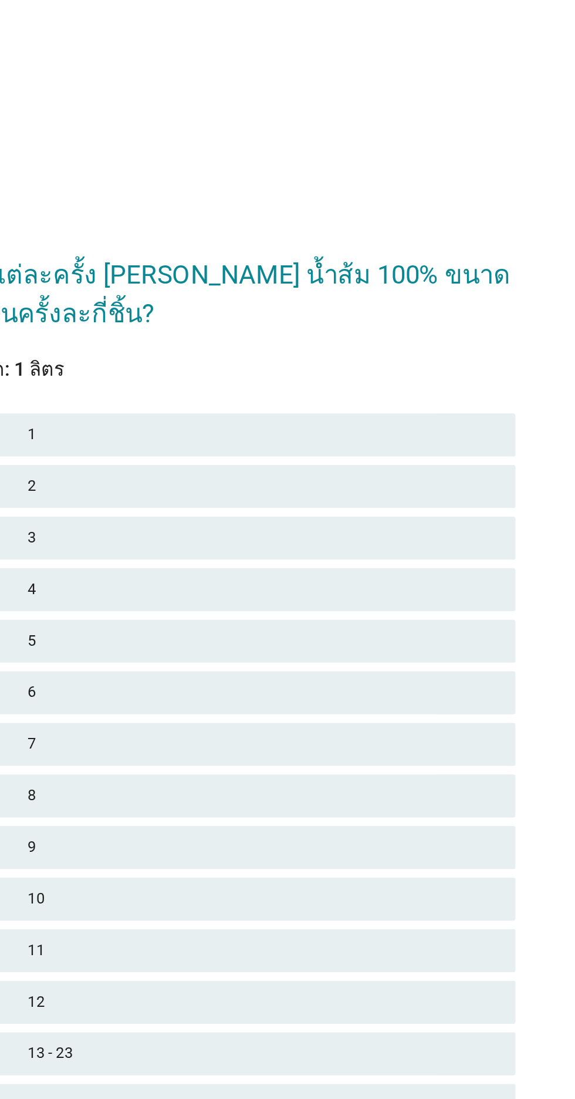
click at [427, 390] on div "A 1" at bounding box center [287, 377] width 327 height 23
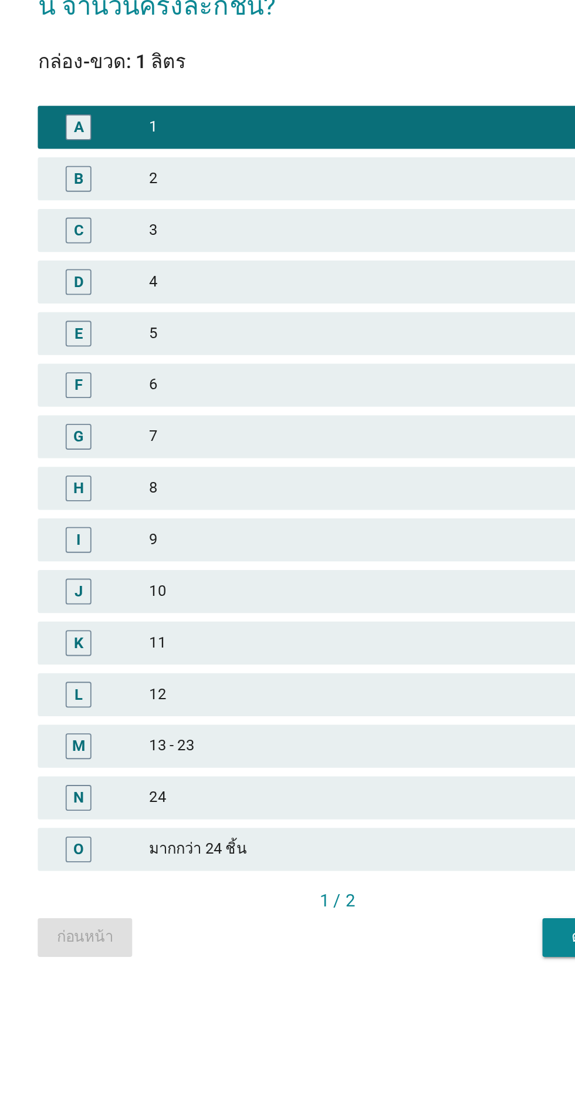
click at [405, 832] on button "ต่อไป" at bounding box center [426, 820] width 52 height 21
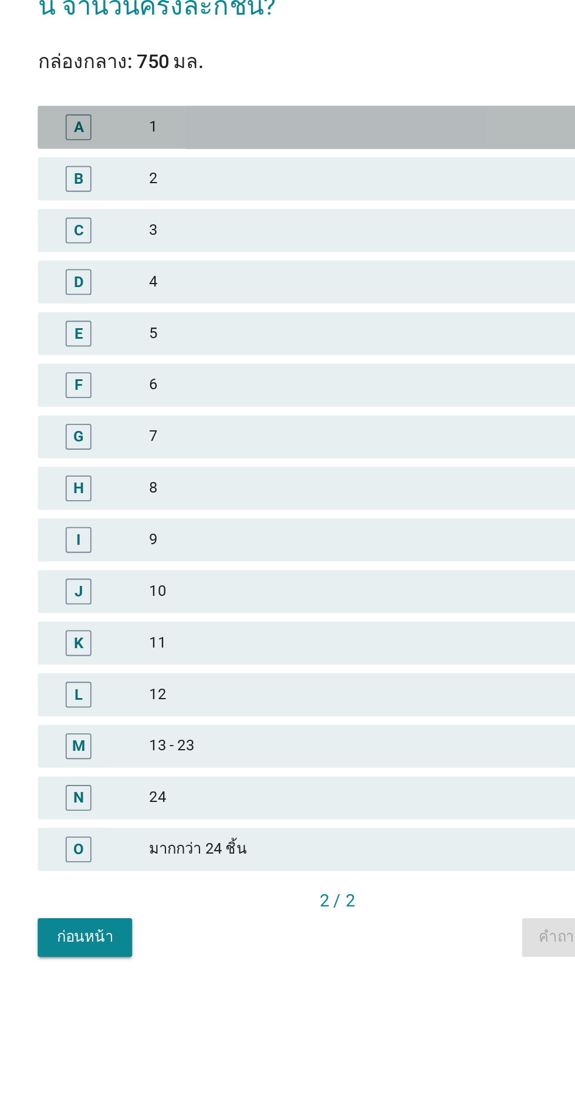
click at [342, 385] on div "1" at bounding box center [313, 378] width 257 height 14
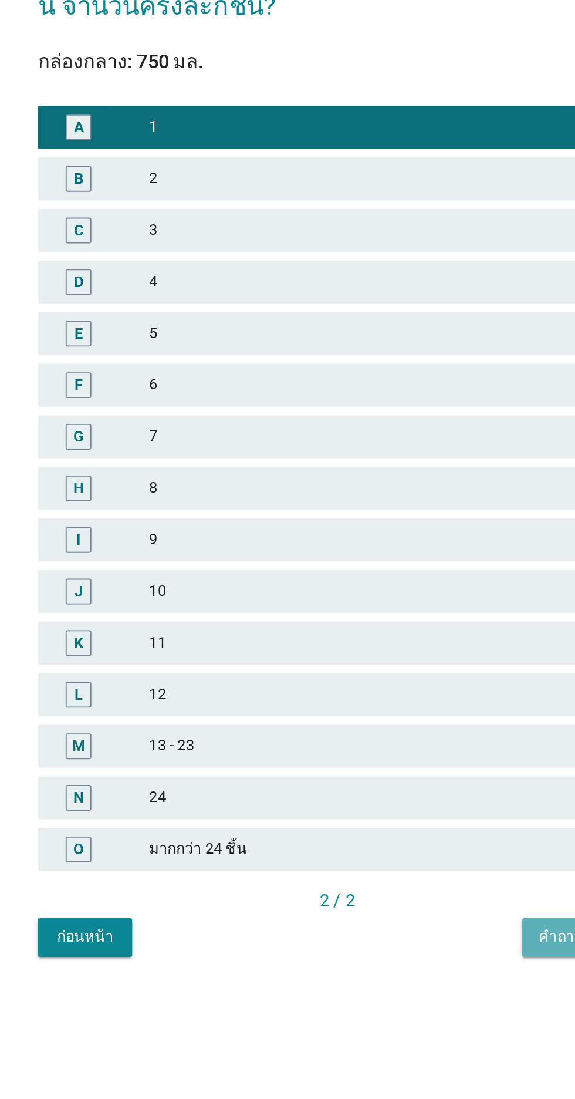
click at [392, 832] on button "คำถามต่อไป" at bounding box center [420, 820] width 63 height 21
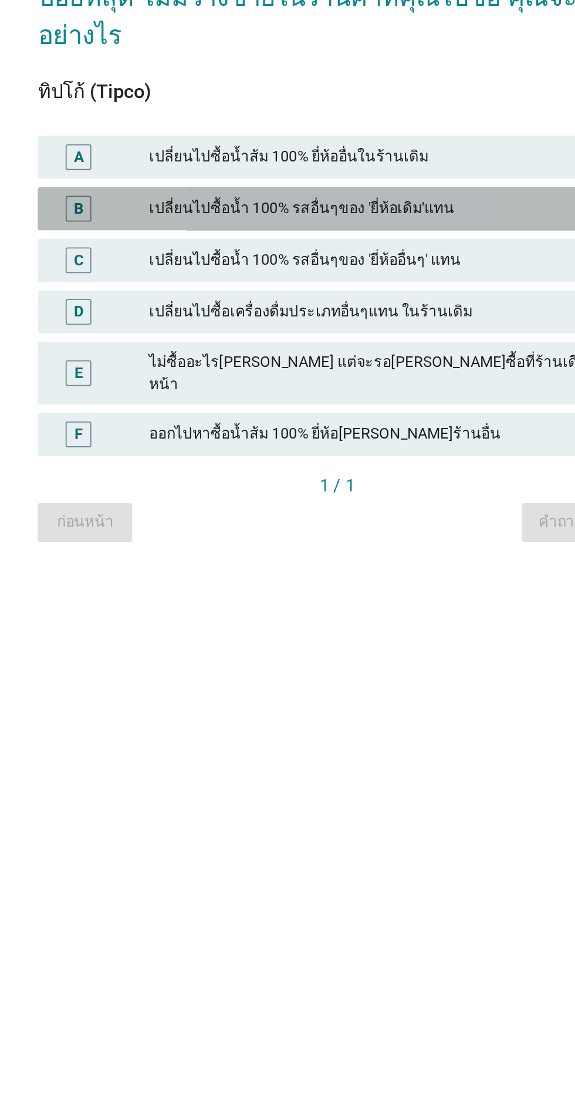
click at [386, 517] on div "เปลี่ยนไปซื้อน้ำ 100% รสอื่นๆของ 'ยี่ห้อเดิม'แทน" at bounding box center [313, 510] width 257 height 14
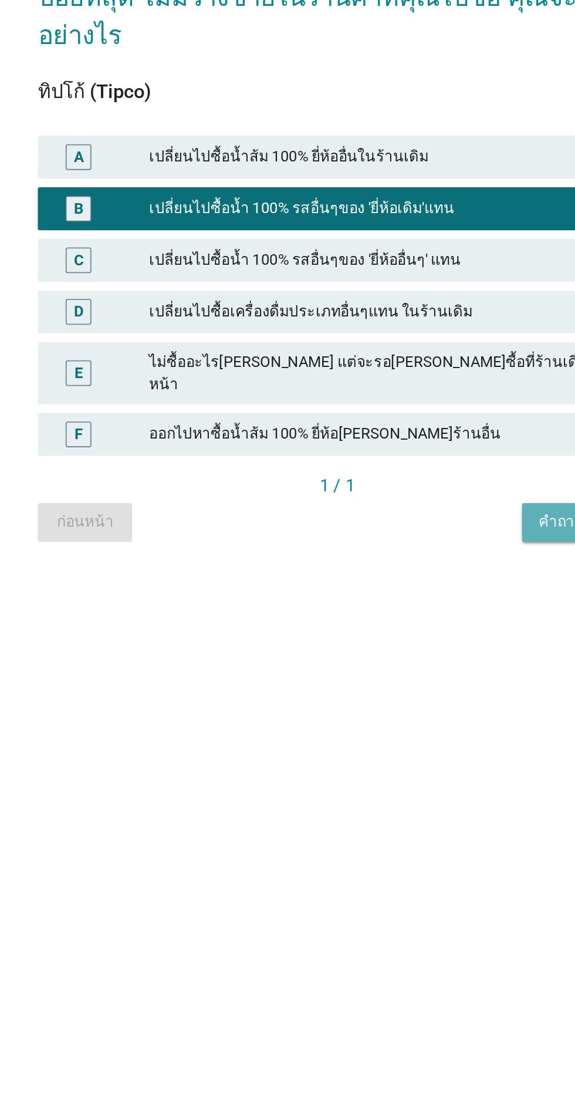
click at [406, 688] on div "คำถามต่อไป" at bounding box center [420, 681] width 44 height 12
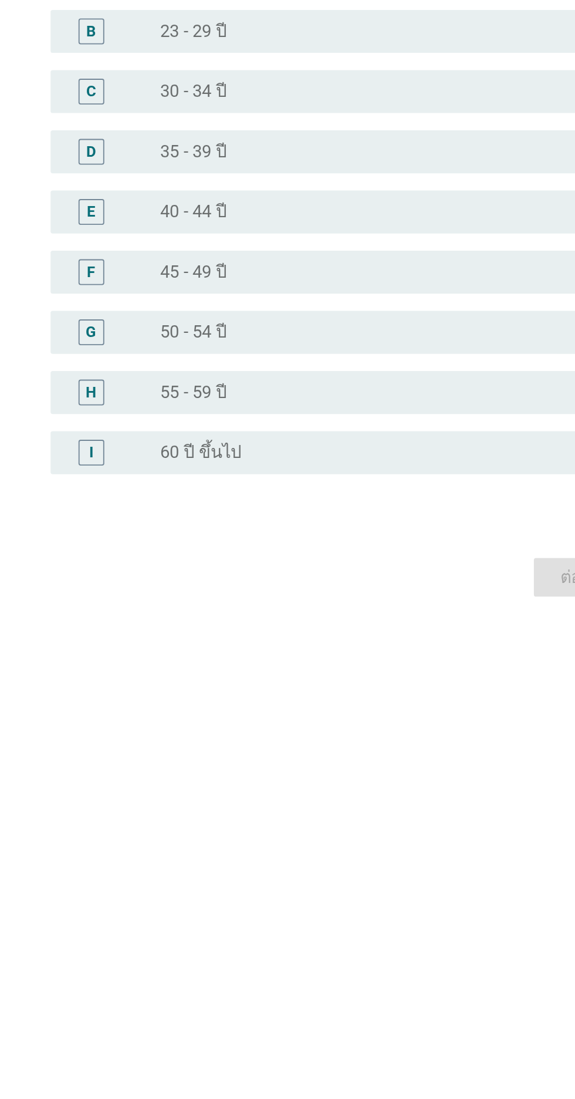
scroll to position [0, 0]
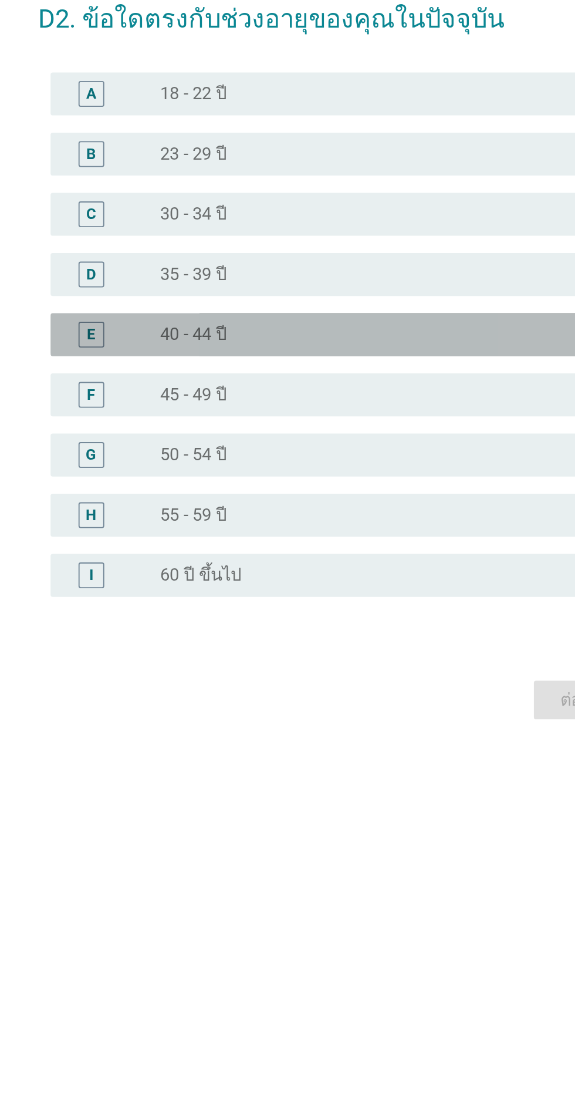
click at [336, 546] on div "radio_button_unchecked 40 - 44 ปี" at bounding box center [312, 540] width 242 height 12
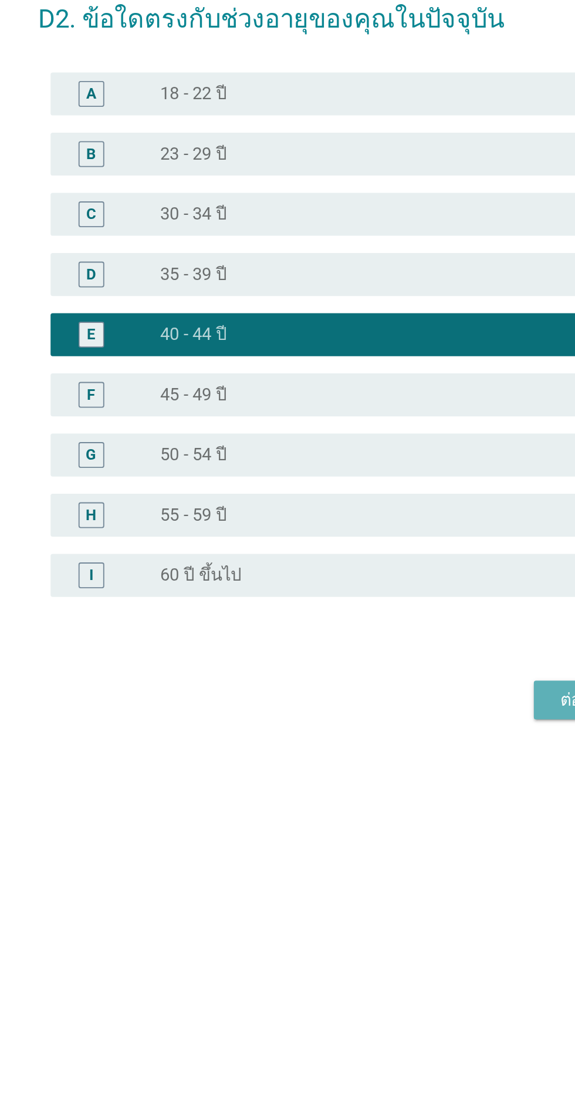
click at [398, 750] on button "ต่อไป" at bounding box center [421, 739] width 52 height 21
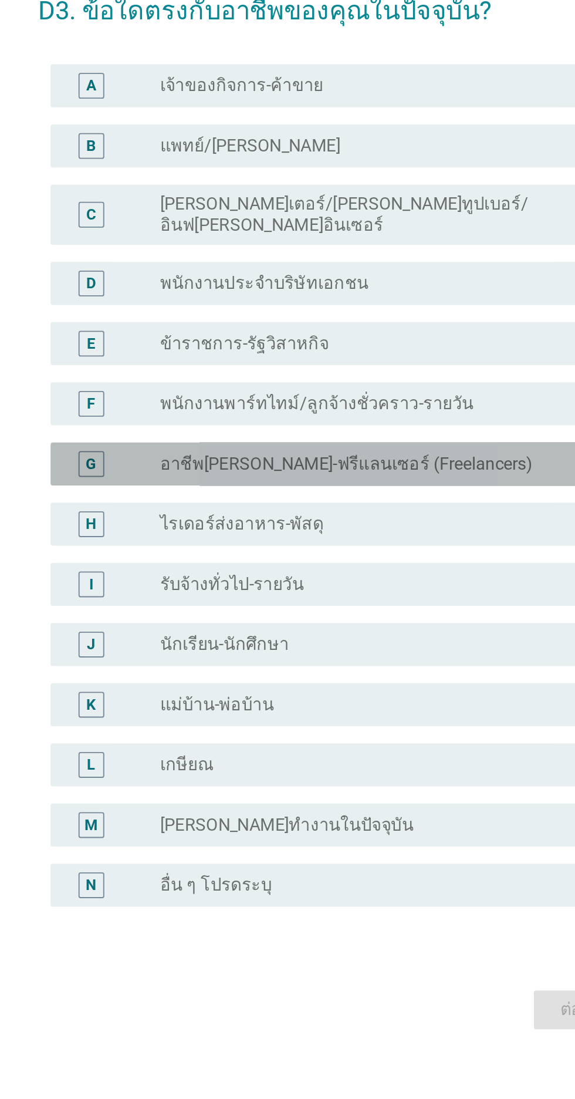
click at [383, 540] on div "G radio_button_unchecked อาชีพ[PERSON_NAME]-ฟรีแลนเซอร์ (Freelancers)" at bounding box center [291, 528] width 320 height 23
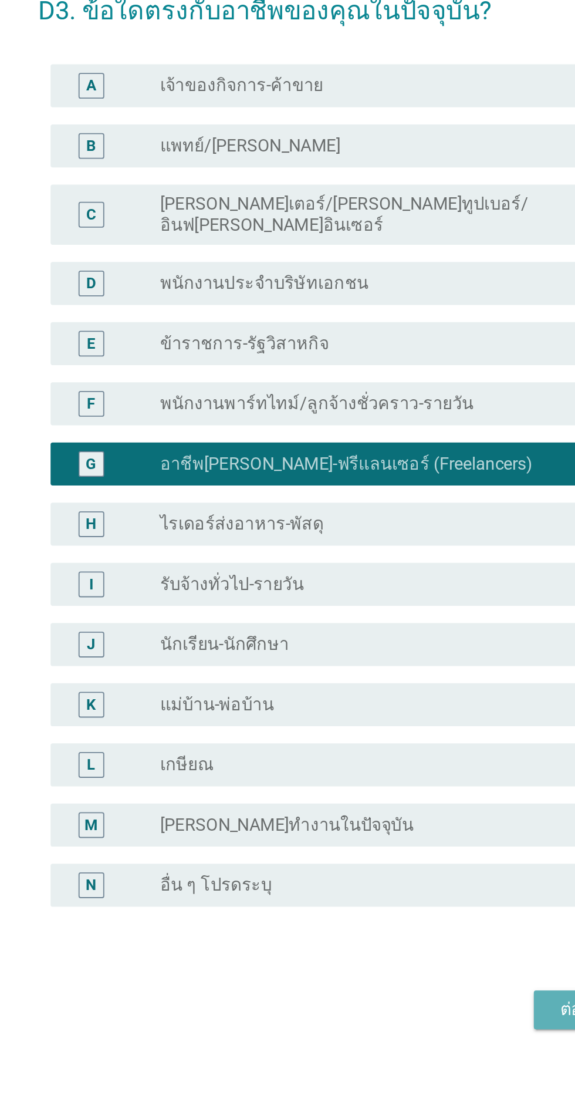
click at [402, 837] on button "ต่อไป" at bounding box center [421, 826] width 52 height 21
